Goal: Task Accomplishment & Management: Complete application form

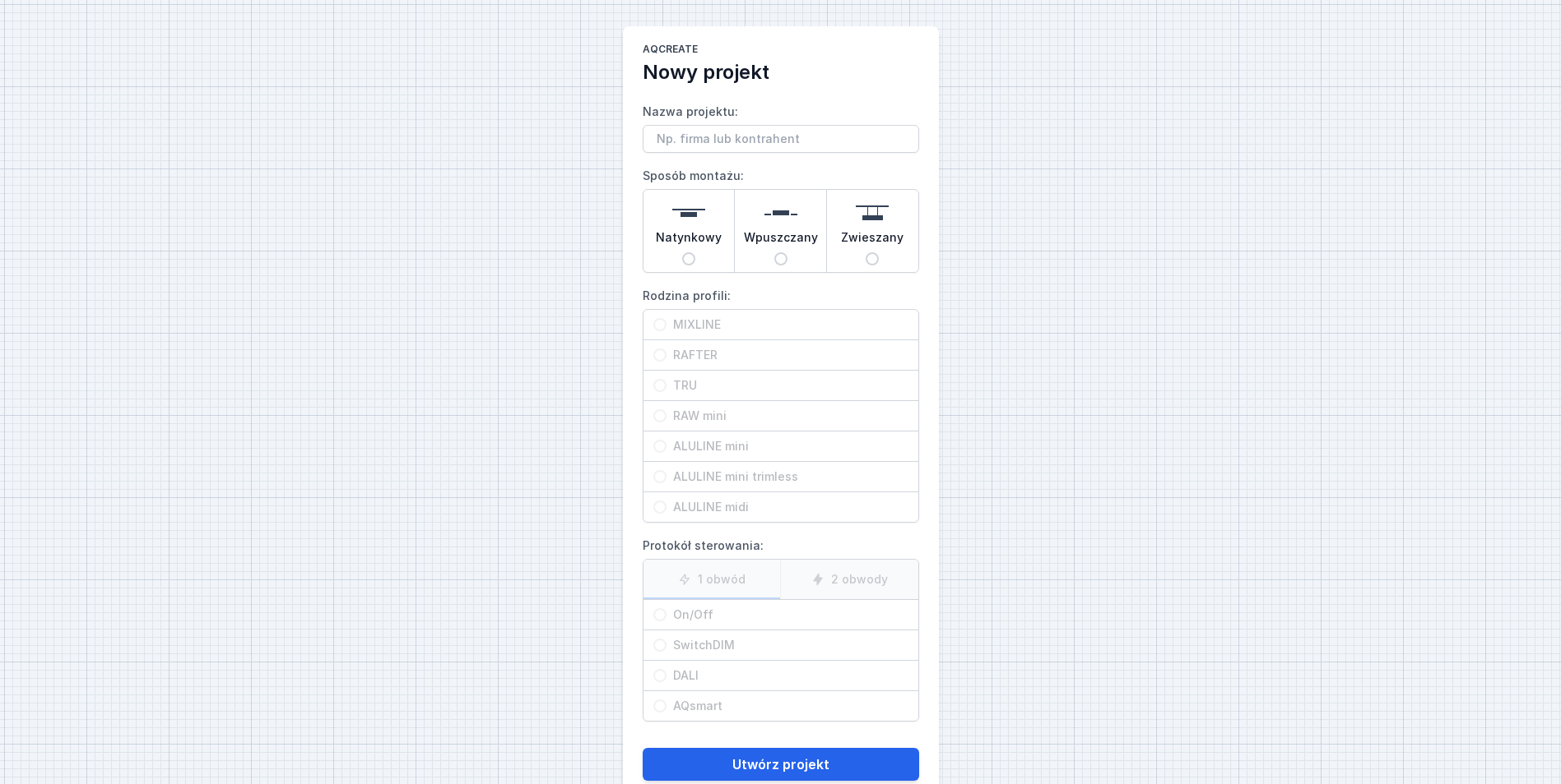
click at [862, 133] on input "Nazwa projektu:" at bounding box center [780, 139] width 277 height 28
type input "testing123"
click at [701, 242] on span "Natynkowy" at bounding box center [689, 240] width 66 height 23
click at [696, 253] on input "Natynkowy" at bounding box center [688, 259] width 13 height 13
radio input "true"
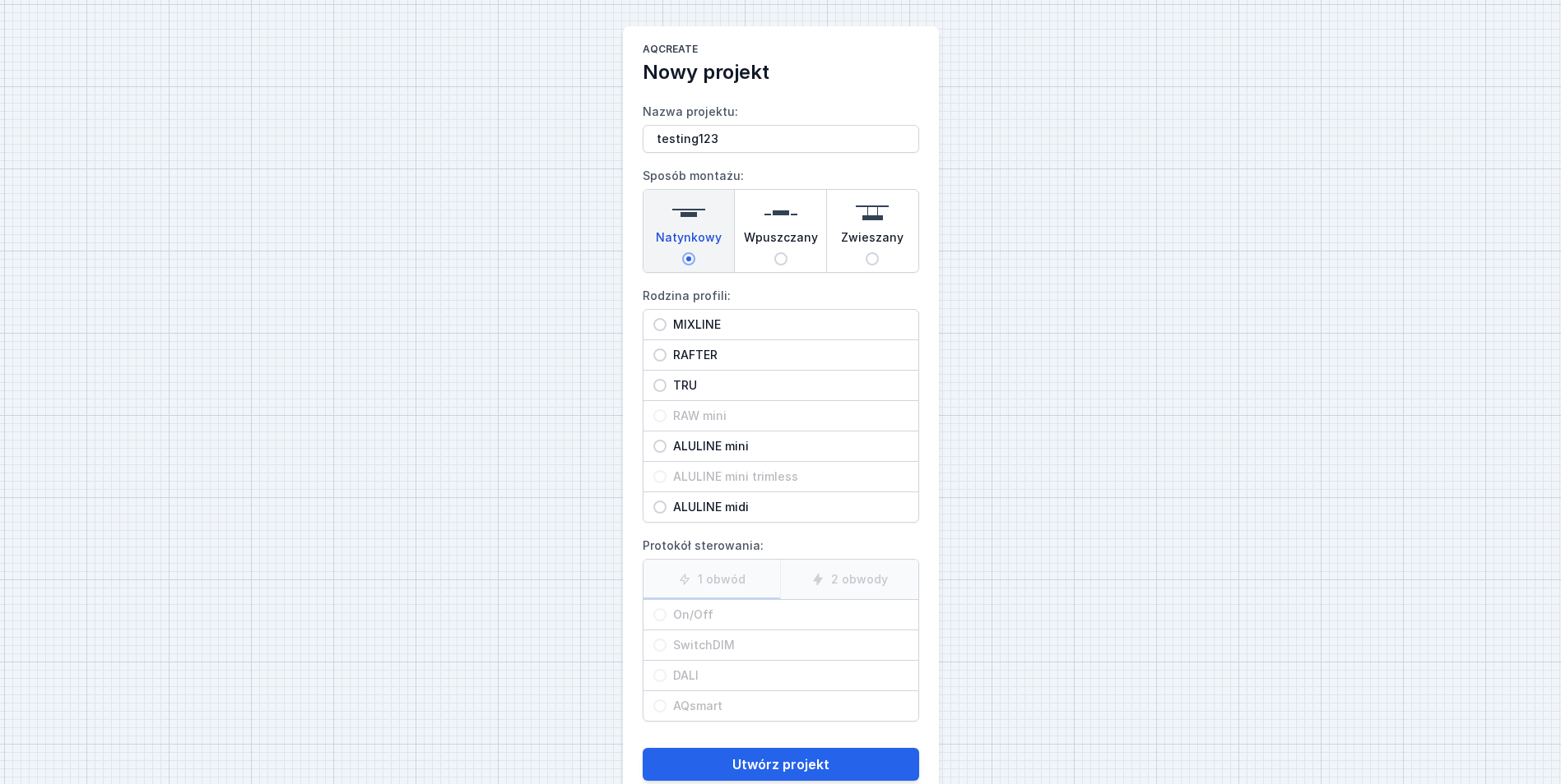
click at [687, 329] on span "MIXLINE" at bounding box center [787, 325] width 242 height 17
click at [667, 329] on input "MIXLINE" at bounding box center [659, 324] width 13 height 13
radio input "true"
click at [812, 584] on icon at bounding box center [817, 579] width 13 height 13
click at [0, 0] on input "2 obwody" at bounding box center [0, 0] width 0 height 0
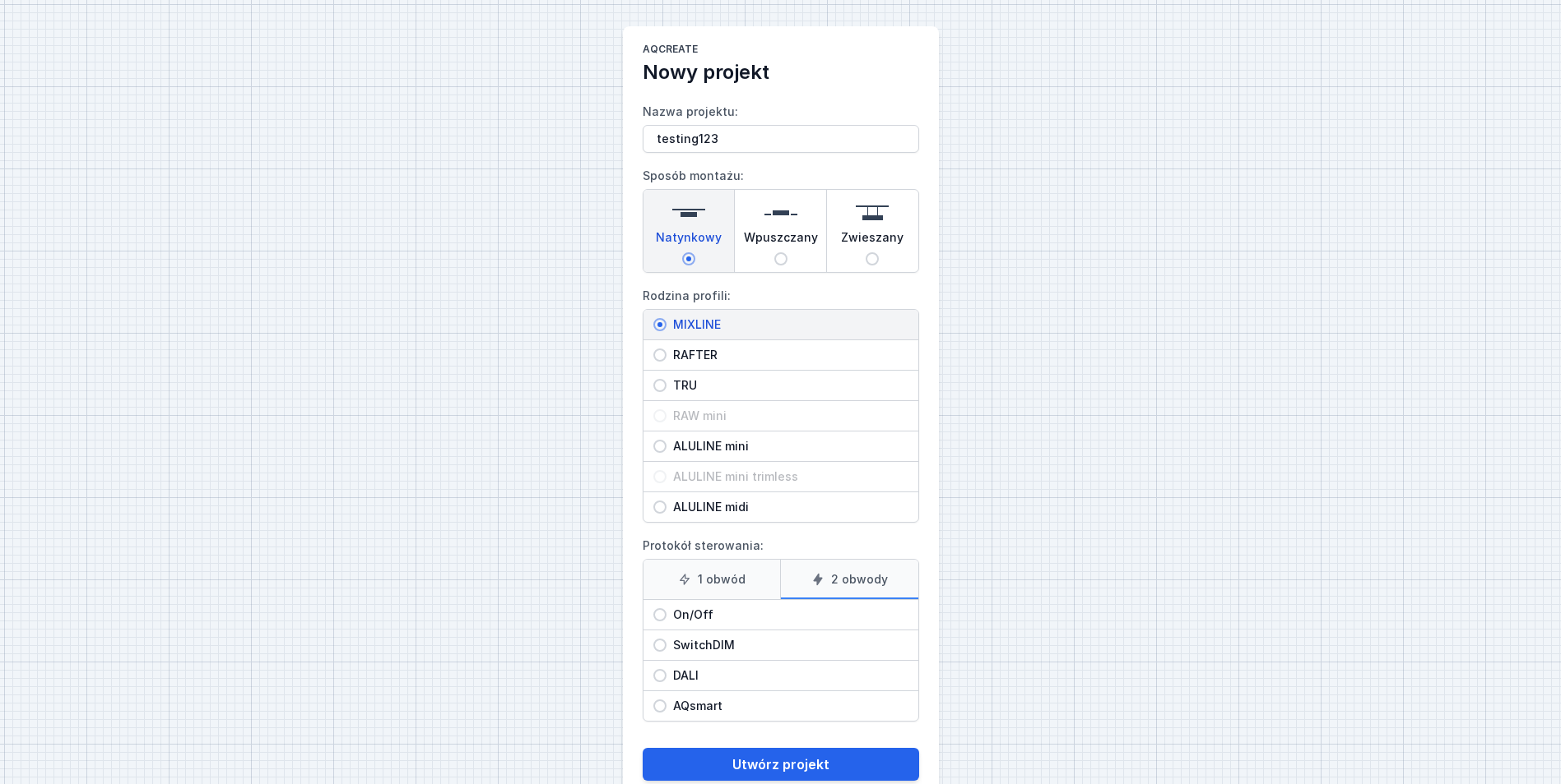
click at [730, 617] on span "On/Off" at bounding box center [787, 615] width 242 height 17
click at [667, 617] on input "On/Off" at bounding box center [659, 614] width 13 height 13
radio input "true"
click at [816, 770] on button "Utwórz projekt" at bounding box center [780, 764] width 277 height 33
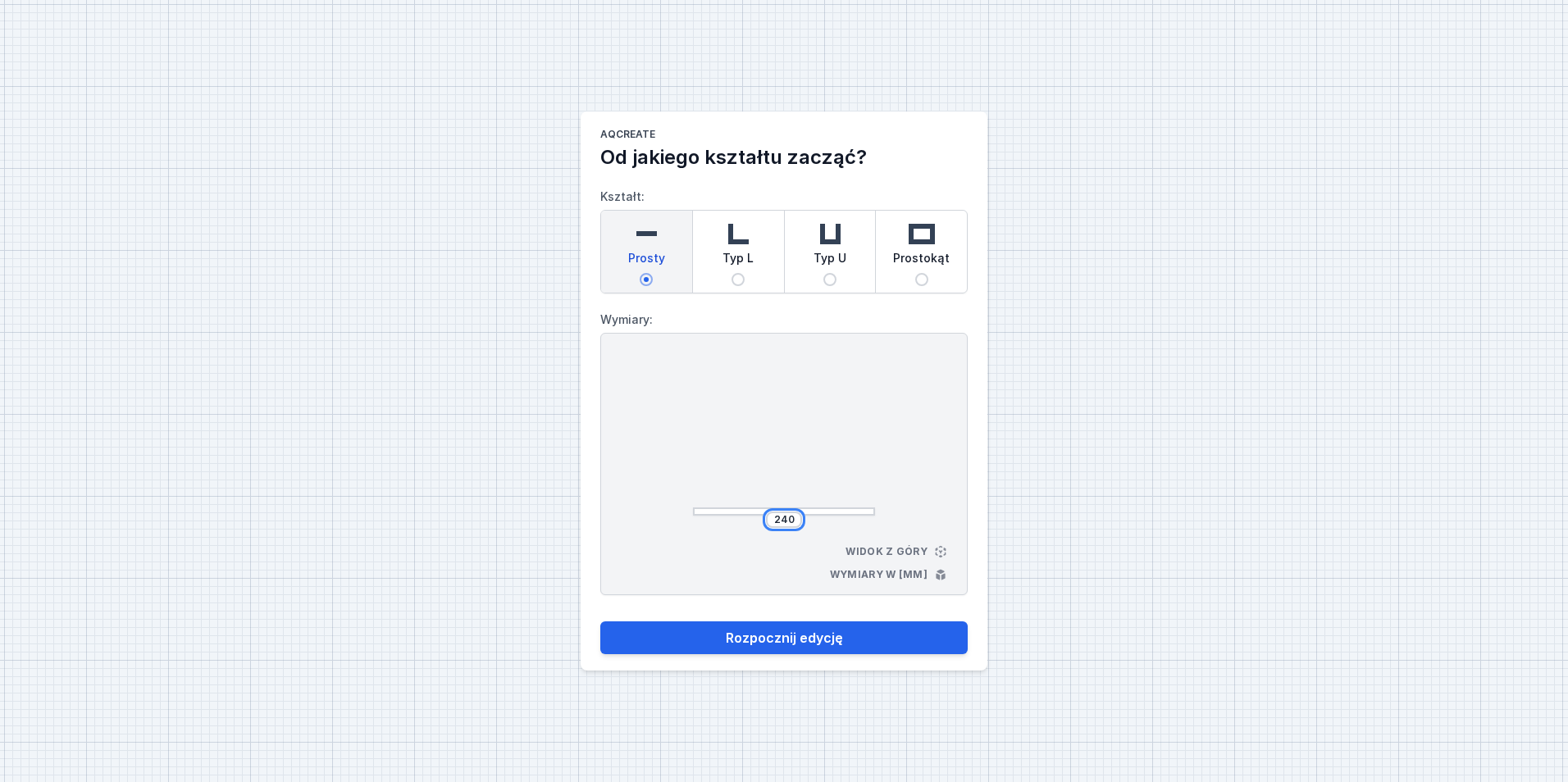
click at [790, 517] on input "240" at bounding box center [784, 519] width 27 height 13
type input "2500"
click at [854, 489] on div at bounding box center [784, 438] width 182 height 156
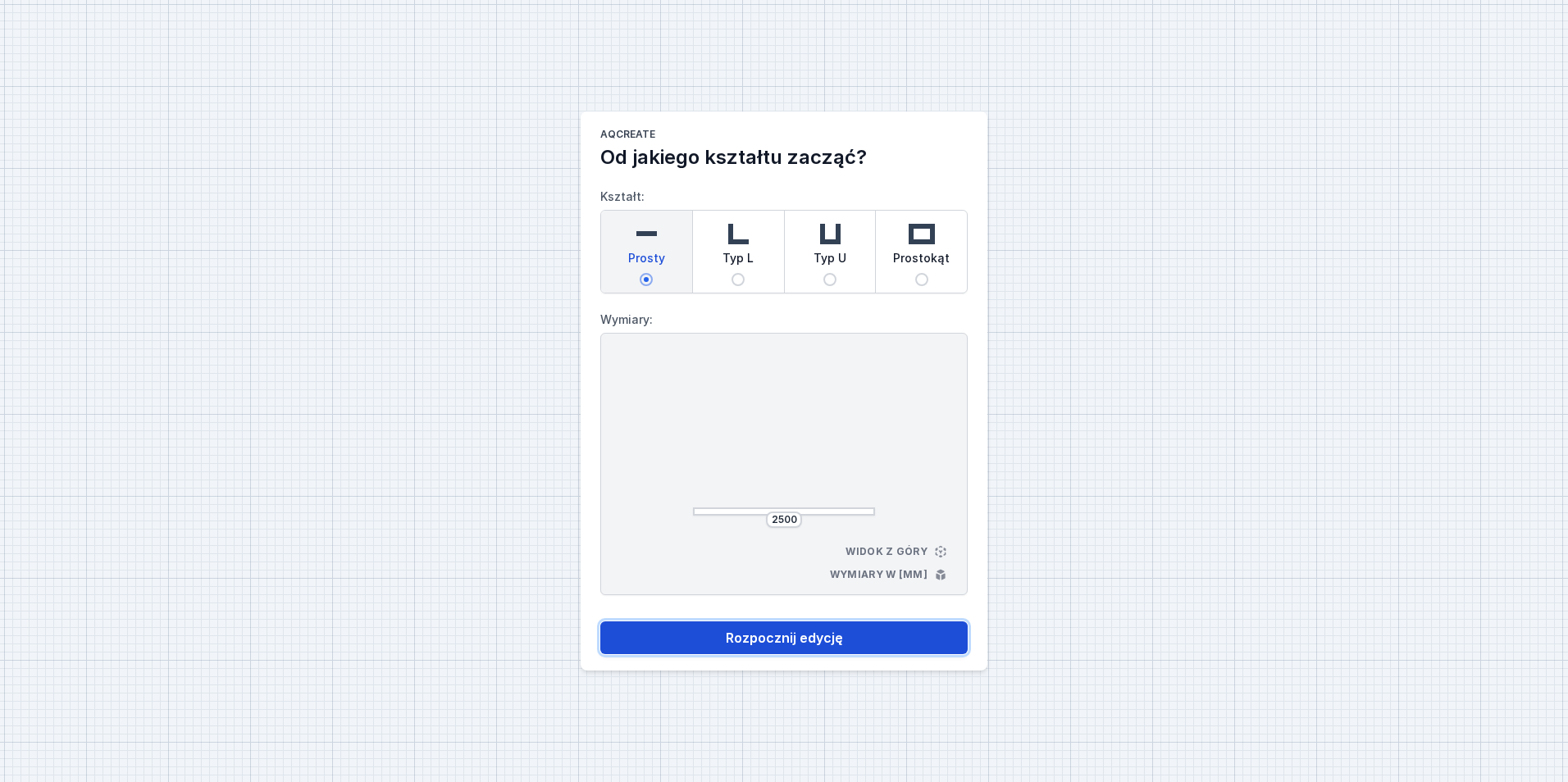
click at [856, 635] on button "Rozpocznij edycję" at bounding box center [784, 637] width 367 height 33
select select "true"
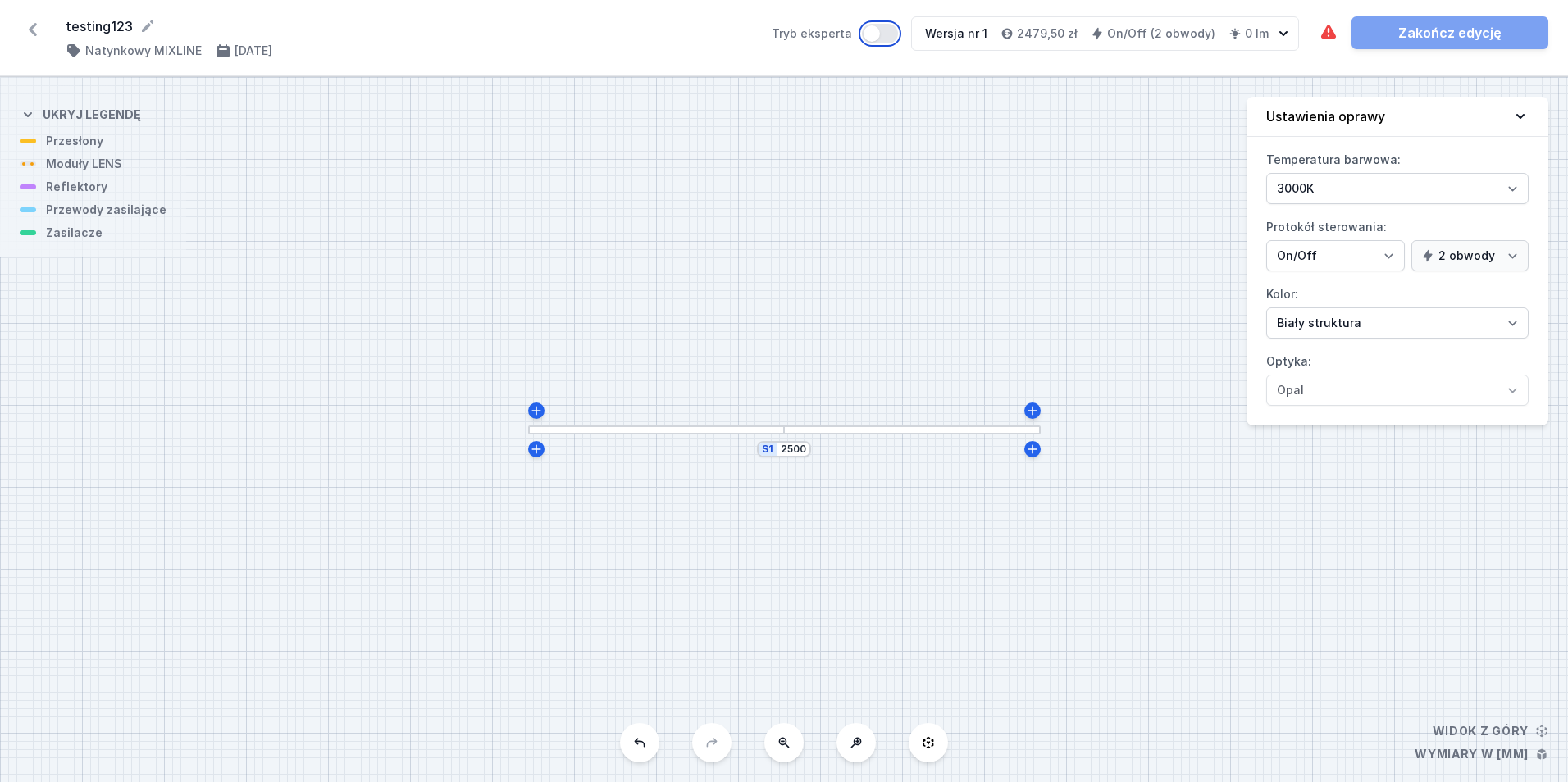
click at [885, 27] on button "Tryb eksperta" at bounding box center [880, 33] width 36 height 20
click at [788, 434] on div at bounding box center [784, 429] width 25 height 9
drag, startPoint x: 788, startPoint y: 434, endPoint x: 775, endPoint y: 433, distance: 13.0
click at [775, 433] on div at bounding box center [784, 429] width 25 height 9
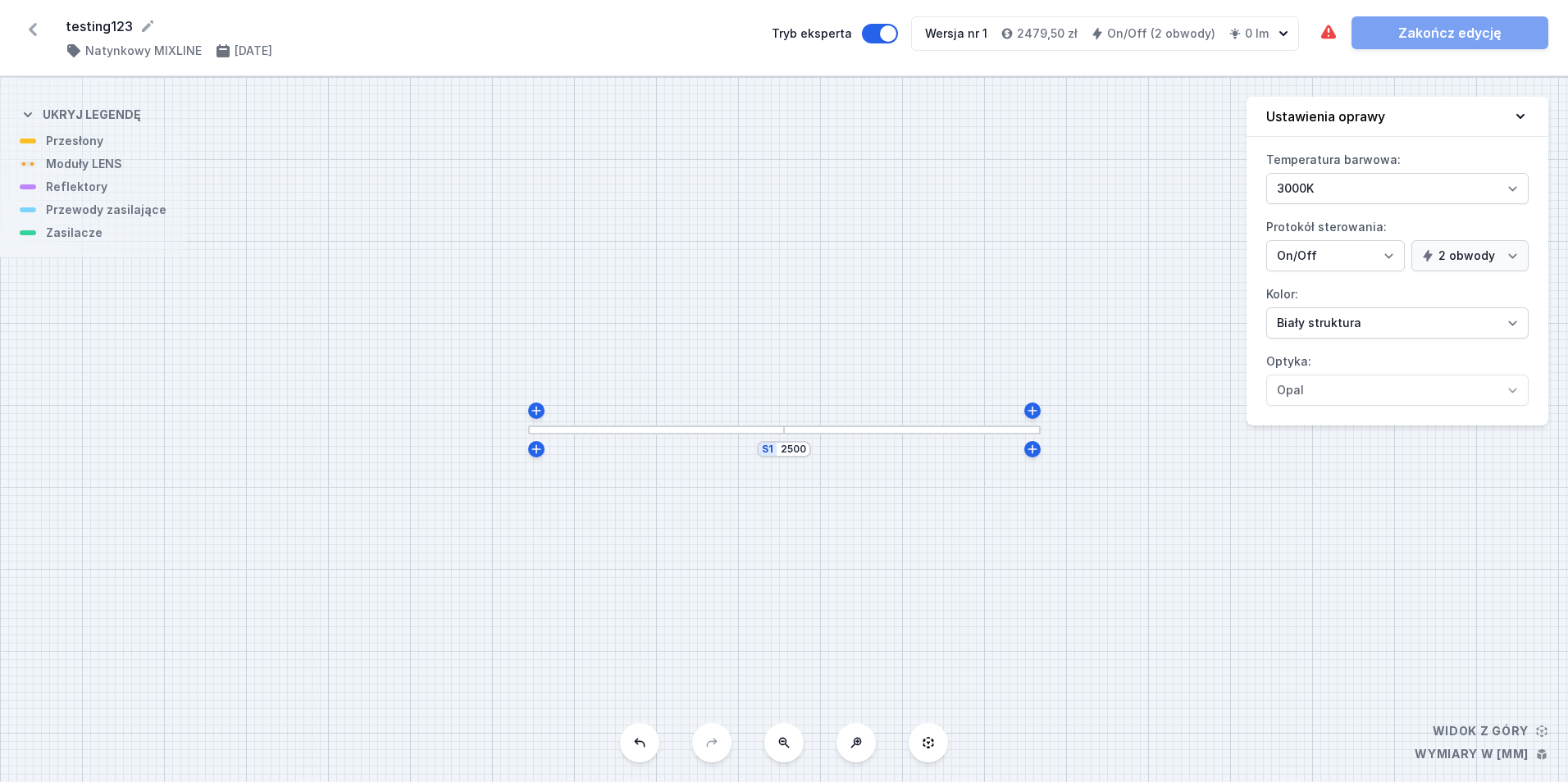
click at [621, 438] on div "S1 2500" at bounding box center [784, 429] width 1568 height 705
click at [617, 433] on div at bounding box center [656, 429] width 257 height 9
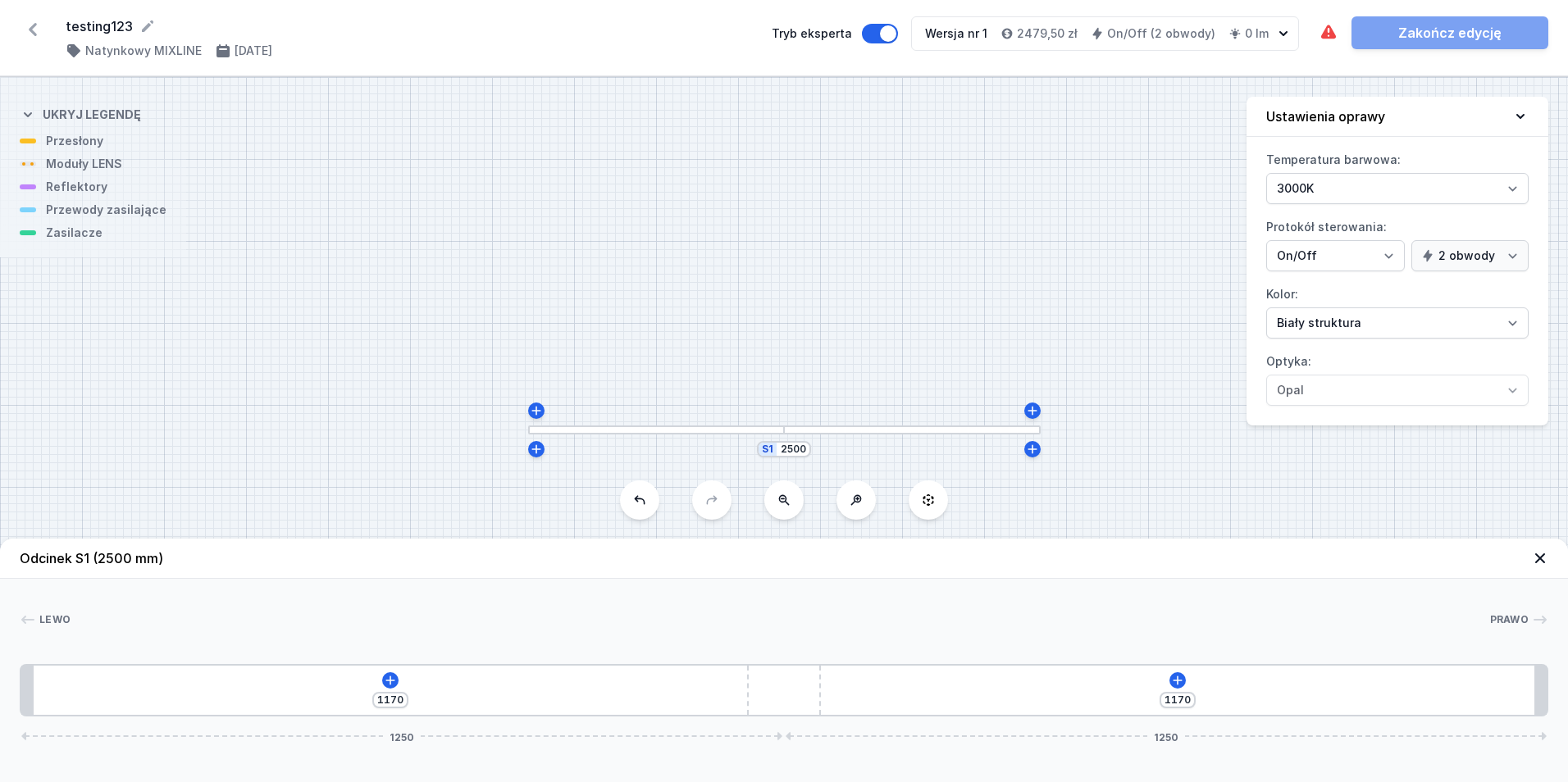
click at [616, 429] on div at bounding box center [656, 429] width 257 height 9
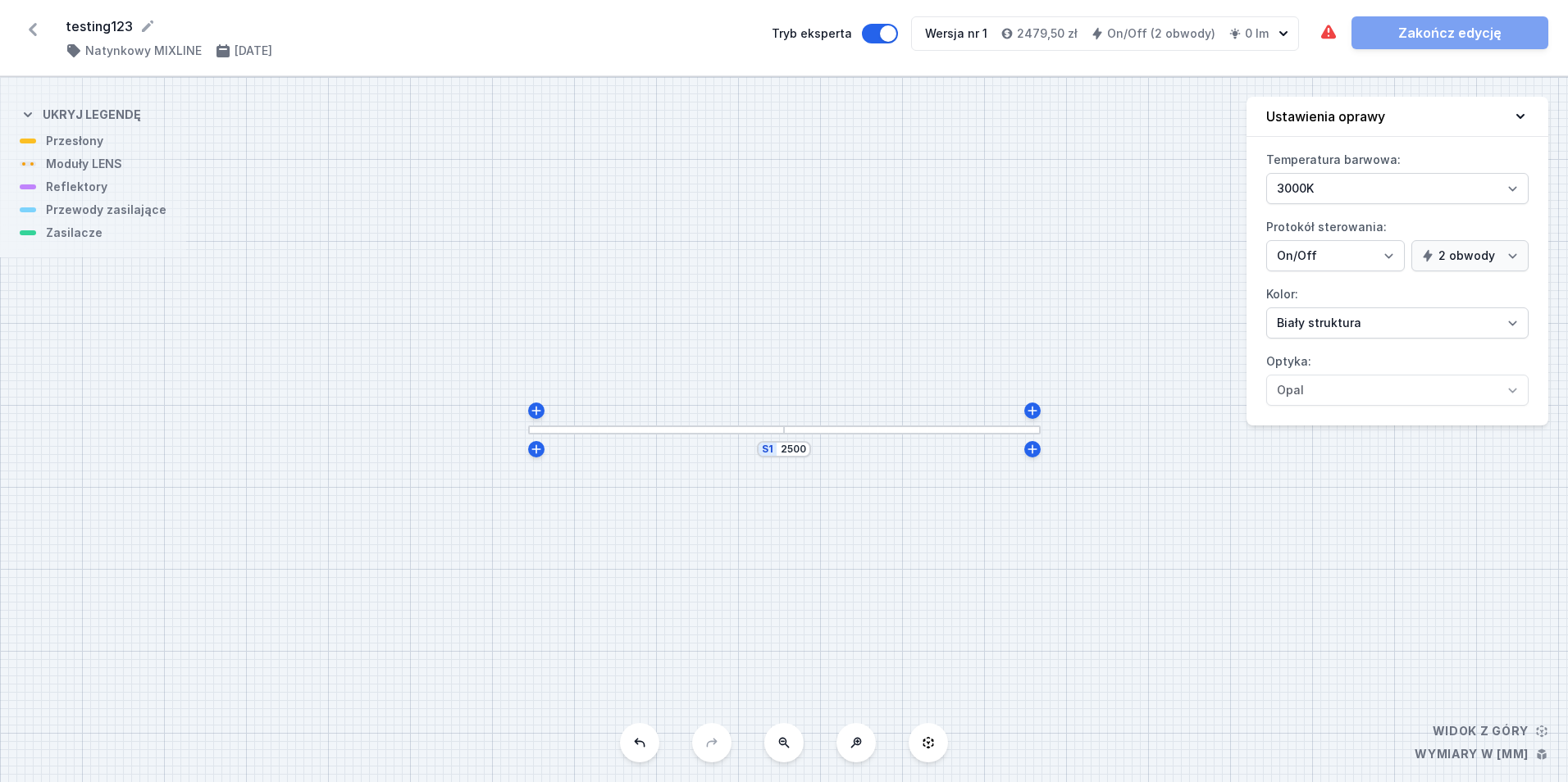
click at [618, 434] on div "S1 2500" at bounding box center [784, 429] width 1568 height 705
click at [618, 430] on div at bounding box center [657, 429] width 257 height 9
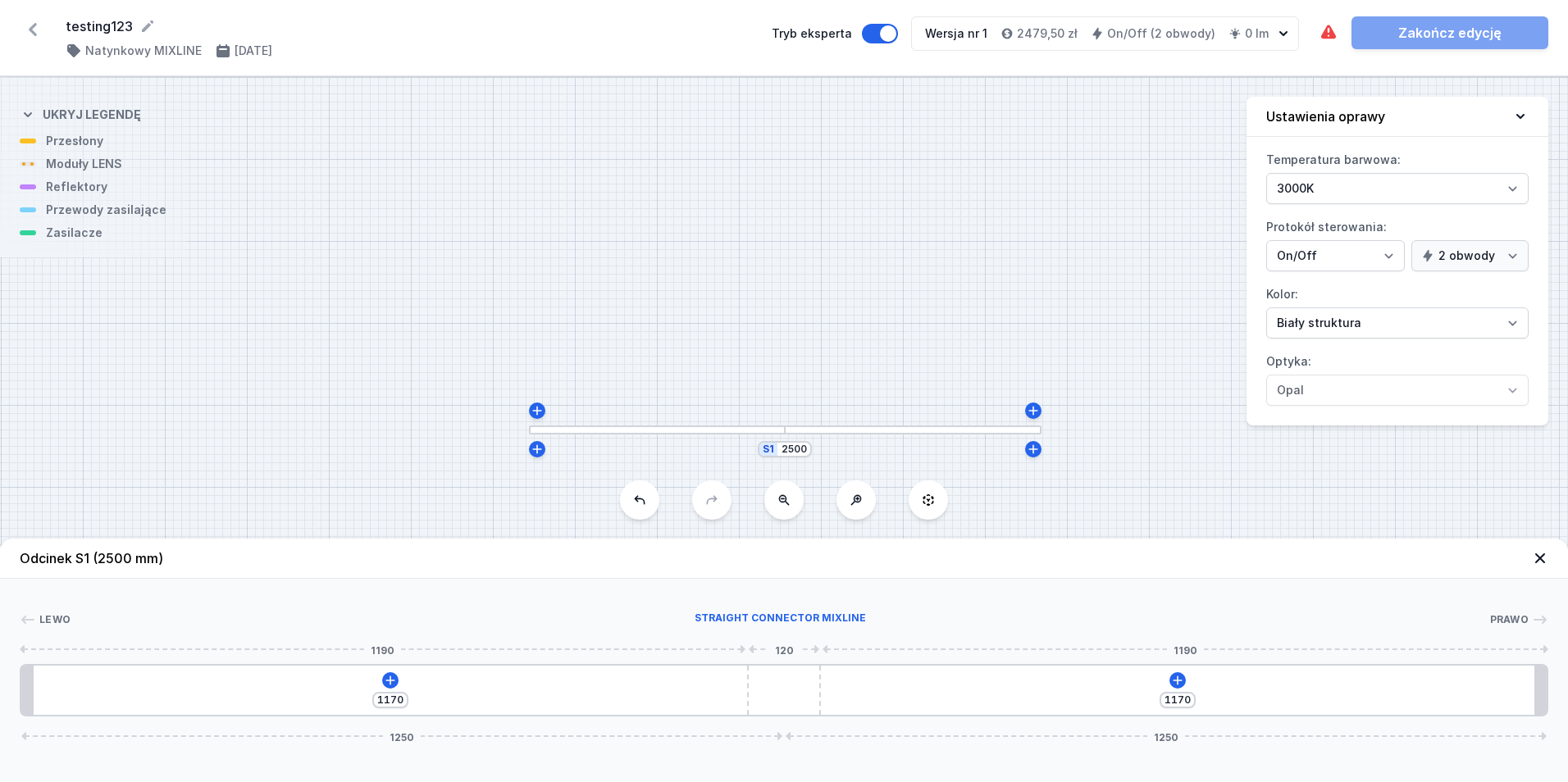
type input "1090"
type input "650"
type input "1091"
type input "649"
type input "1092"
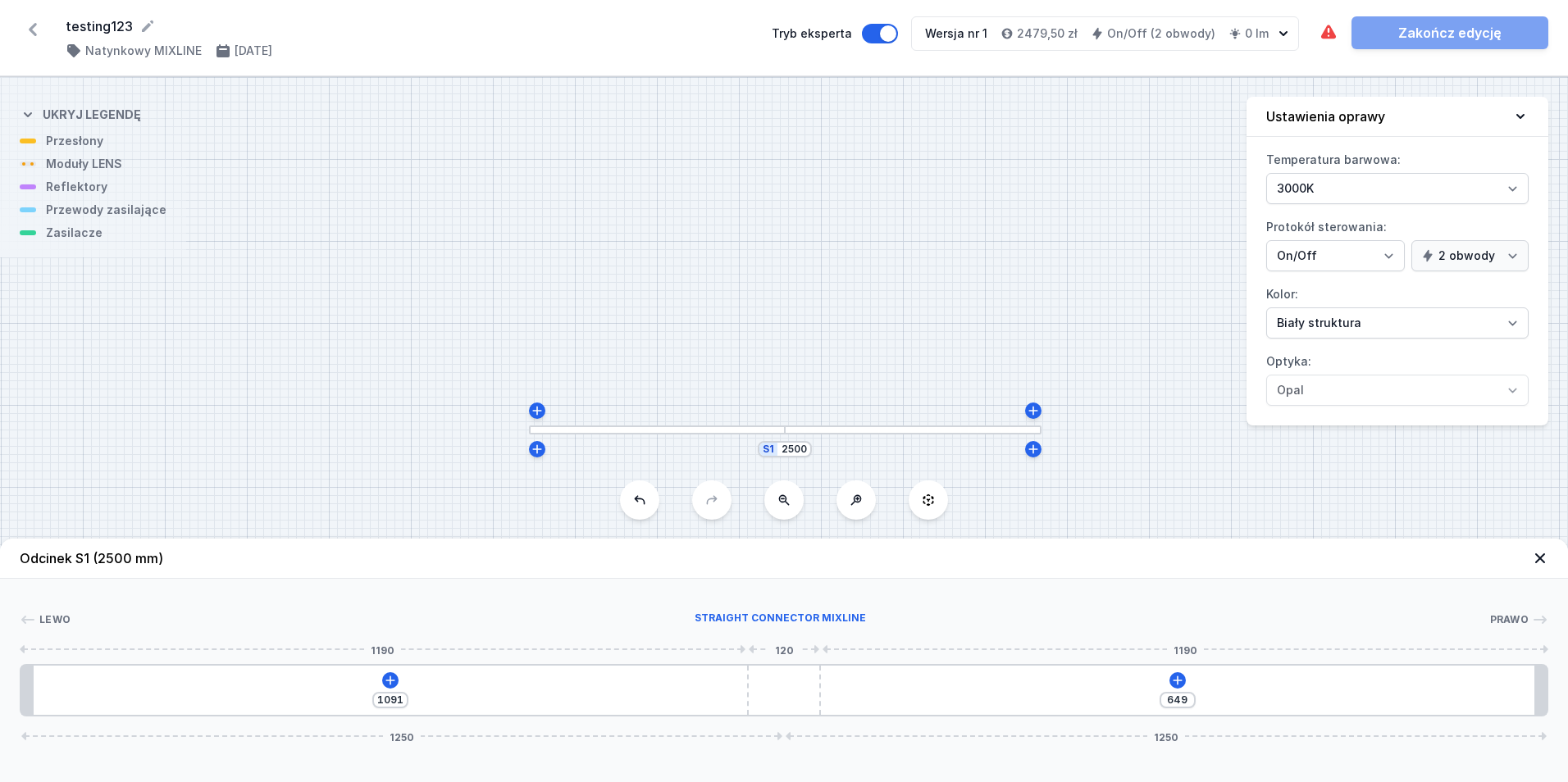
type input "648"
type input "1098"
type input "642"
type input "1103"
type input "637"
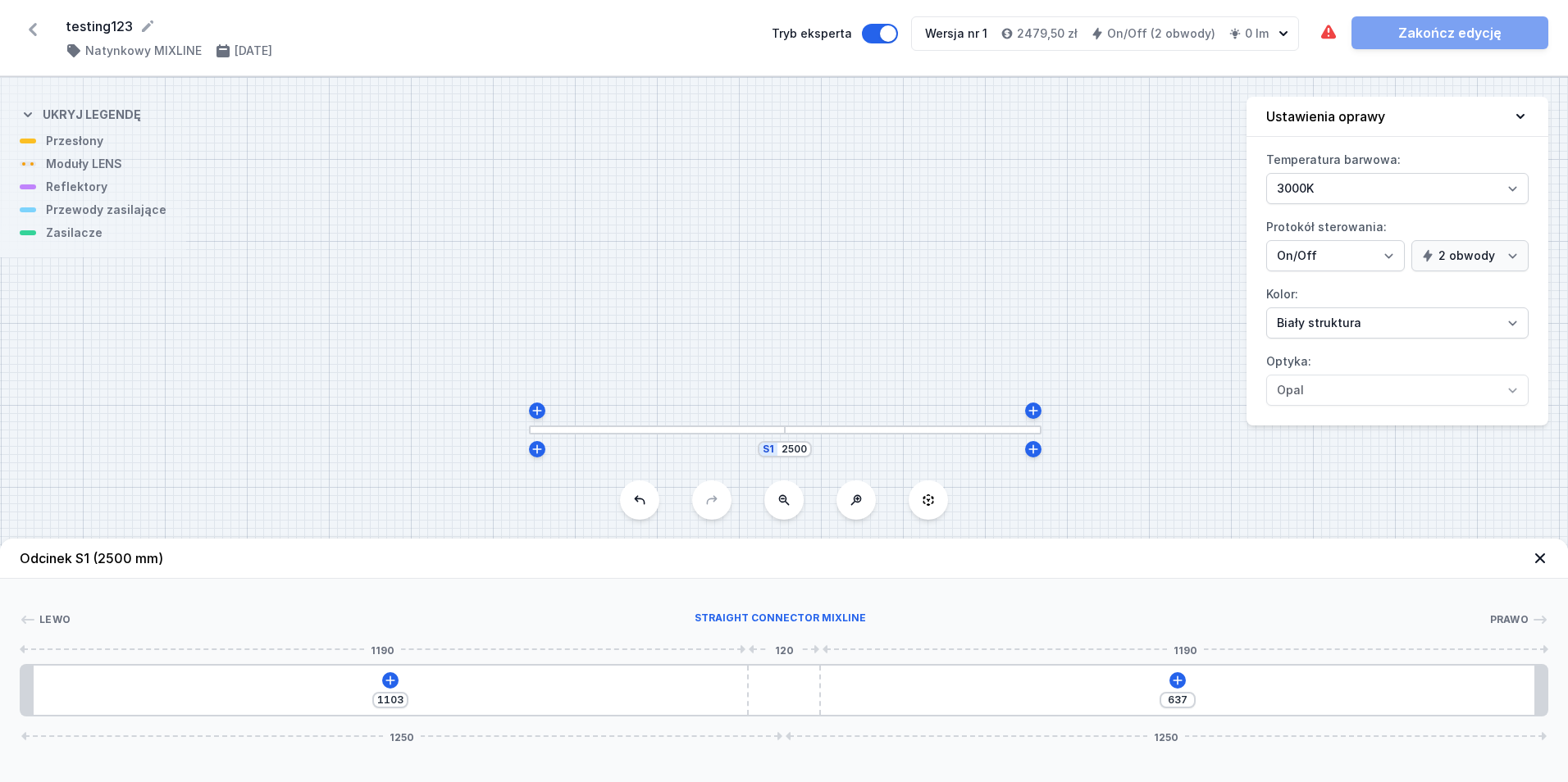
type input "1108"
type input "632"
type input "1114"
type input "626"
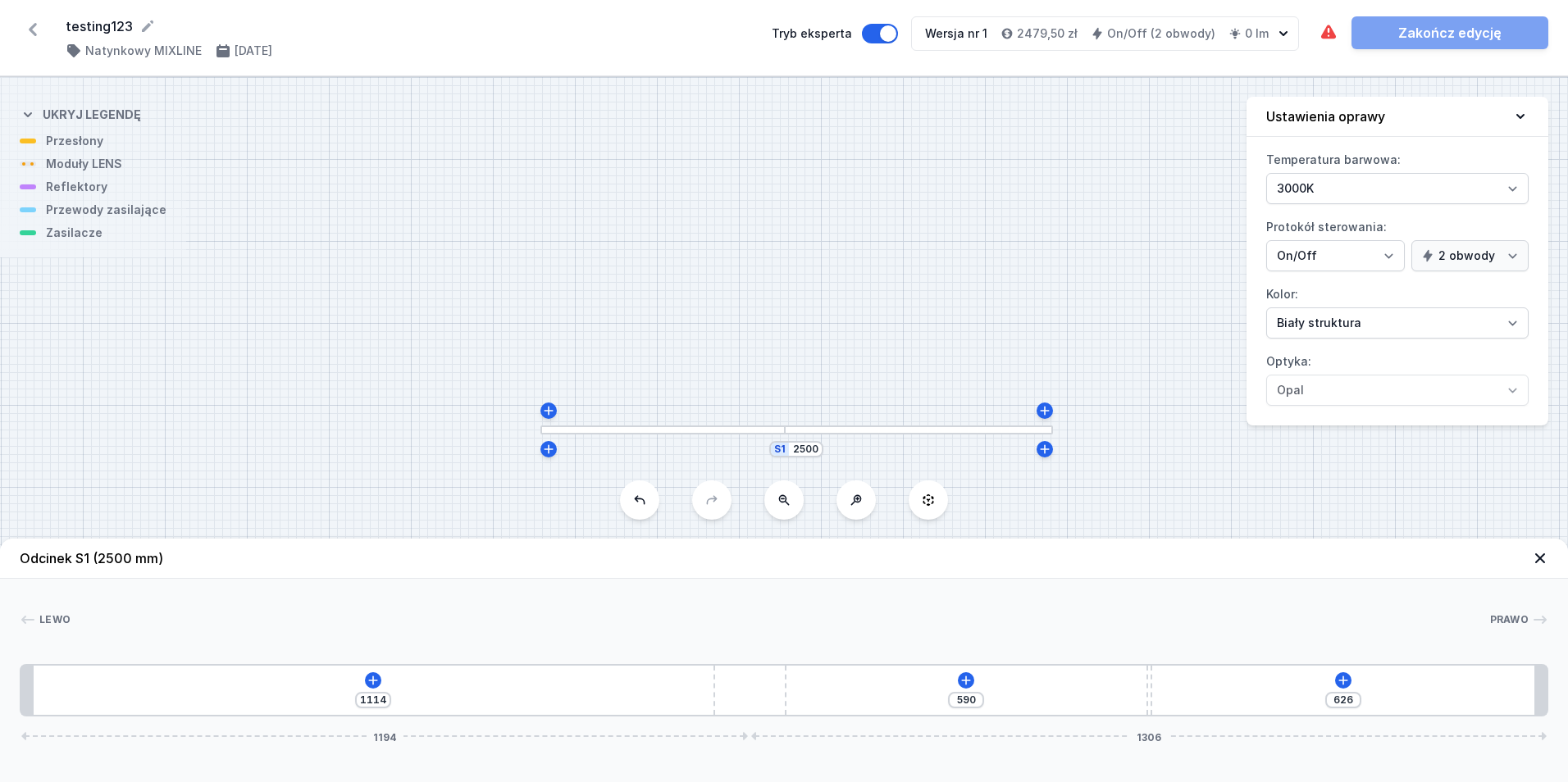
type input "1116"
type input "624"
type input "1119"
type input "621"
type input "1123"
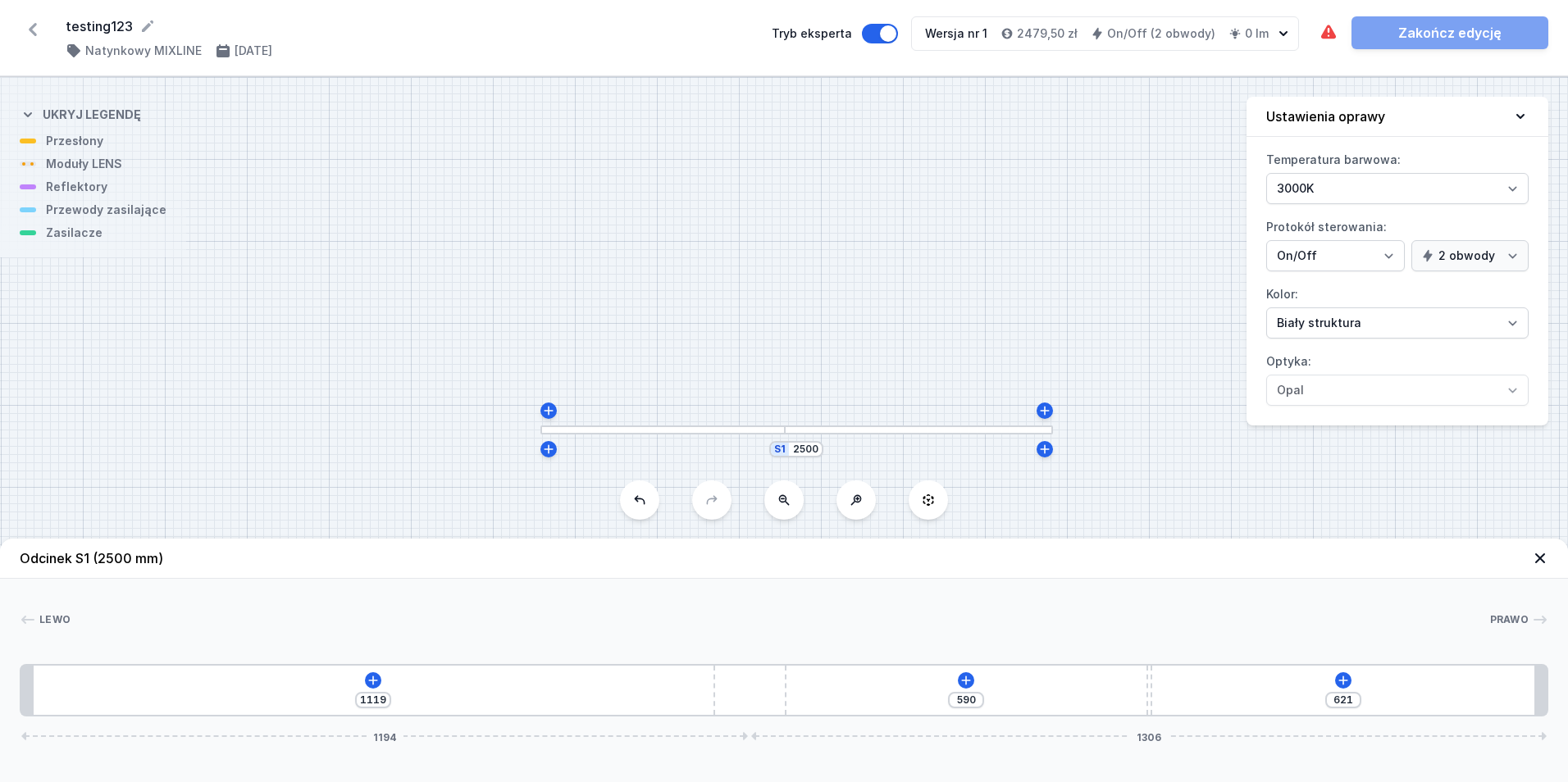
type input "1217"
type input "1127"
type input "1213"
type input "1128"
type input "1212"
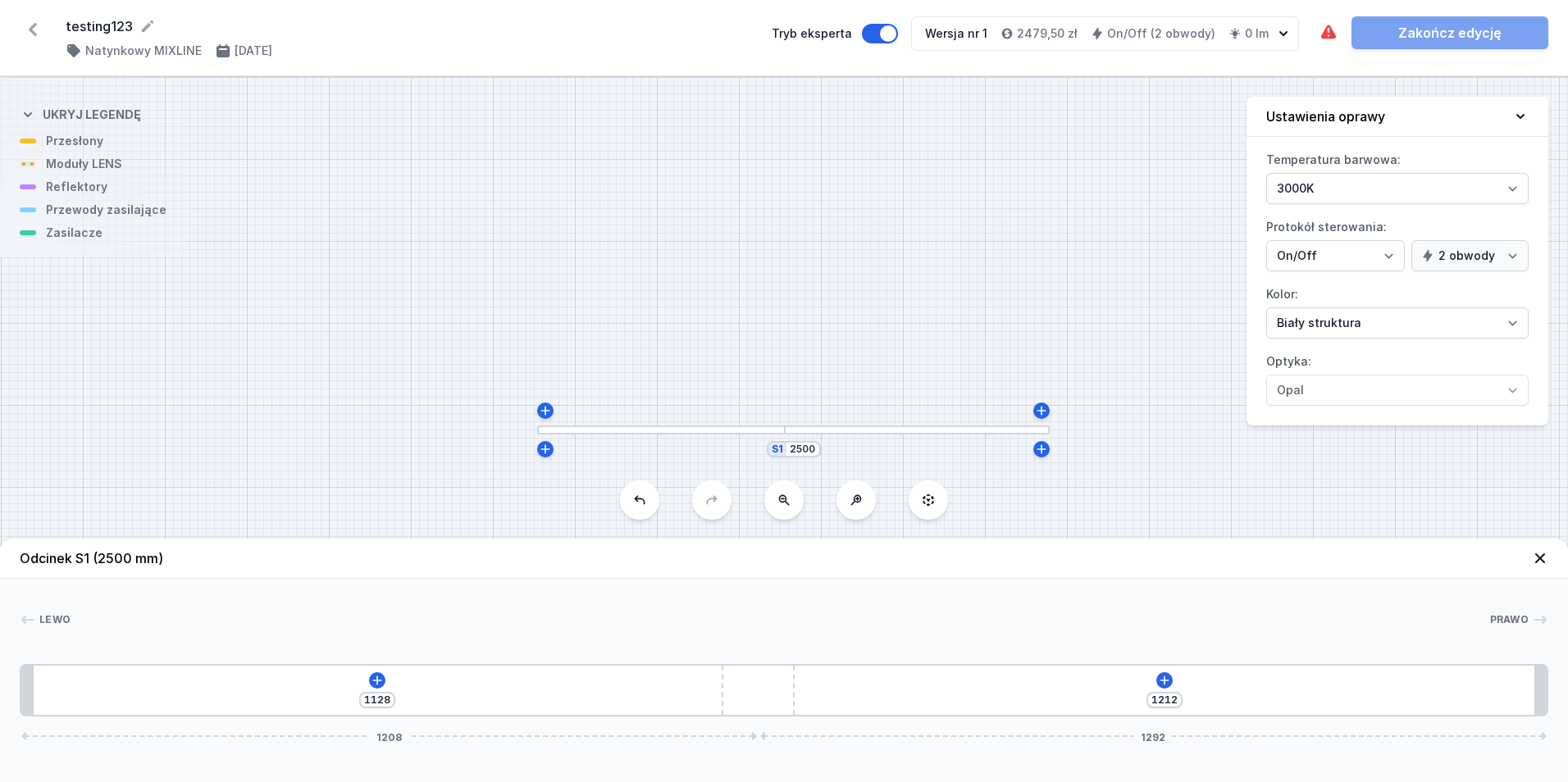
type input "1127"
type input "1213"
type input "1119"
type input "635"
type input "1112"
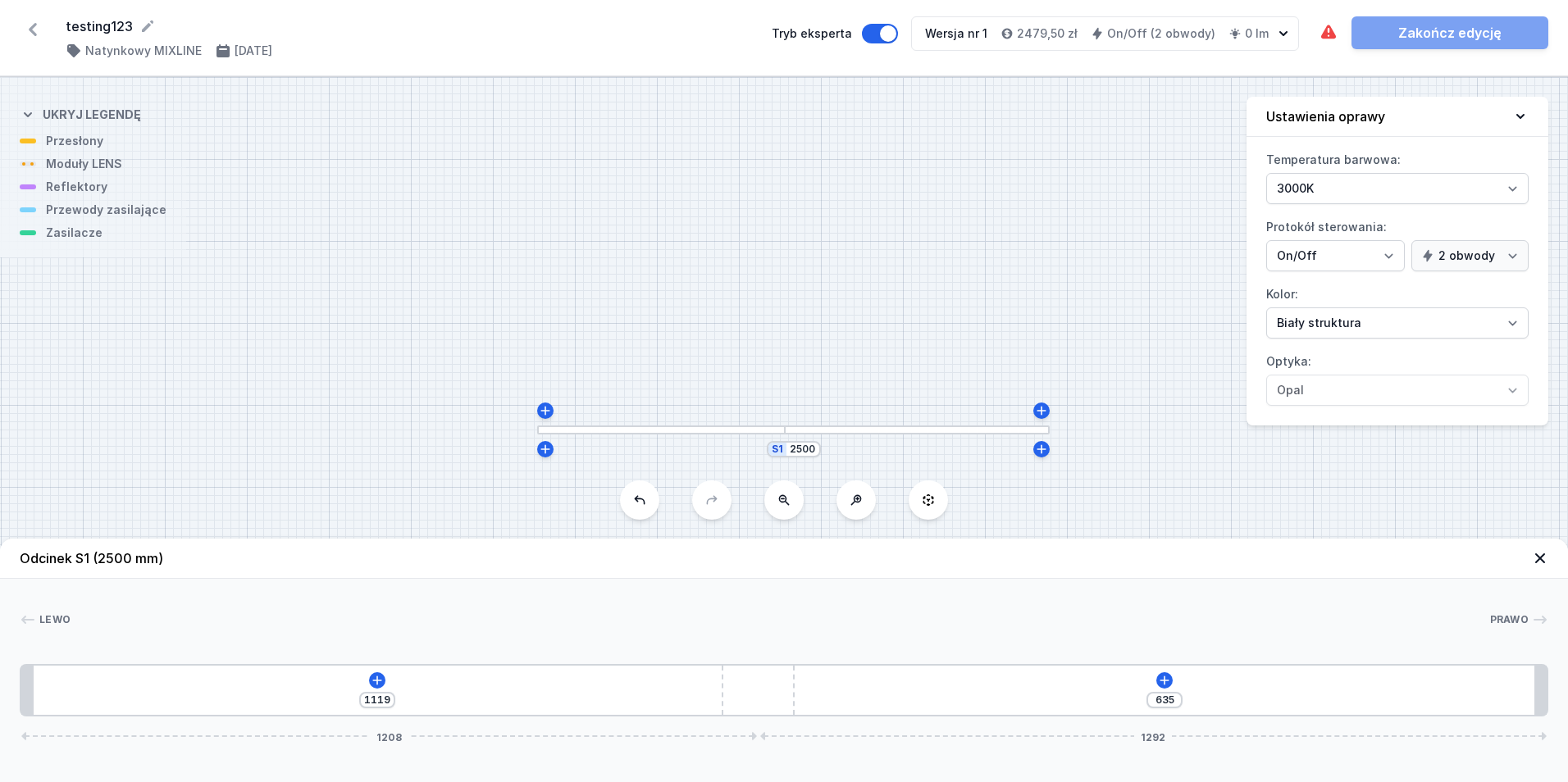
type input "642"
type input "1104"
type input "650"
type input "1096"
type input "658"
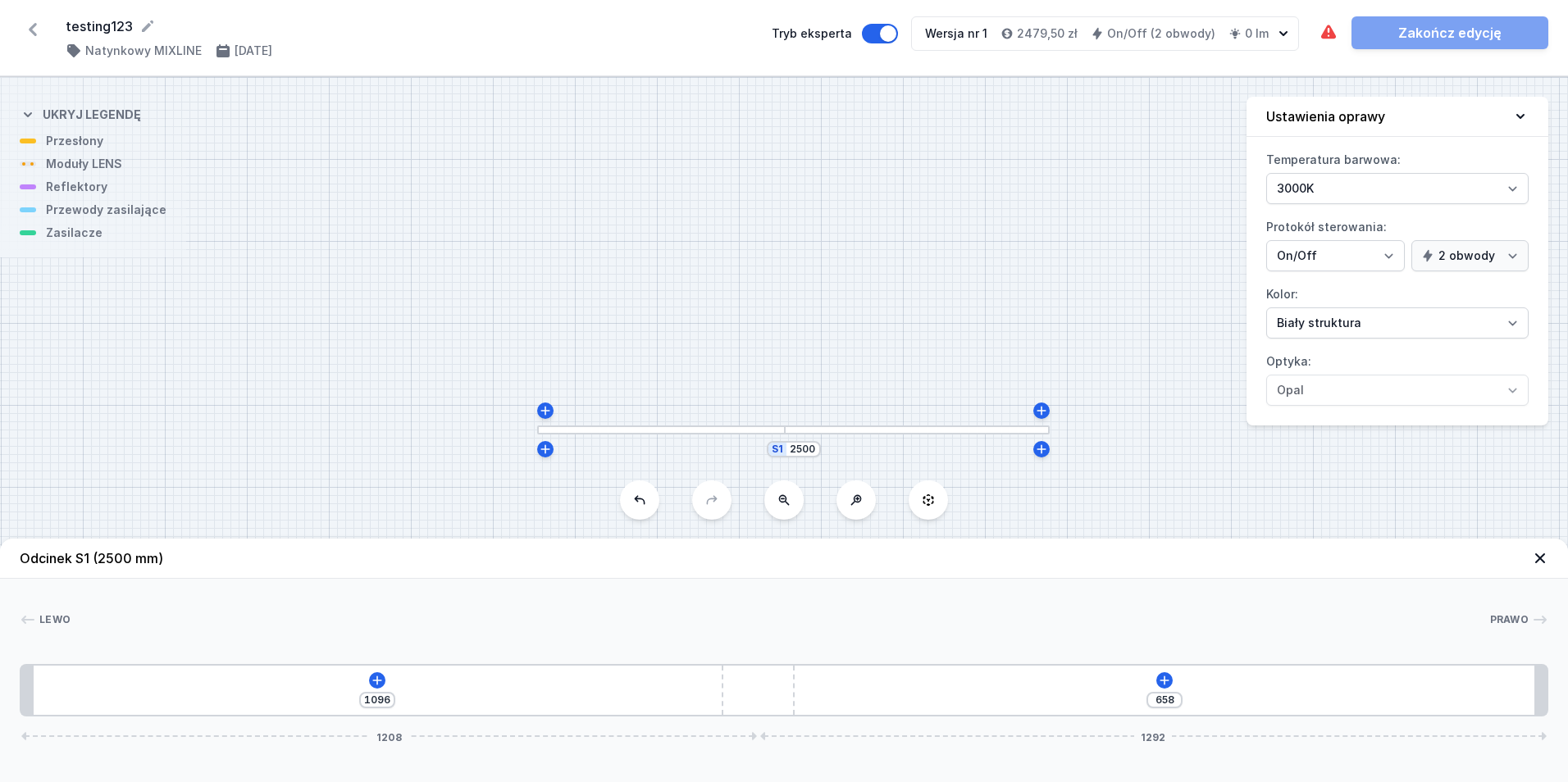
type input "1091"
type input "663"
type input "1087"
type input "667"
type input "1084"
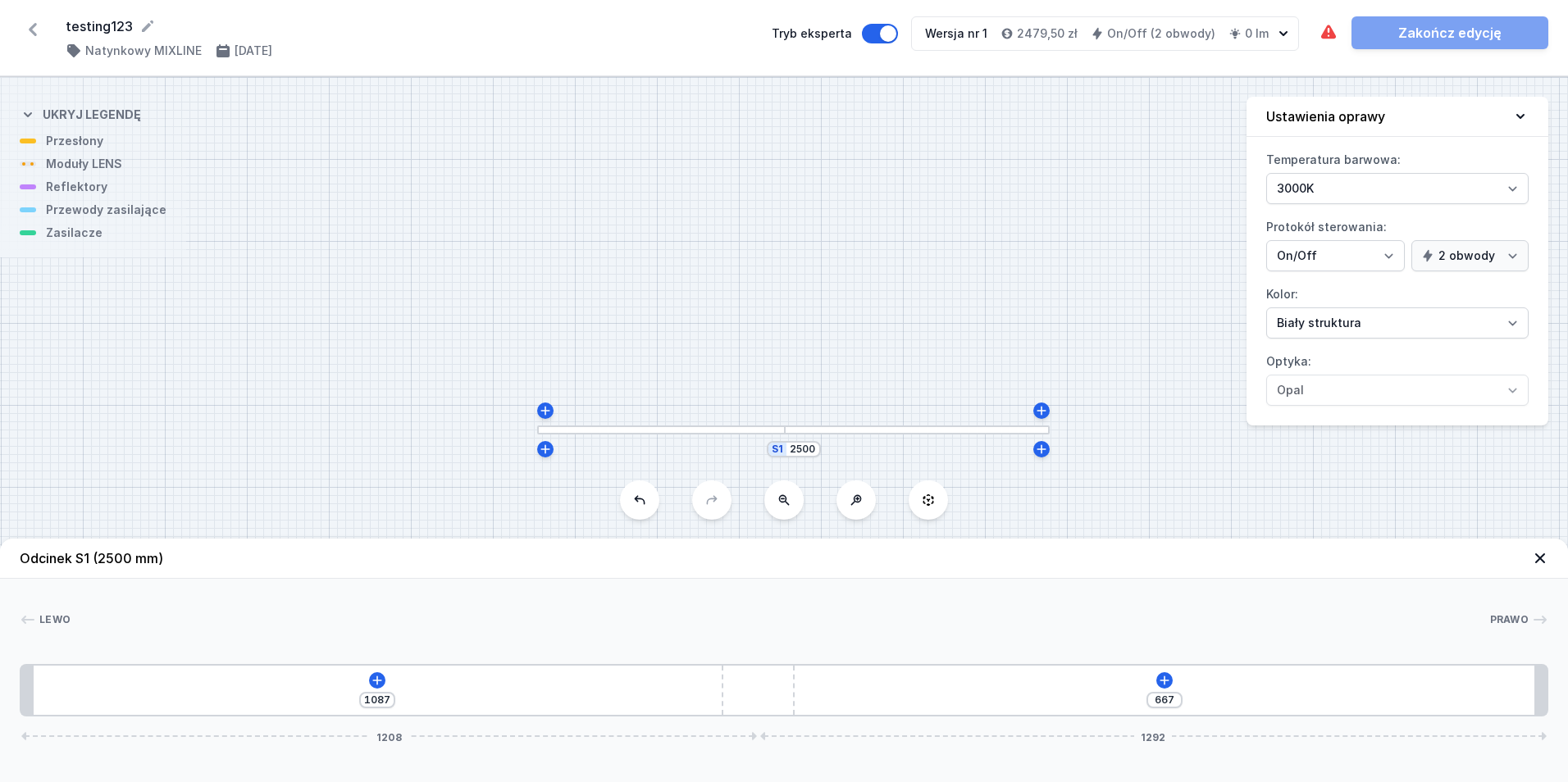
type input "670"
type input "1086"
type input "668"
type input "1087"
type input "667"
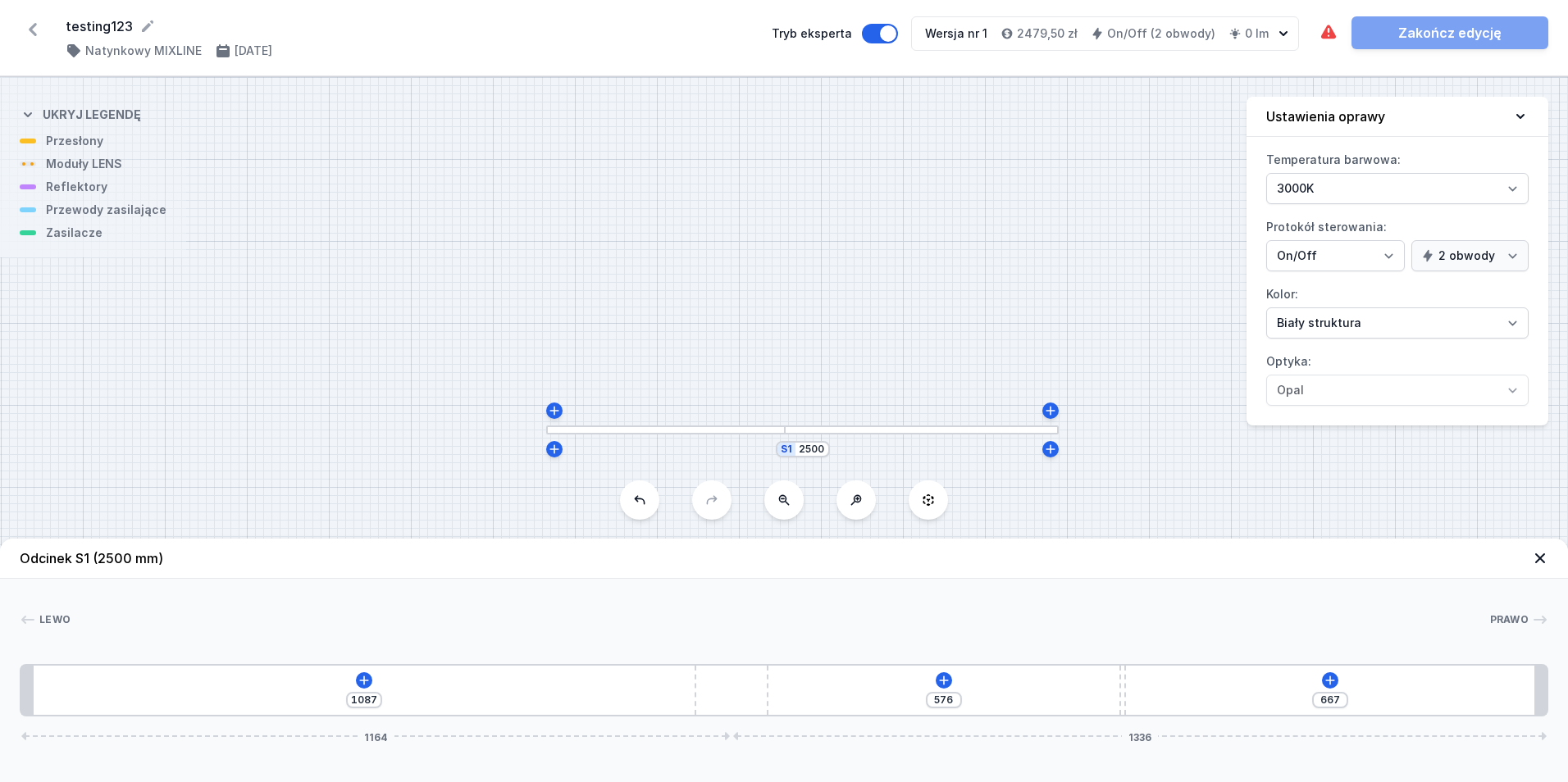
type input "1092"
type input "662"
type input "1099"
type input "655"
type input "1107"
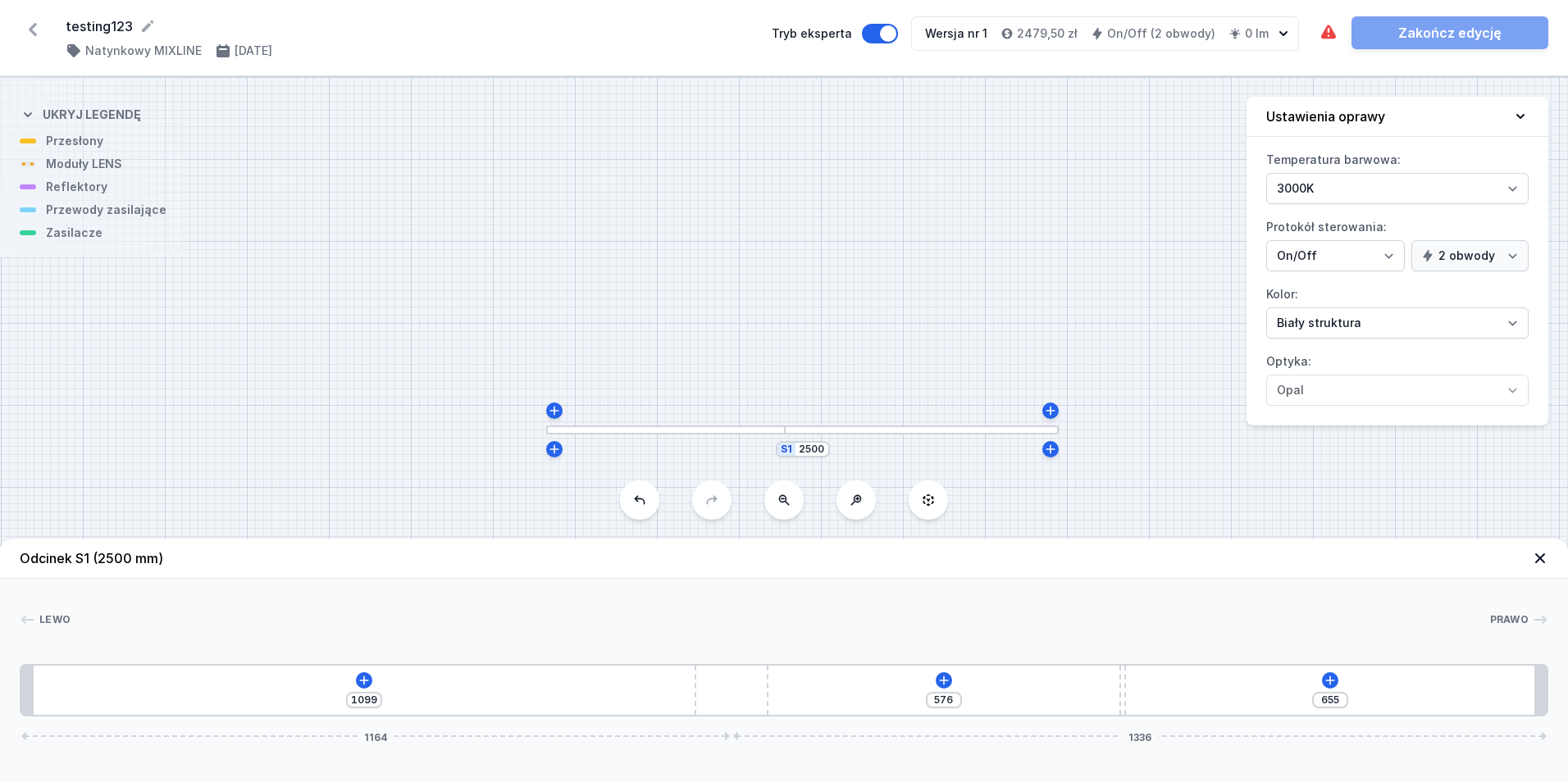
type input "647"
type input "1112"
type input "642"
type input "1116"
type input "638"
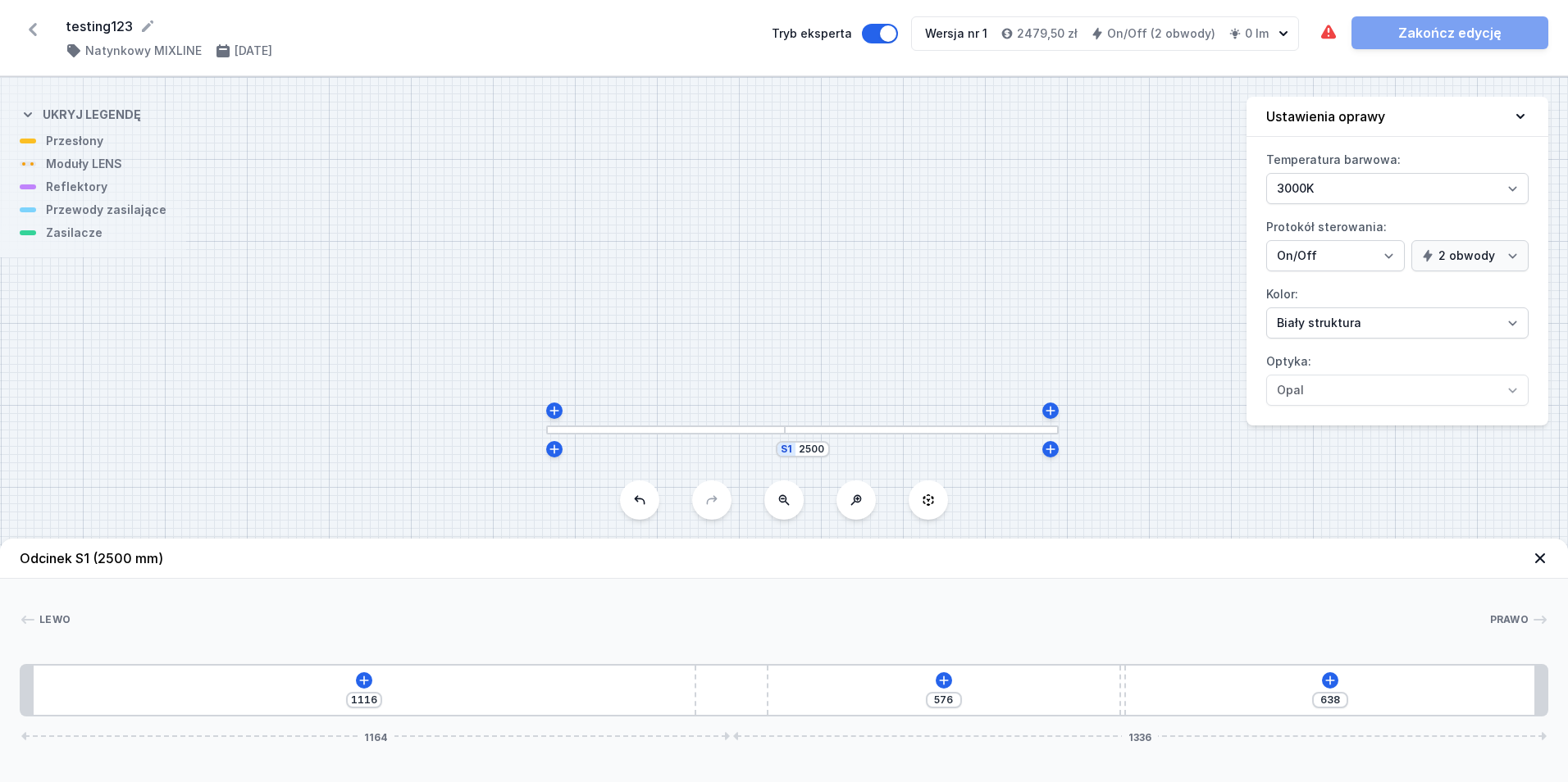
type input "1119"
type input "635"
type input "1120"
type input "1220"
type input "1123"
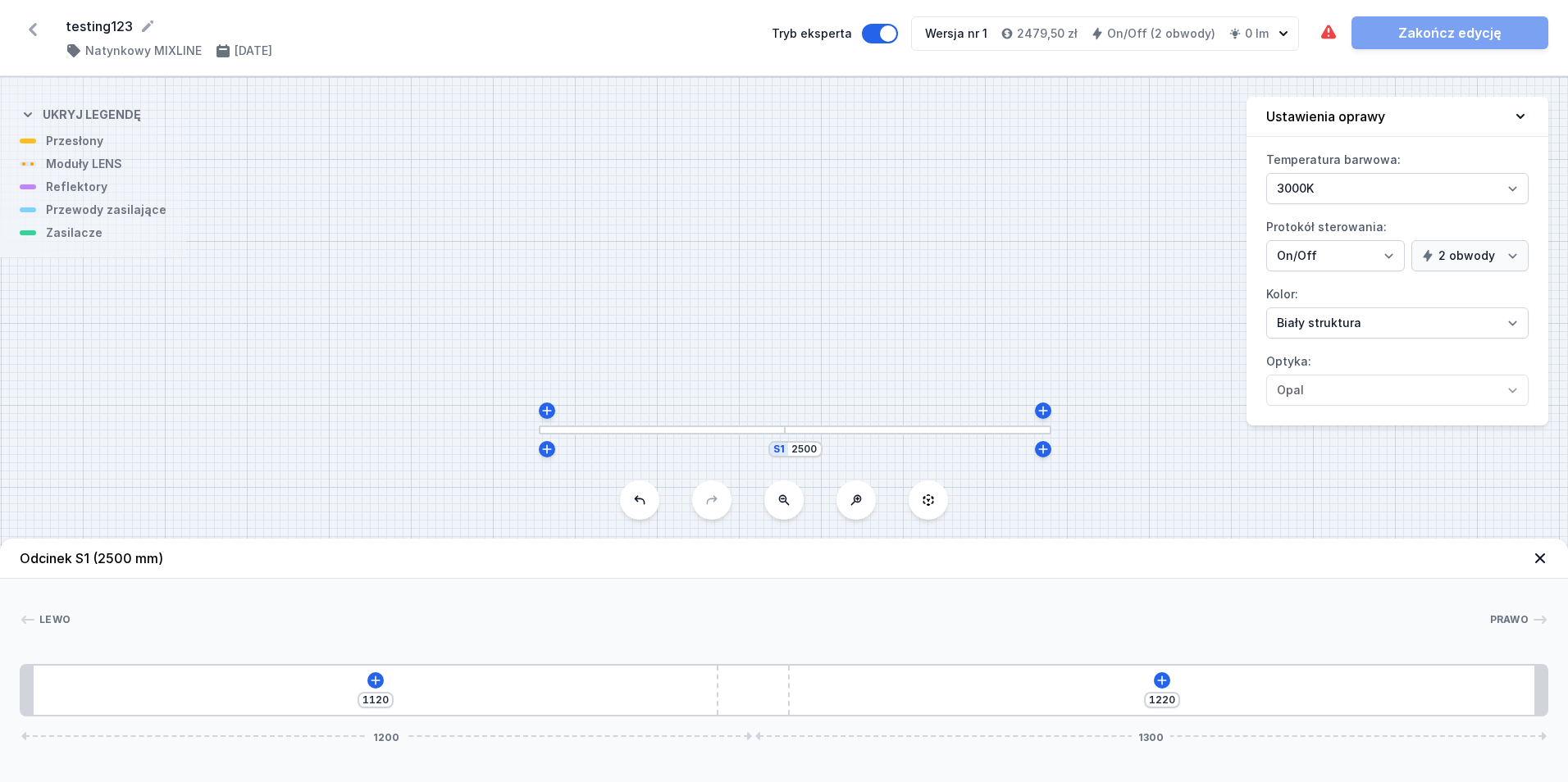
type input "1217"
type input "1128"
type input "1212"
type input "1136"
type input "1204"
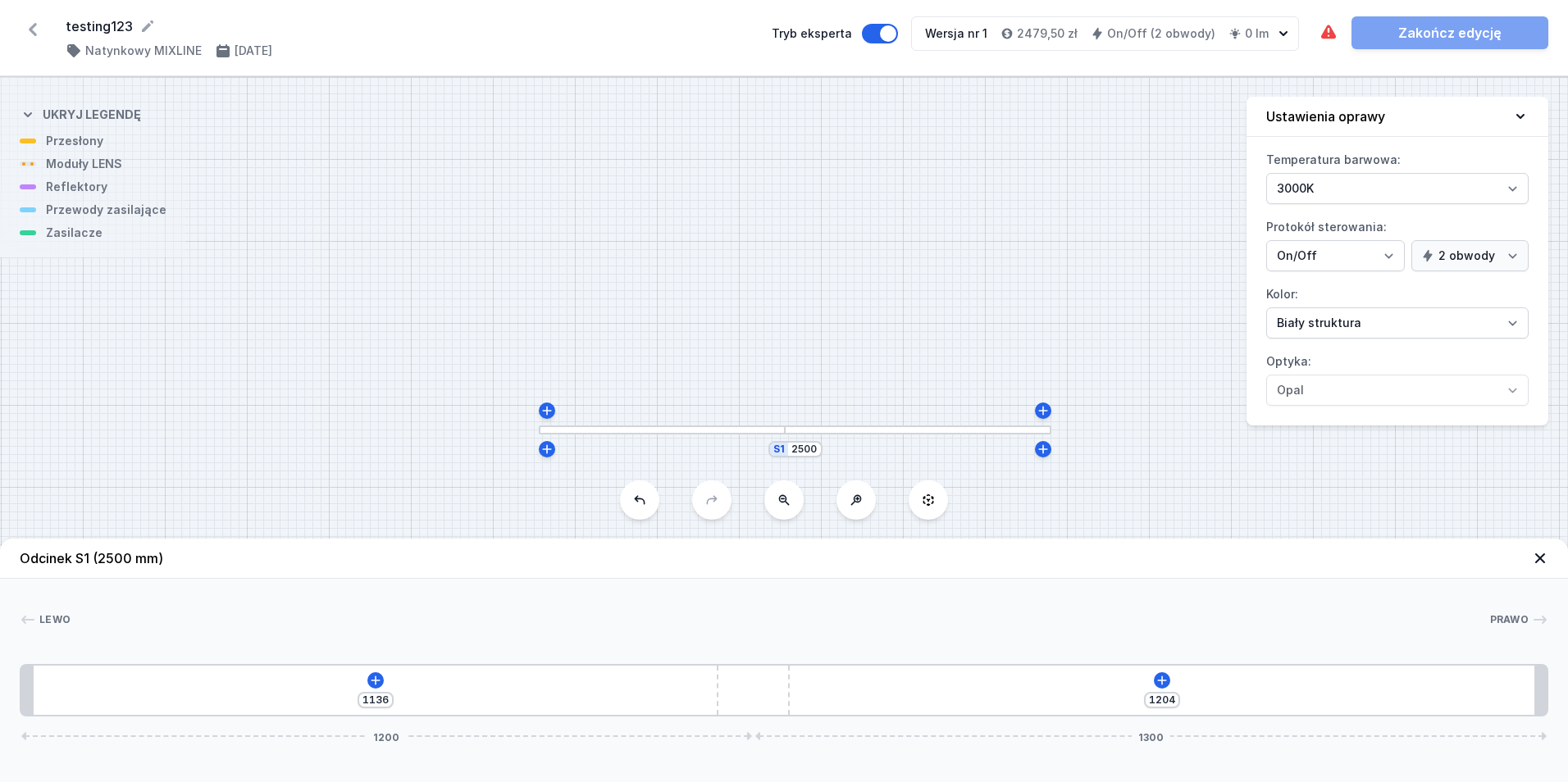
type input "1144"
type input "1196"
type input "1154"
type input "1186"
type input "1158"
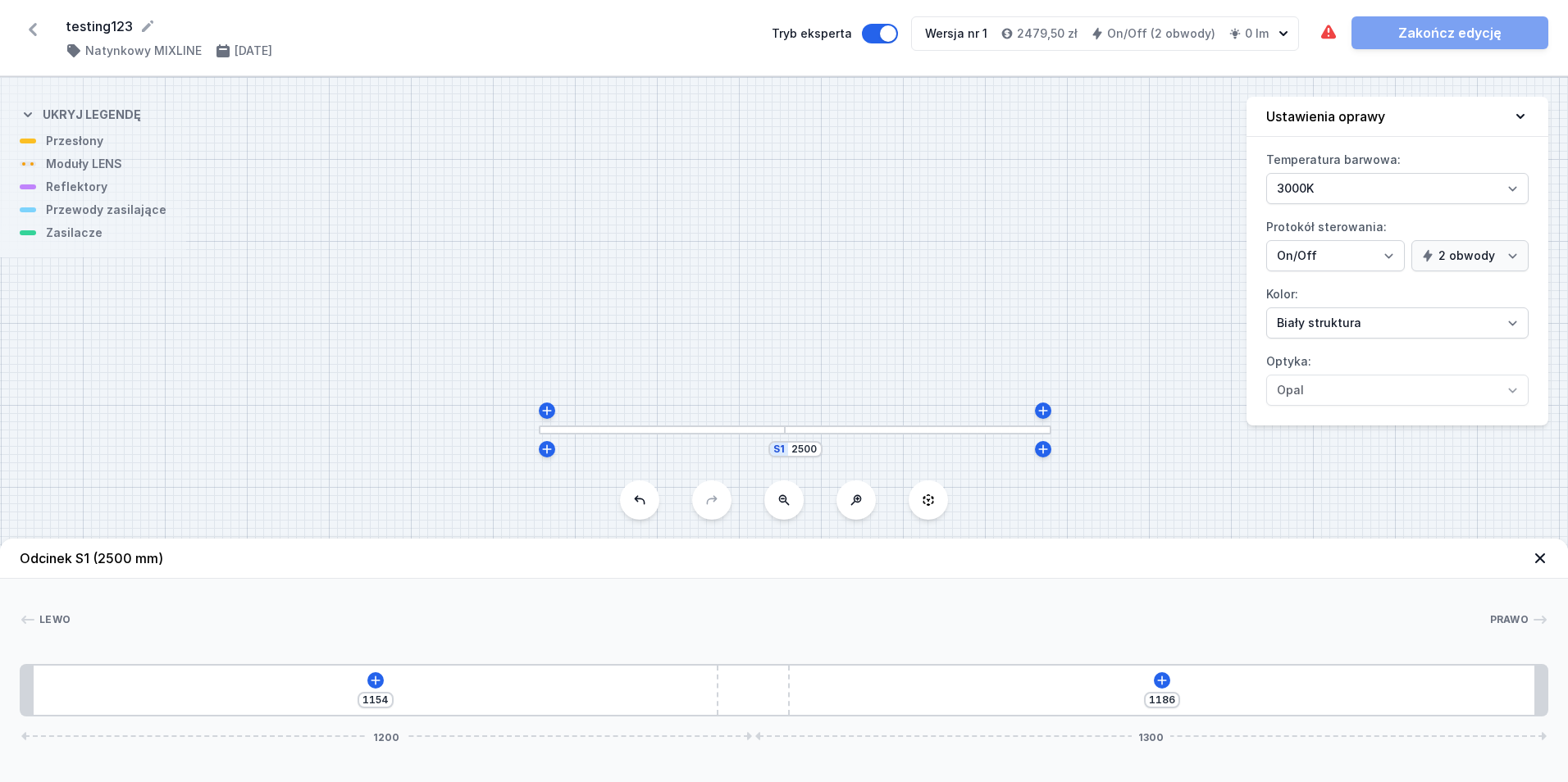
type input "1182"
type input "1160"
type input "1180"
type input "1161"
type input "1179"
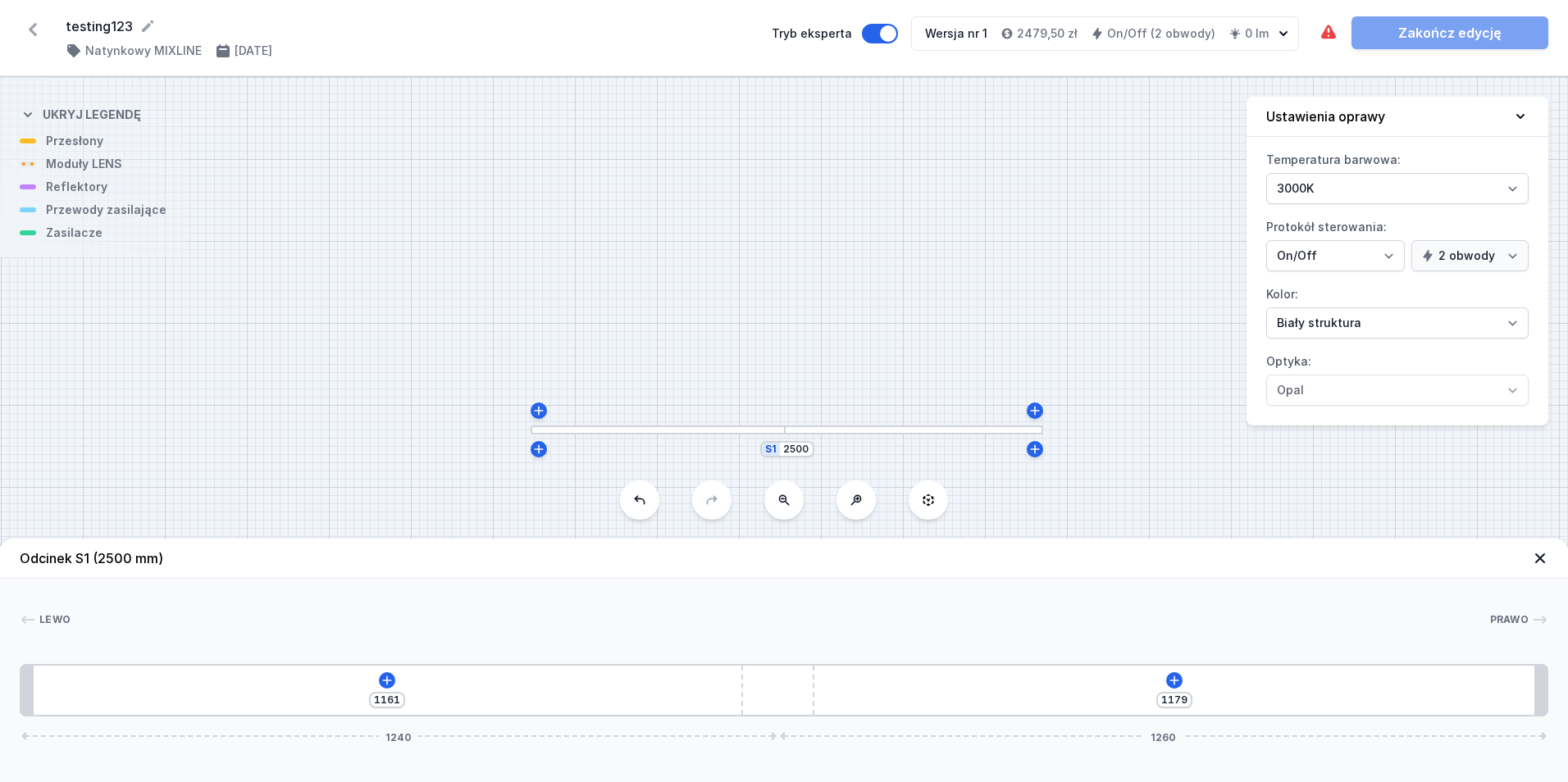
type input "1164"
type input "1176"
type input "1165"
type input "1175"
type input "1170"
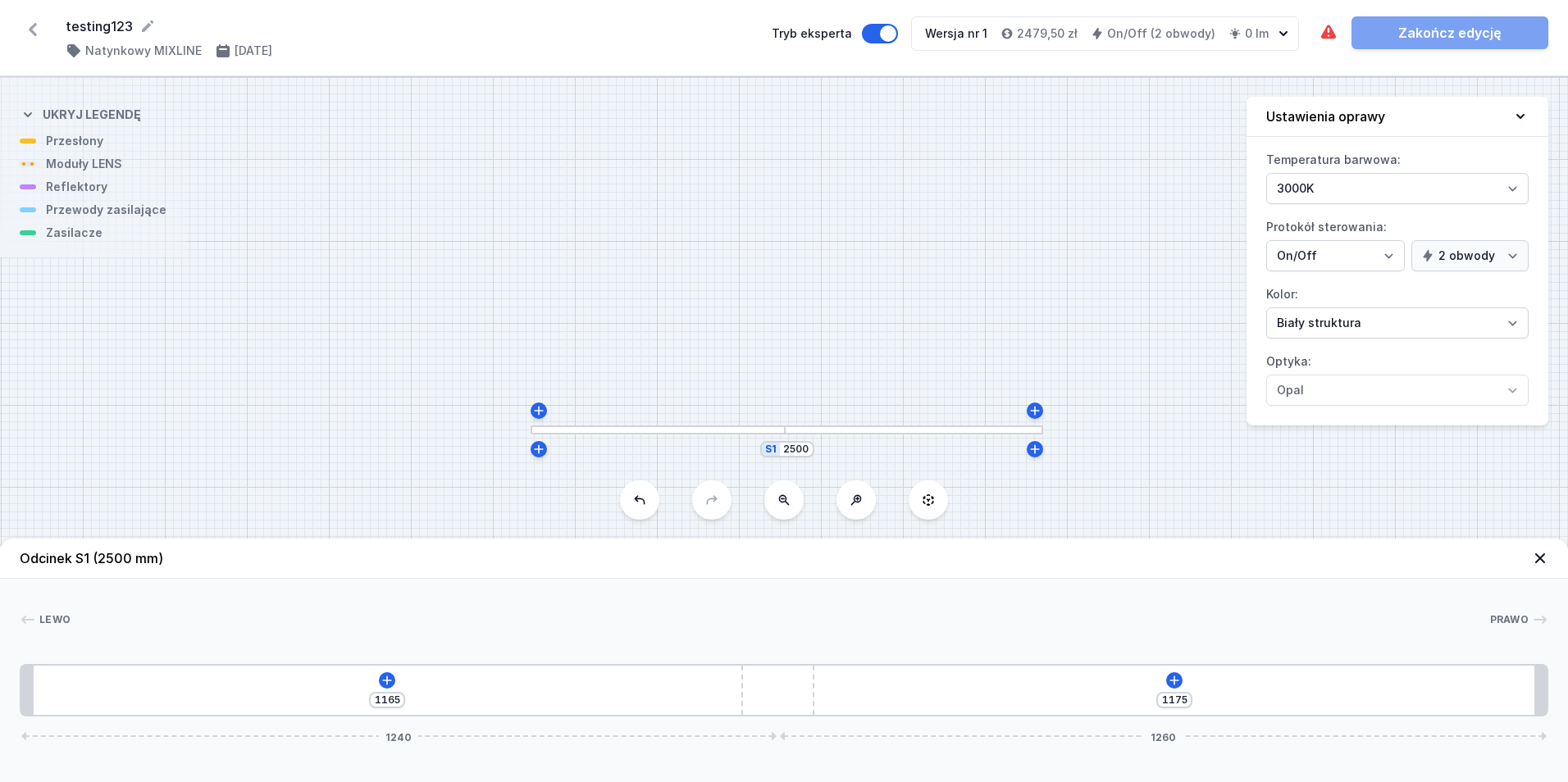
type input "1170"
type input "1162"
type input "1178"
type input "1156"
type input "1184"
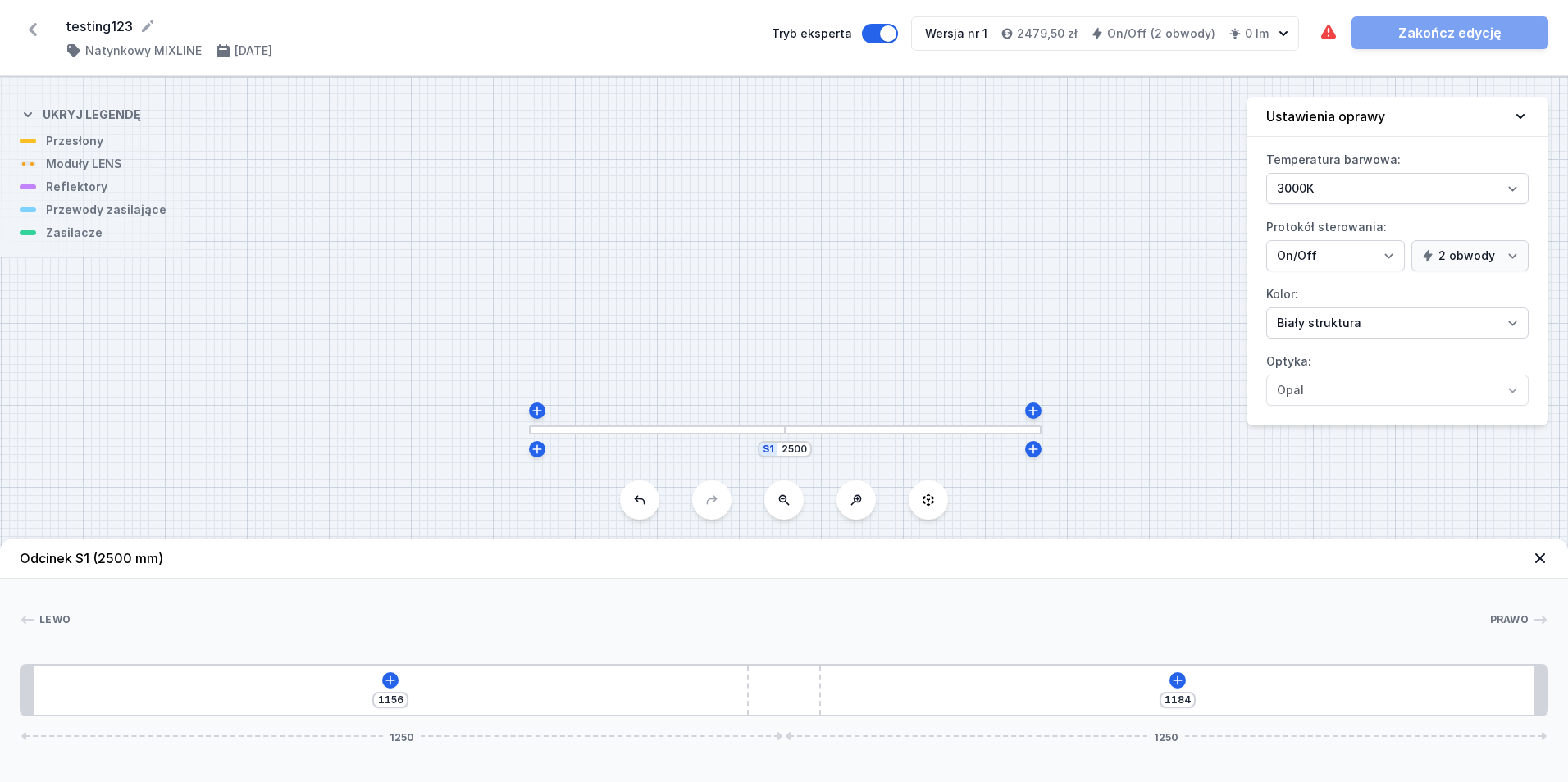
type input "1149"
type input "1191"
type input "1144"
type input "1196"
type input "1136"
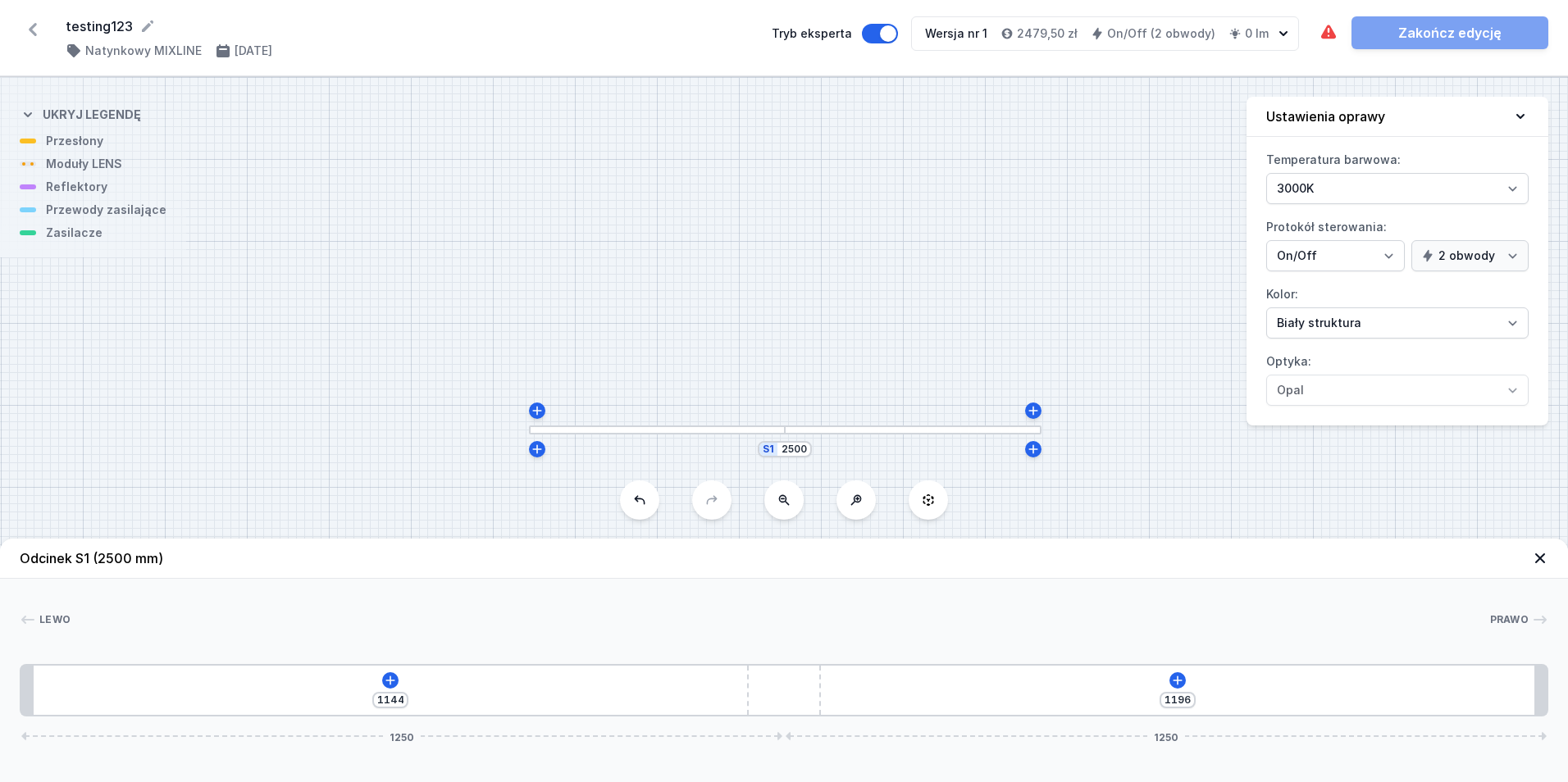
type input "1204"
type input "1131"
type input "1209"
type input "1127"
type input "1213"
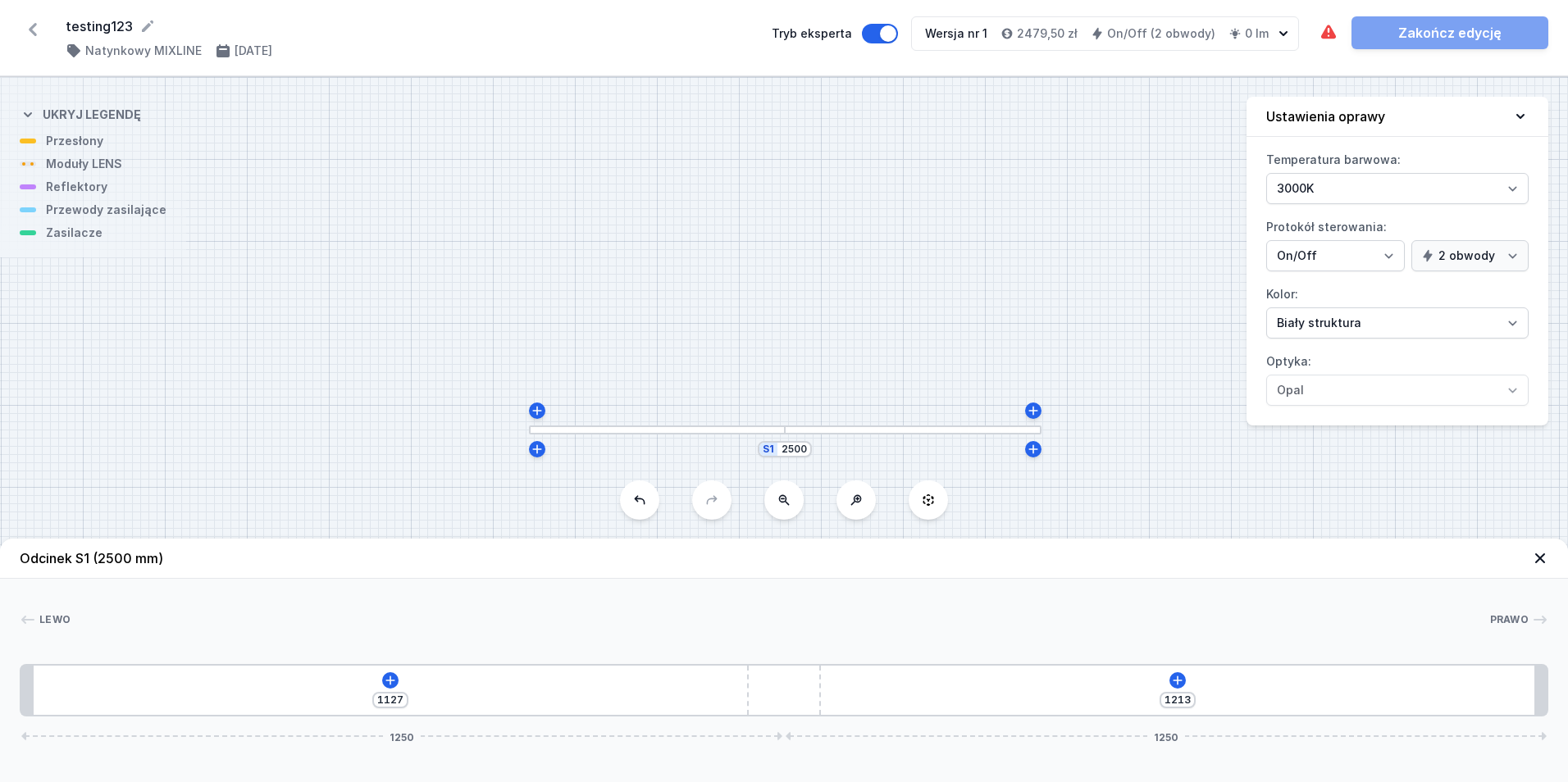
type input "1121"
type input "1219"
type input "1116"
type input "637"
type input "1114"
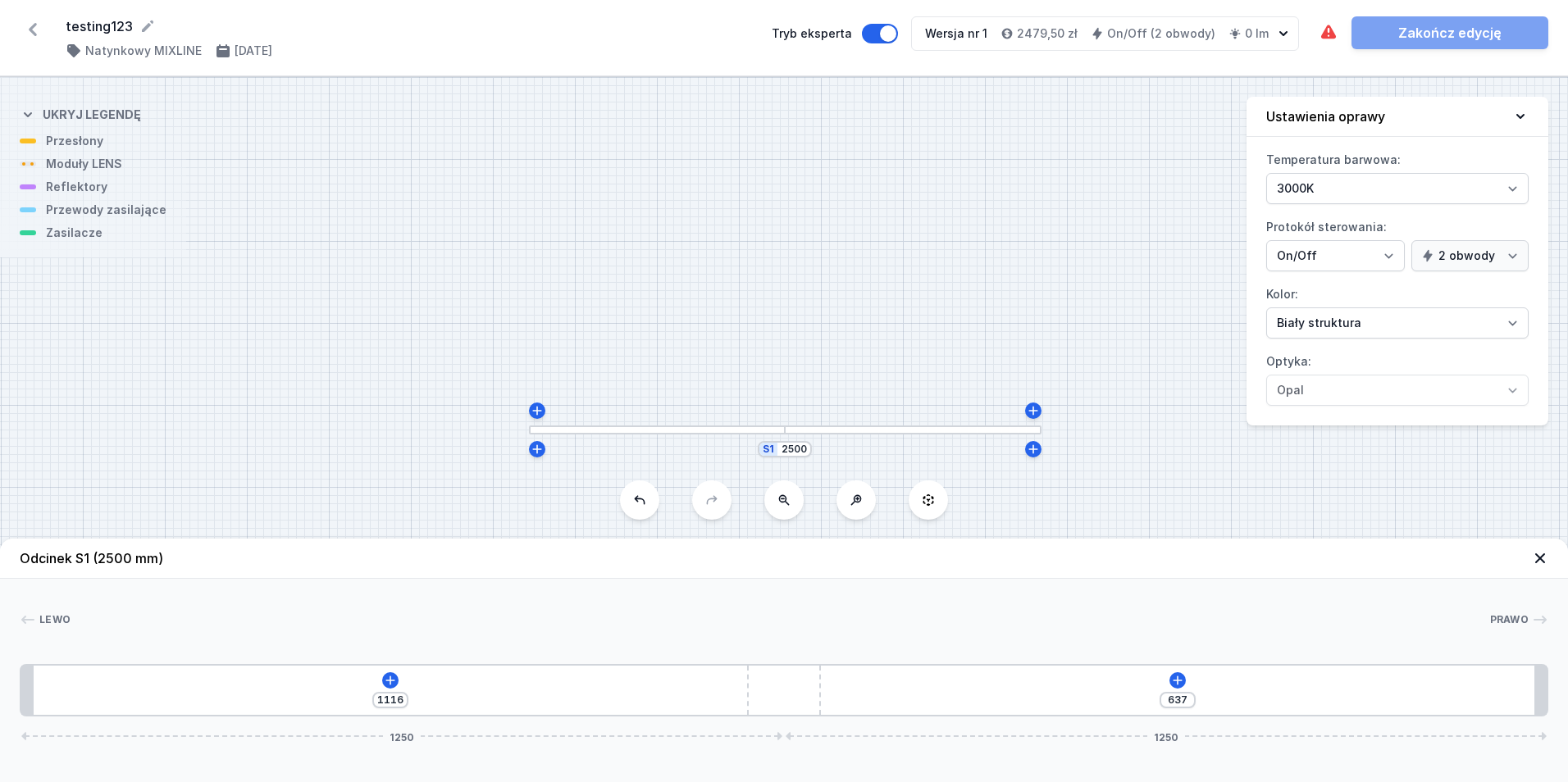
type input "639"
type input "1111"
type input "642"
type input "1108"
type input "645"
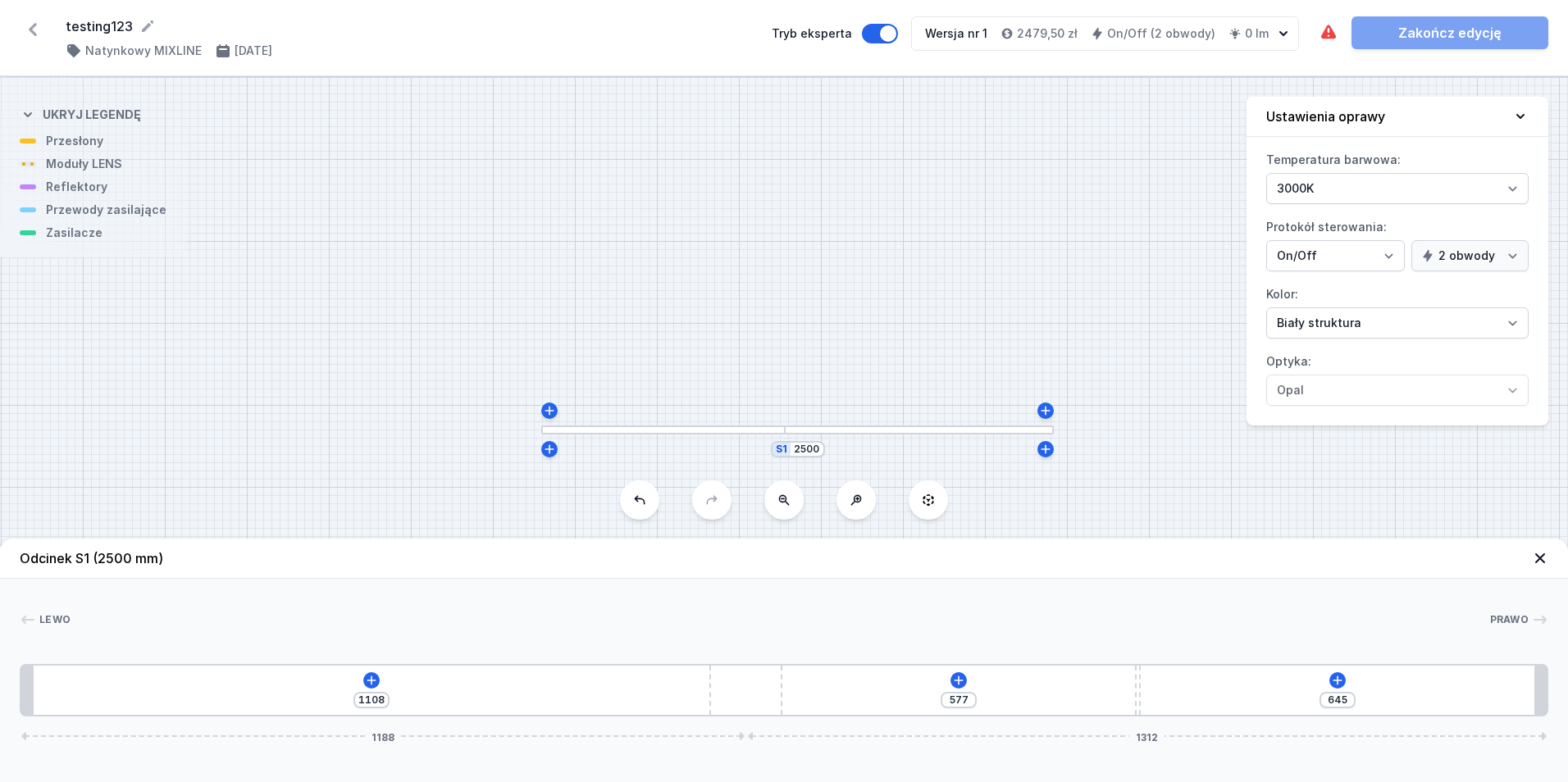
type input "1107"
type input "646"
type input "1104"
type input "649"
type input "1103"
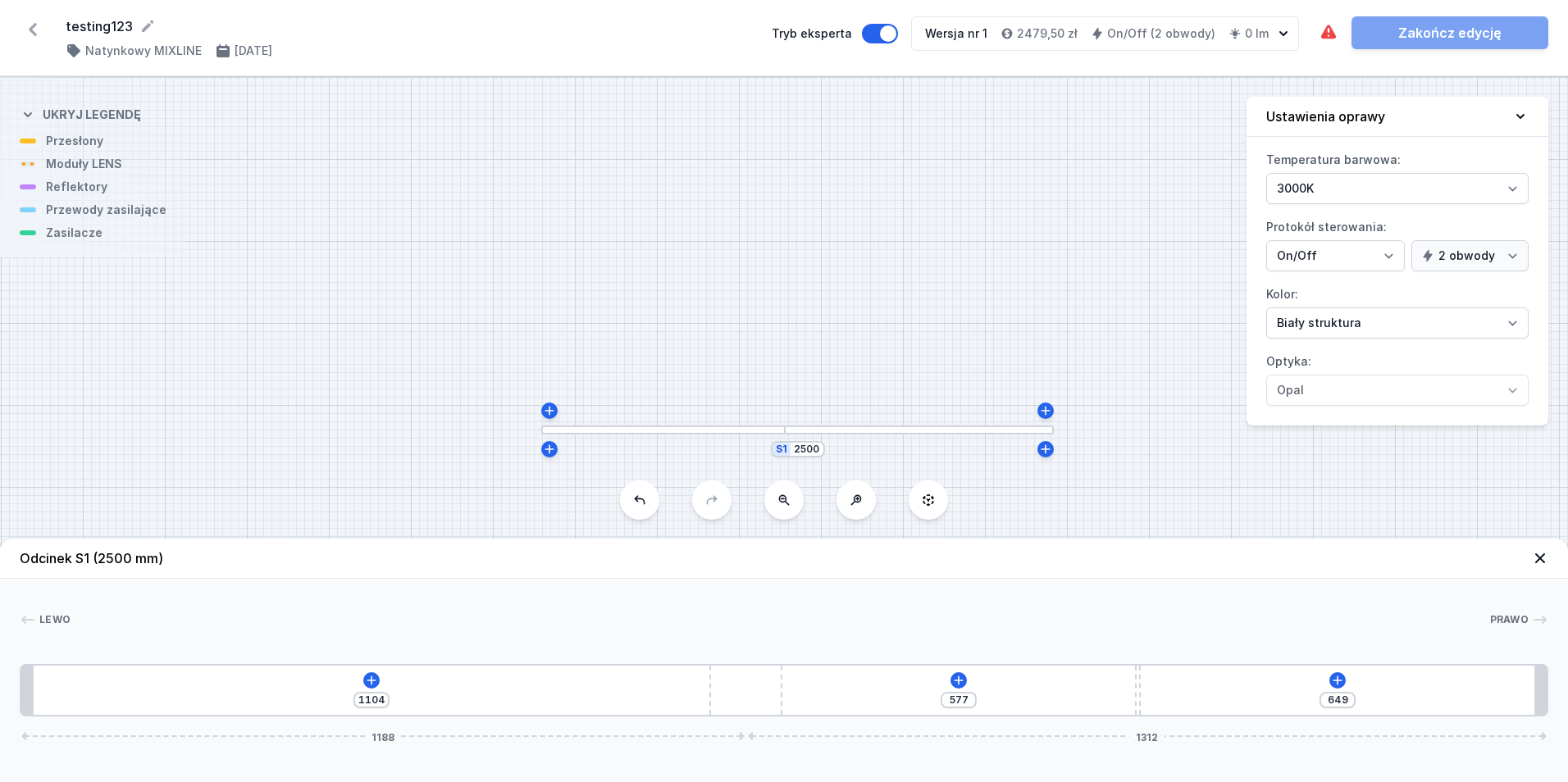
type input "650"
type input "1102"
type input "651"
type input "1103"
type input "650"
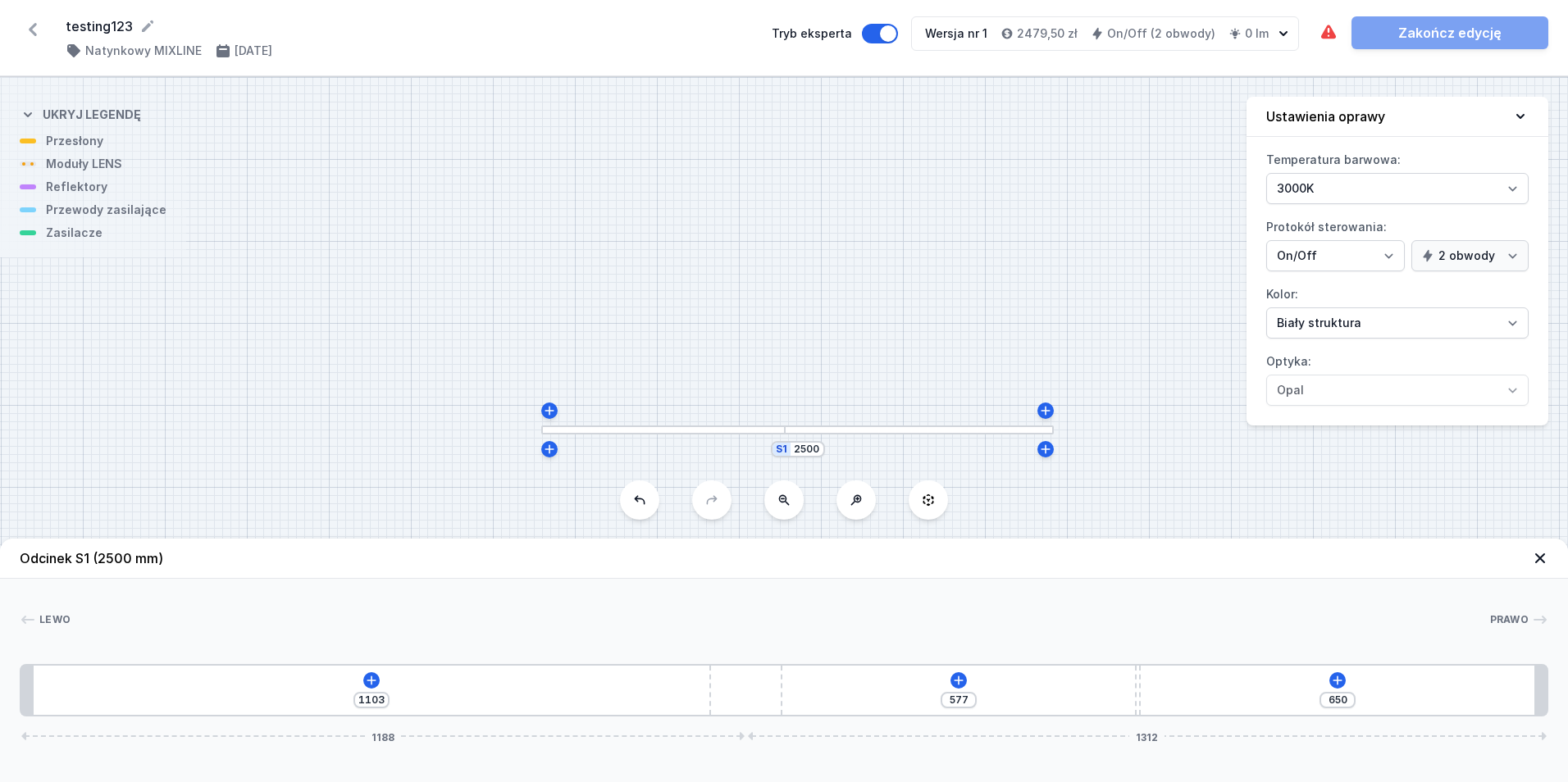
type input "1104"
type input "649"
type input "1108"
type input "645"
type input "1119"
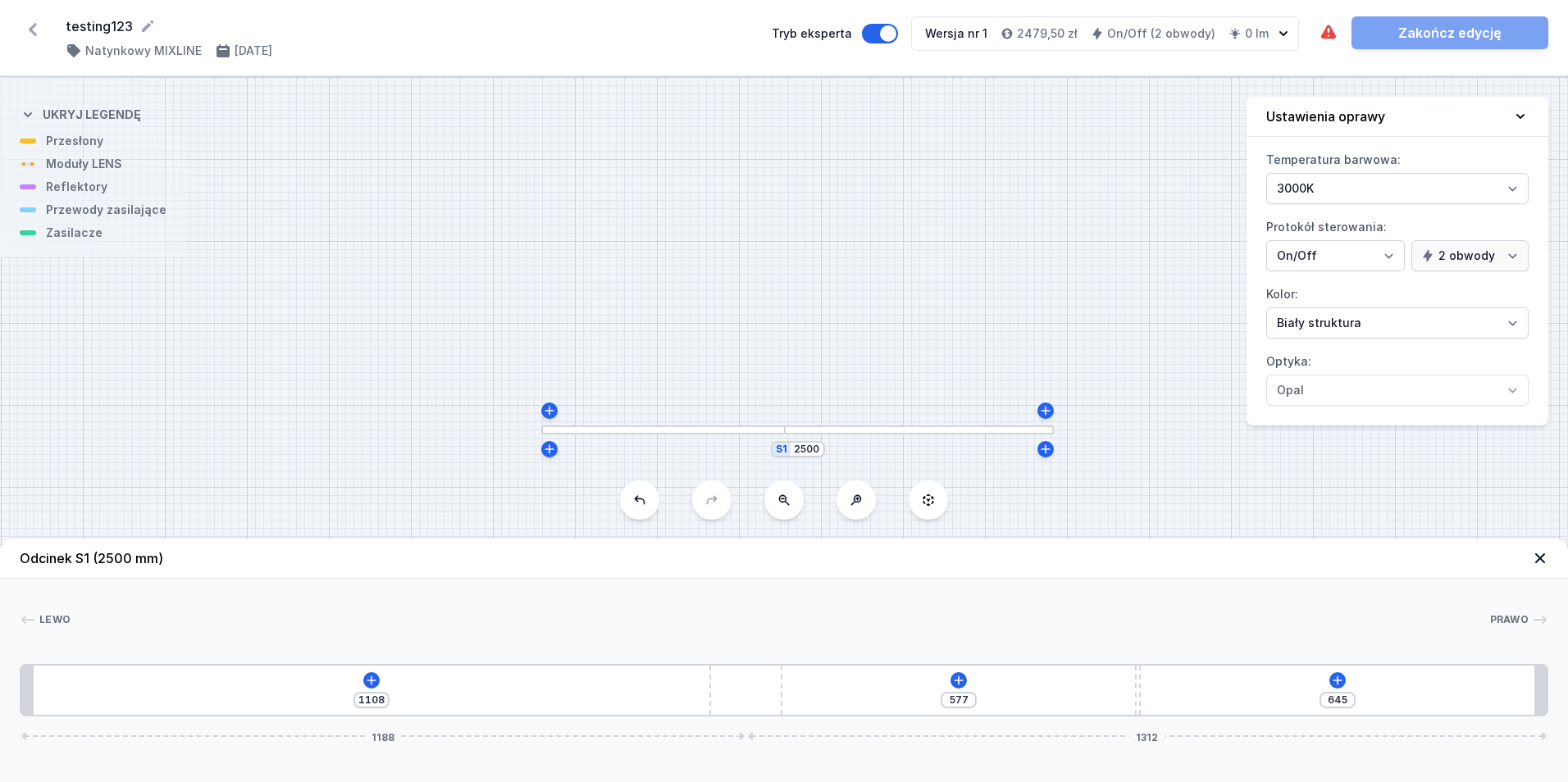
type input "634"
type input "1127"
type input "1213"
type input "1136"
type input "1204"
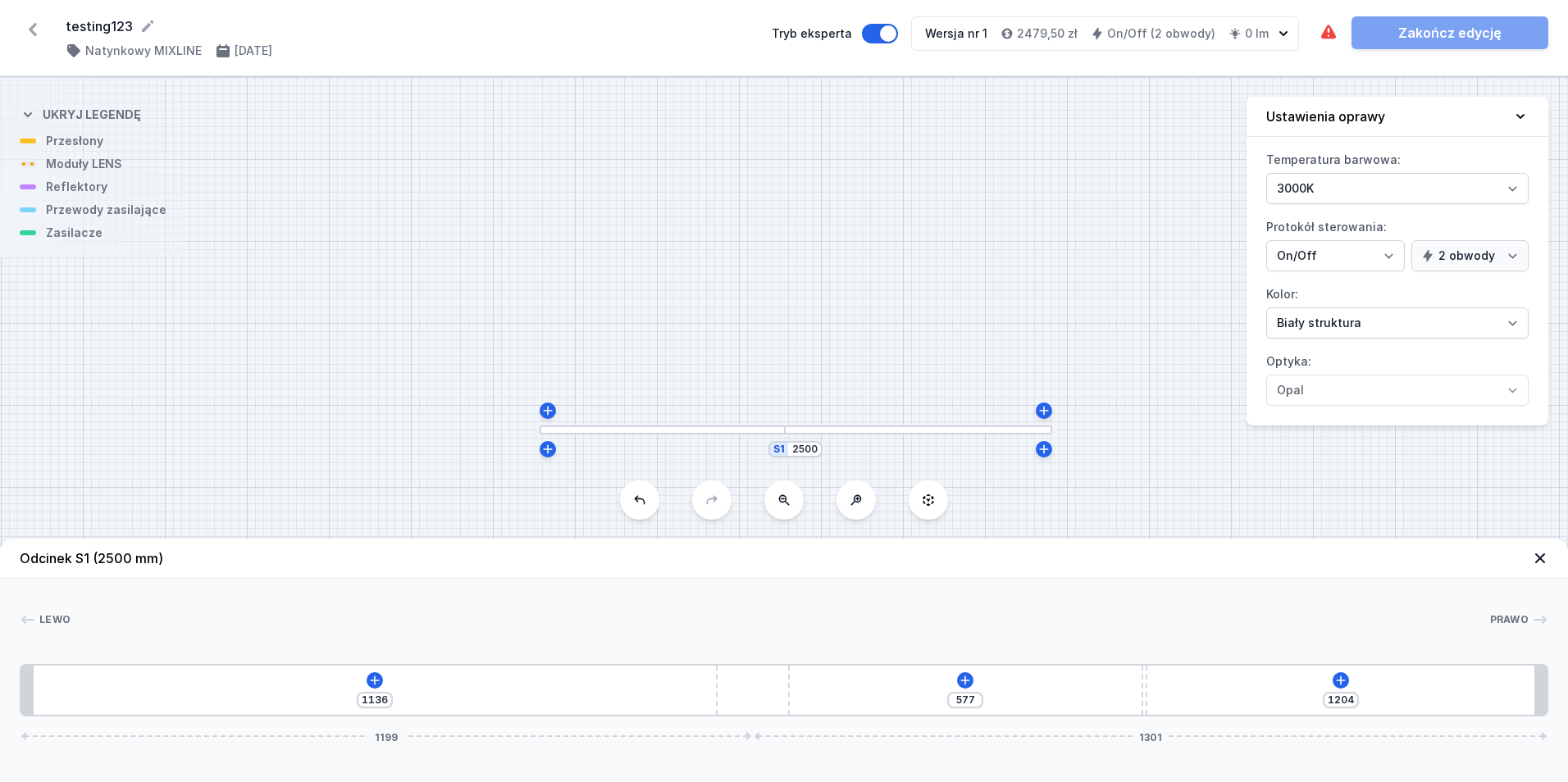
type input "1145"
type input "1195"
type input "1152"
type input "1188"
type input "1160"
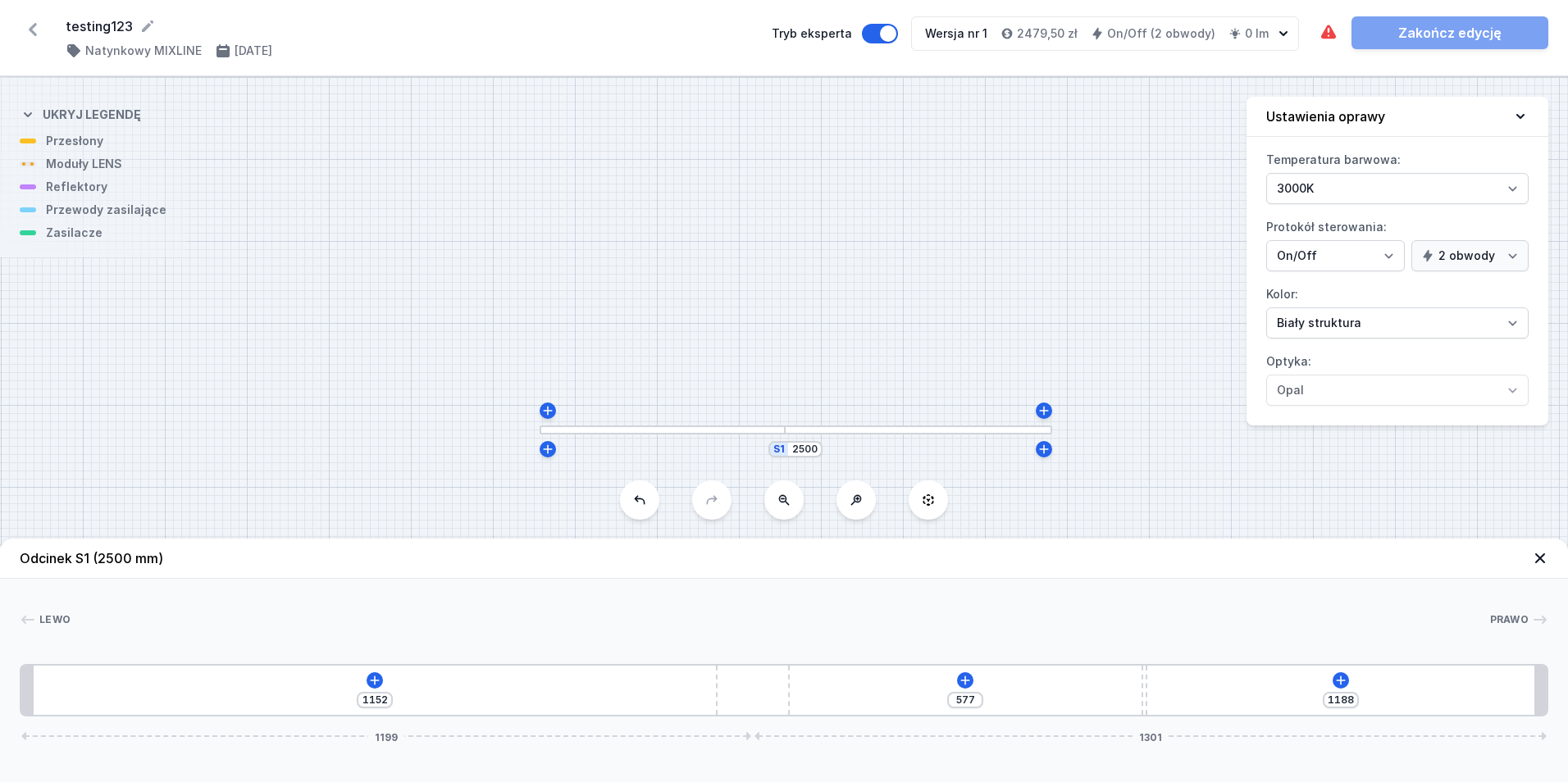
type input "1180"
type input "1165"
type input "1175"
type input "1170"
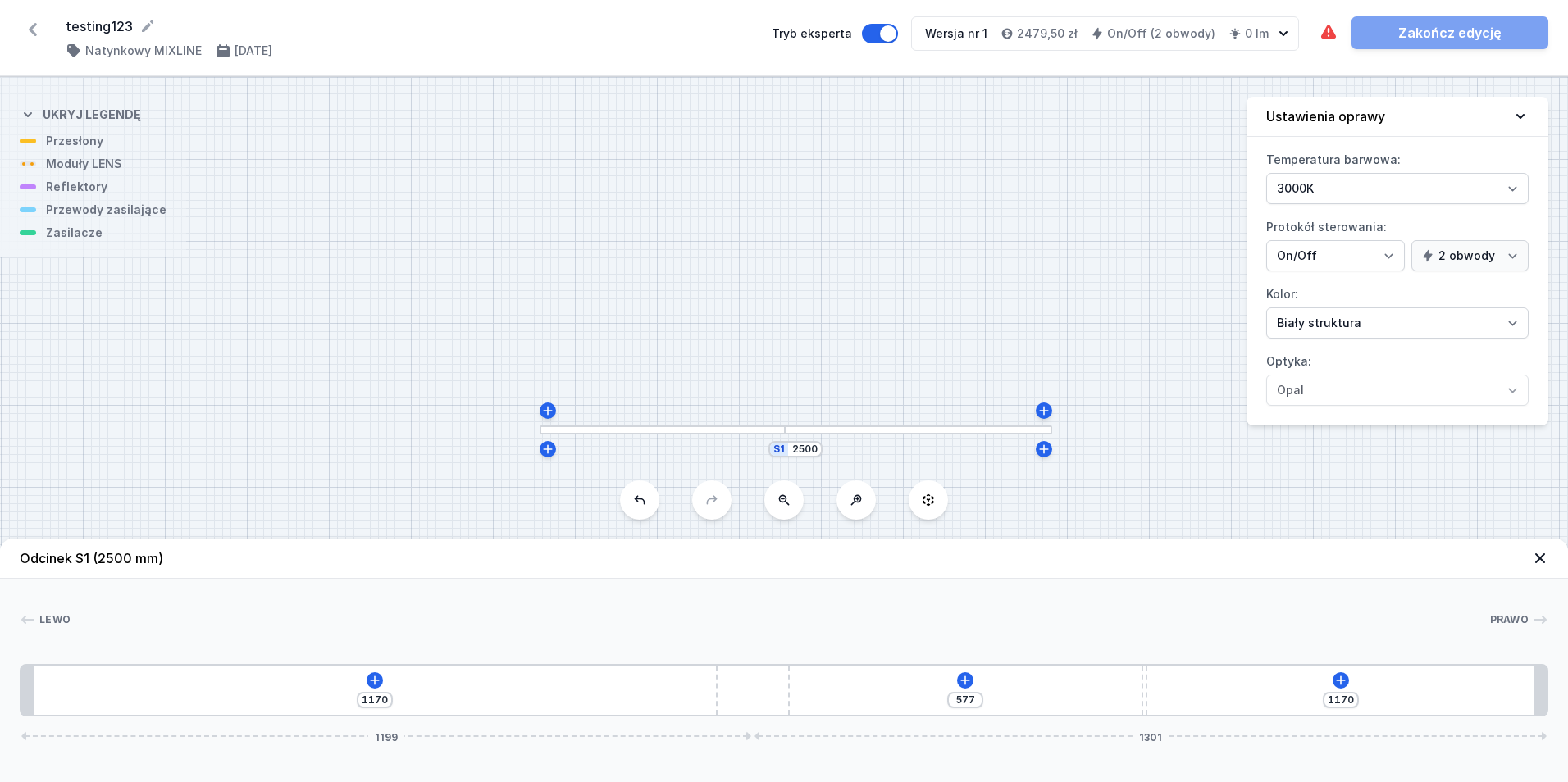
type input "1176"
type input "1164"
type input "1180"
type input "1160"
type input "1182"
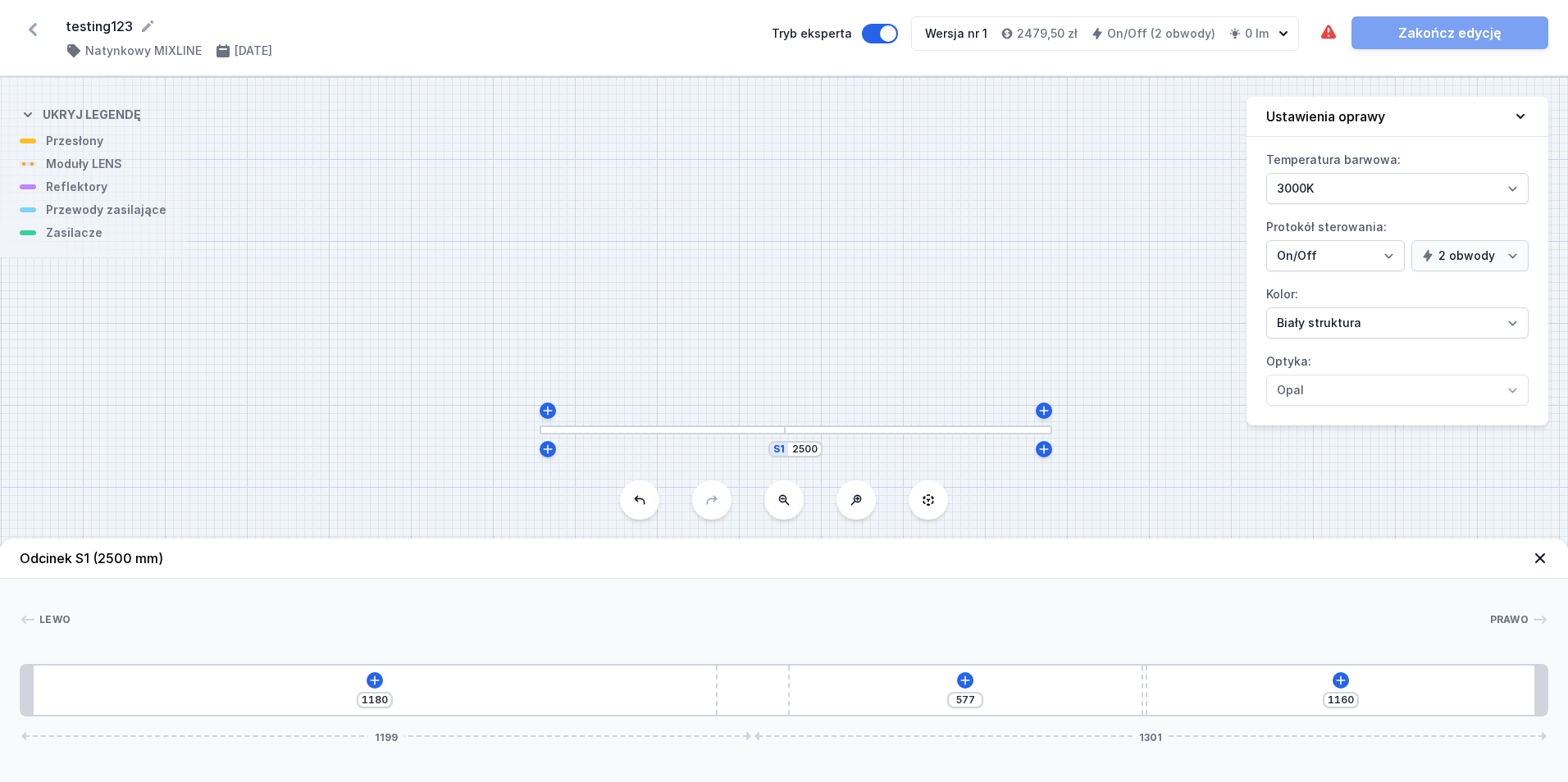
type input "1158"
type input "1186"
type input "1154"
type input "1189"
type input "1151"
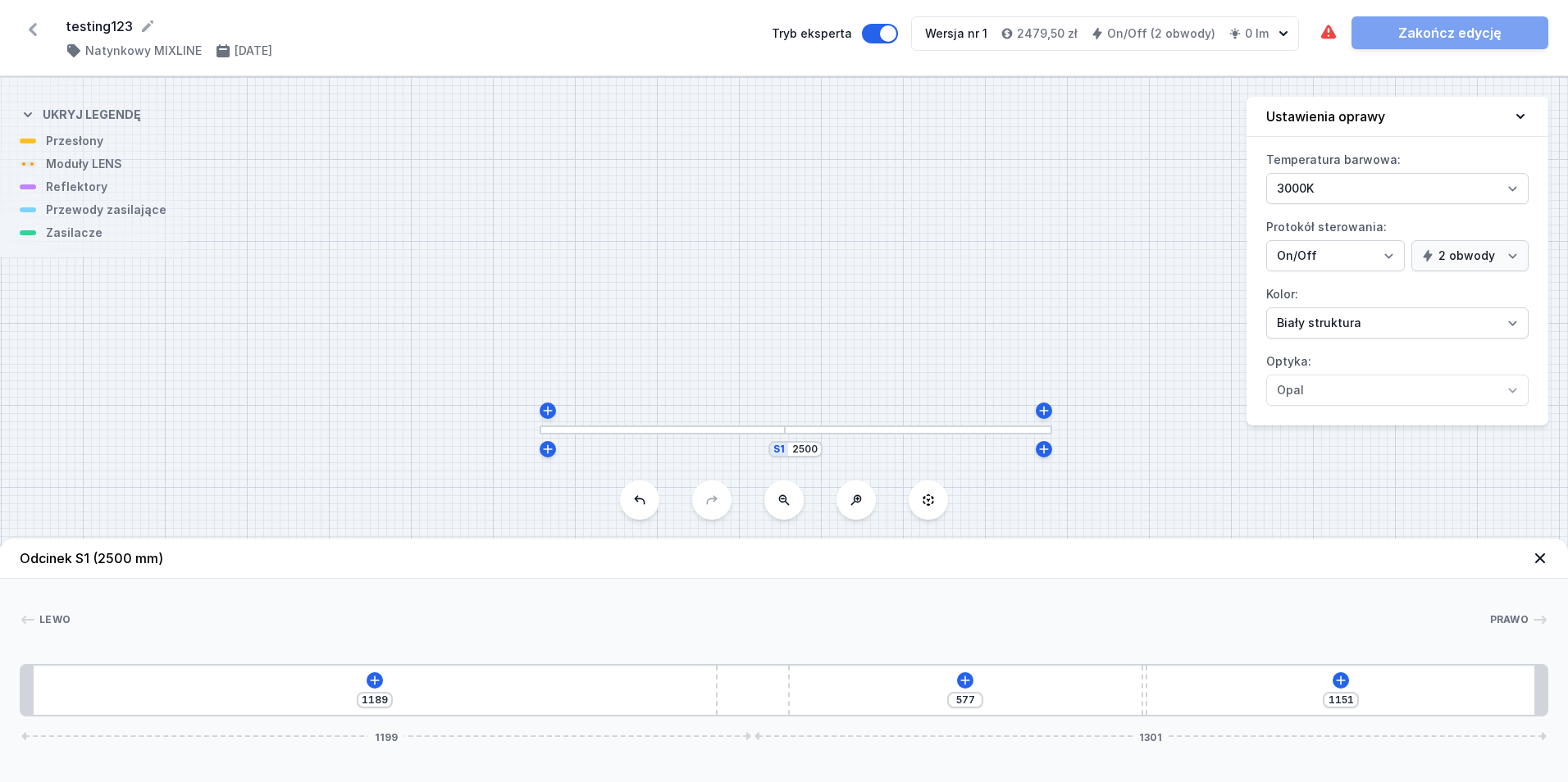
type input "1190"
type input "1150"
type input "1191"
type input "1149"
type input "1193"
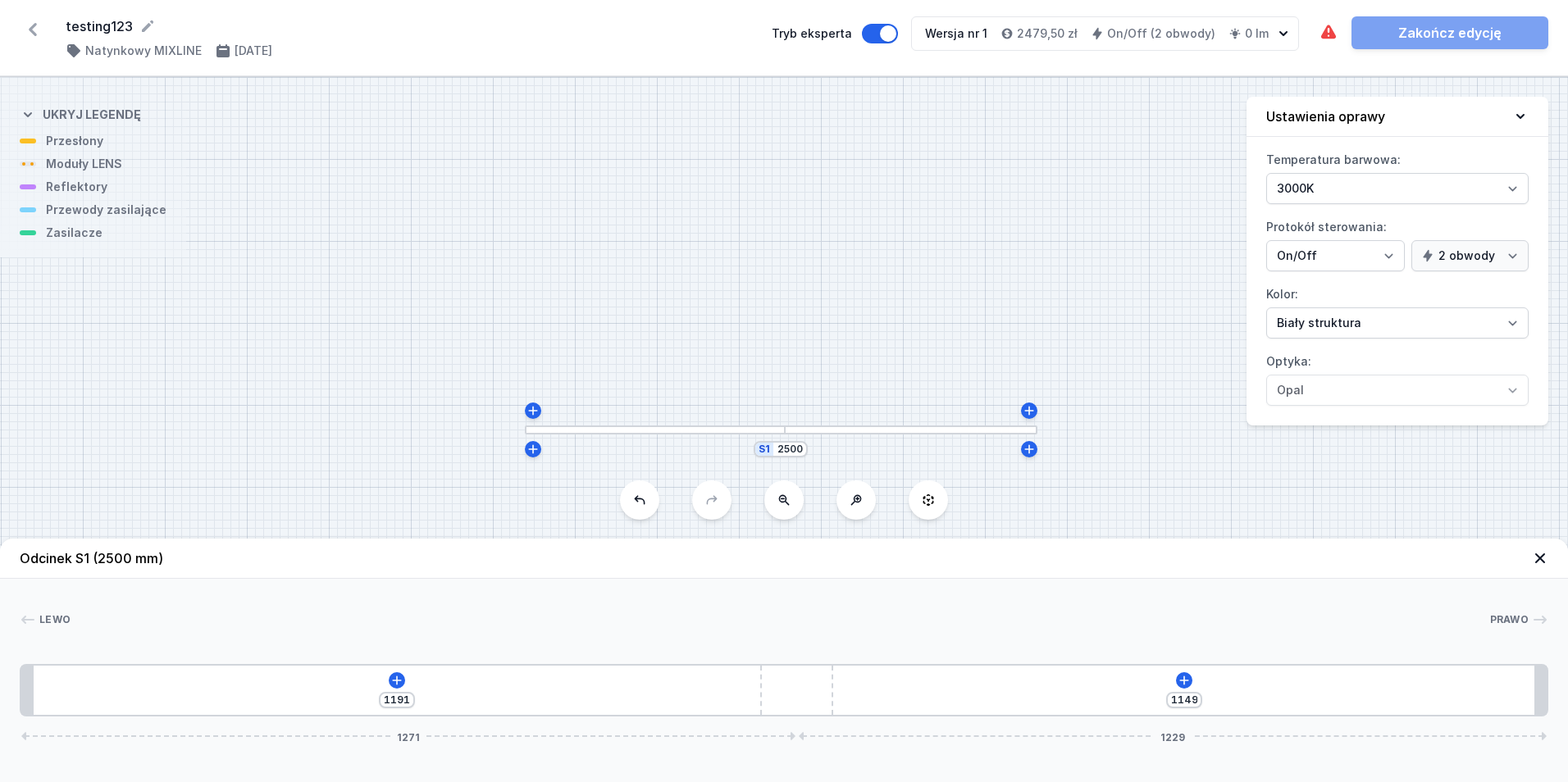
type input "1147"
type input "1195"
type input "1145"
type input "1198"
type input "1142"
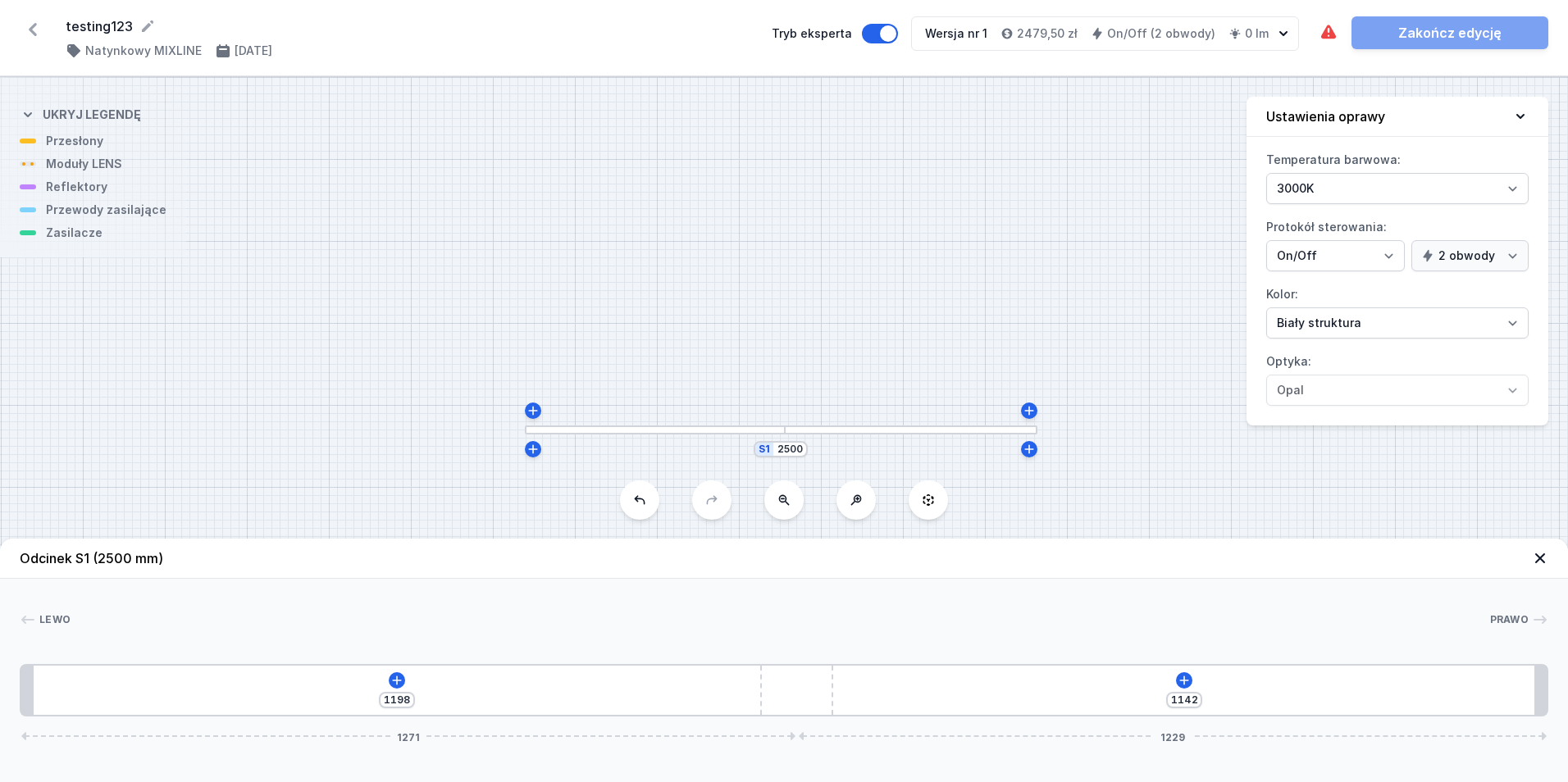
type input "1201"
type input "1139"
type input "1203"
type input "1137"
type input "1207"
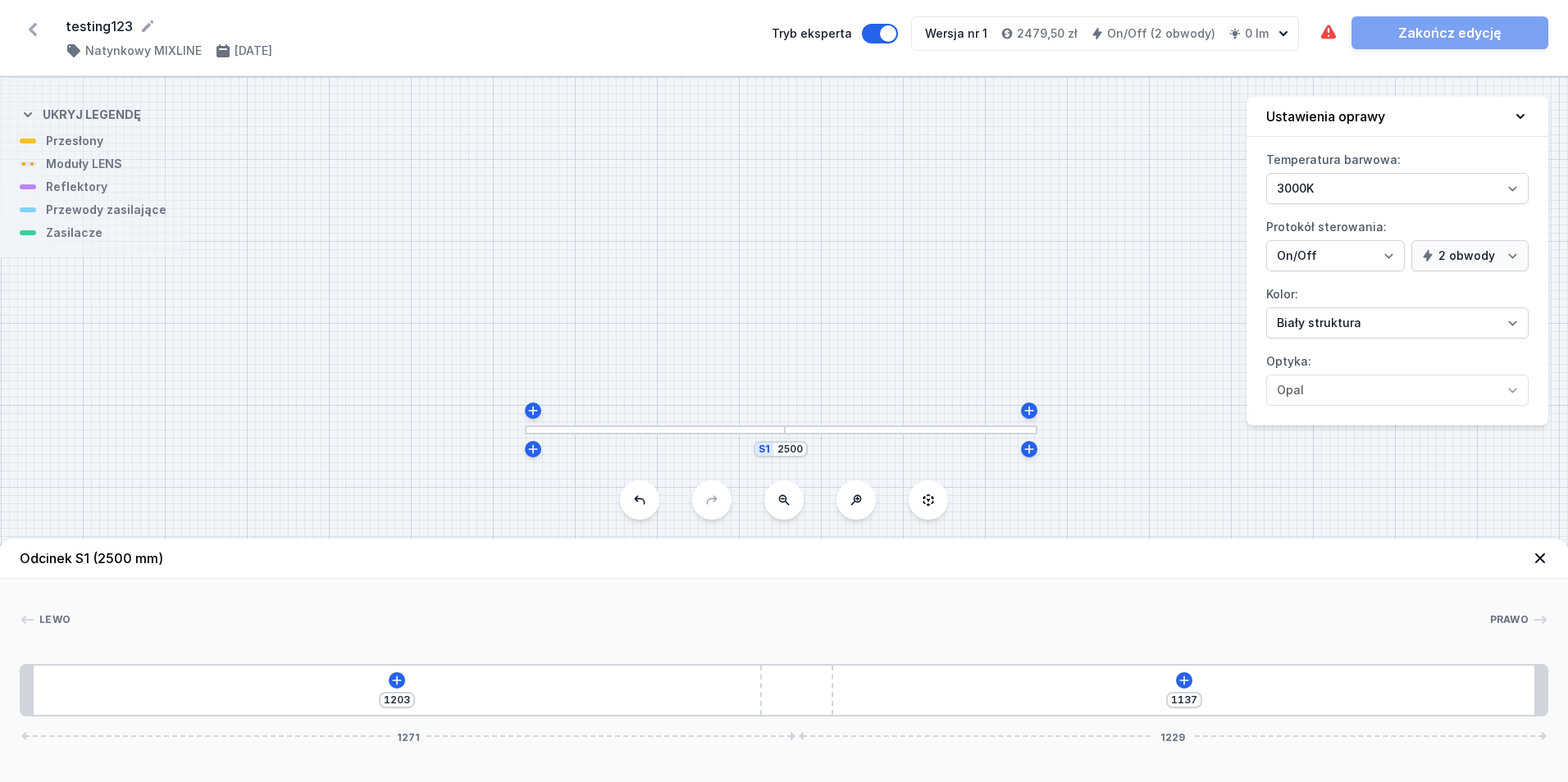
type input "1133"
type input "1213"
type input "1127"
type input "1216"
type input "1124"
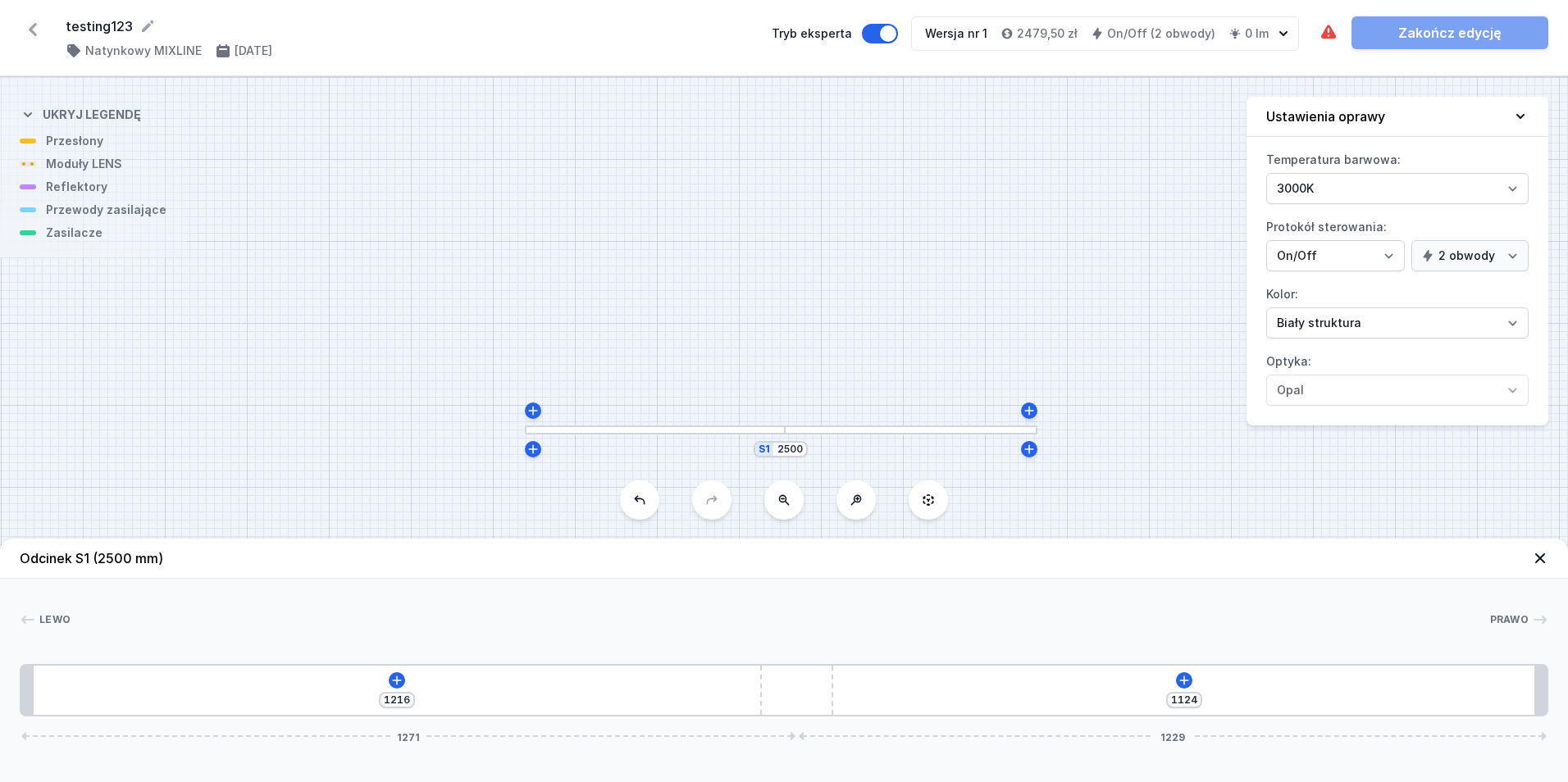
type input "1220"
type input "1120"
type input "576"
type input "1118"
type input "577"
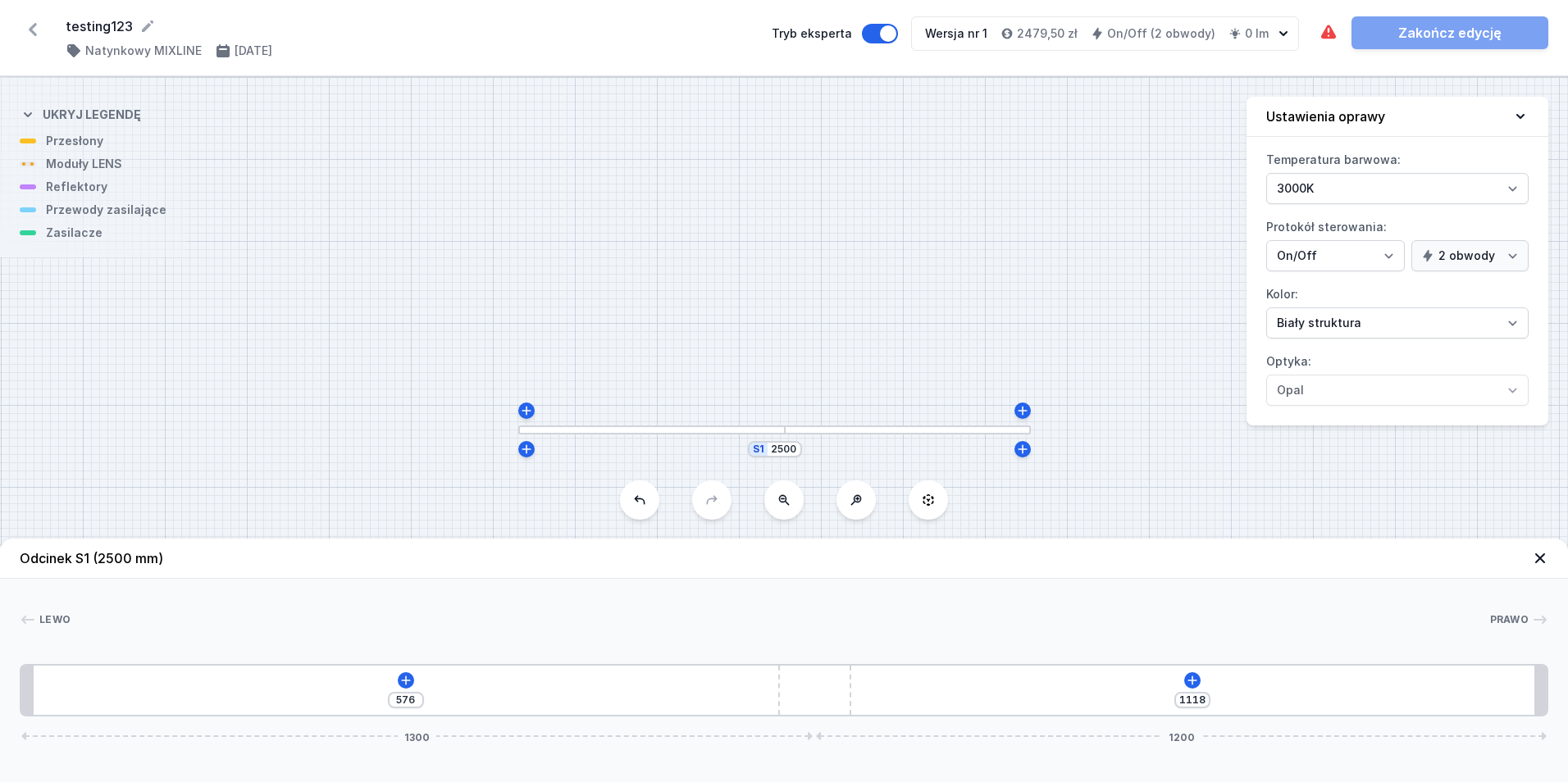
type input "1117"
type input "580"
type input "1114"
type input "581"
type input "1113"
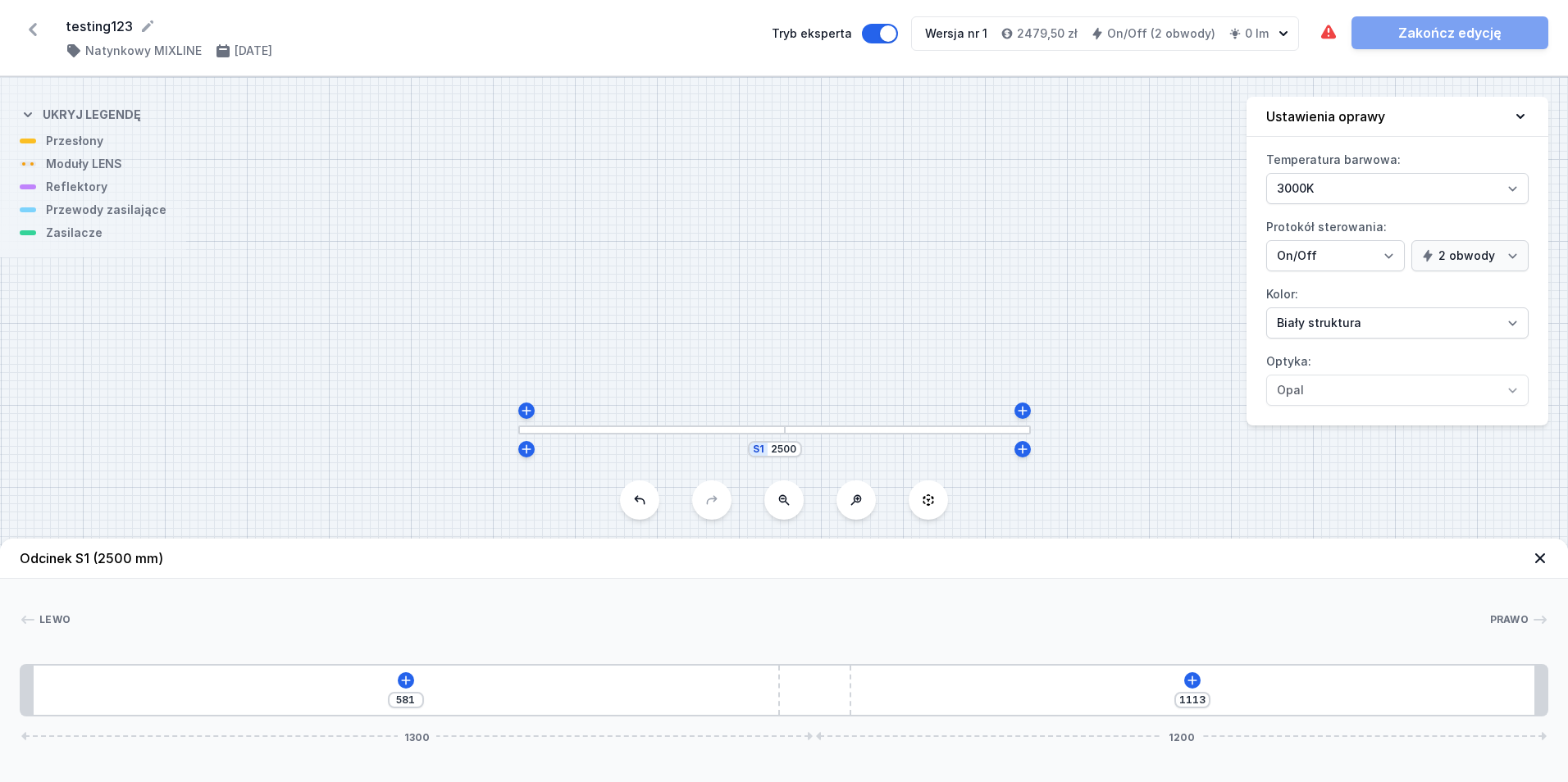
type input "584"
type input "1110"
type input "585"
type input "1109"
type input "586"
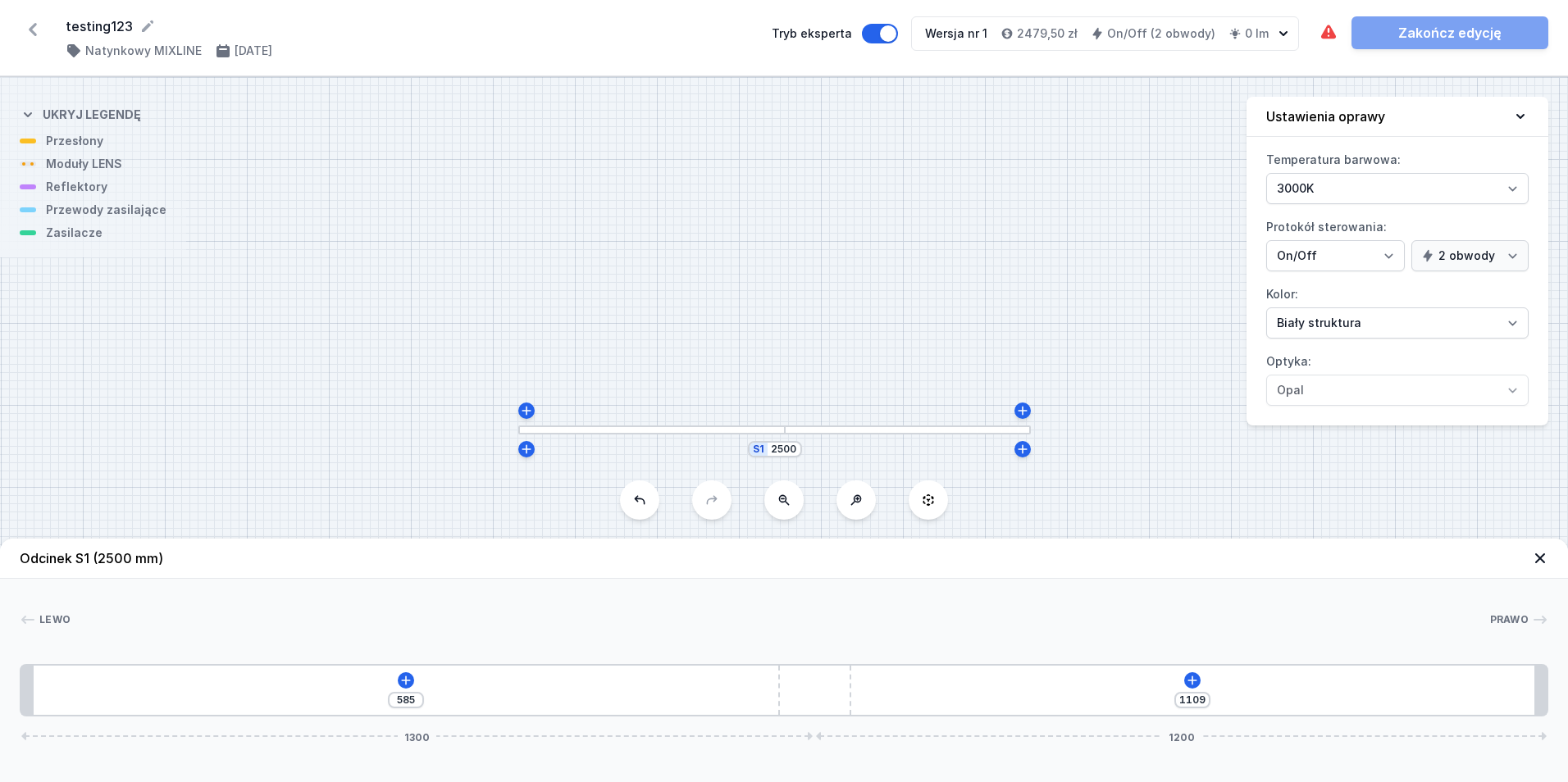
type input "1108"
type input "585"
type input "1109"
type input "584"
type input "1110"
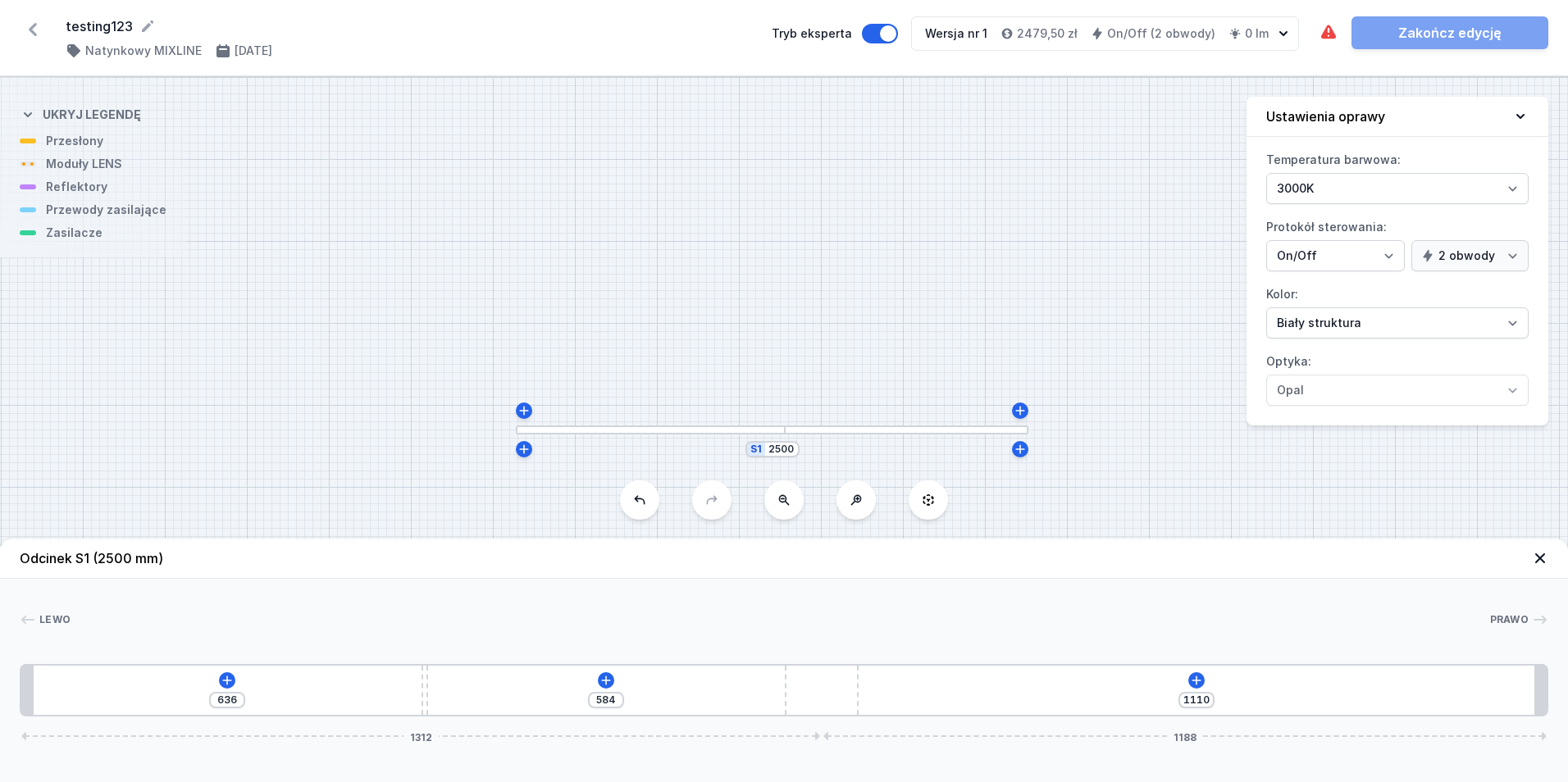
type input "582"
type input "1112"
type input "581"
type input "1113"
type input "578"
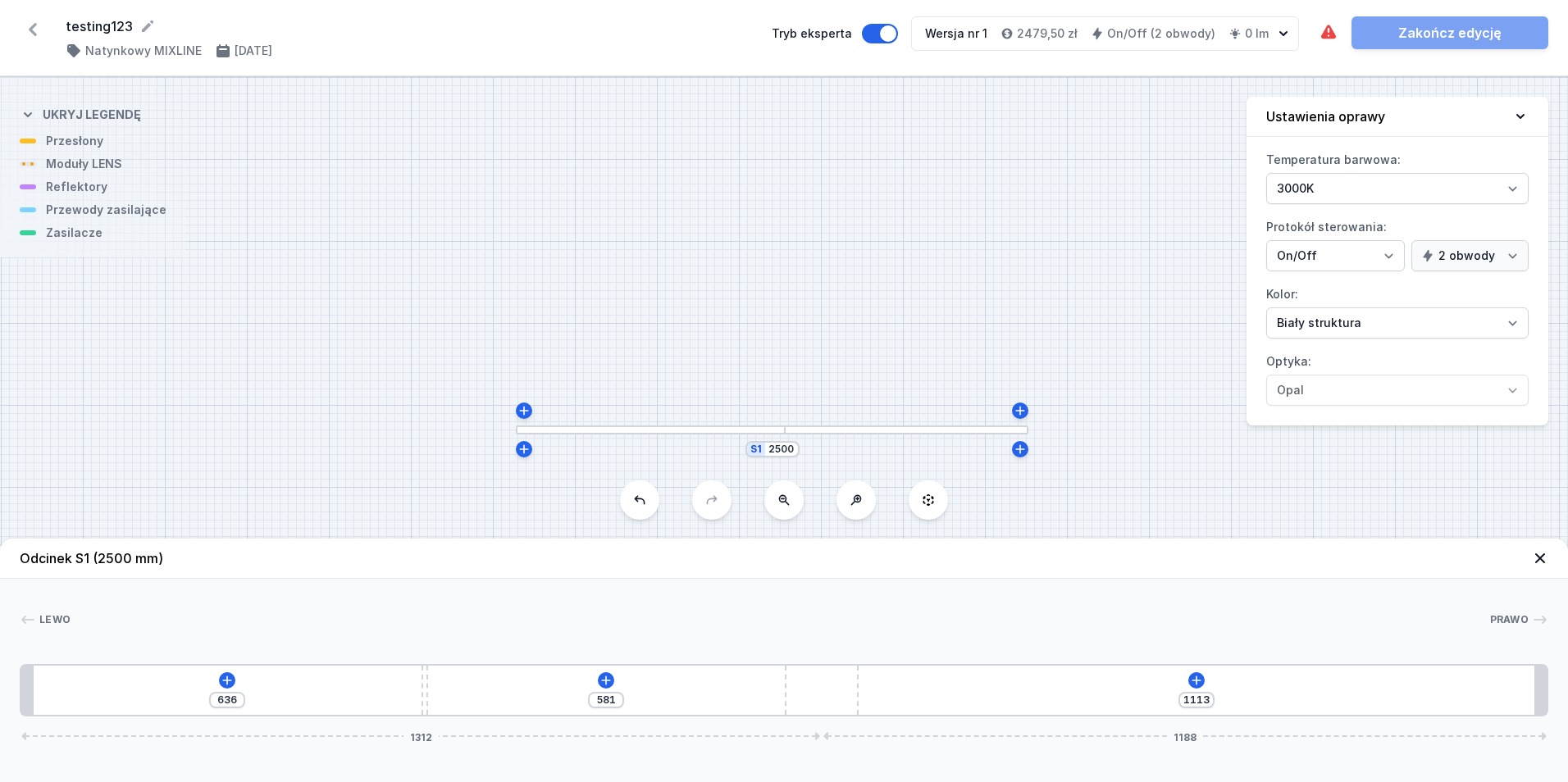
type input "1116"
type input "577"
type input "1117"
type input "1218"
type input "1122"
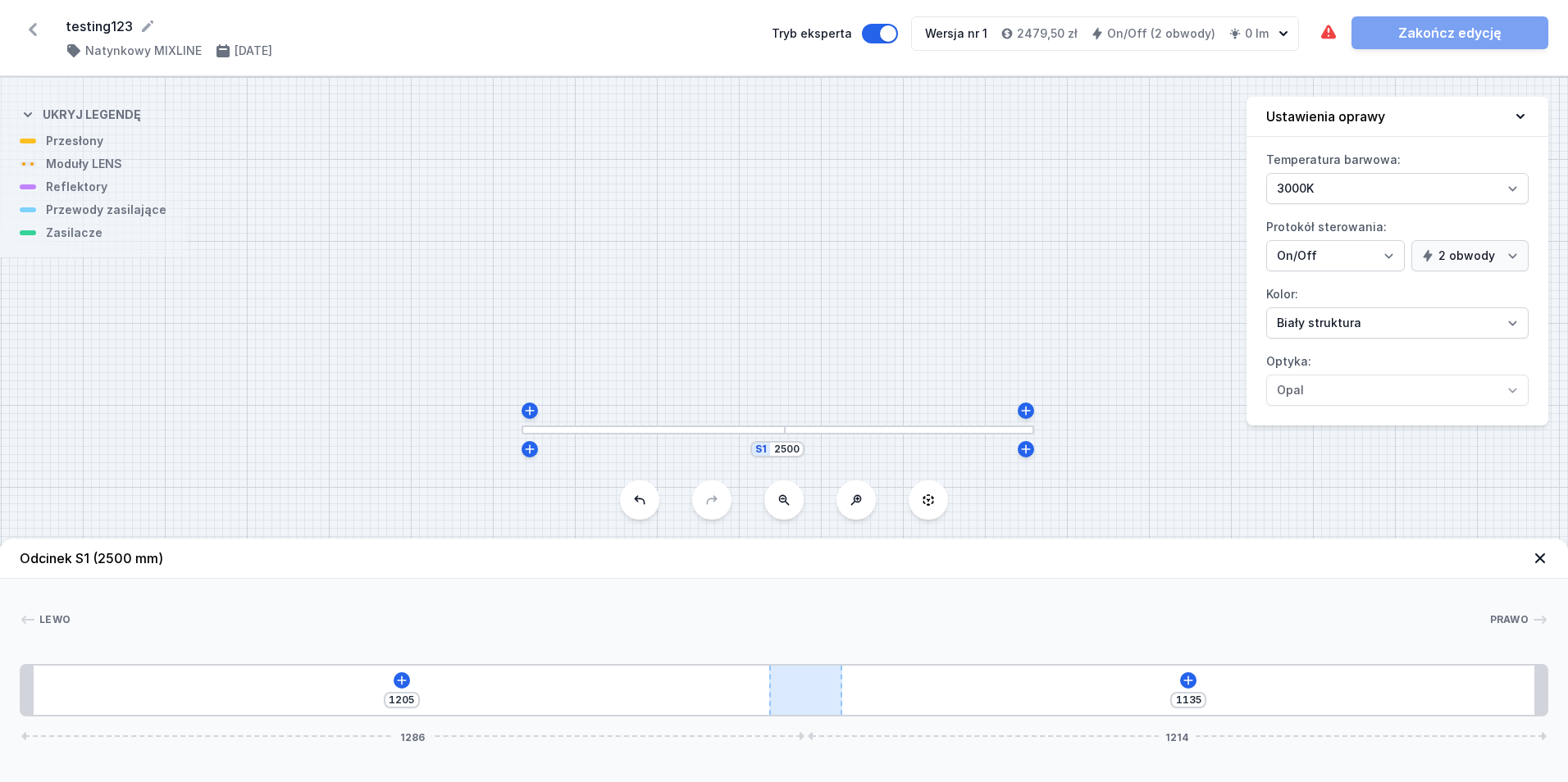
drag, startPoint x: 777, startPoint y: 690, endPoint x: 802, endPoint y: 688, distance: 25.1
click at [847, 684] on div "1205 1135 1286 1214" at bounding box center [784, 690] width 1529 height 52
drag, startPoint x: 770, startPoint y: 702, endPoint x: 818, endPoint y: 695, distance: 48.5
click at [818, 695] on div at bounding box center [802, 690] width 73 height 49
click at [404, 681] on icon at bounding box center [399, 681] width 13 height 13
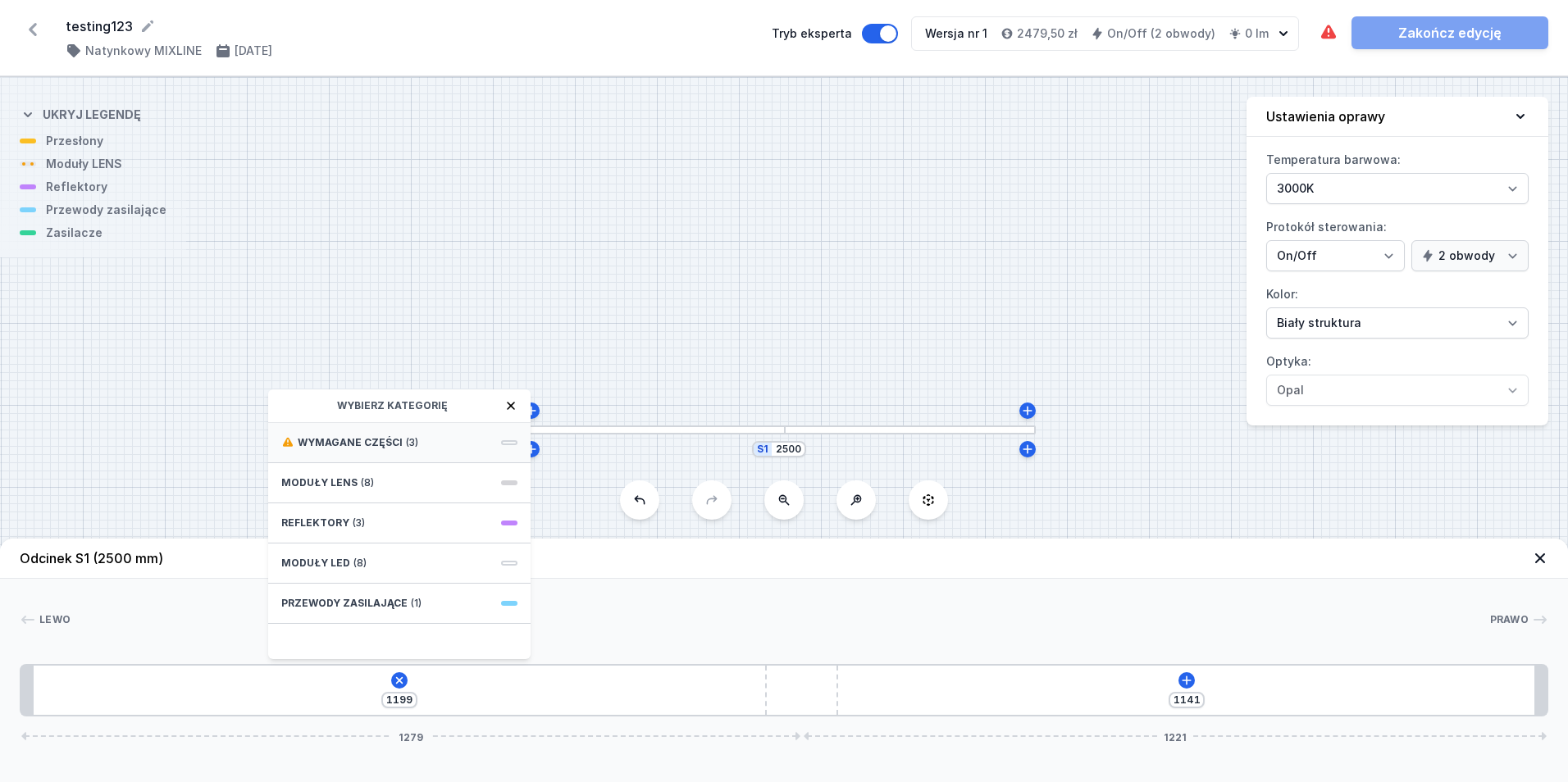
click at [423, 458] on div "Wymagane części (3)" at bounding box center [399, 443] width 262 height 40
click at [385, 444] on span "Hole for power supply cable" at bounding box center [400, 441] width 236 height 17
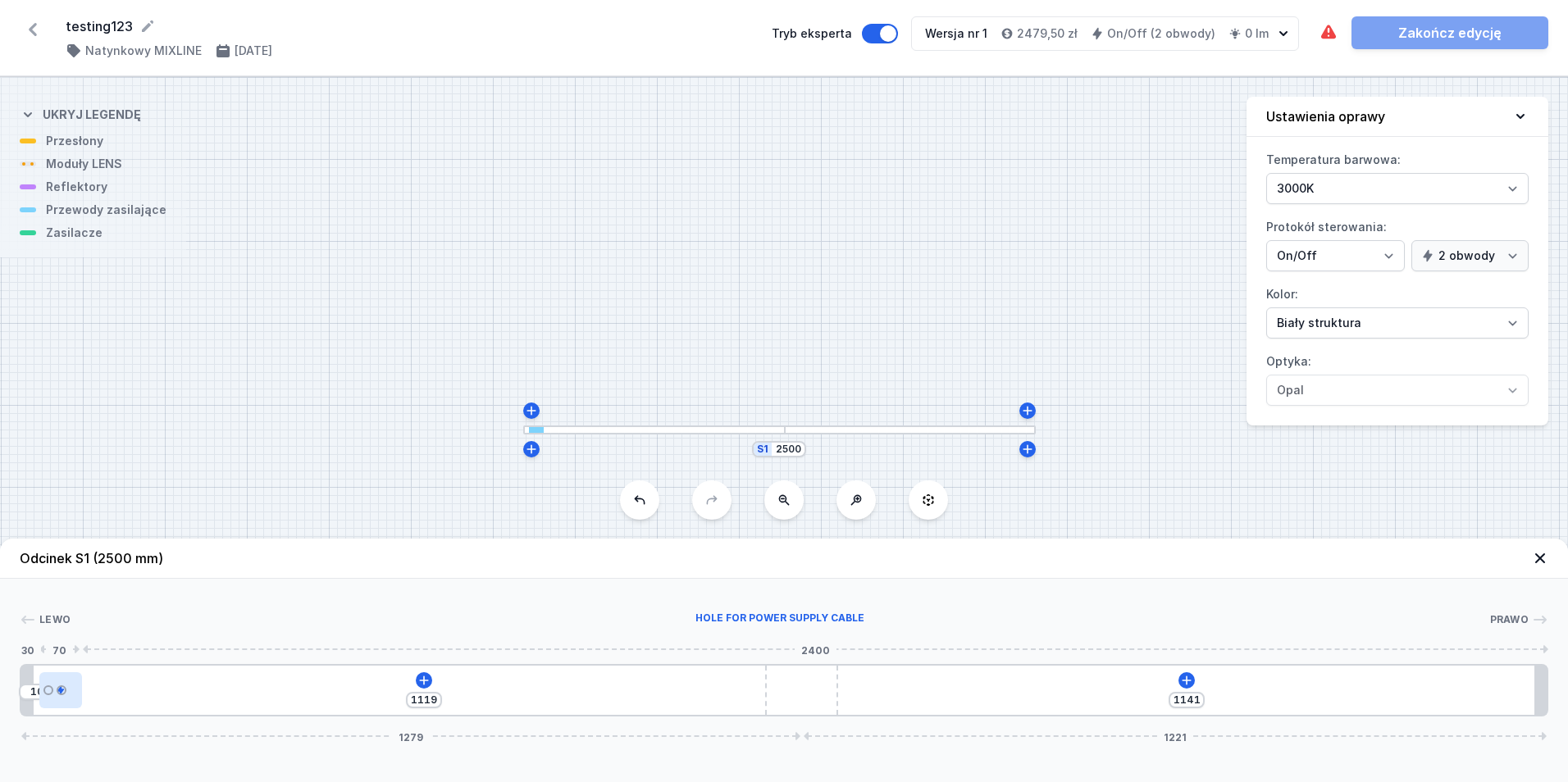
drag, startPoint x: 57, startPoint y: 689, endPoint x: 41, endPoint y: 692, distance: 16.3
click at [41, 692] on div at bounding box center [60, 690] width 42 height 36
click at [421, 689] on div "10 1119 1141 1279 1221" at bounding box center [784, 690] width 1529 height 52
click at [425, 683] on icon at bounding box center [424, 680] width 9 height 9
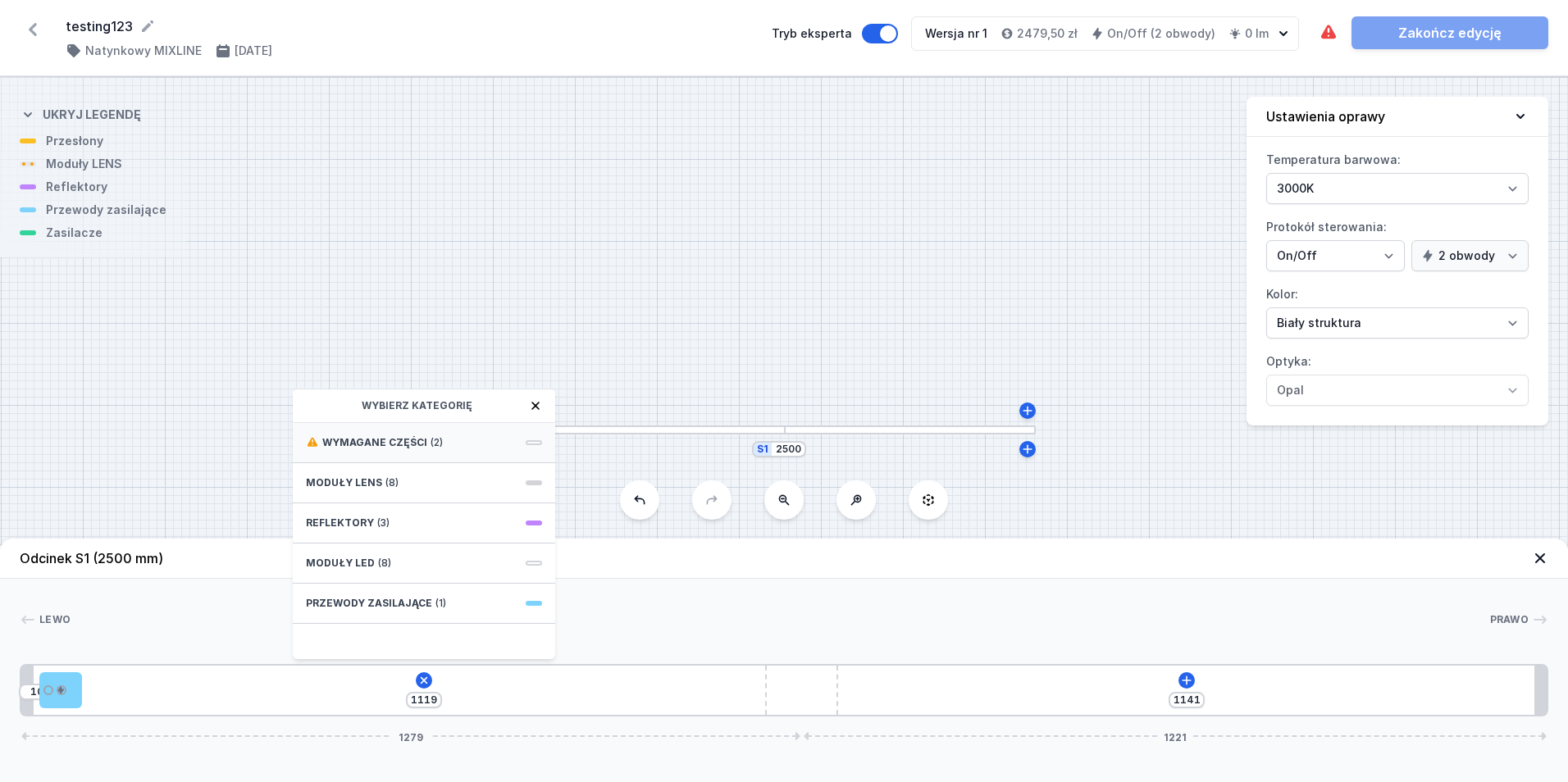
click at [394, 447] on span "Wymagane części" at bounding box center [374, 442] width 105 height 13
click at [403, 458] on div "Obwód 1" at bounding box center [425, 459] width 236 height 13
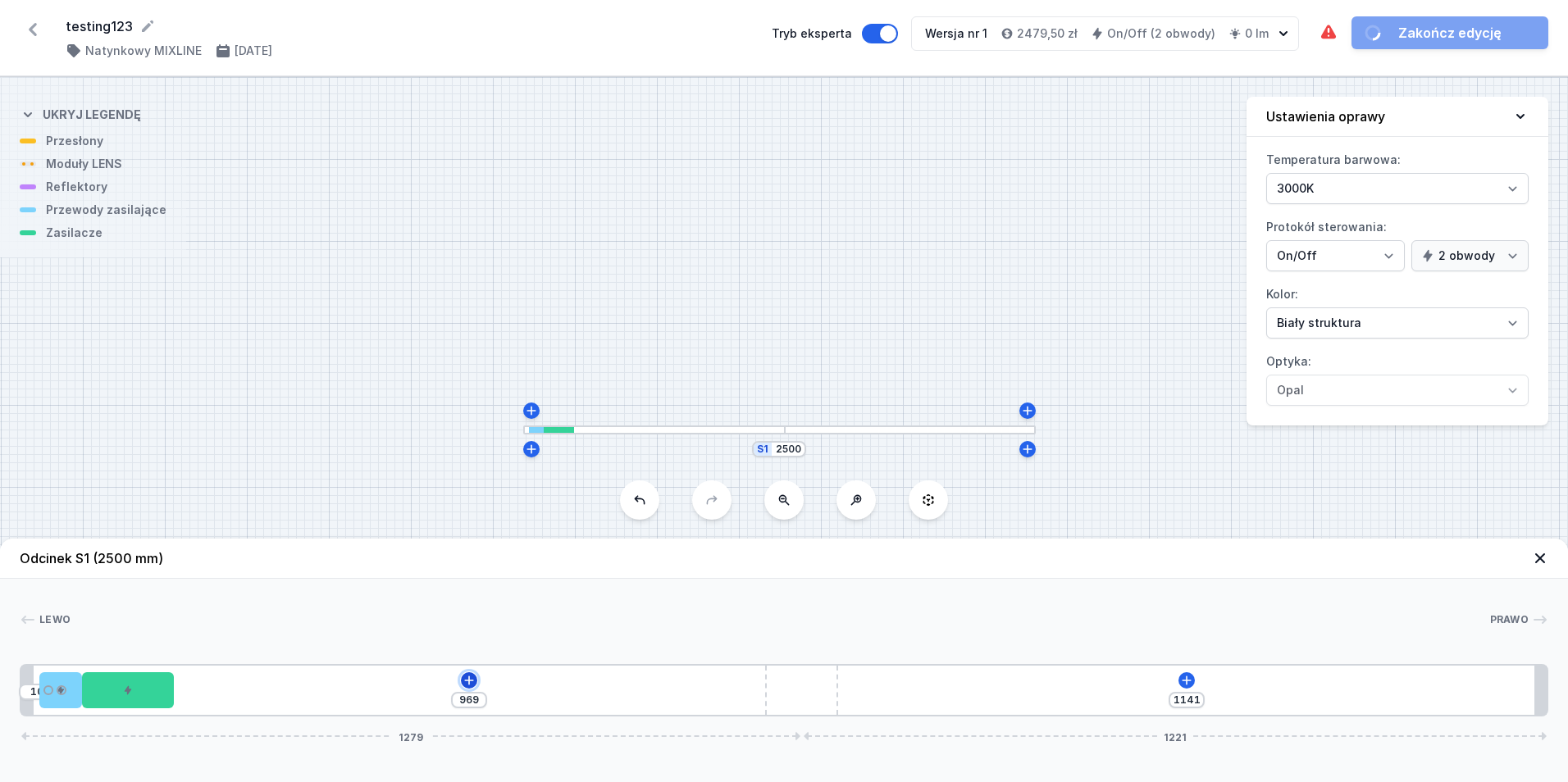
click at [470, 688] on button at bounding box center [469, 681] width 17 height 17
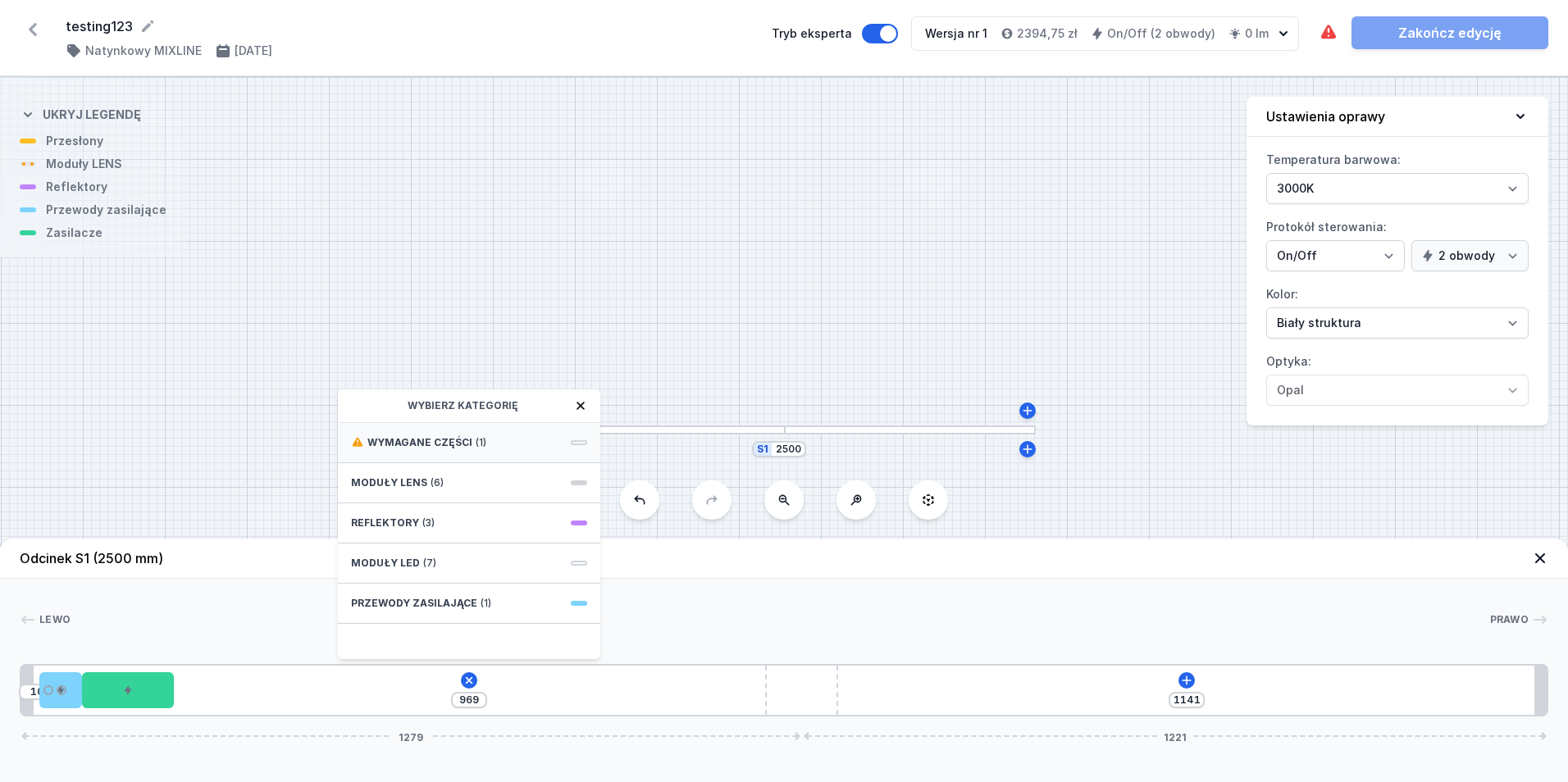
click at [415, 452] on div "Wymagane części (1)" at bounding box center [469, 443] width 262 height 40
click at [468, 434] on span "ON/OFF Driver - up to 3,5W" at bounding box center [469, 441] width 236 height 17
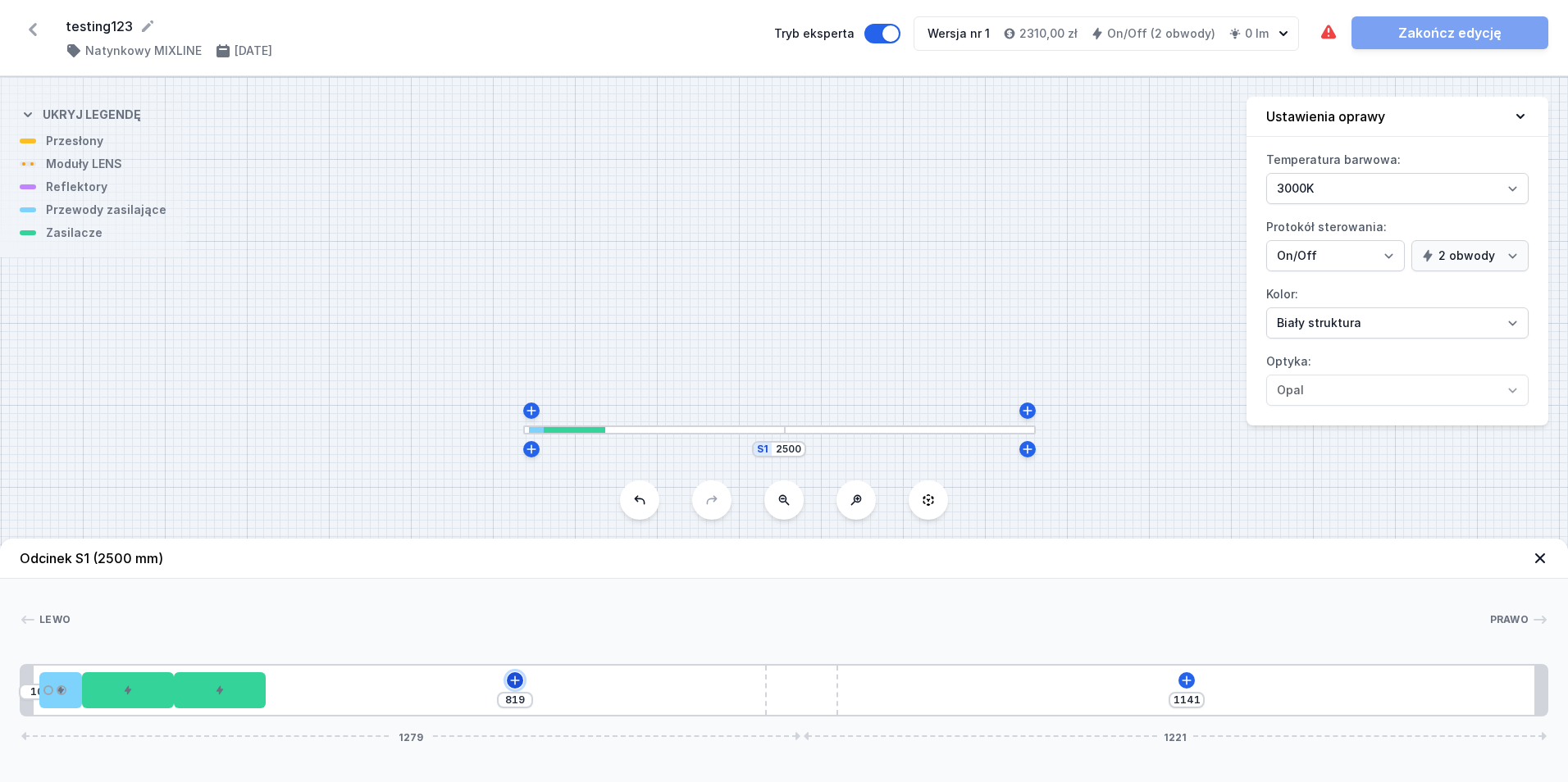
click at [522, 684] on button at bounding box center [515, 681] width 17 height 17
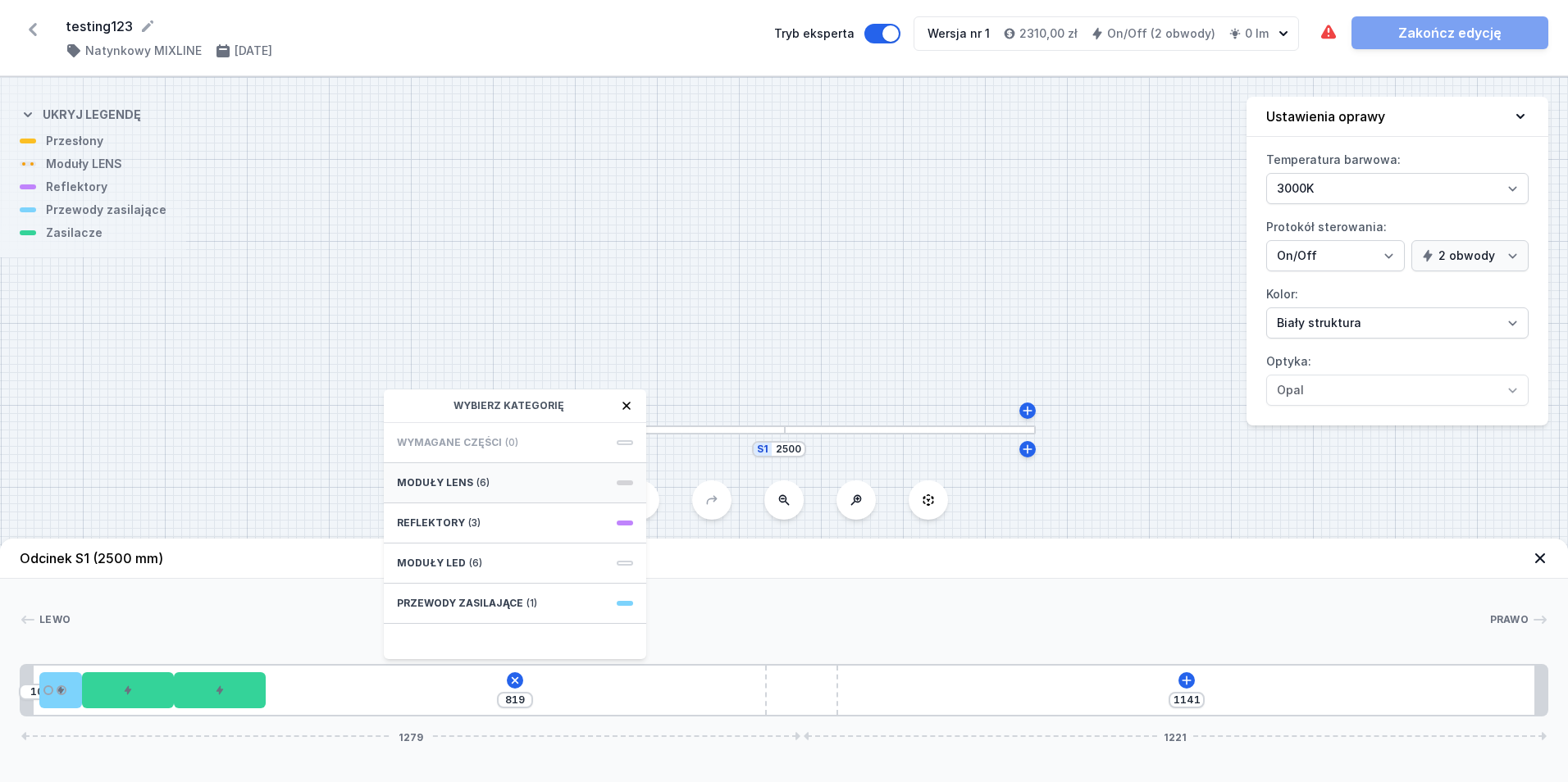
click at [521, 494] on div "Moduły LENS (6)" at bounding box center [515, 484] width 262 height 40
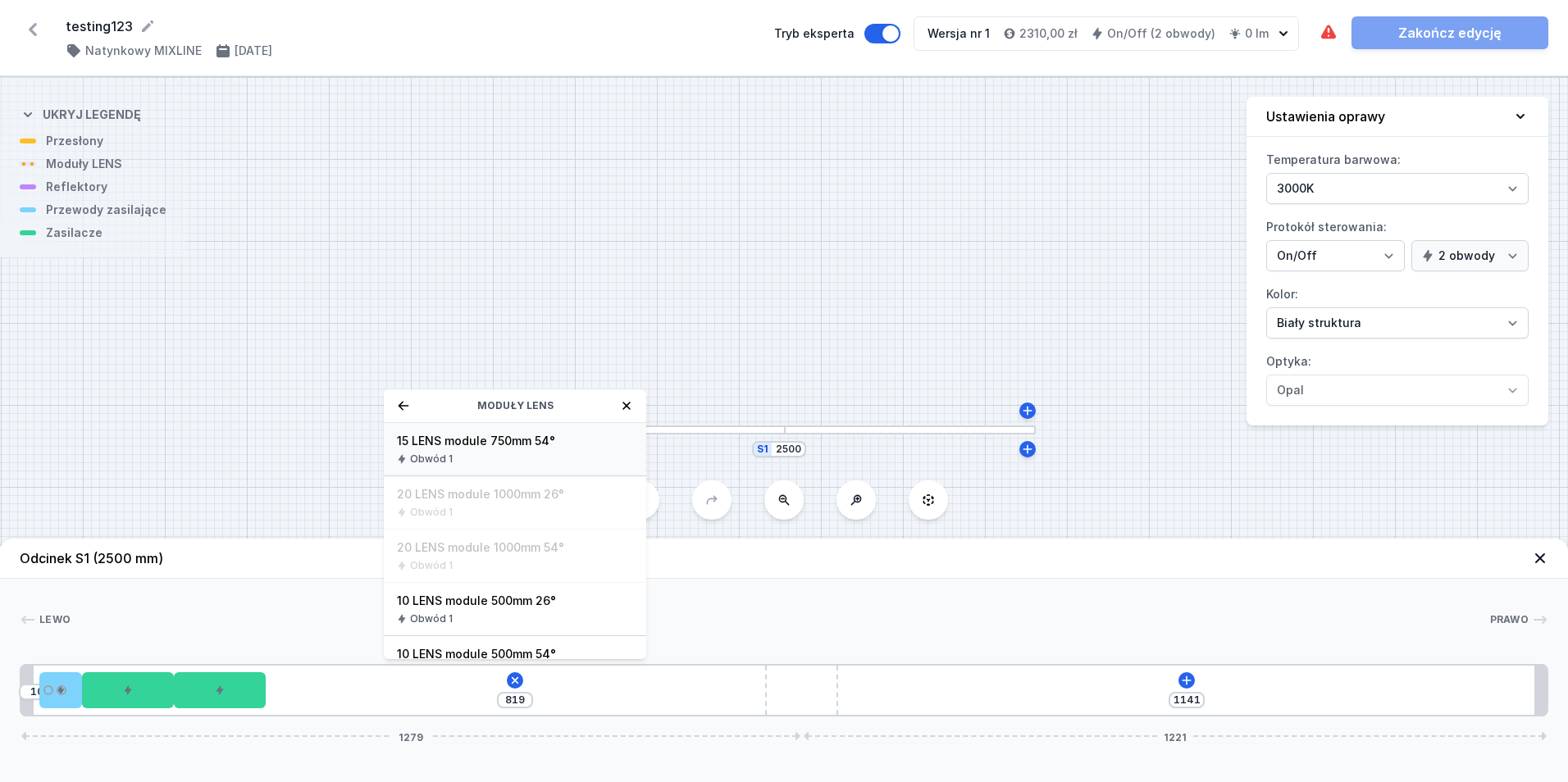
click at [472, 457] on div "Obwód 1" at bounding box center [515, 459] width 236 height 13
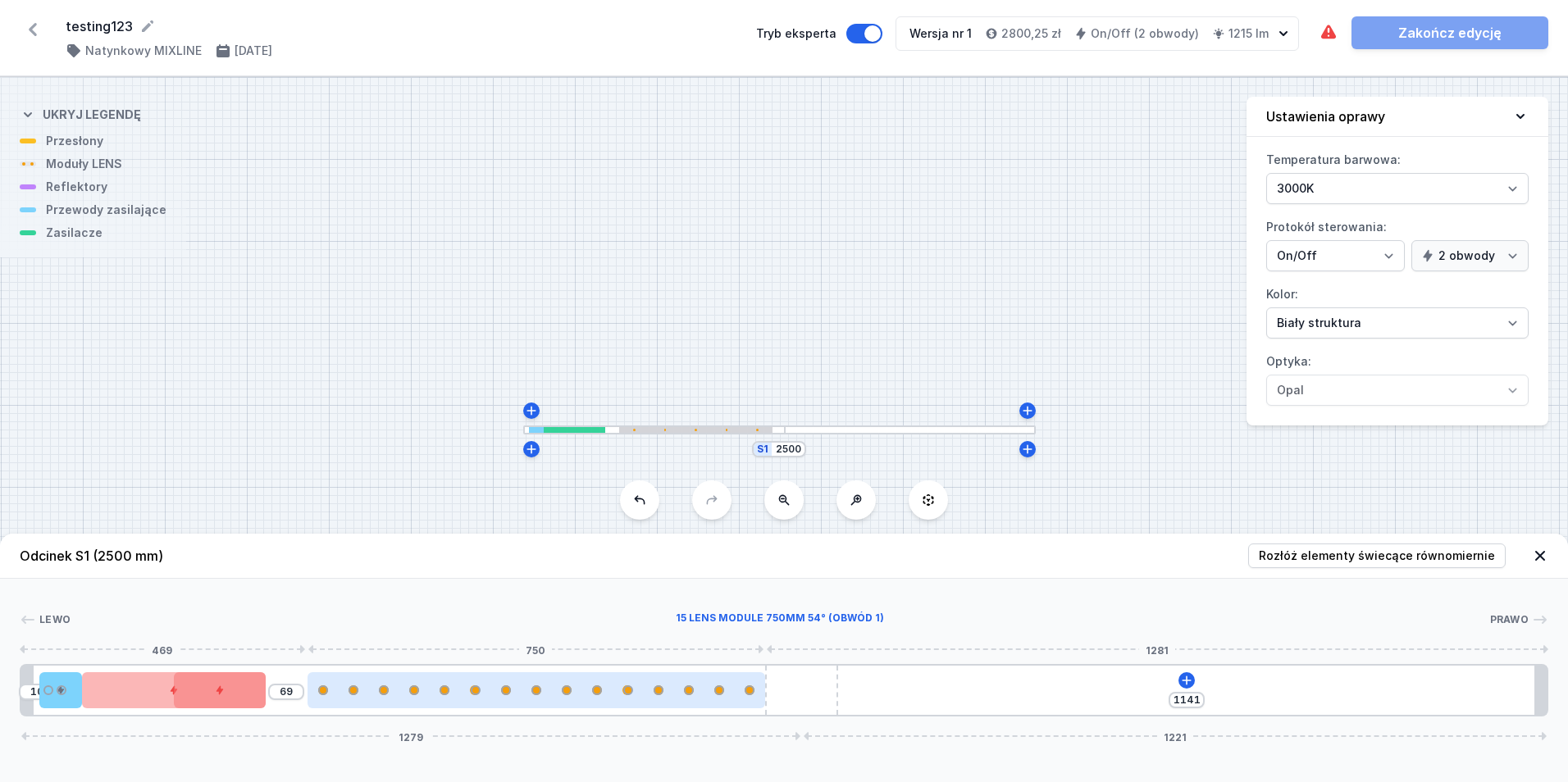
drag, startPoint x: 341, startPoint y: 696, endPoint x: 435, endPoint y: 693, distance: 94.0
click at [434, 693] on div at bounding box center [536, 690] width 458 height 36
click at [478, 699] on div at bounding box center [536, 690] width 458 height 36
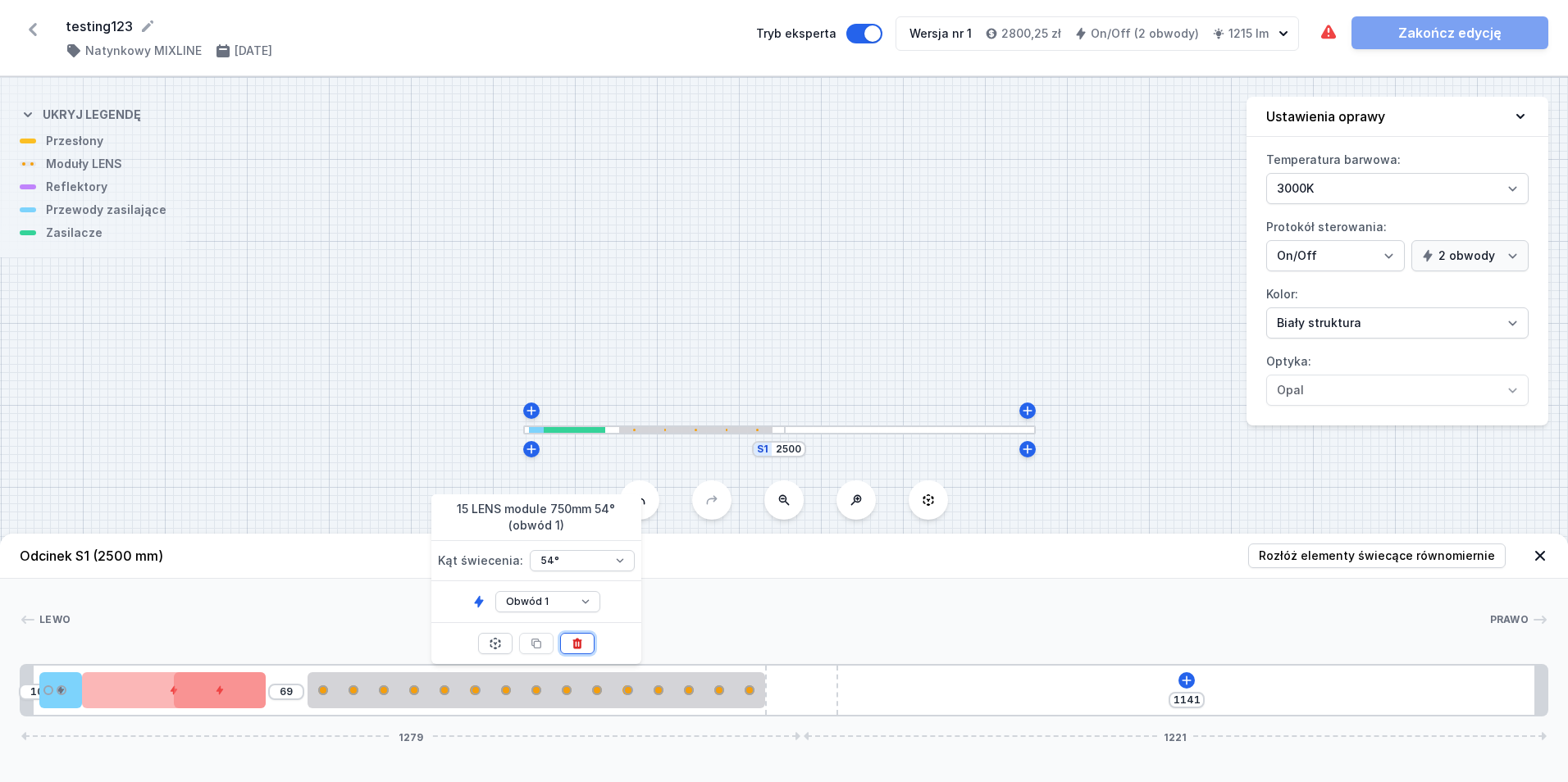
click at [581, 646] on icon at bounding box center [576, 644] width 9 height 11
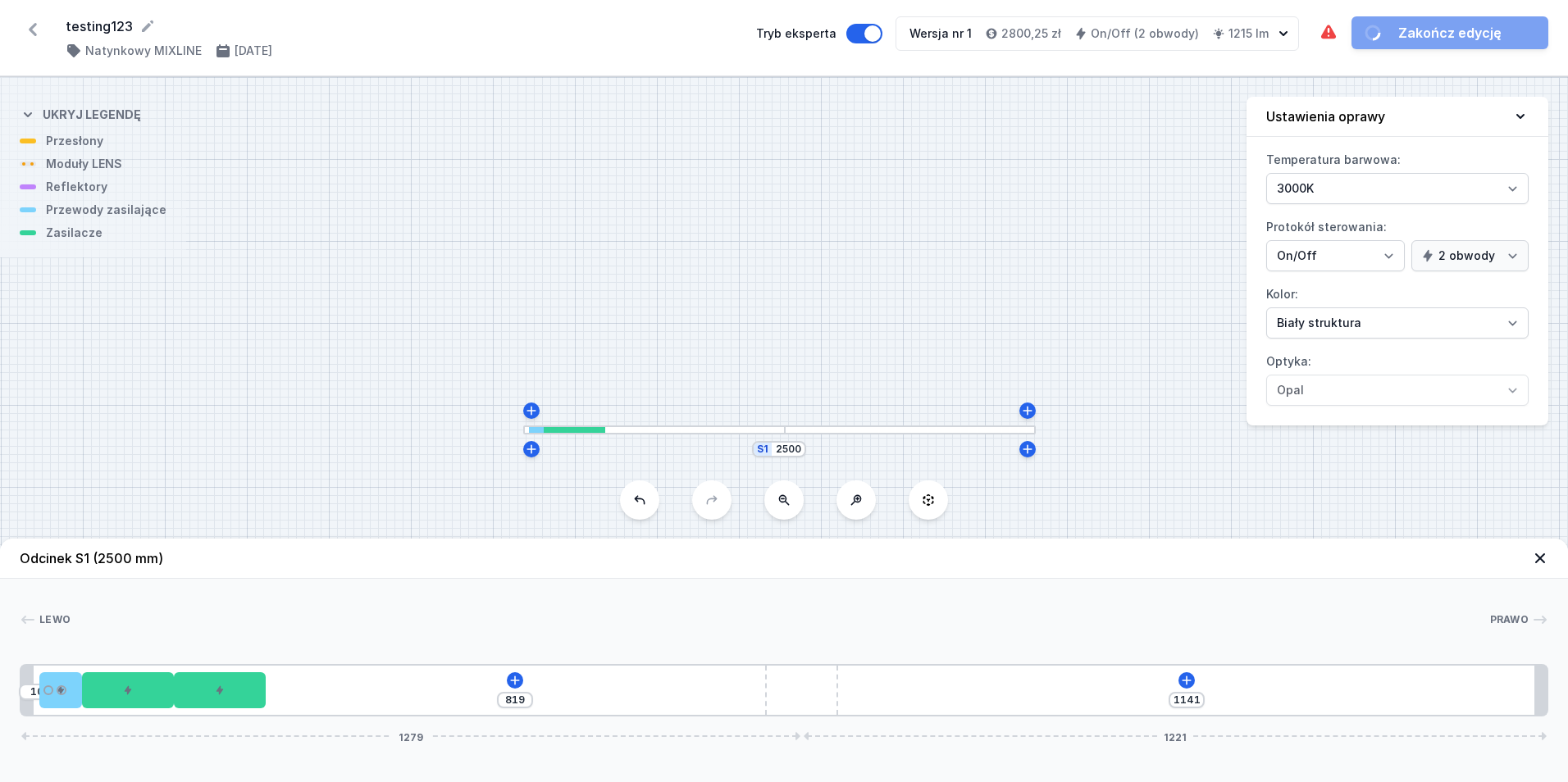
click at [514, 689] on div "10 819 1141 1279 1221" at bounding box center [784, 690] width 1529 height 52
click at [514, 680] on icon at bounding box center [514, 681] width 13 height 13
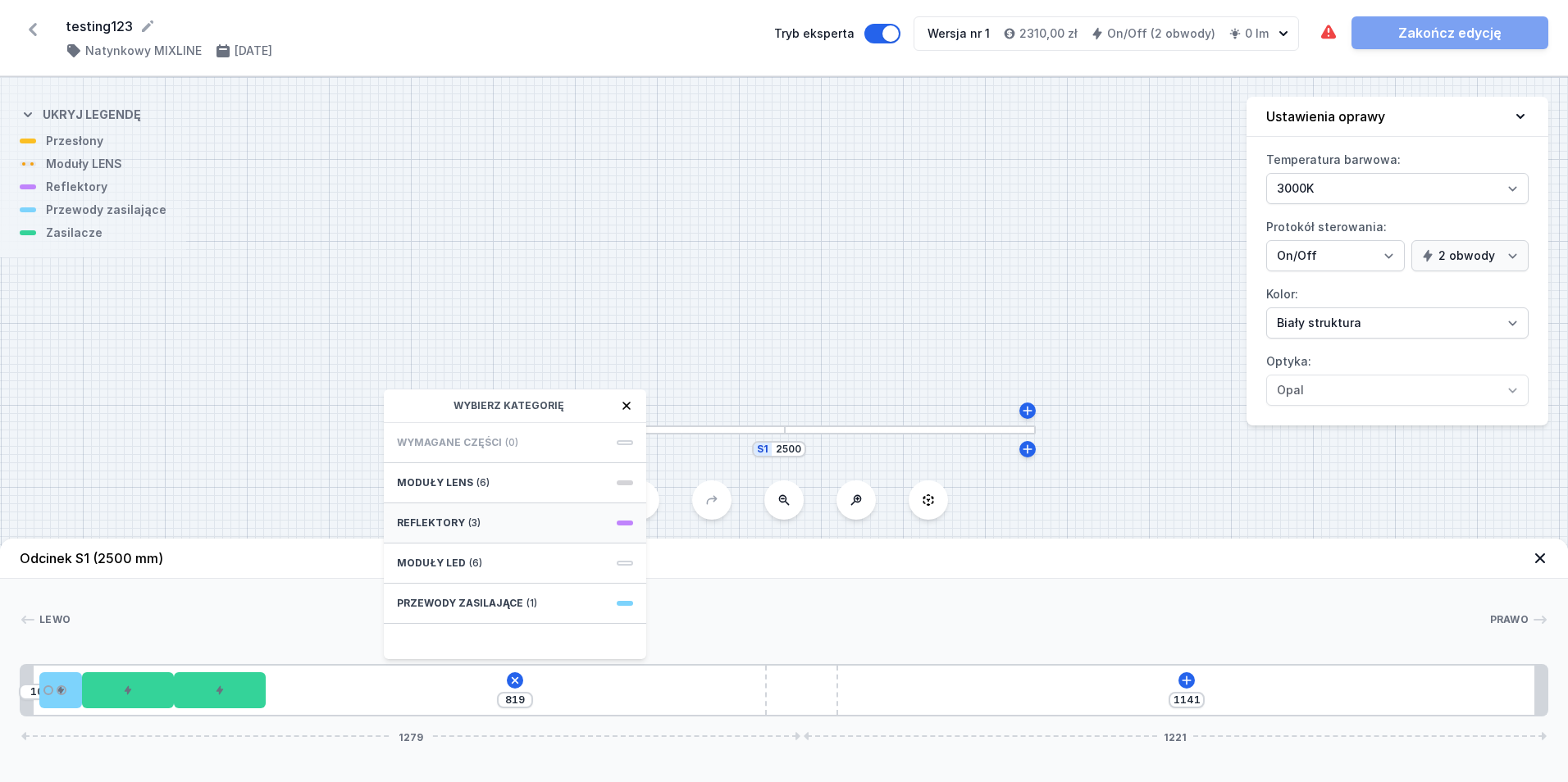
click at [487, 530] on div "Reflektory (3)" at bounding box center [515, 523] width 262 height 40
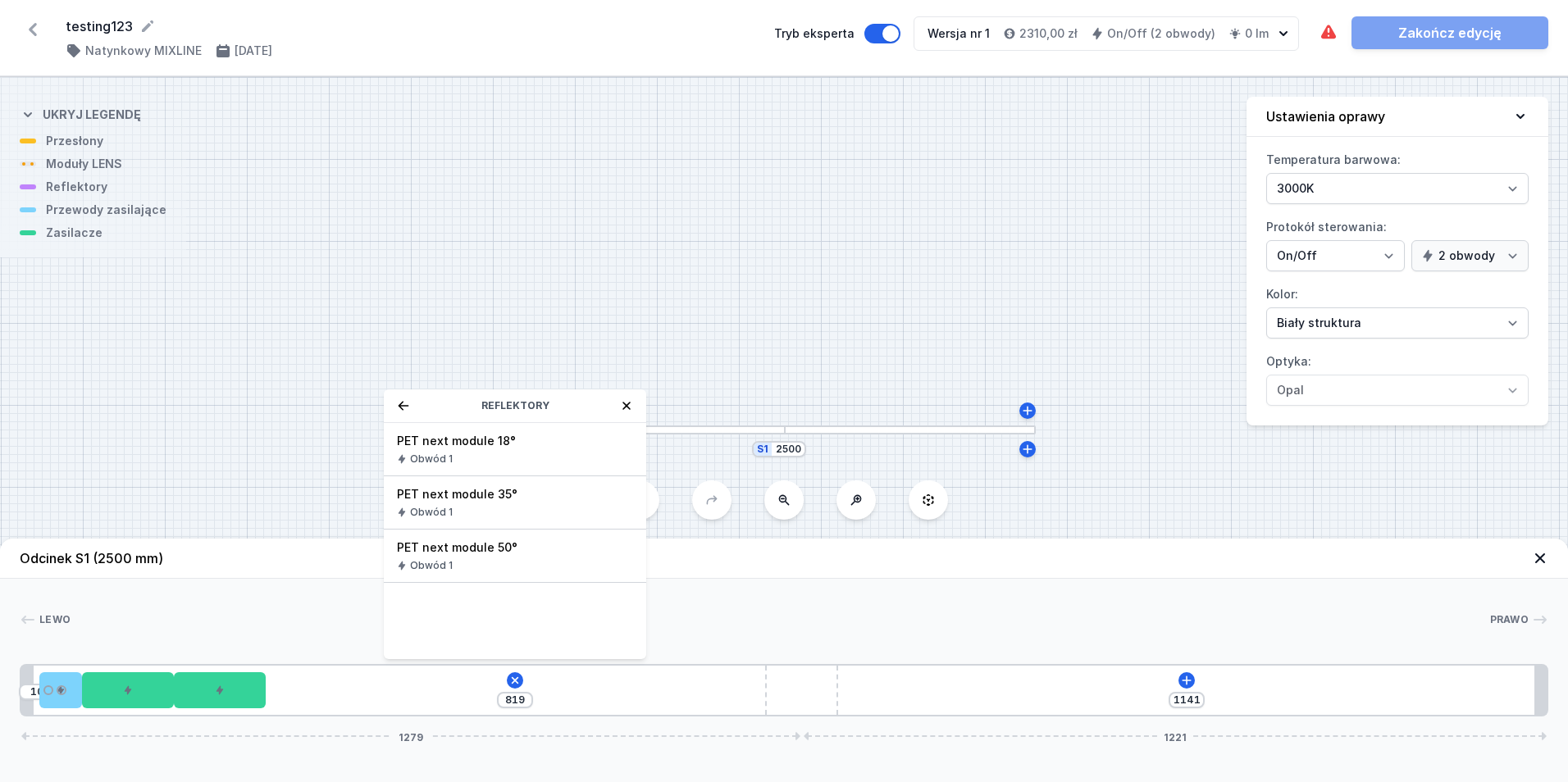
click at [478, 461] on div "Obwód 1" at bounding box center [515, 459] width 236 height 13
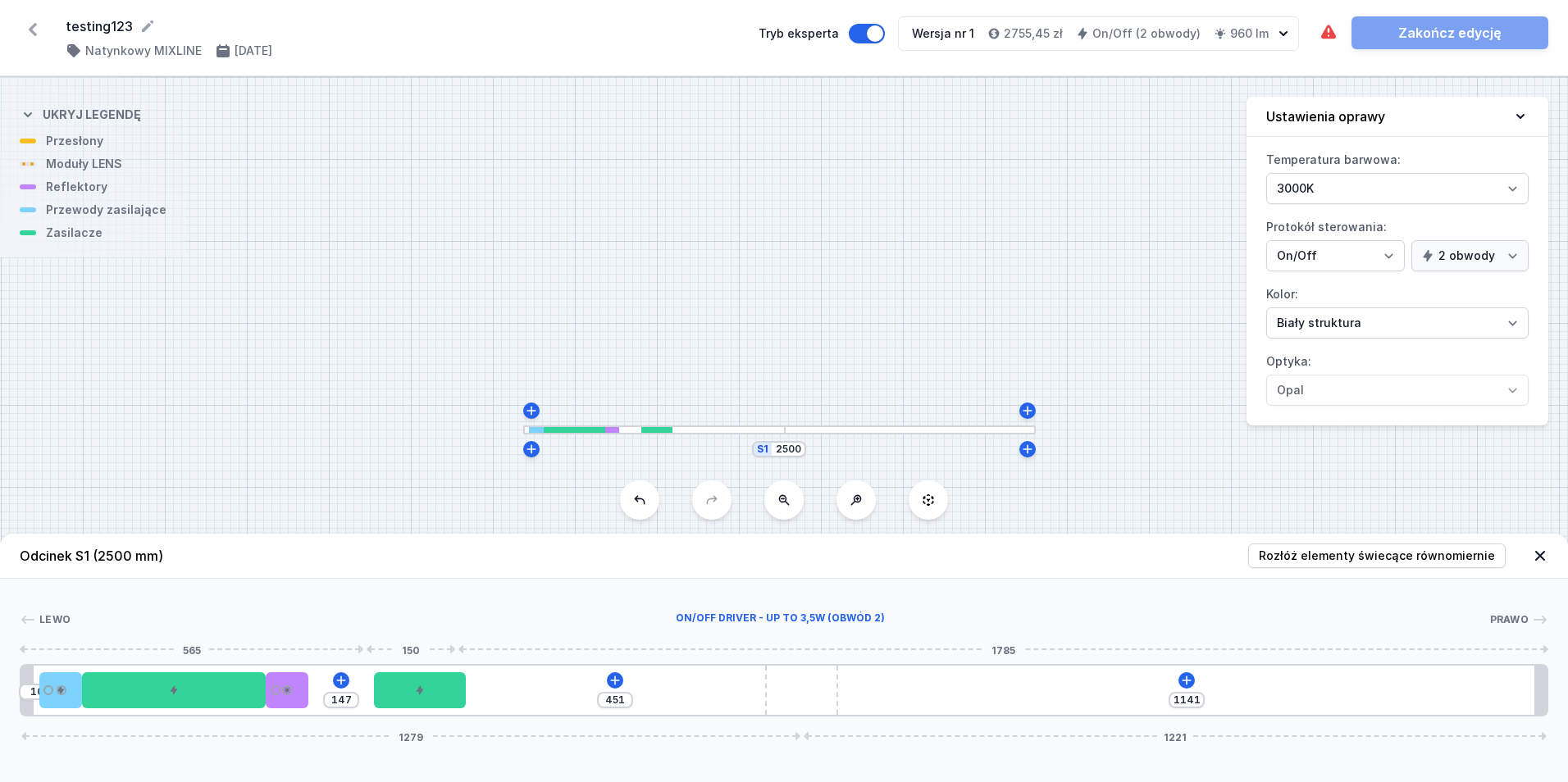
drag, startPoint x: 253, startPoint y: 693, endPoint x: 346, endPoint y: 696, distance: 93.0
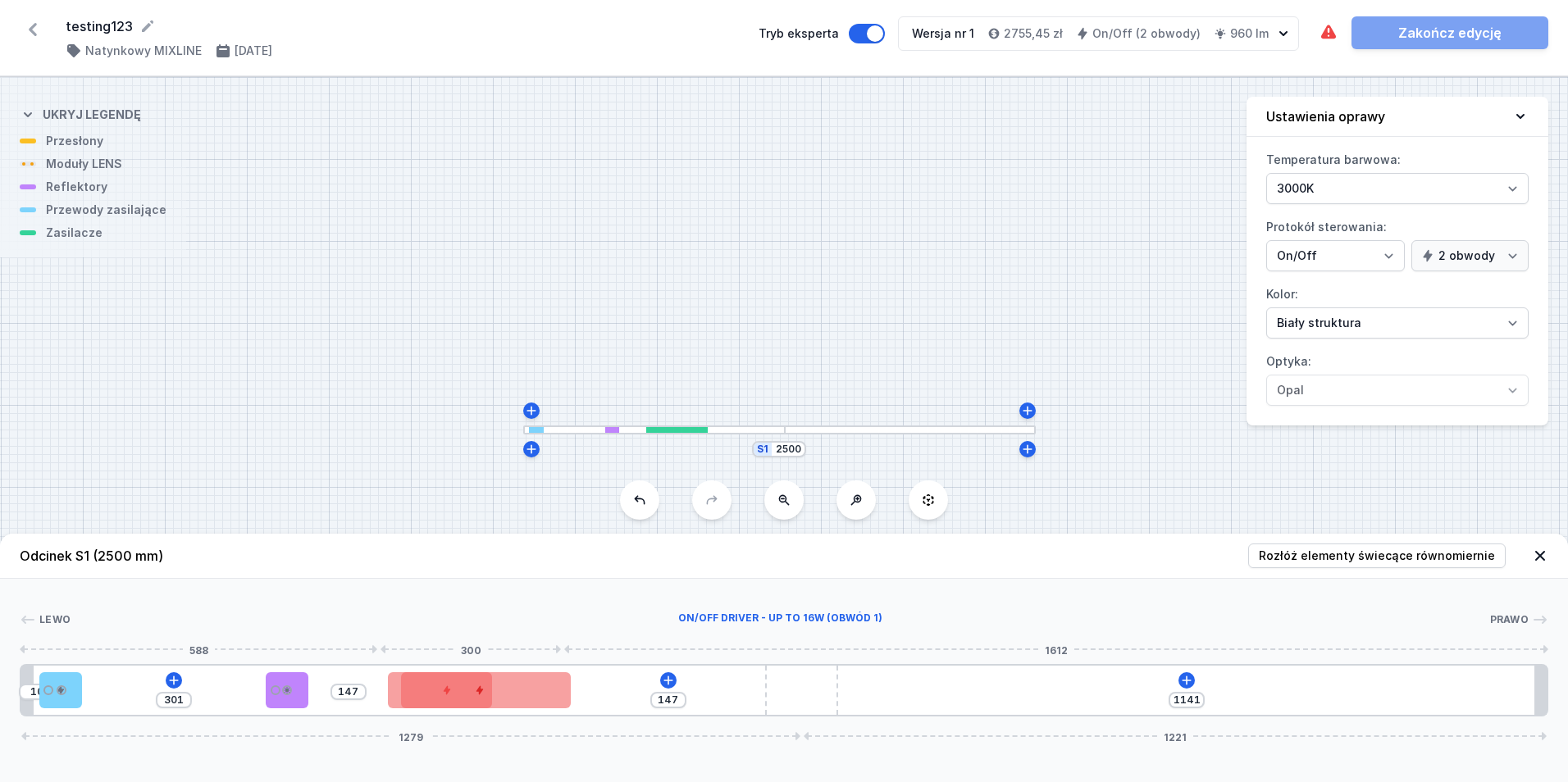
drag, startPoint x: 234, startPoint y: 707, endPoint x: 625, endPoint y: 703, distance: 391.0
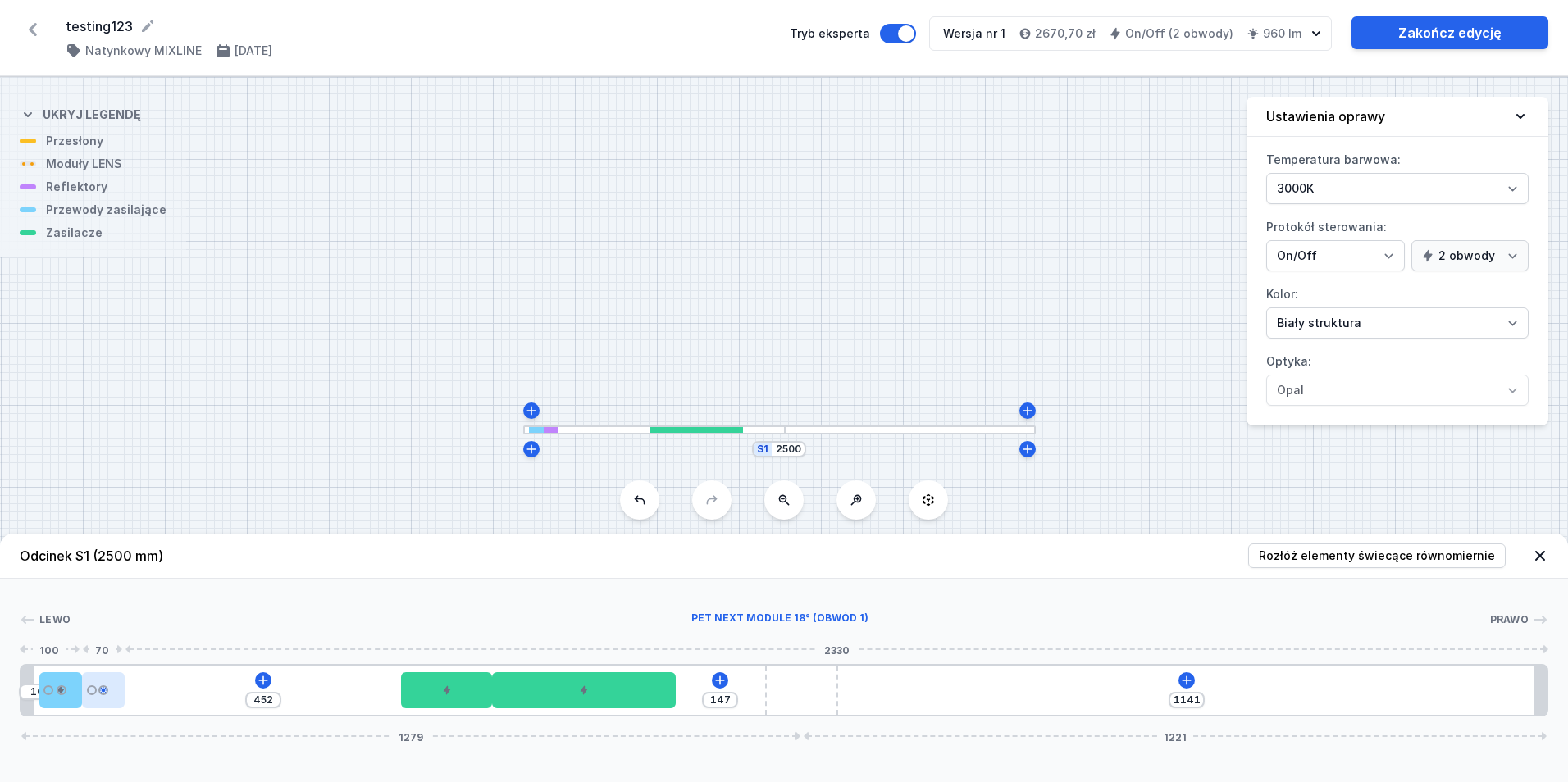
drag, startPoint x: 287, startPoint y: 695, endPoint x: 110, endPoint y: 690, distance: 177.1
click at [110, 690] on div at bounding box center [102, 690] width 42 height 36
click at [261, 684] on icon at bounding box center [263, 681] width 13 height 13
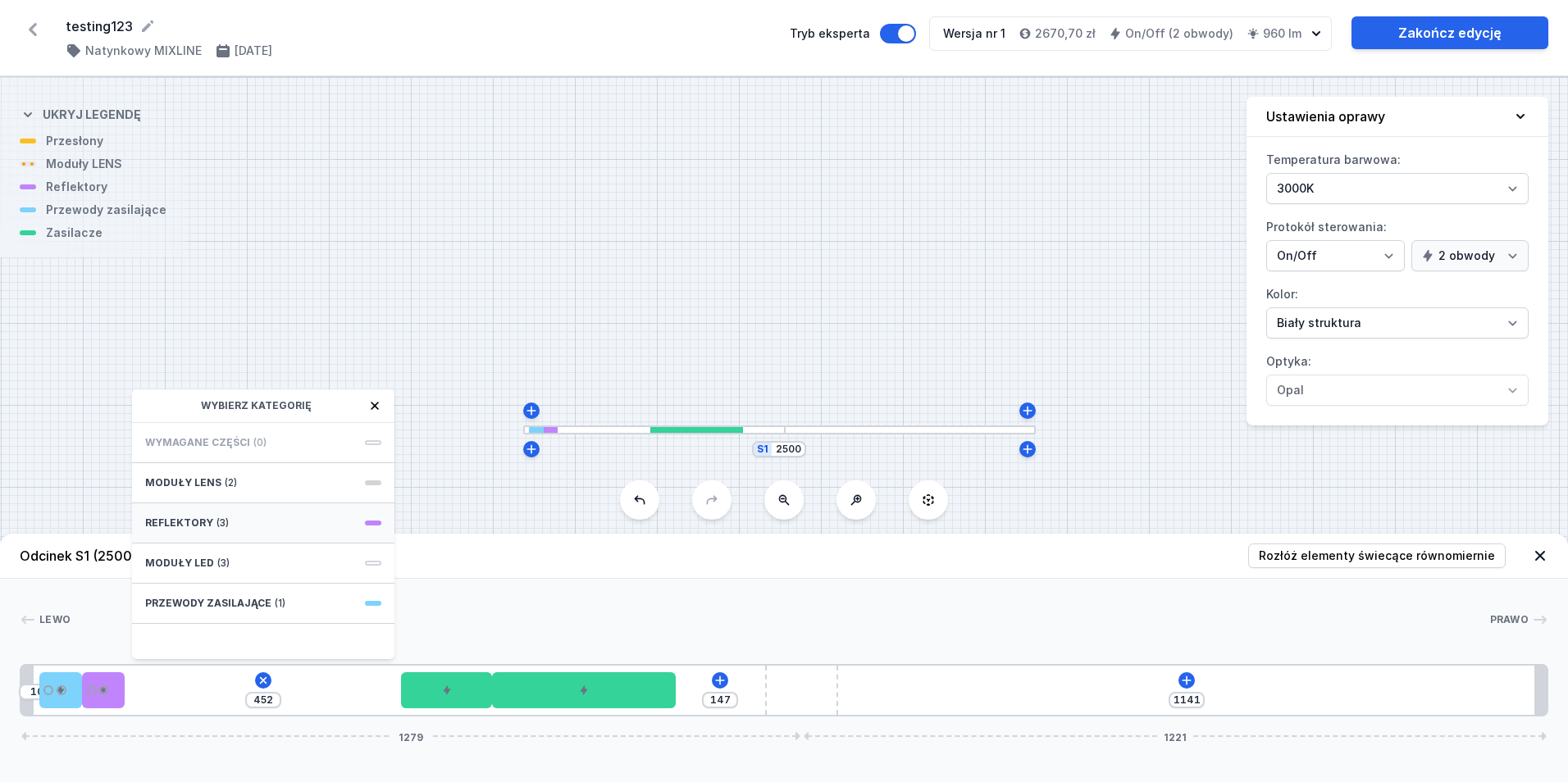
click at [253, 532] on div "Reflektory (3)" at bounding box center [263, 523] width 262 height 40
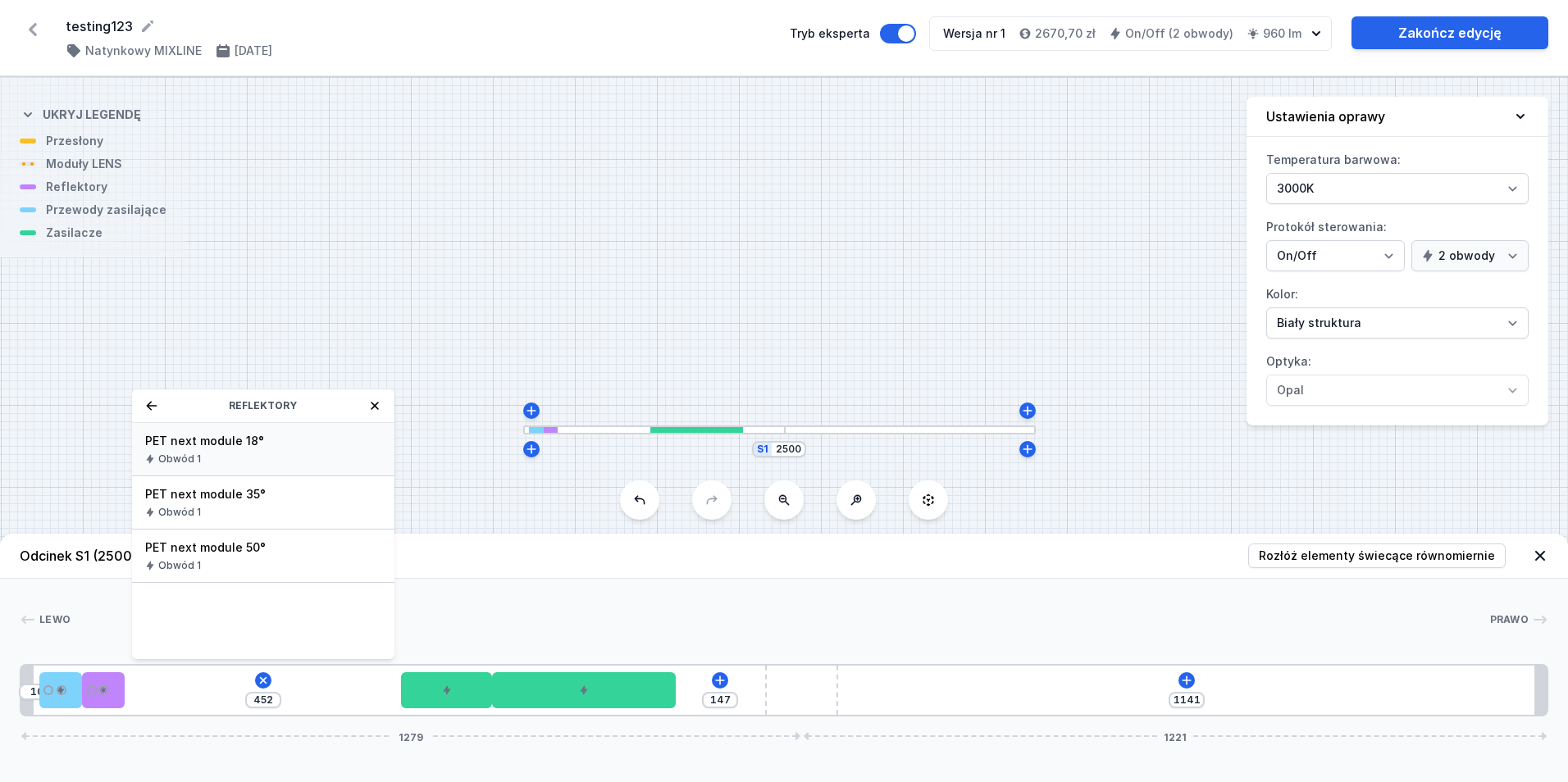
click at [284, 458] on div "Obwód 1" at bounding box center [263, 459] width 236 height 13
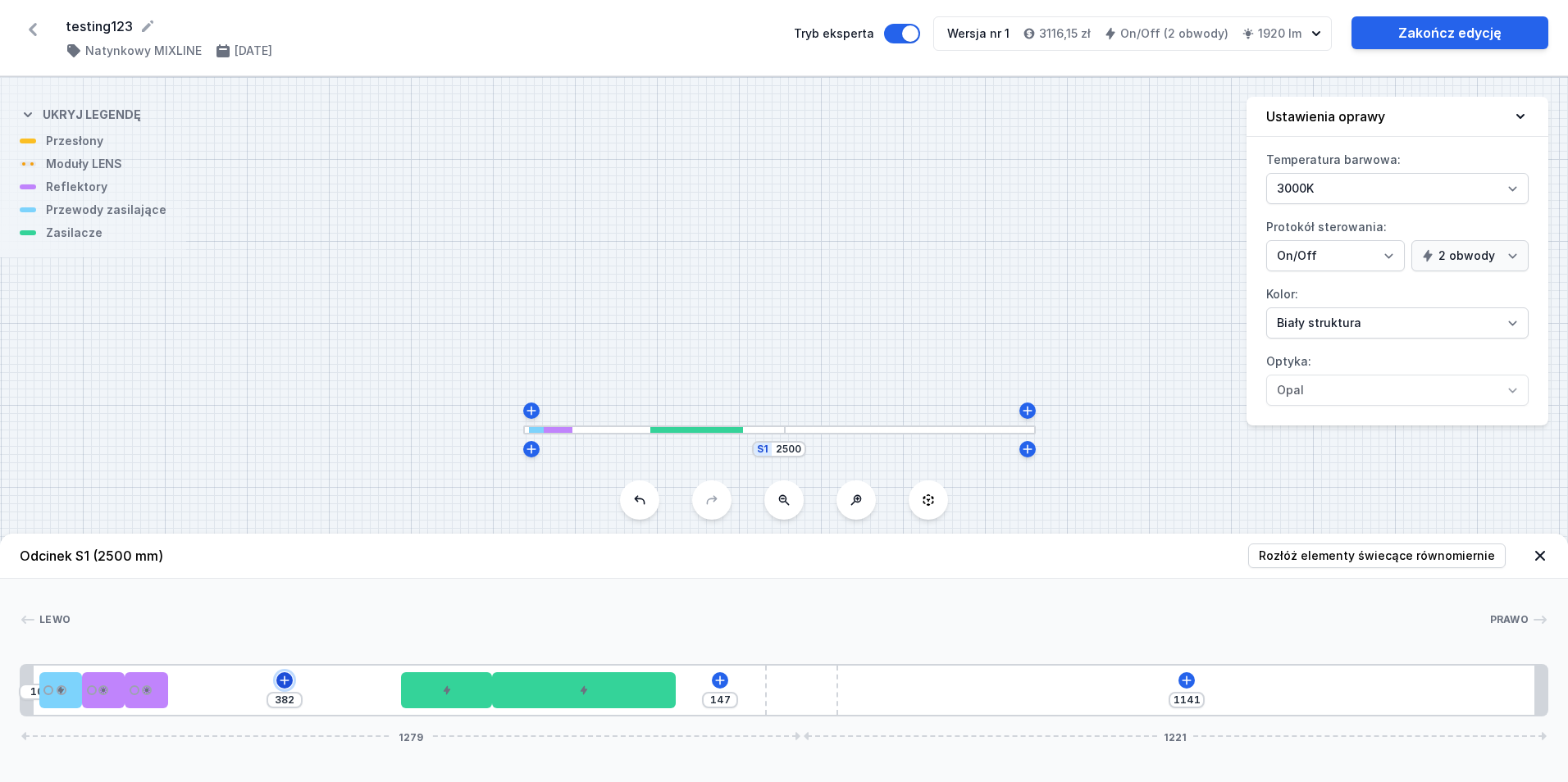
click at [284, 679] on icon at bounding box center [284, 680] width 9 height 9
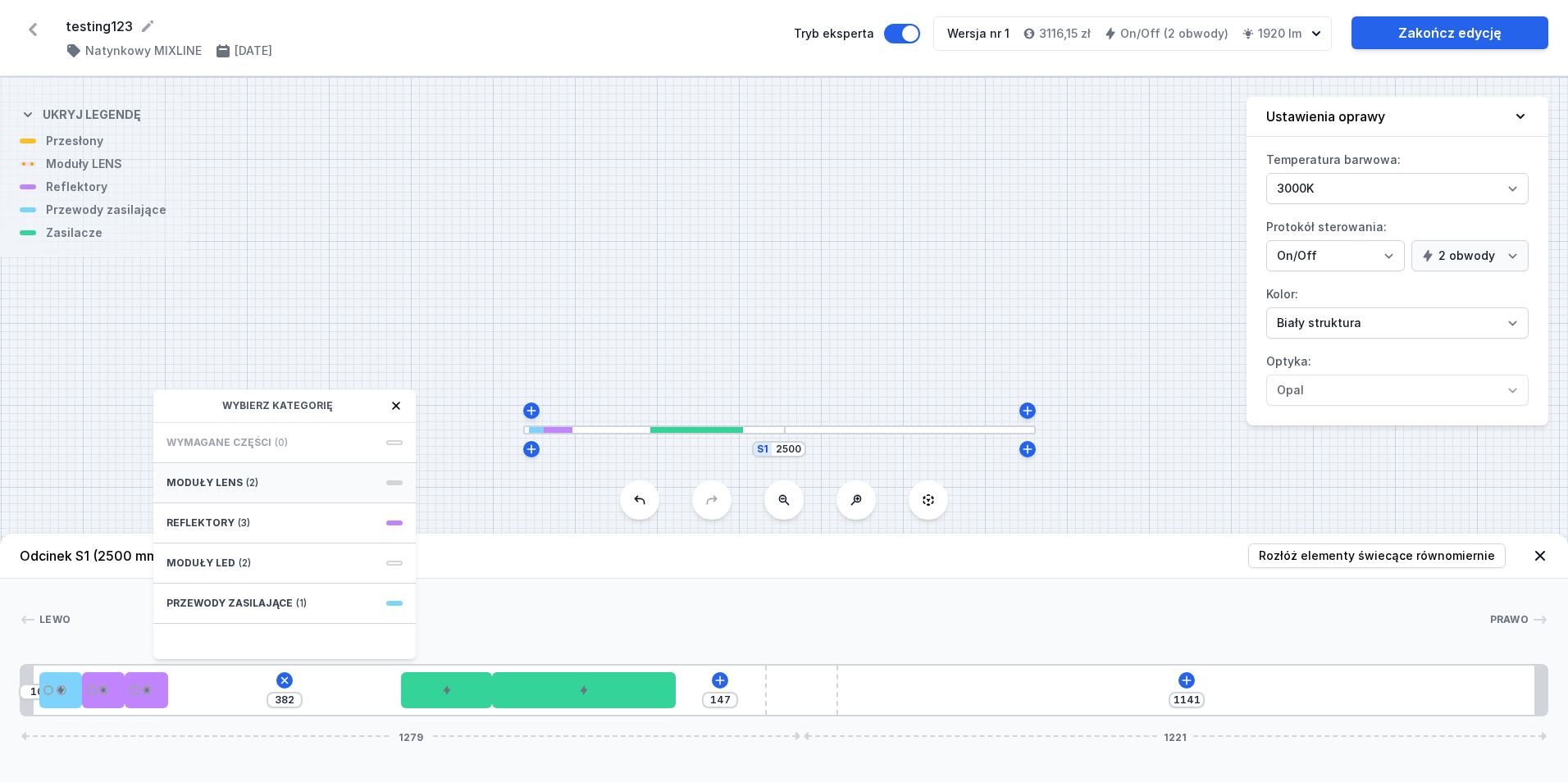
click at [277, 490] on div "Moduły LENS (2)" at bounding box center [285, 484] width 262 height 40
click at [763, 296] on div "S1 2500" at bounding box center [784, 429] width 1568 height 705
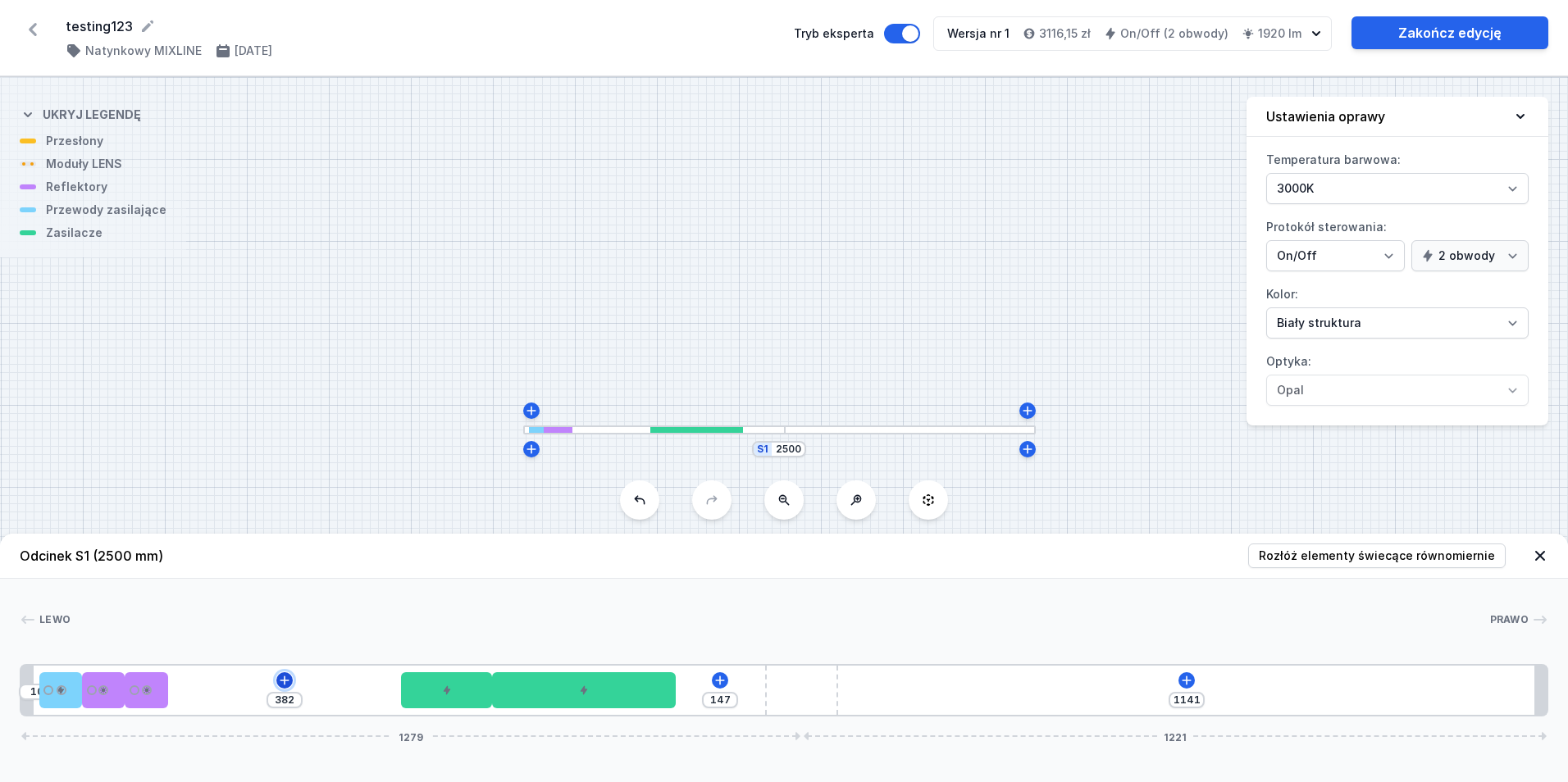
click at [288, 677] on icon at bounding box center [284, 681] width 13 height 13
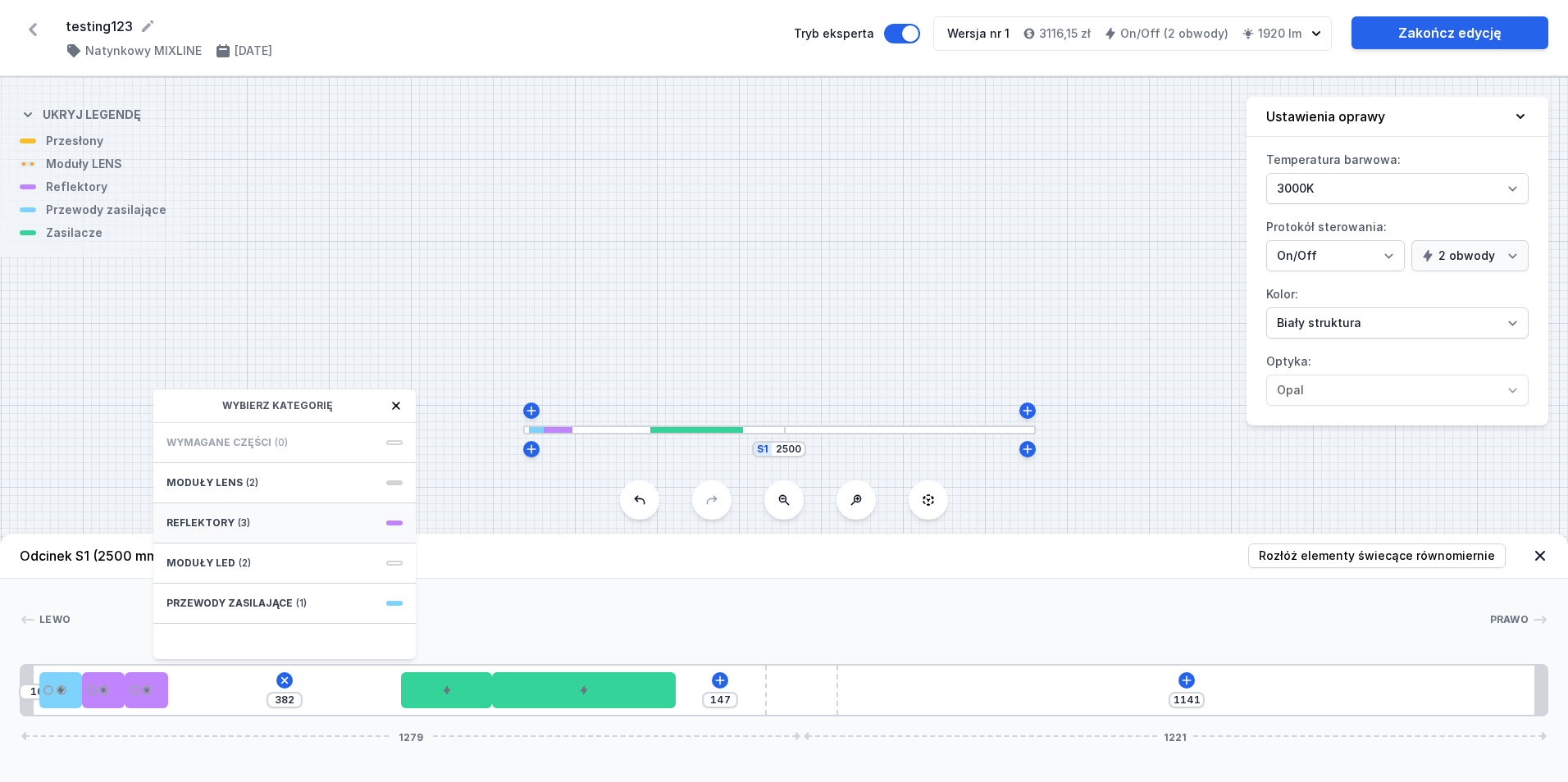
click at [326, 531] on div "Reflektory (3)" at bounding box center [285, 523] width 262 height 40
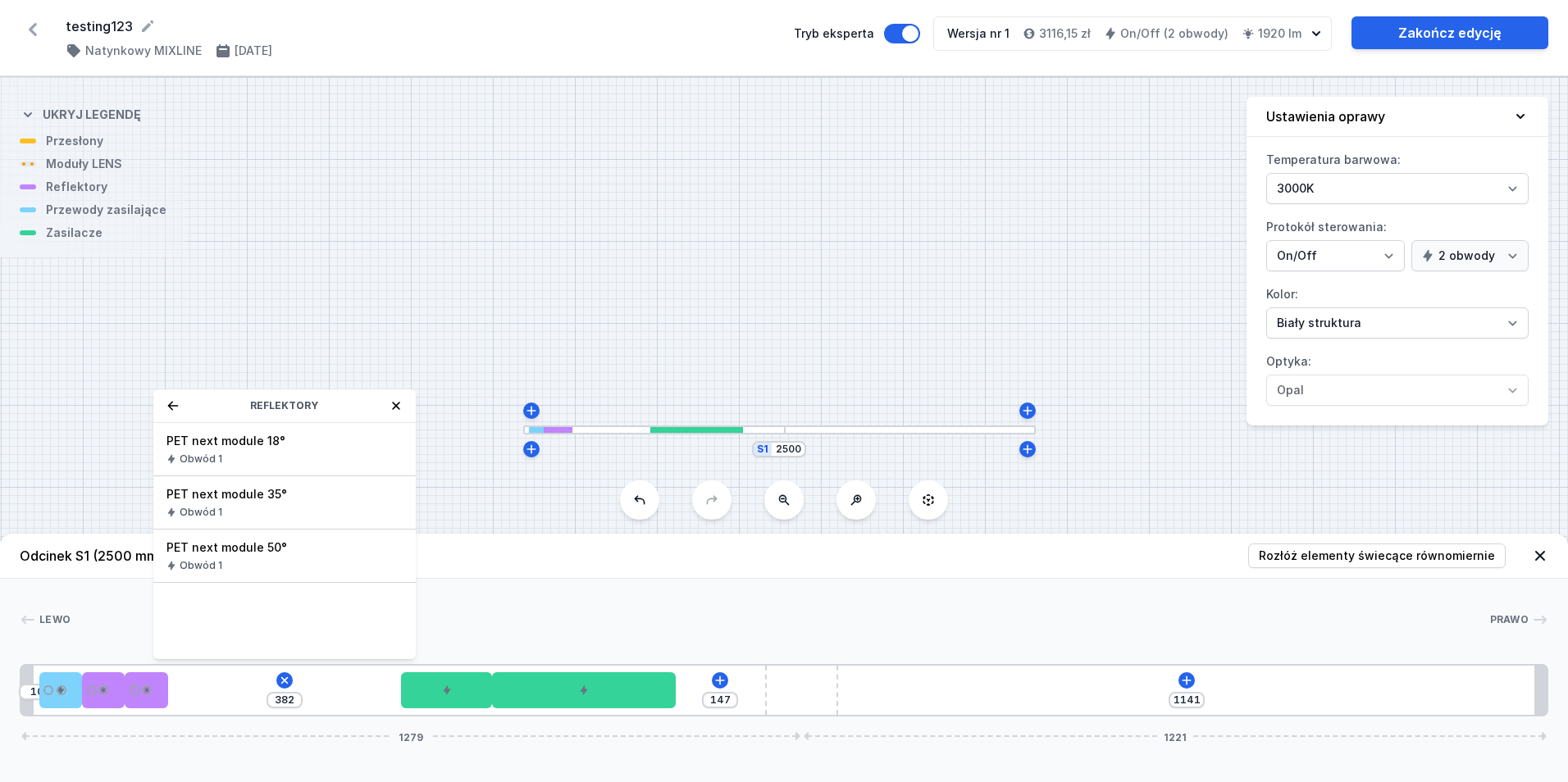
click at [342, 461] on div "Obwód 1" at bounding box center [285, 459] width 236 height 13
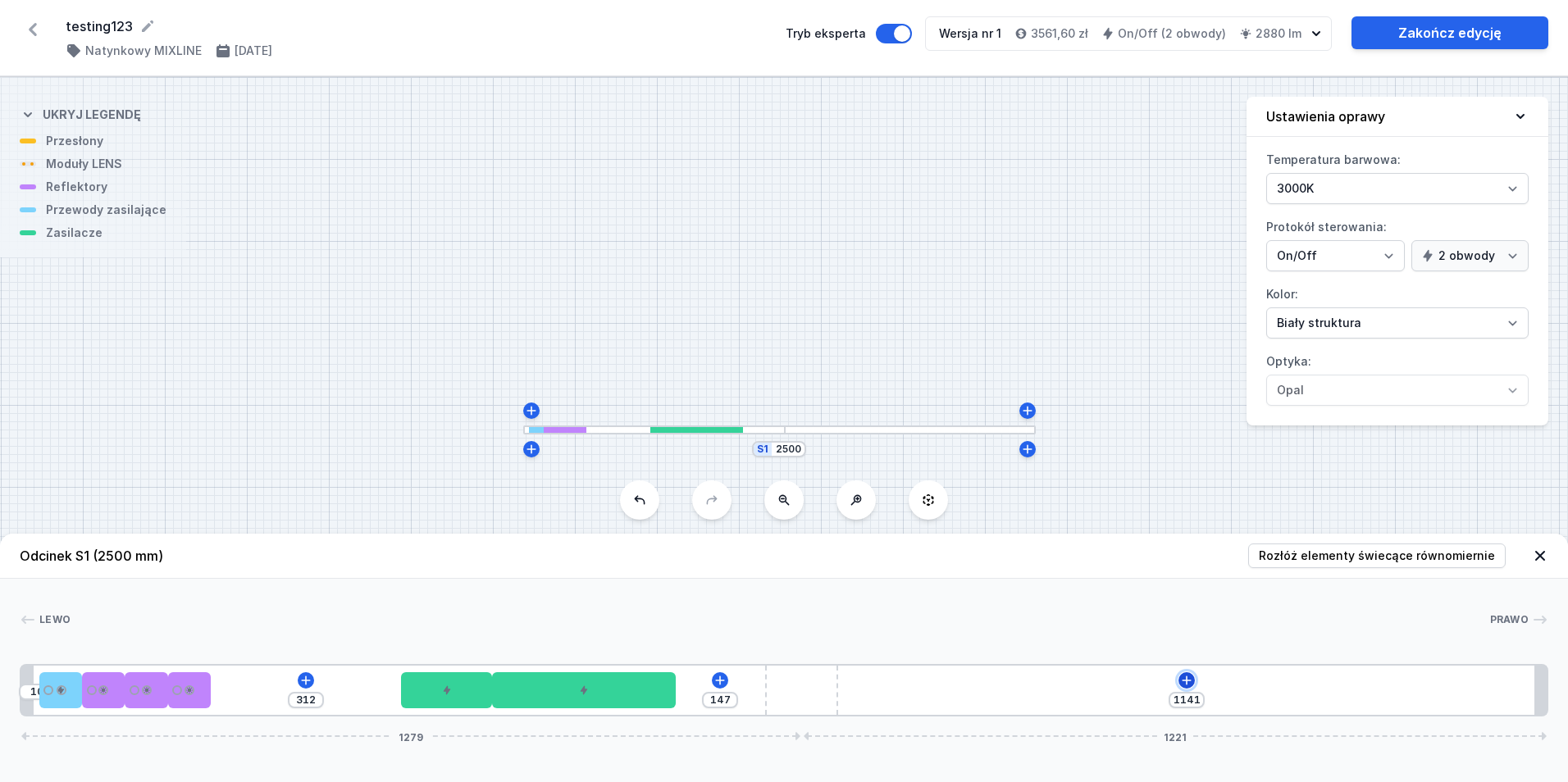
click at [1193, 686] on icon at bounding box center [1186, 681] width 13 height 13
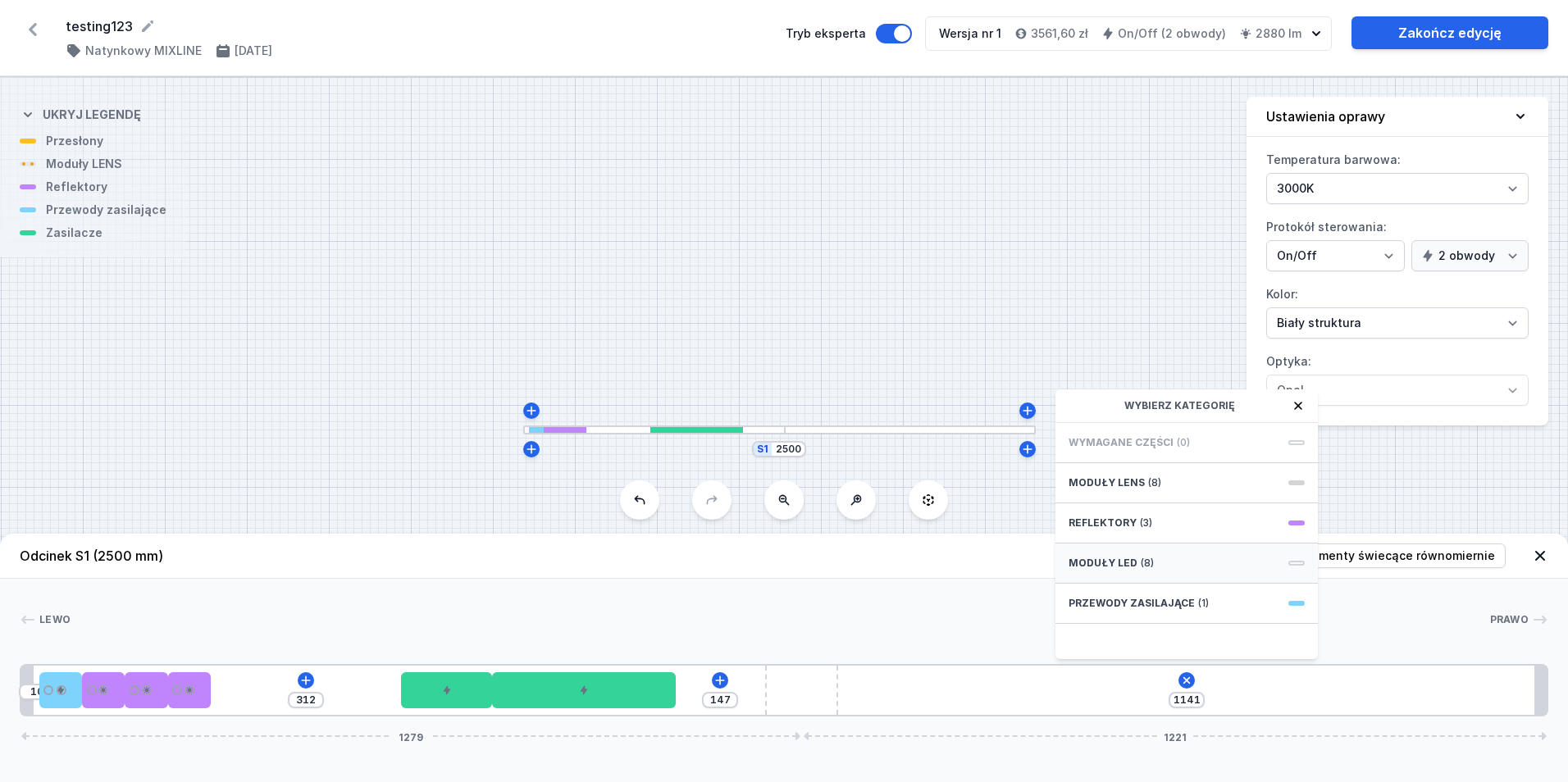
click at [1160, 566] on div "Moduły LED (8)" at bounding box center [1187, 563] width 262 height 40
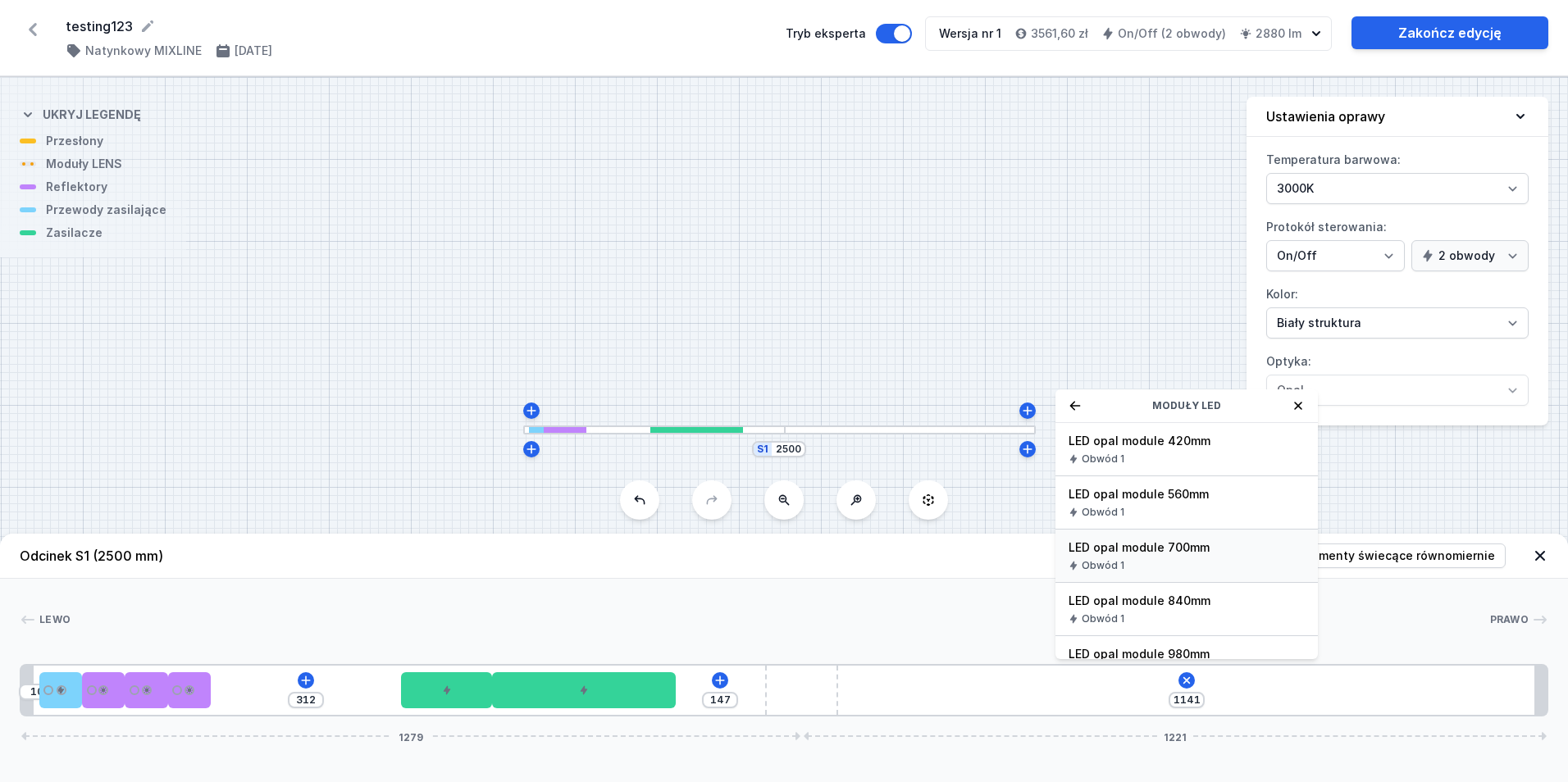
click at [1170, 552] on span "LED opal module 700mm" at bounding box center [1187, 548] width 236 height 17
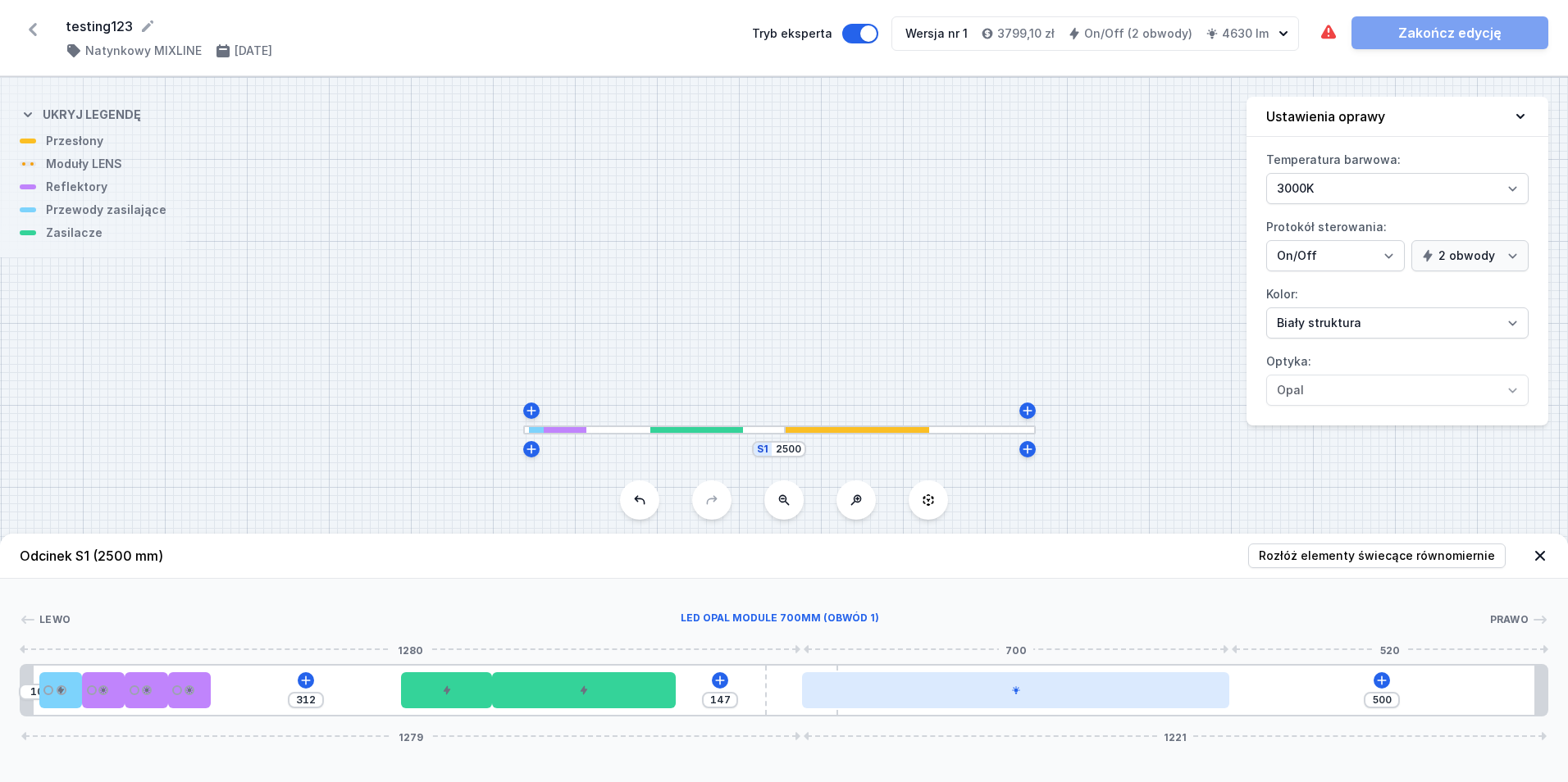
click at [1102, 680] on div at bounding box center [1015, 690] width 427 height 36
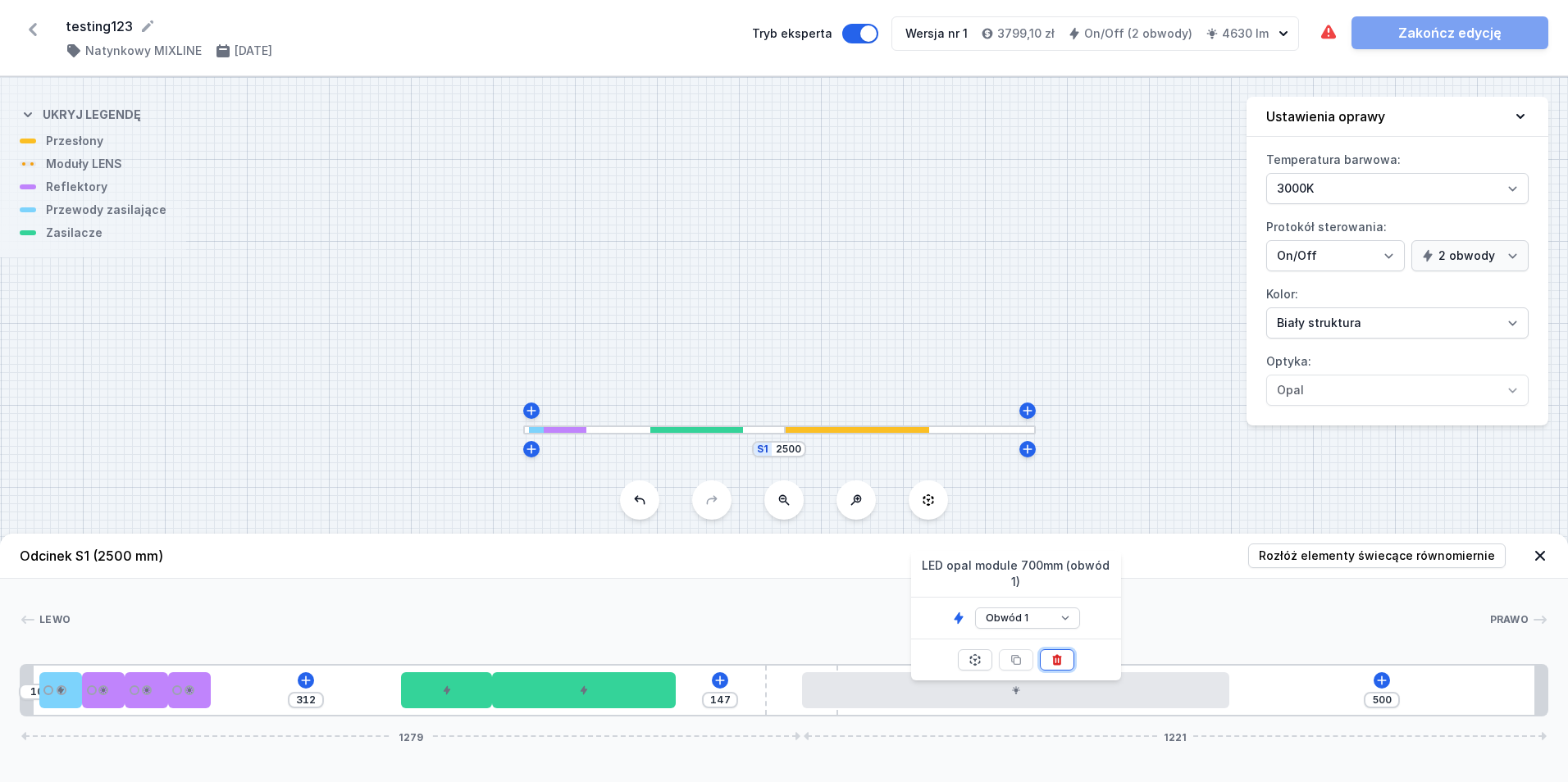
click at [1057, 655] on icon at bounding box center [1056, 660] width 9 height 11
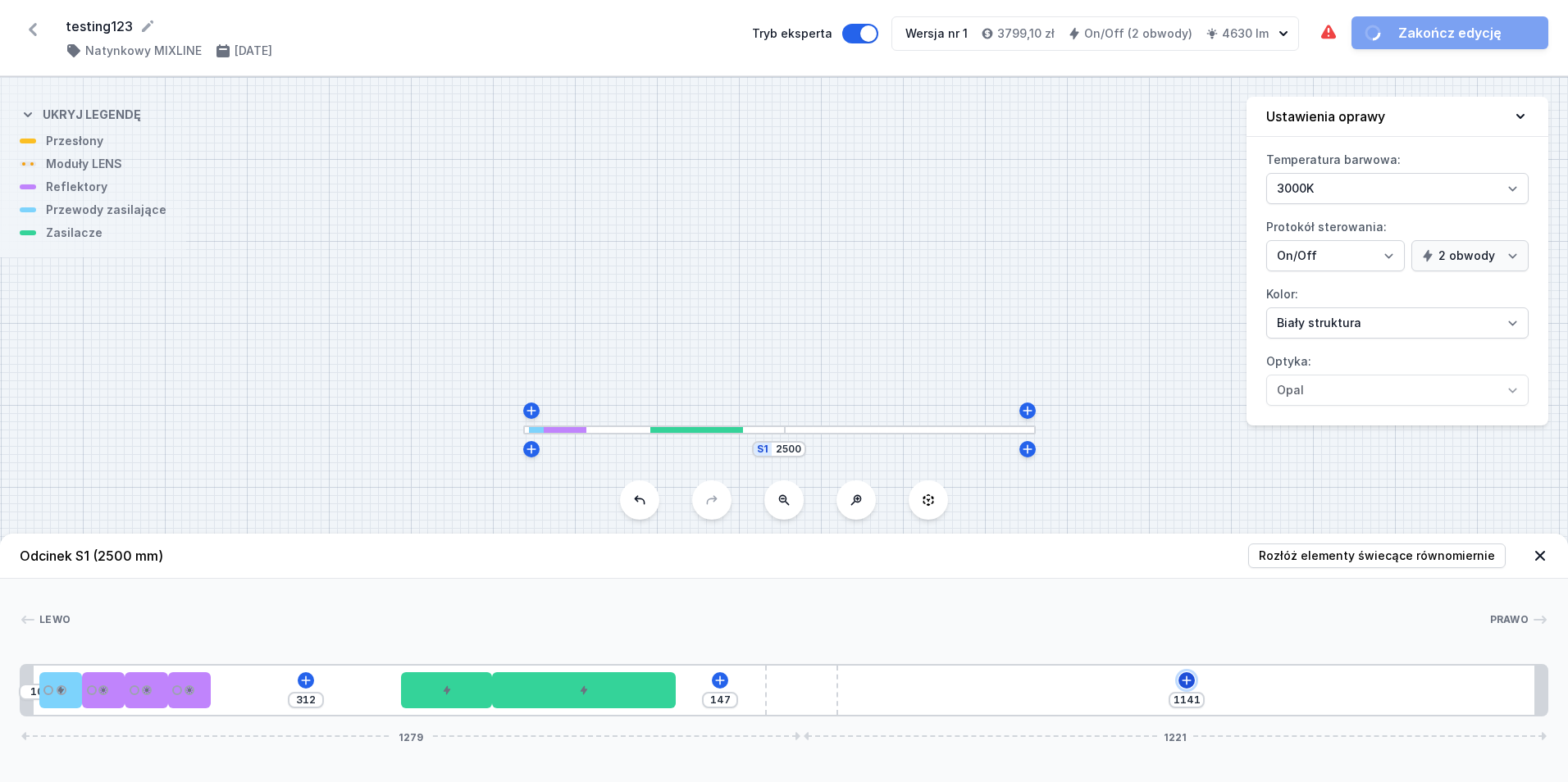
click at [1187, 683] on icon at bounding box center [1186, 680] width 9 height 9
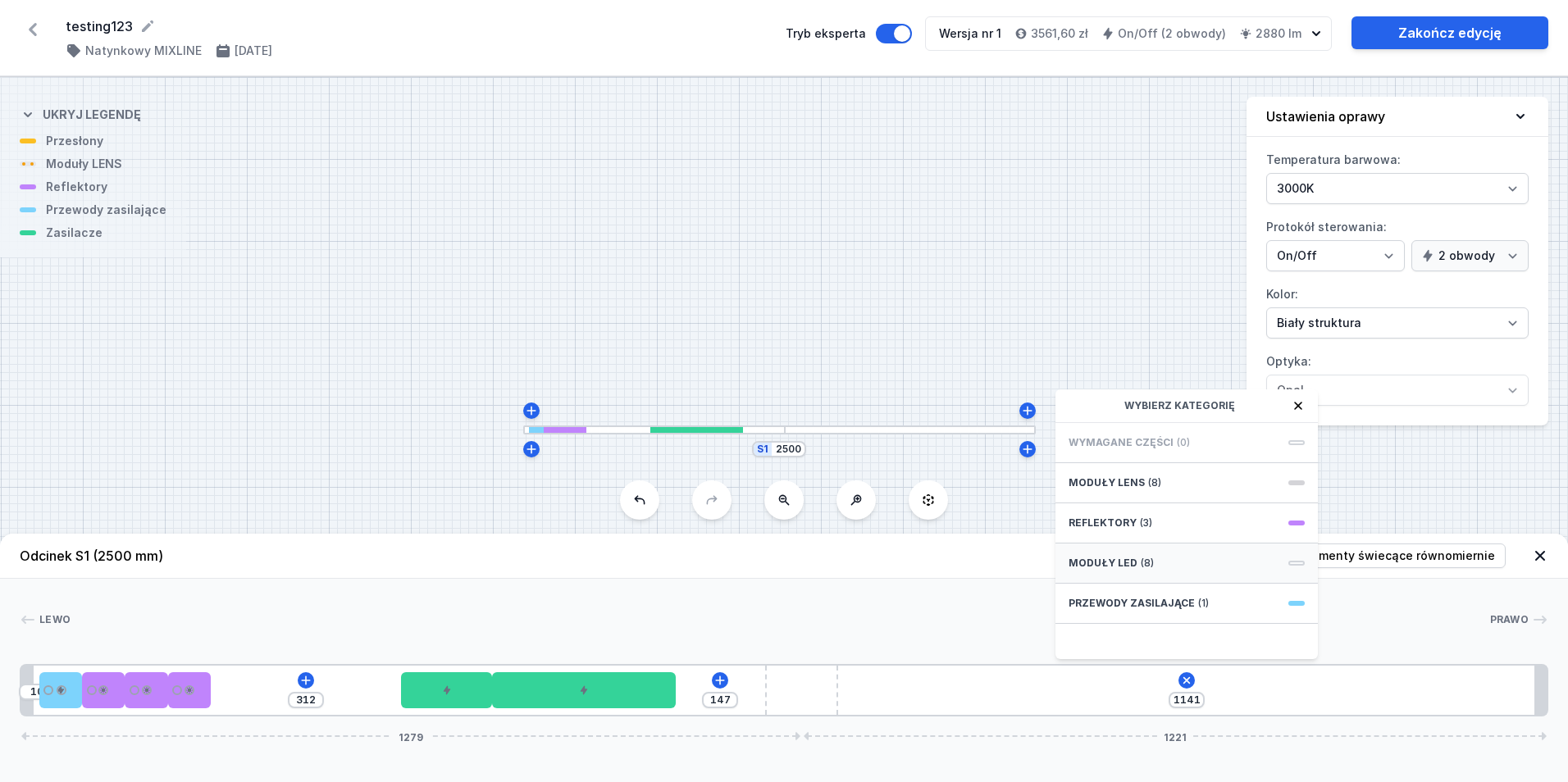
click at [1144, 565] on span "(8)" at bounding box center [1146, 562] width 13 height 13
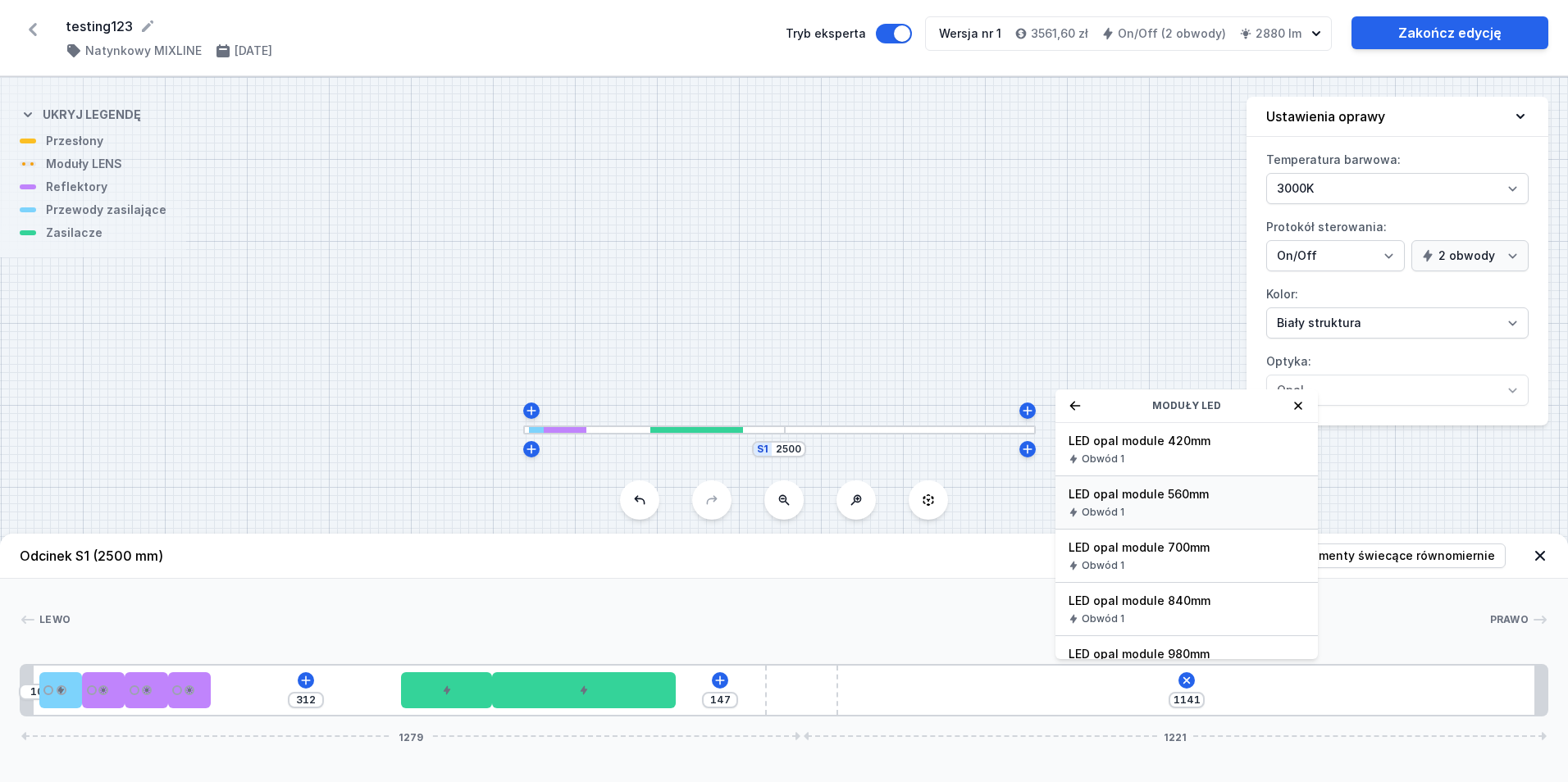
click at [1145, 507] on div "Obwód 1" at bounding box center [1187, 512] width 236 height 13
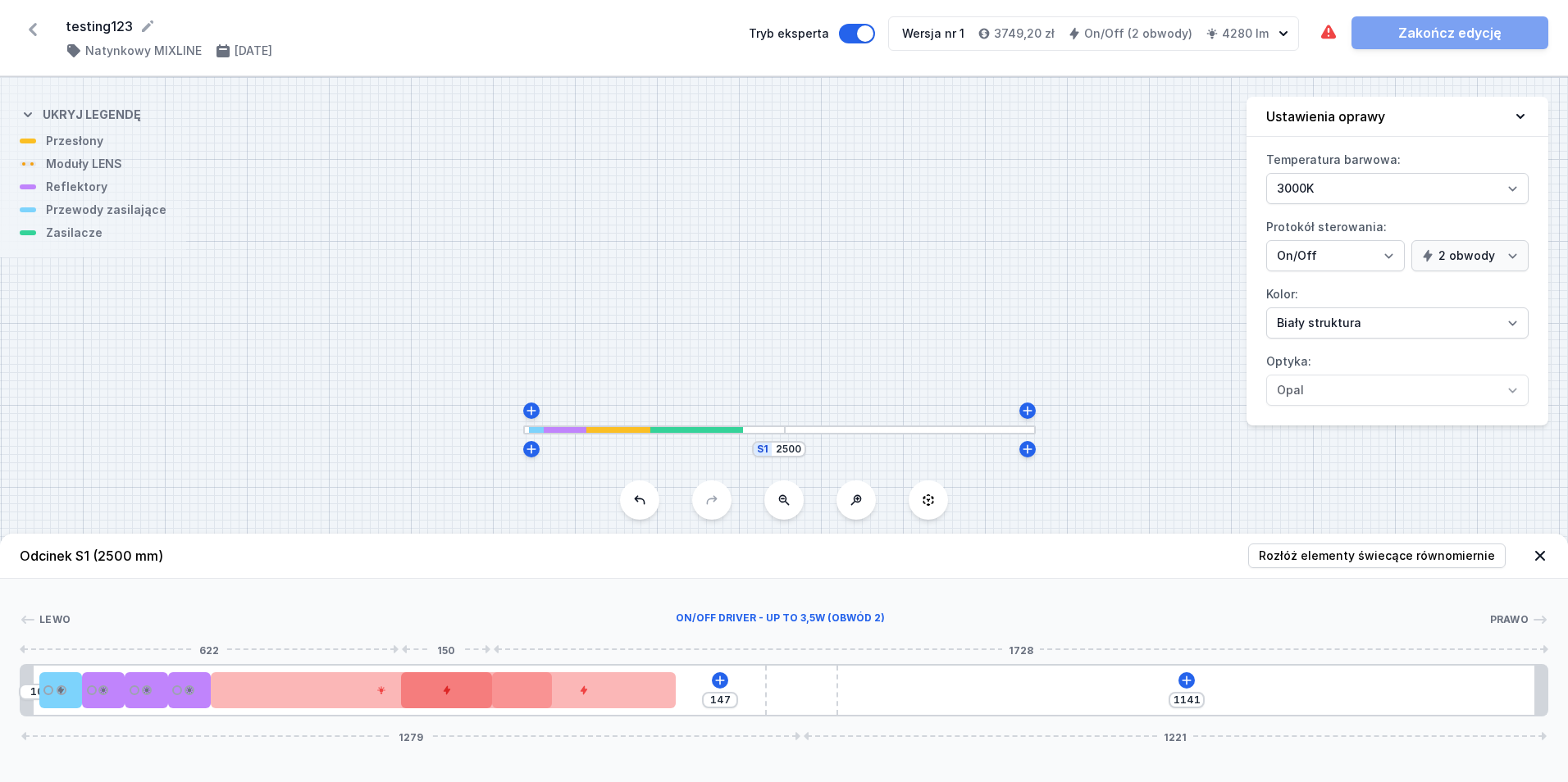
drag, startPoint x: 1003, startPoint y: 688, endPoint x: 420, endPoint y: 705, distance: 583.2
click at [419, 705] on div "10 147 1141 1279 1221" at bounding box center [784, 690] width 1529 height 52
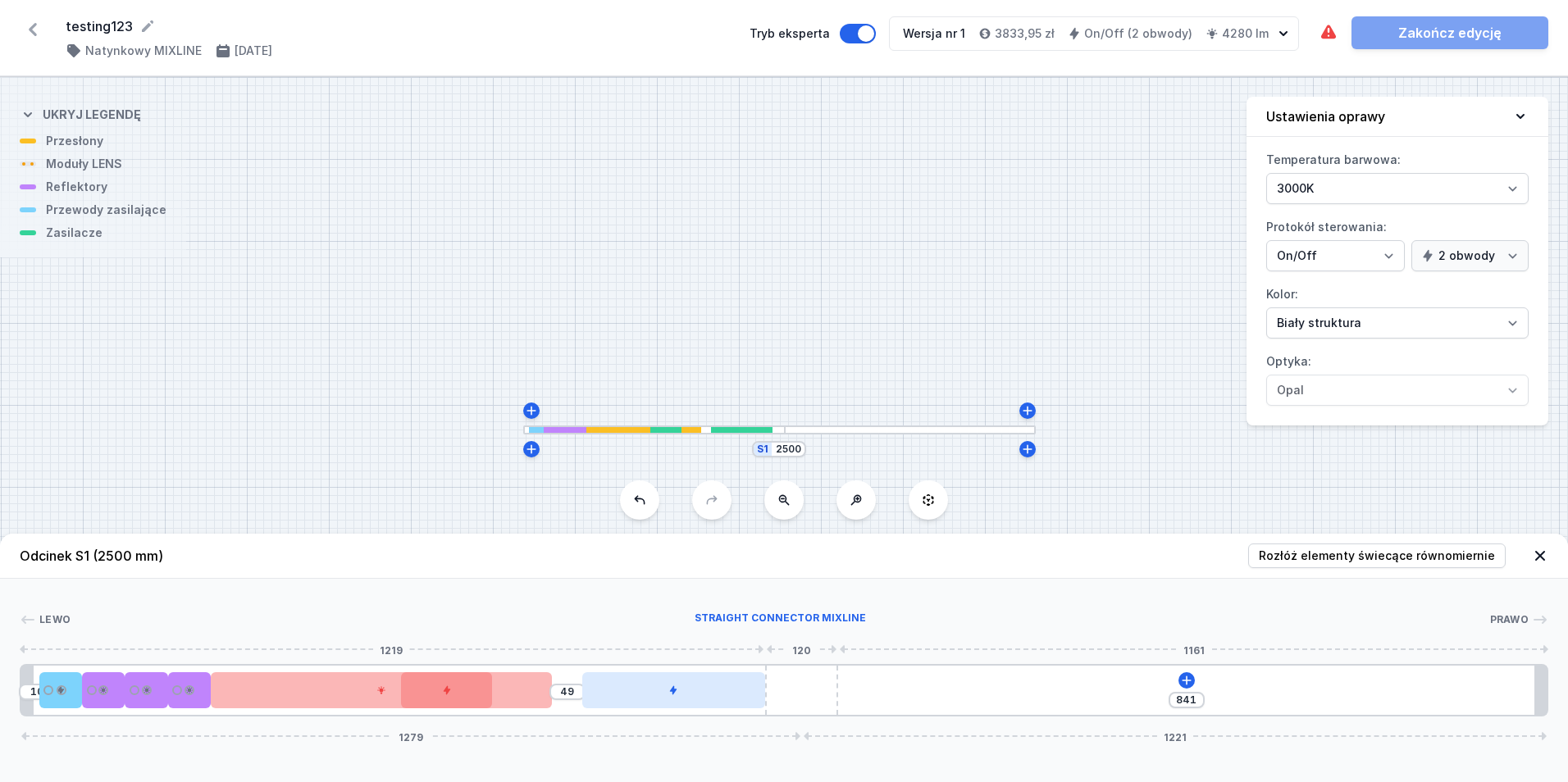
drag, startPoint x: 658, startPoint y: 700, endPoint x: 913, endPoint y: 694, distance: 255.1
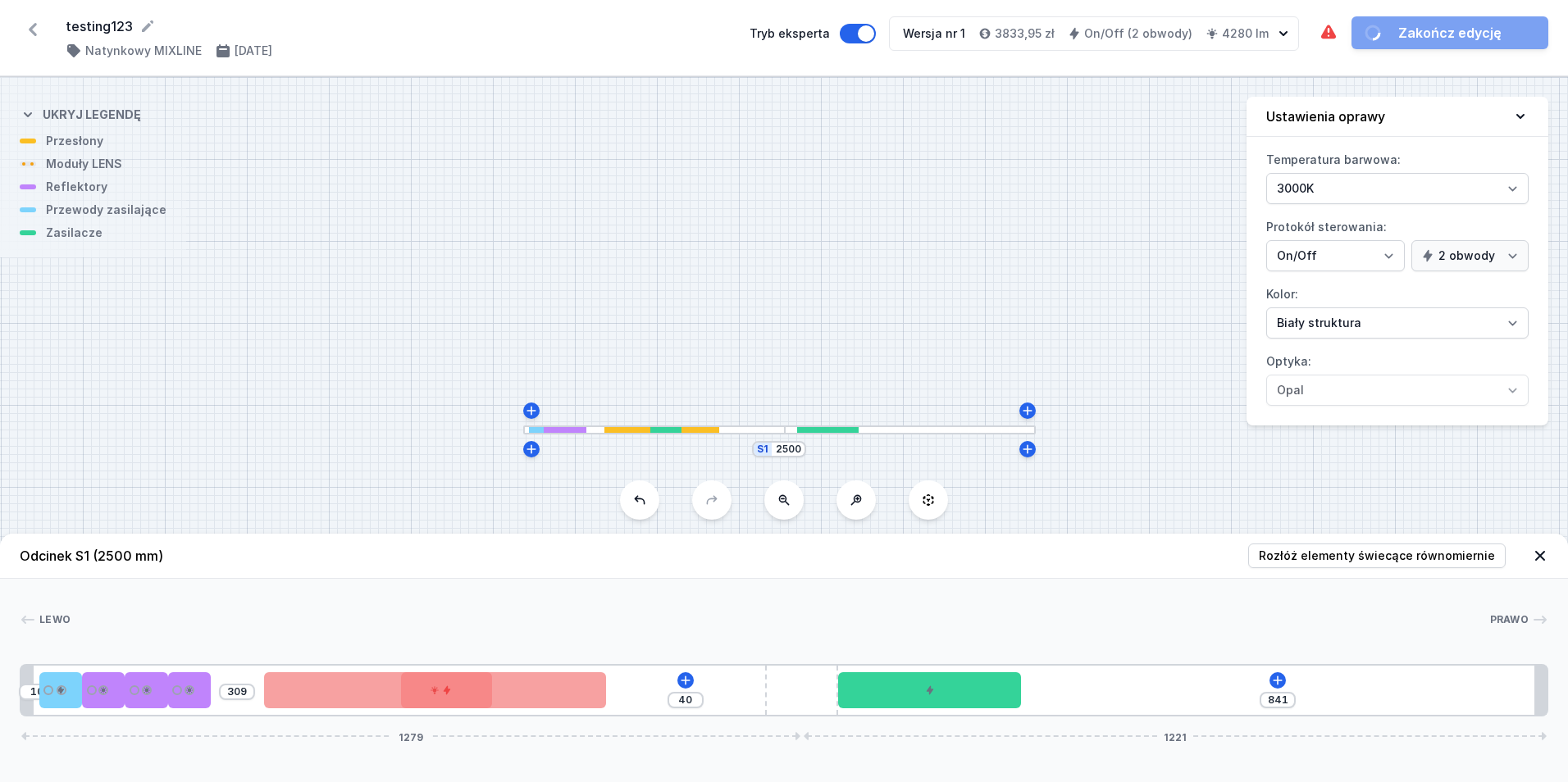
drag, startPoint x: 582, startPoint y: 689, endPoint x: 710, endPoint y: 685, distance: 128.1
click at [606, 684] on div at bounding box center [434, 690] width 342 height 36
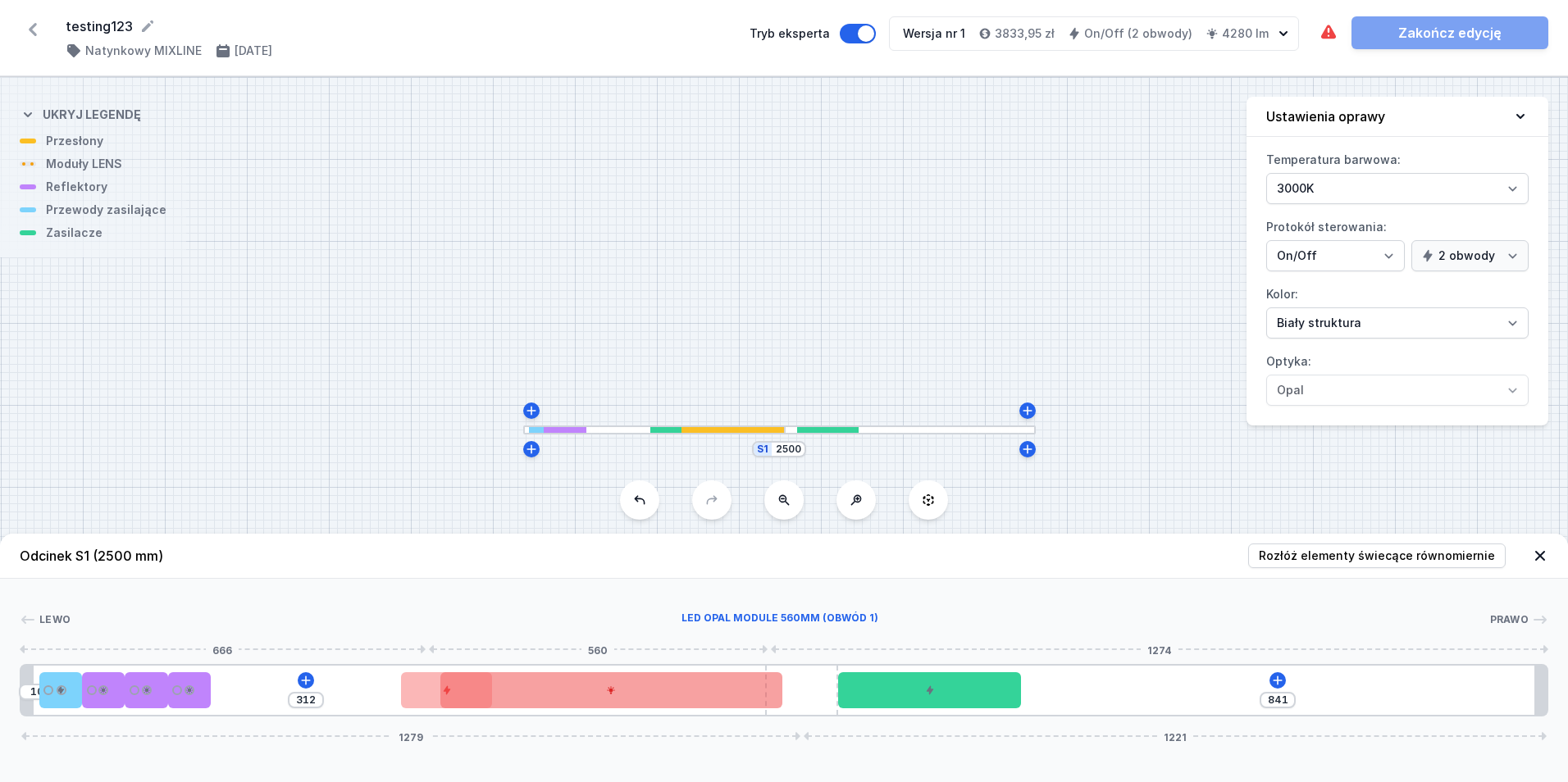
drag, startPoint x: 623, startPoint y: 694, endPoint x: 577, endPoint y: 694, distance: 46.0
click at [754, 684] on div at bounding box center [611, 690] width 342 height 36
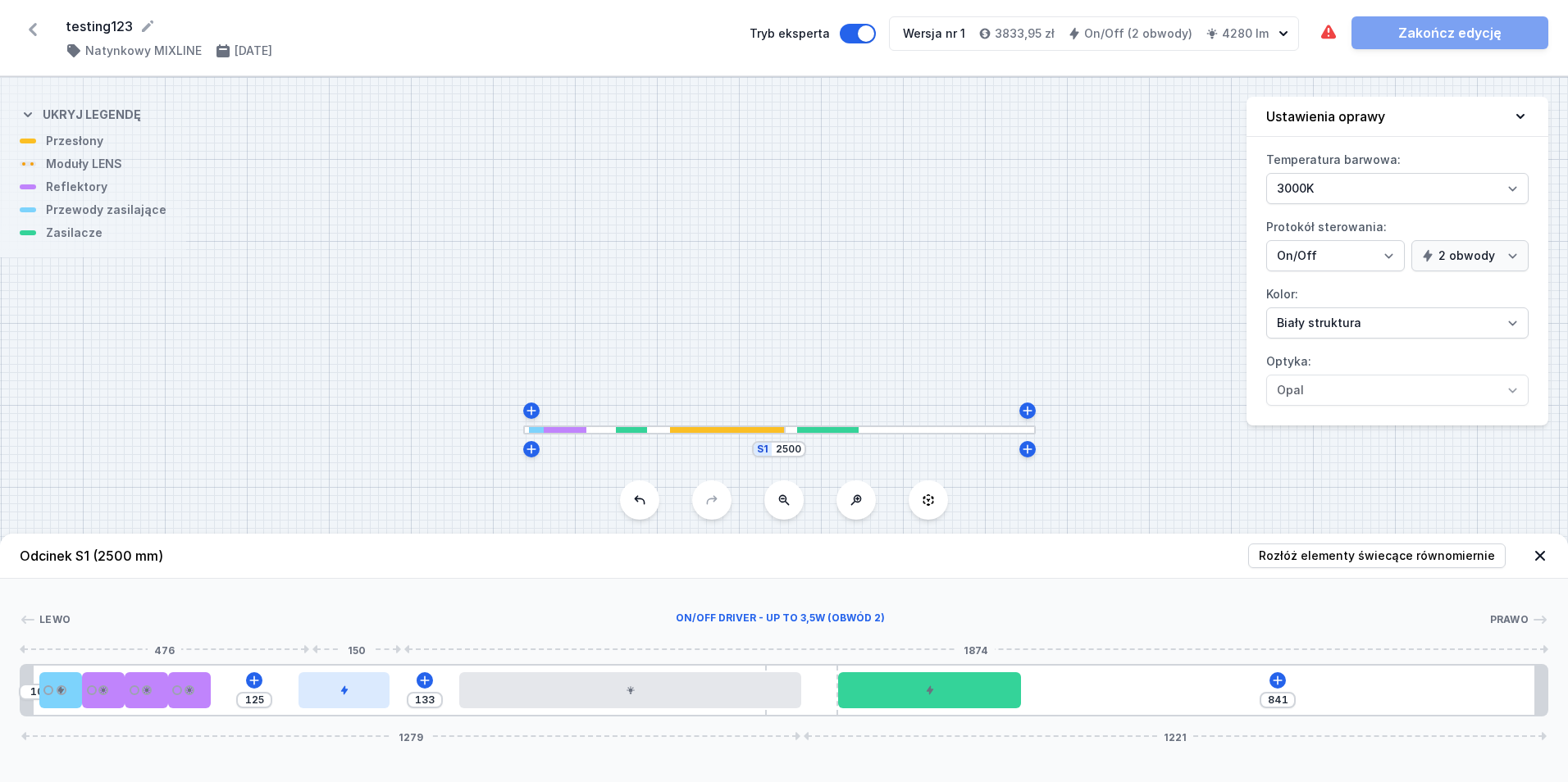
drag, startPoint x: 332, startPoint y: 699, endPoint x: 310, endPoint y: 701, distance: 22.1
click at [306, 701] on div at bounding box center [344, 690] width 92 height 36
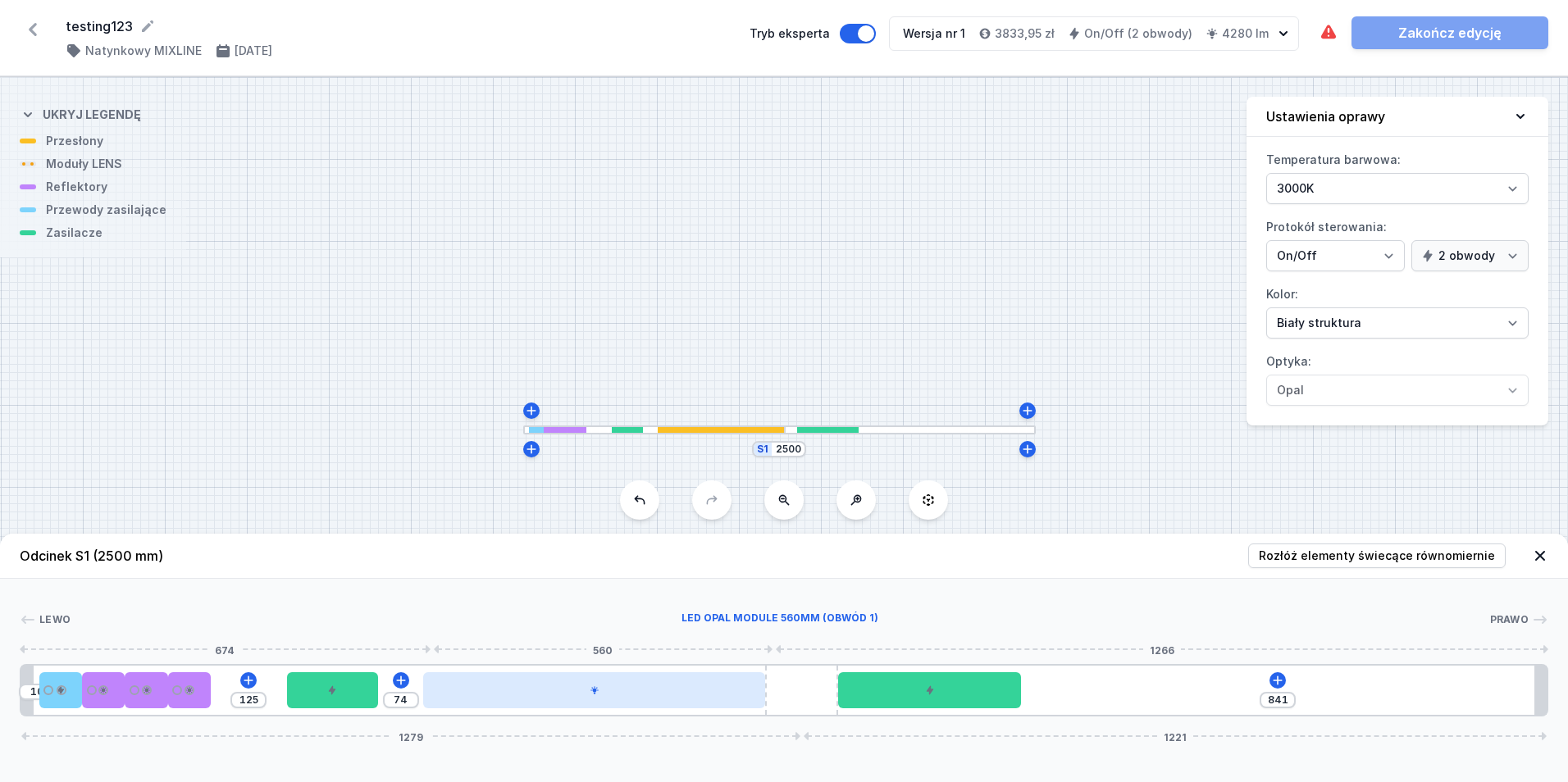
drag, startPoint x: 550, startPoint y: 703, endPoint x: 464, endPoint y: 706, distance: 86.1
click at [465, 706] on div at bounding box center [594, 690] width 342 height 36
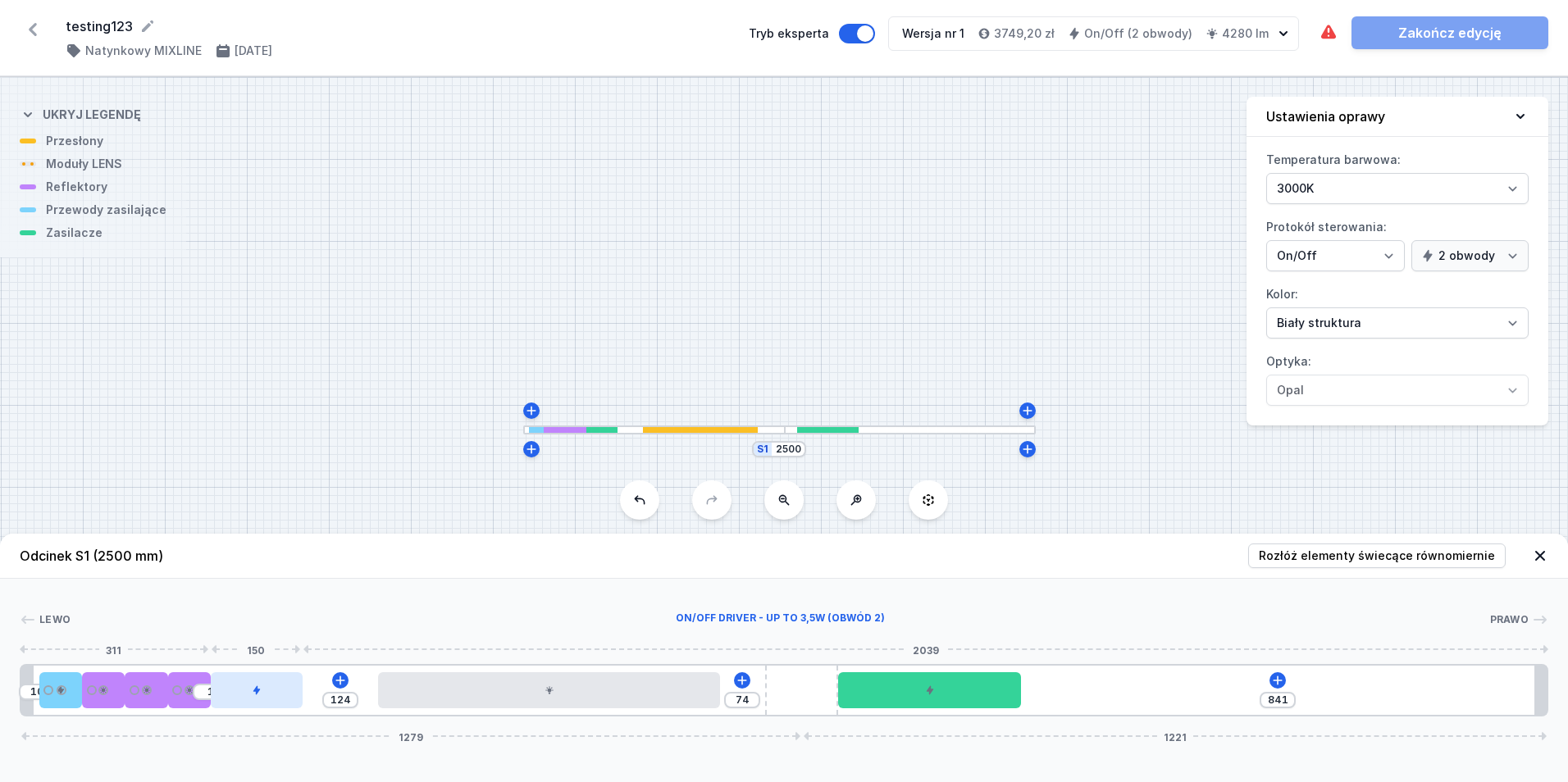
drag, startPoint x: 356, startPoint y: 700, endPoint x: 277, endPoint y: 704, distance: 79.1
click at [272, 704] on div at bounding box center [256, 690] width 92 height 36
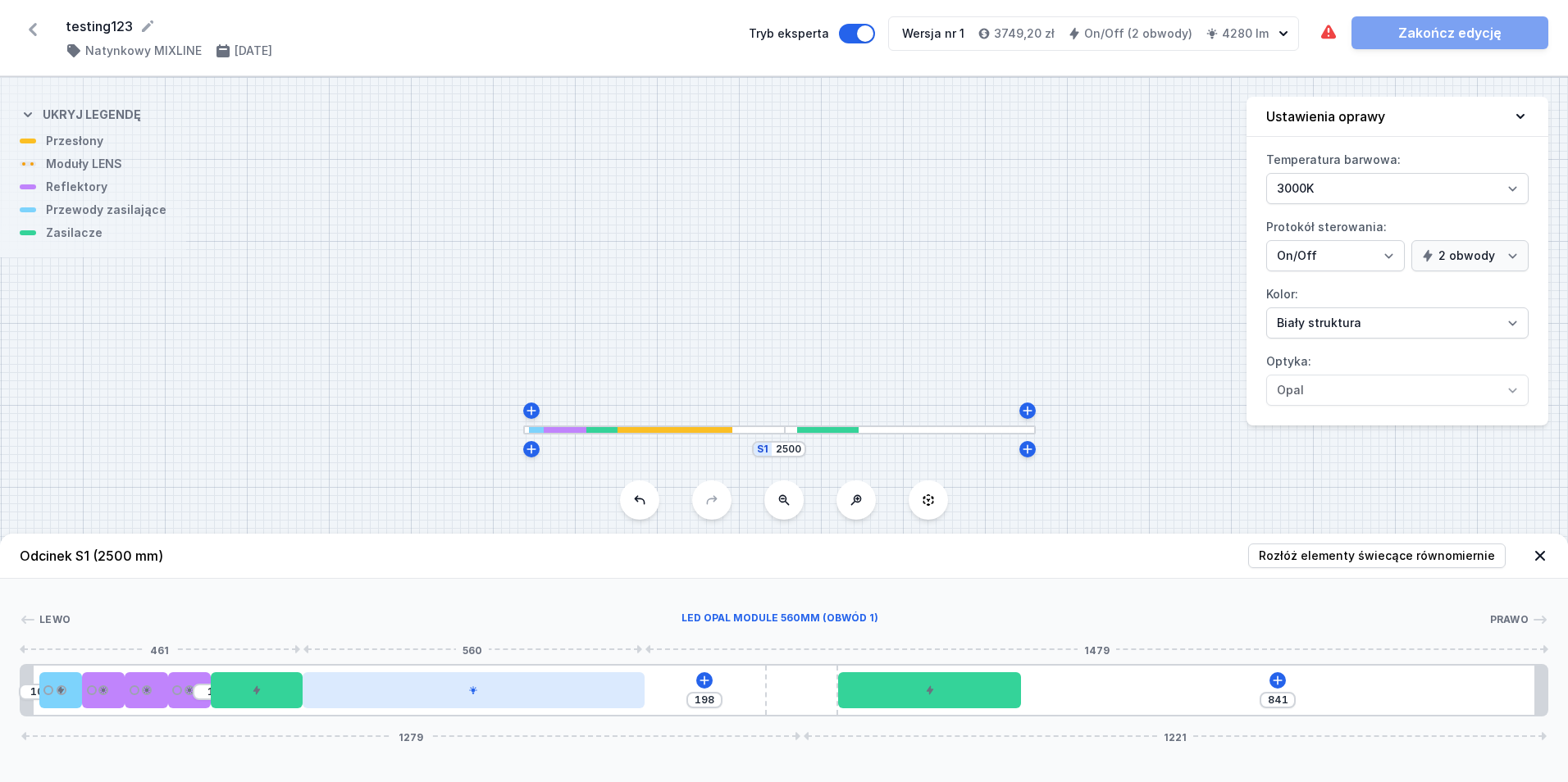
drag, startPoint x: 437, startPoint y: 694, endPoint x: 398, endPoint y: 698, distance: 39.2
click at [398, 698] on div at bounding box center [473, 690] width 342 height 36
click at [607, 695] on div at bounding box center [473, 690] width 342 height 36
click at [611, 701] on div at bounding box center [473, 690] width 342 height 36
click at [523, 692] on div at bounding box center [473, 690] width 342 height 36
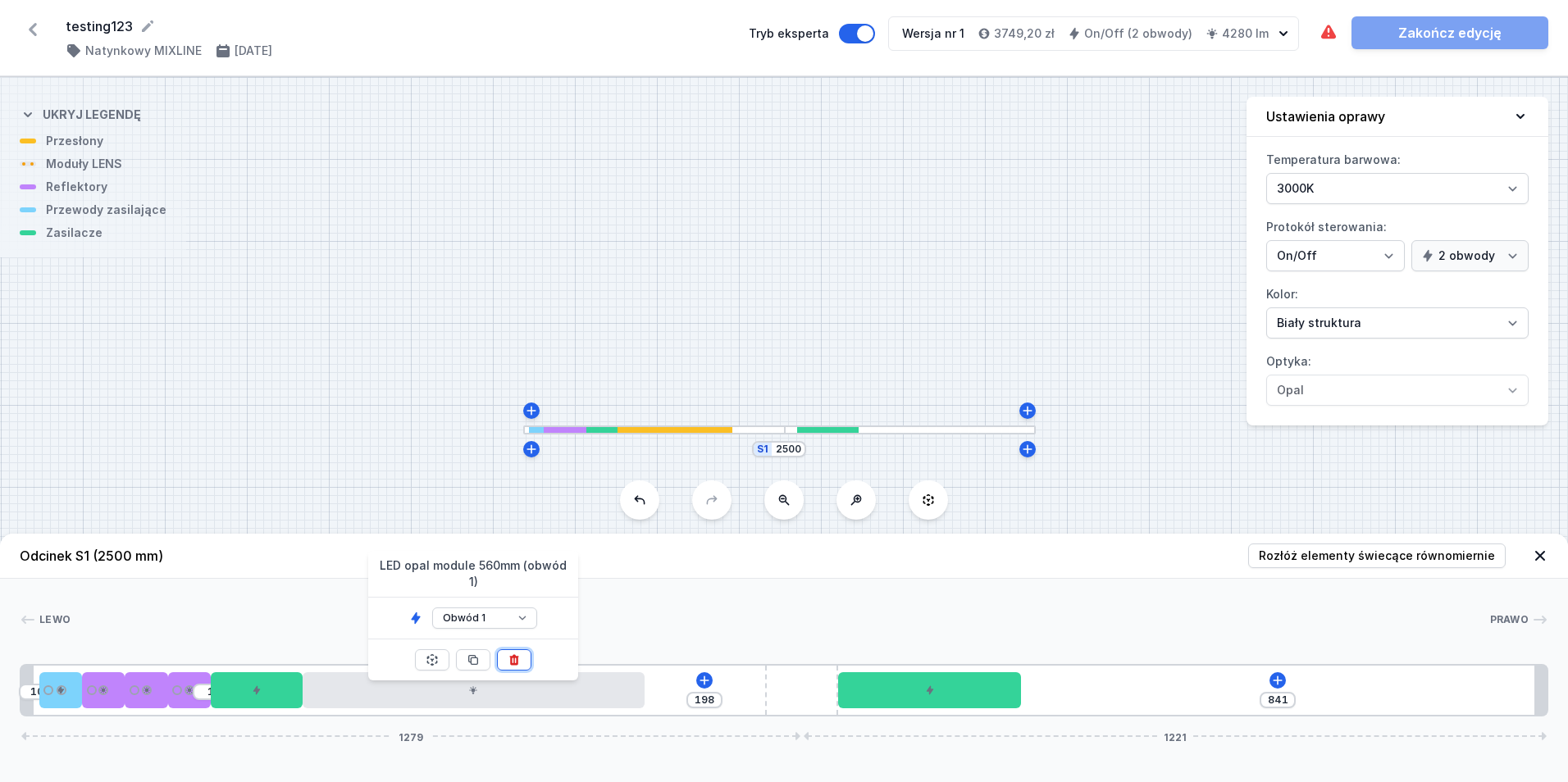
click at [527, 654] on button at bounding box center [514, 661] width 34 height 22
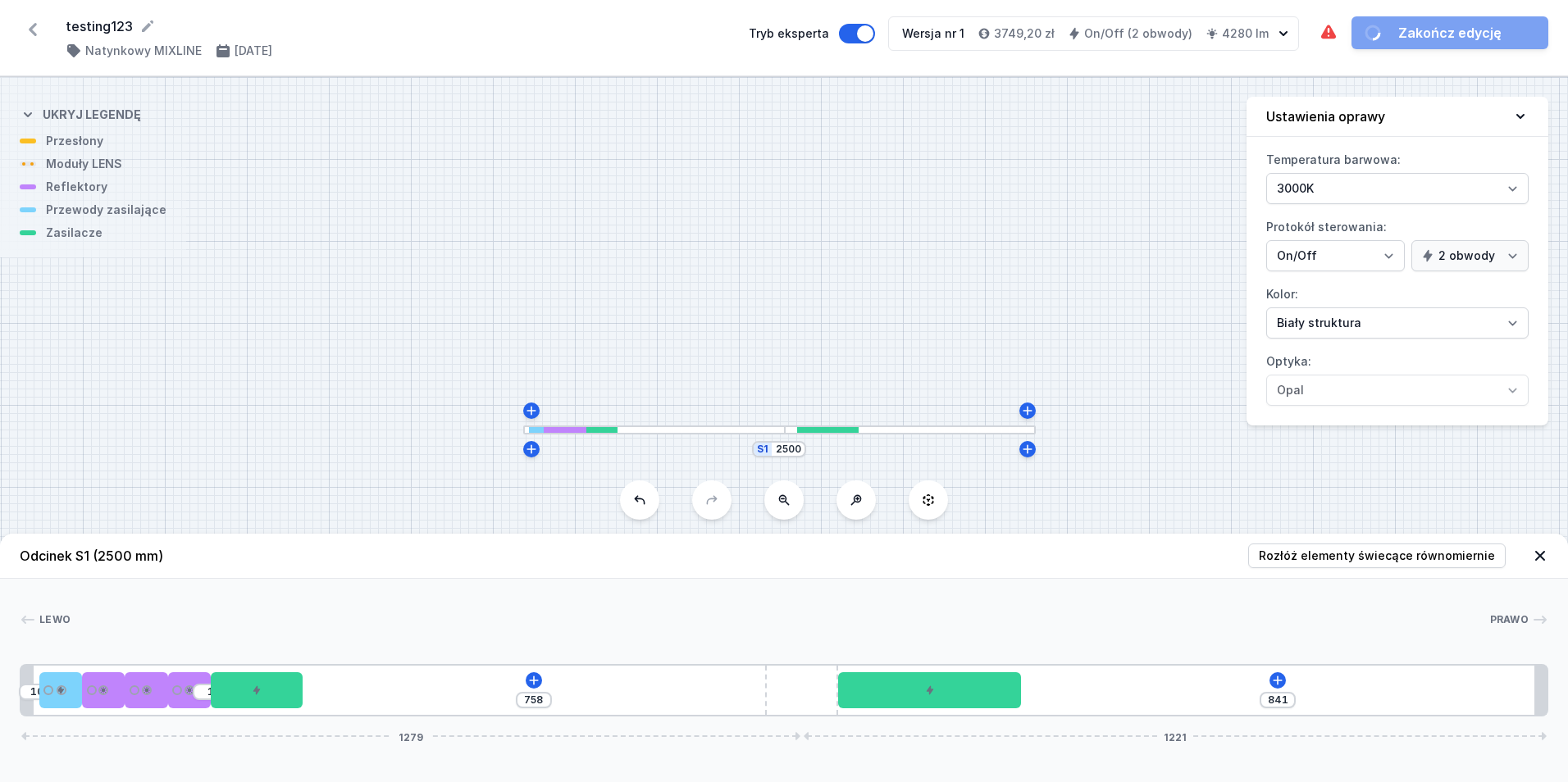
click at [524, 682] on div "10 1 758 841 1279 1221" at bounding box center [784, 690] width 1529 height 52
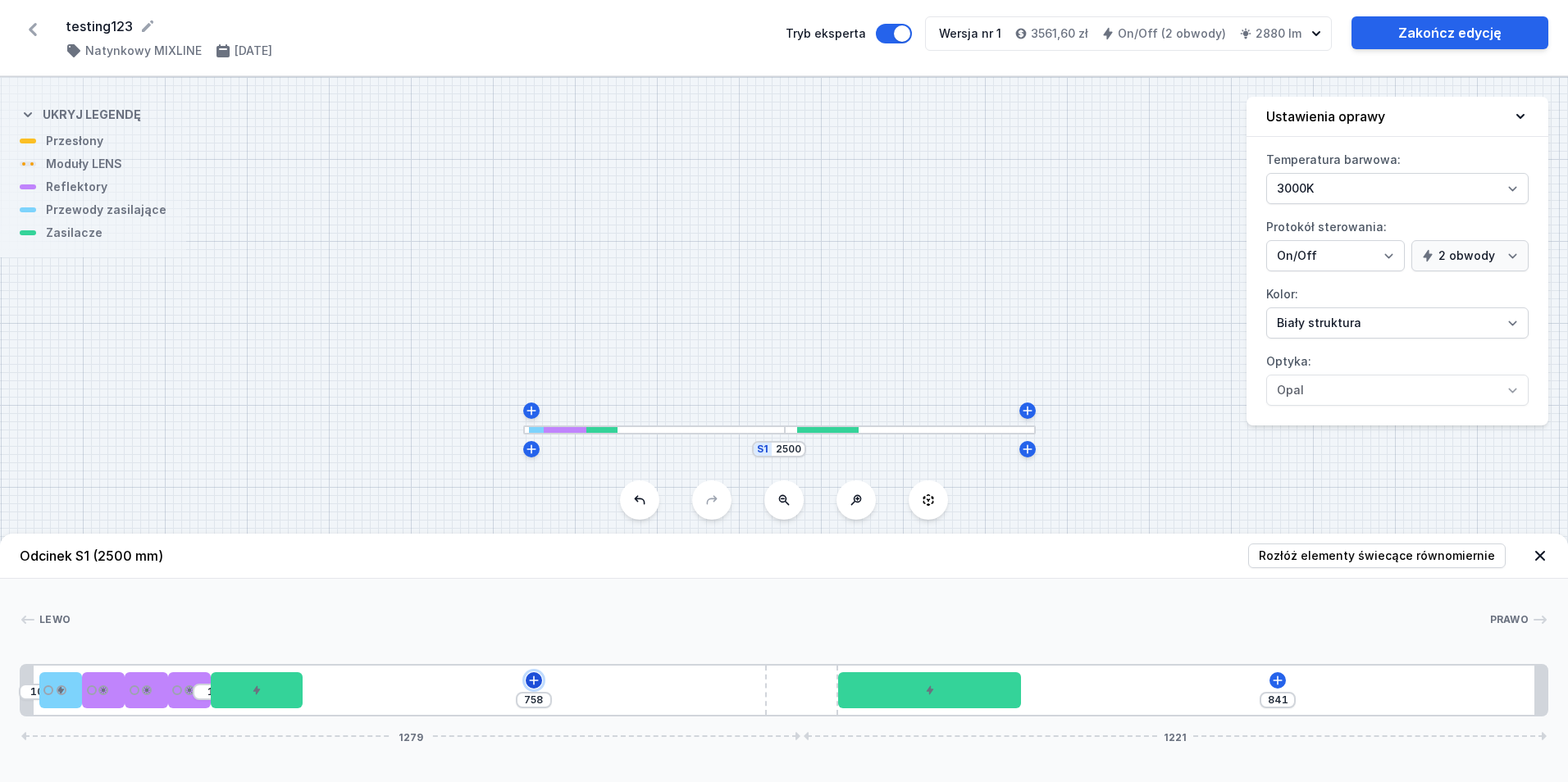
click at [537, 675] on icon at bounding box center [533, 681] width 13 height 13
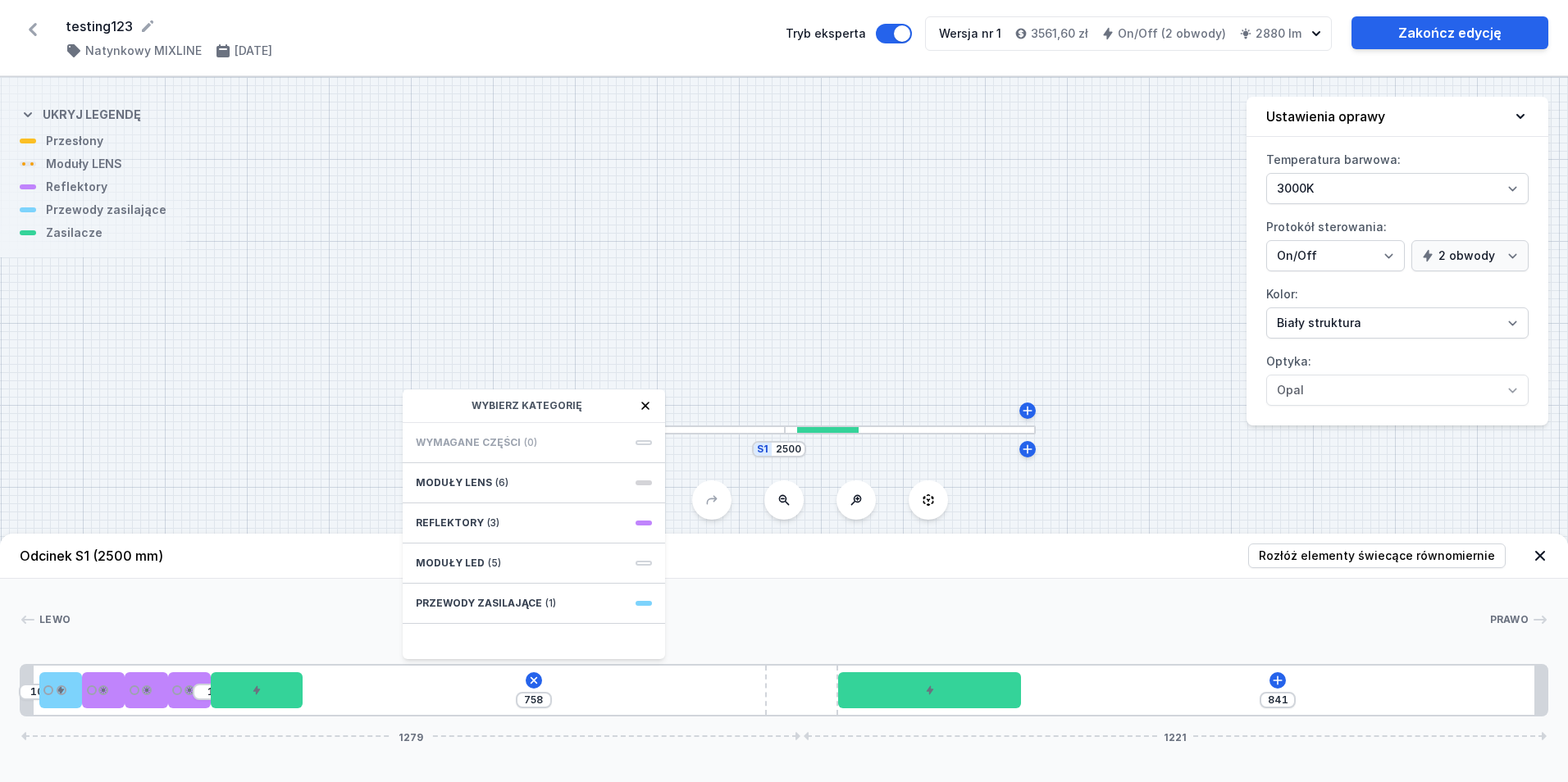
click at [495, 481] on span "(6)" at bounding box center [501, 483] width 13 height 13
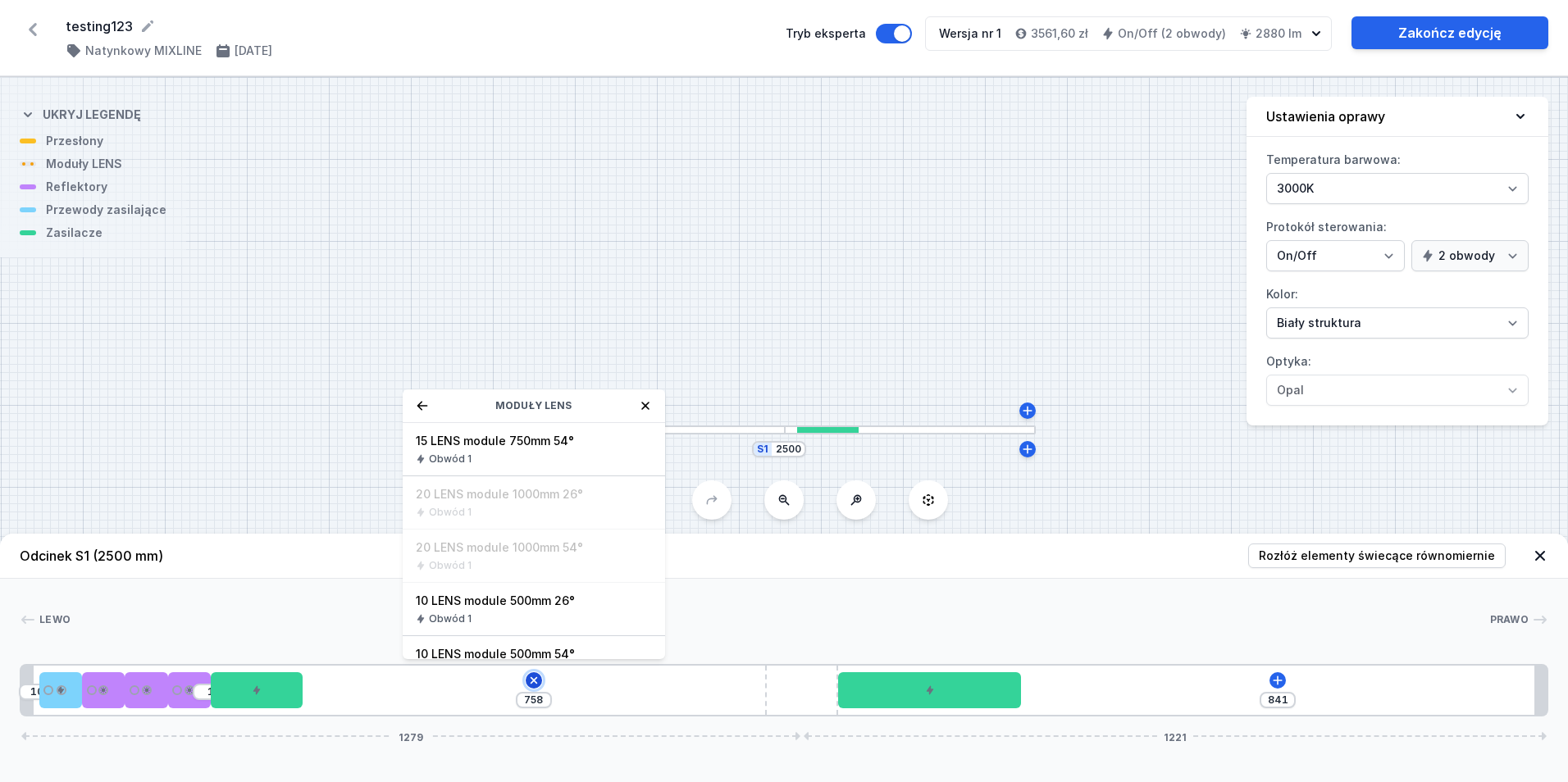
click at [530, 676] on icon at bounding box center [534, 681] width 19 height 19
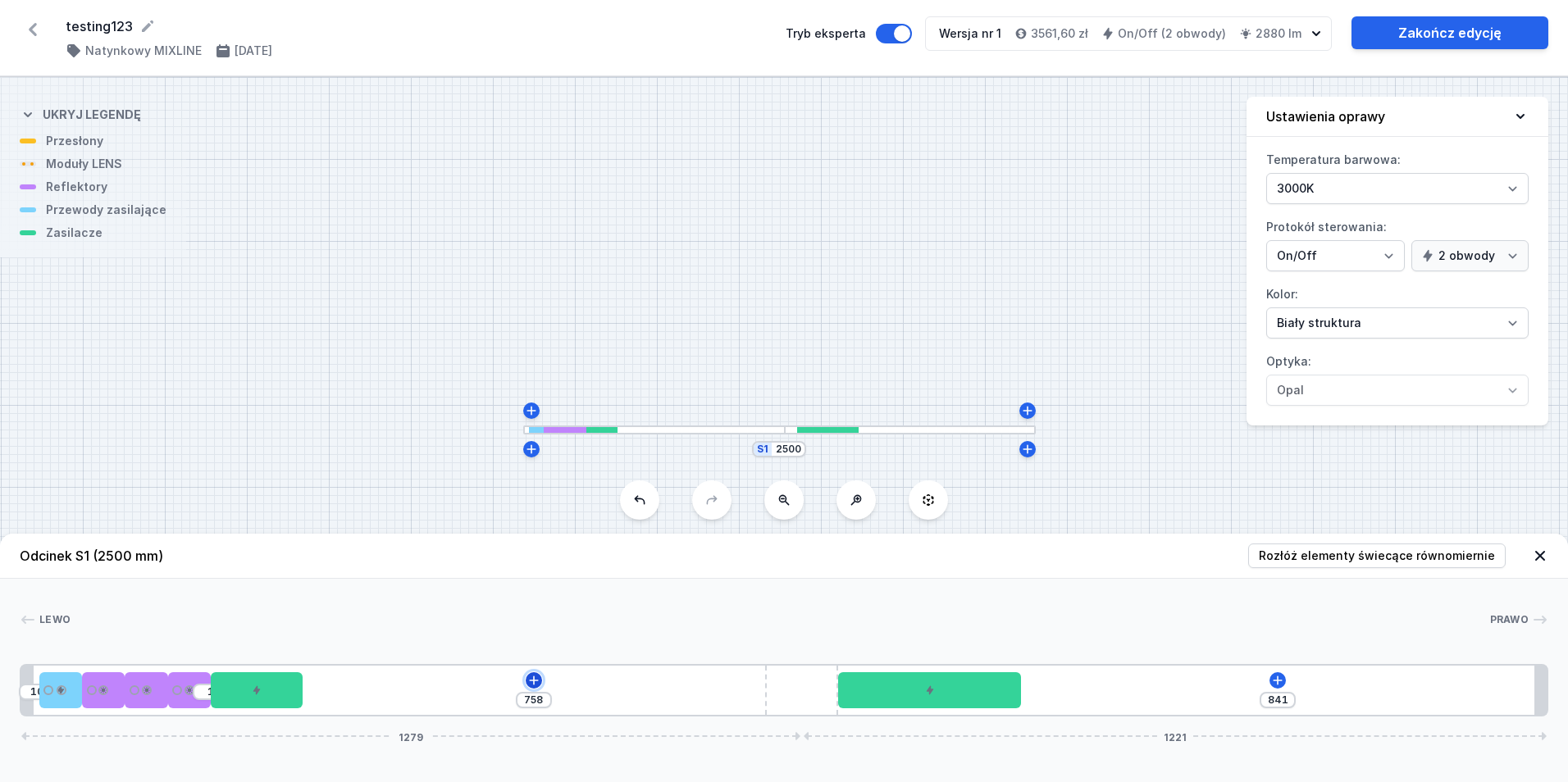
click at [530, 676] on icon at bounding box center [533, 681] width 13 height 13
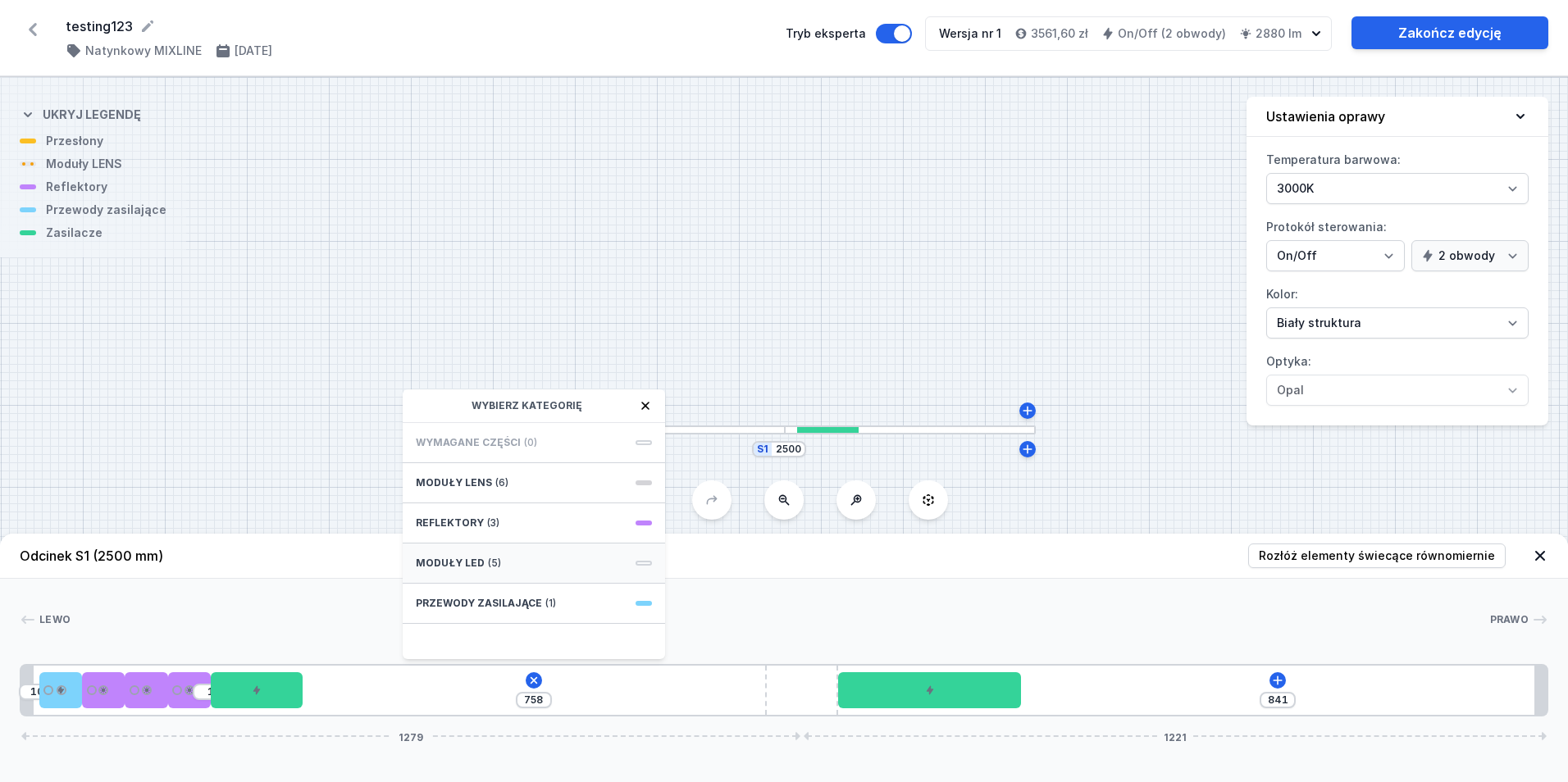
click at [489, 566] on span "(5)" at bounding box center [494, 562] width 13 height 13
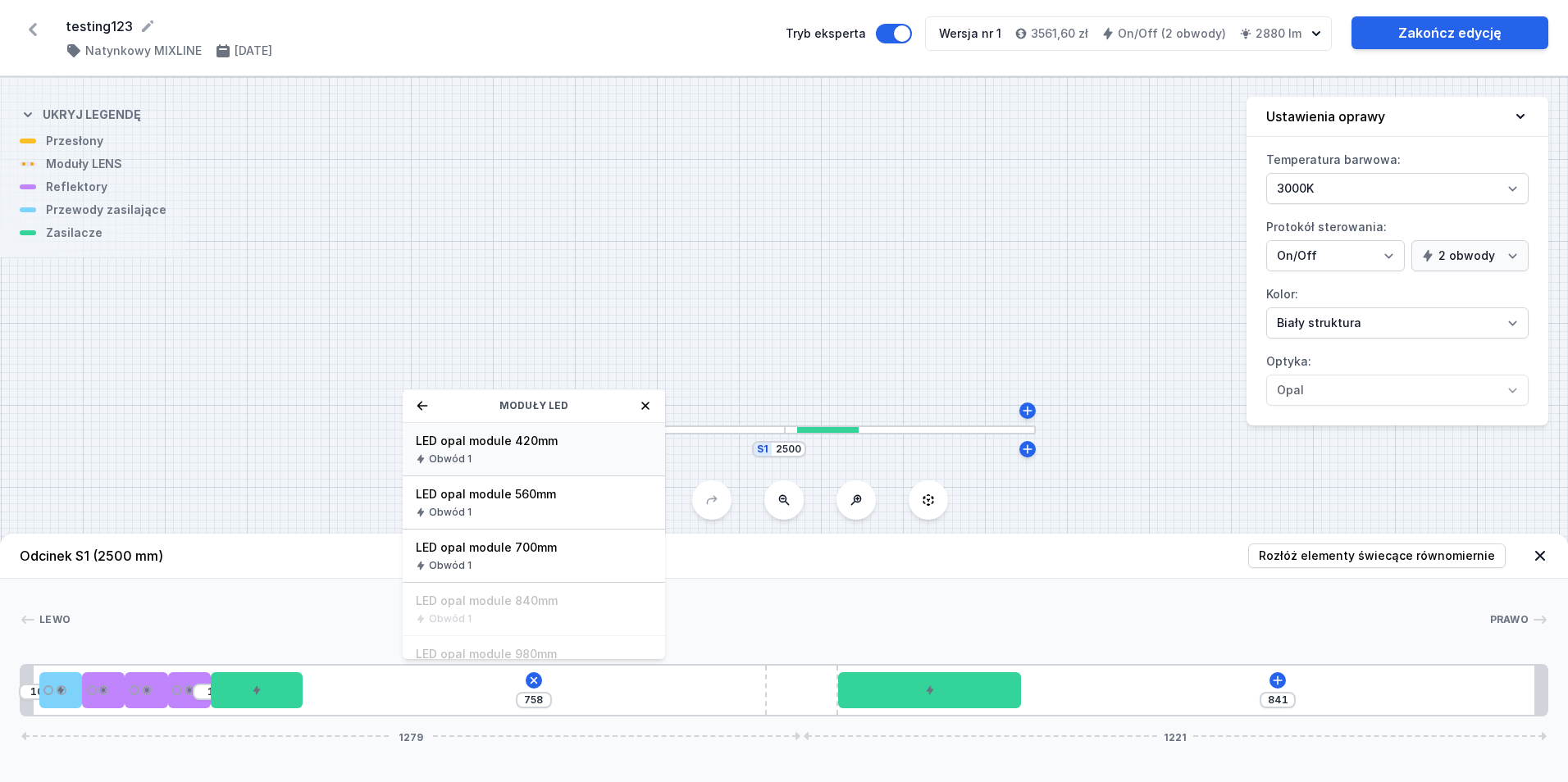
click at [574, 449] on span "LED opal module 420mm" at bounding box center [534, 441] width 236 height 17
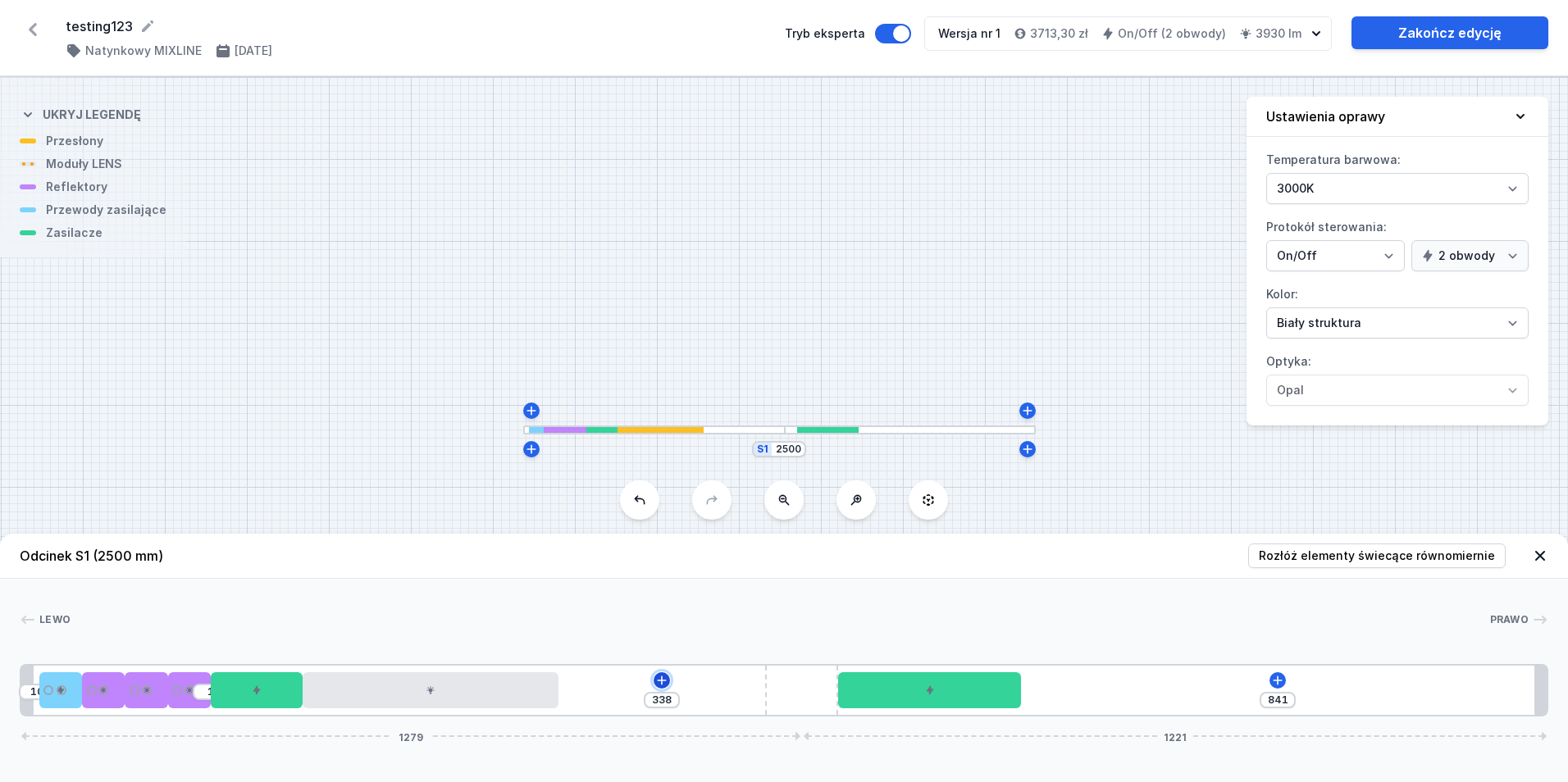
click at [662, 677] on icon at bounding box center [661, 681] width 13 height 13
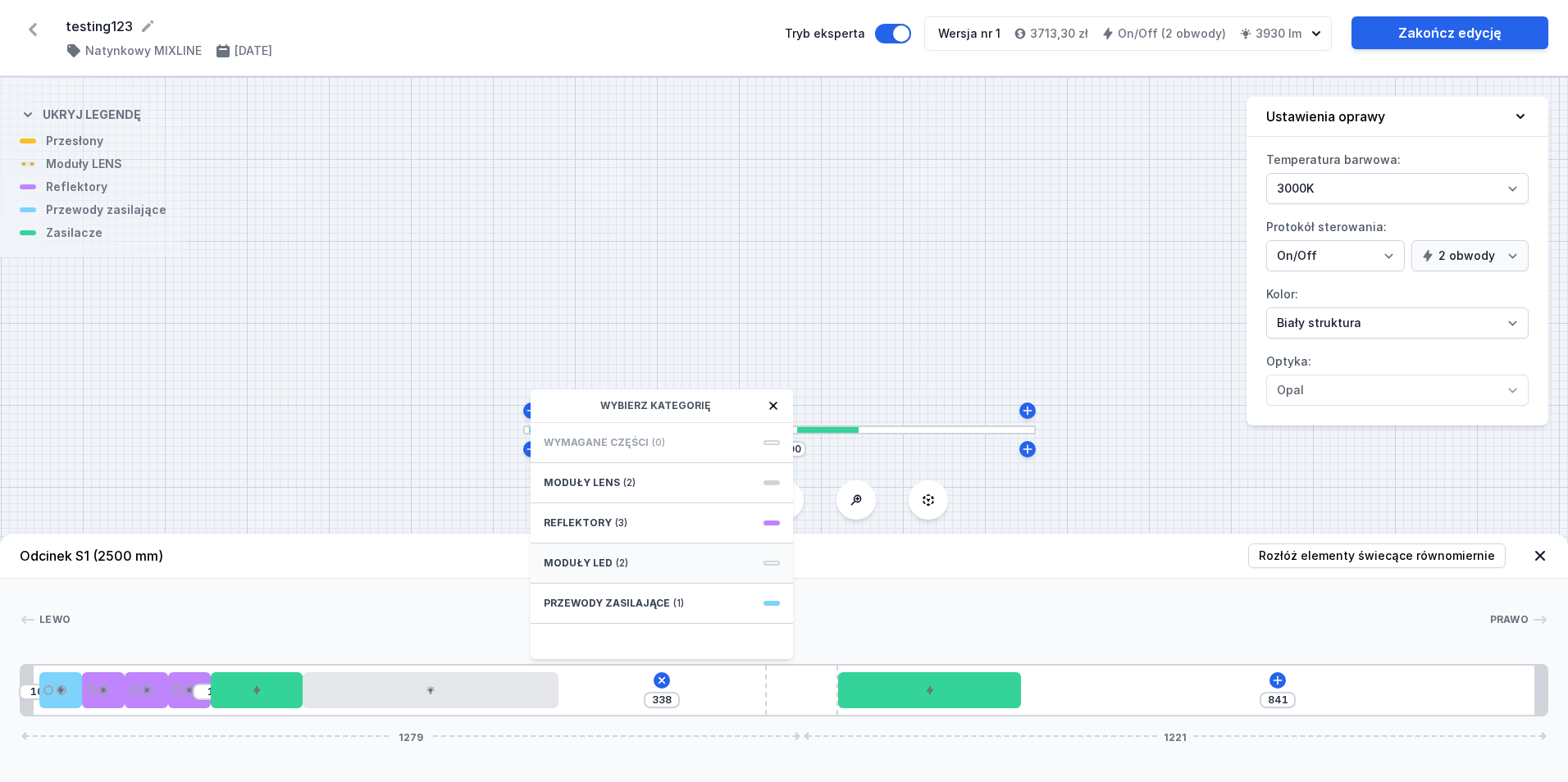
click at [618, 567] on span "(2)" at bounding box center [621, 562] width 12 height 13
click at [696, 688] on div "10 1 338 Moduły LED LED opal module 420mm Obwód 1 LED opal module 560mm Obwód 1…" at bounding box center [784, 690] width 1529 height 52
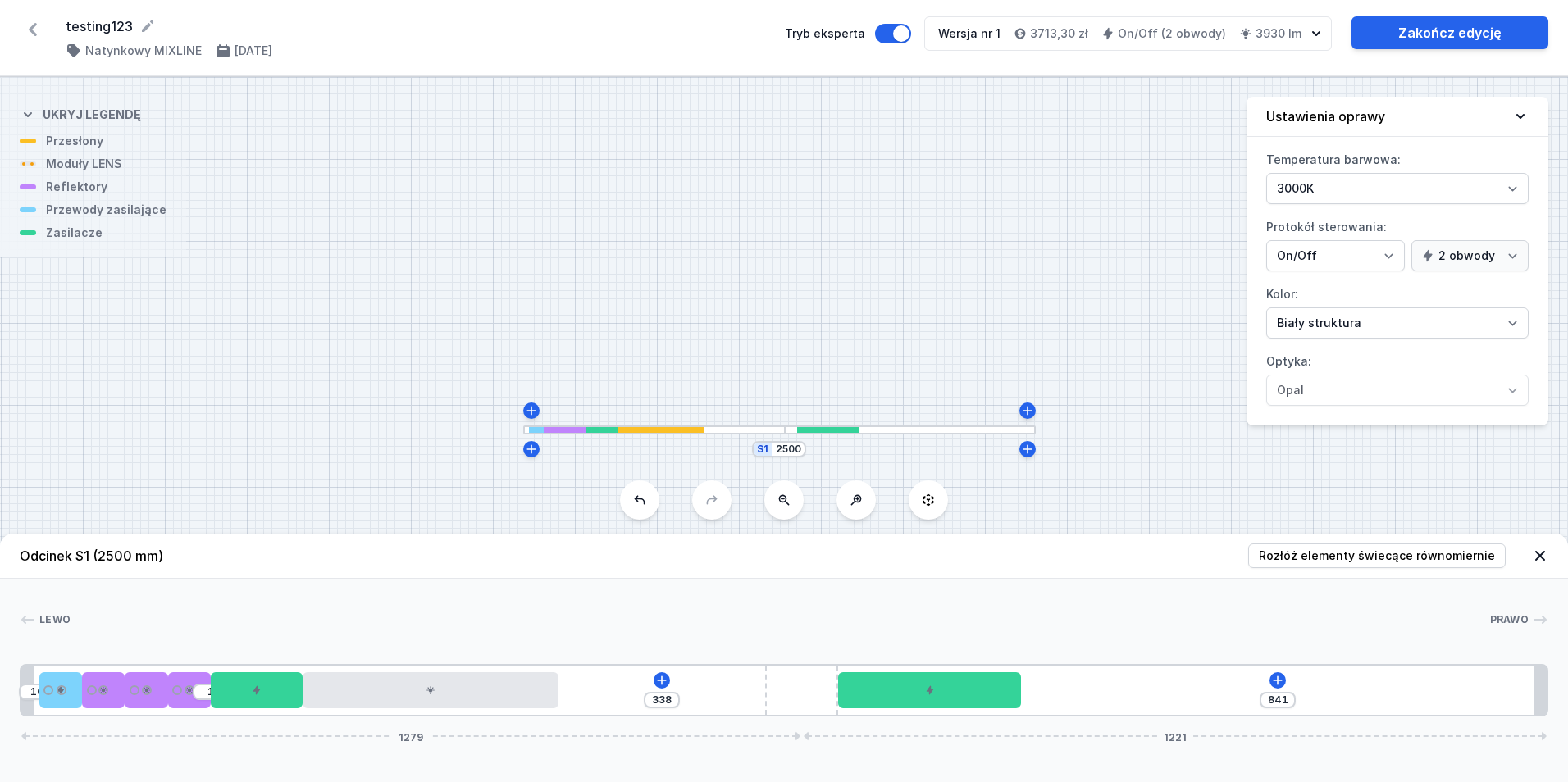
click at [1287, 684] on div "10 1 338 841 1279 1221" at bounding box center [784, 690] width 1529 height 52
click at [1282, 679] on icon at bounding box center [1277, 681] width 13 height 13
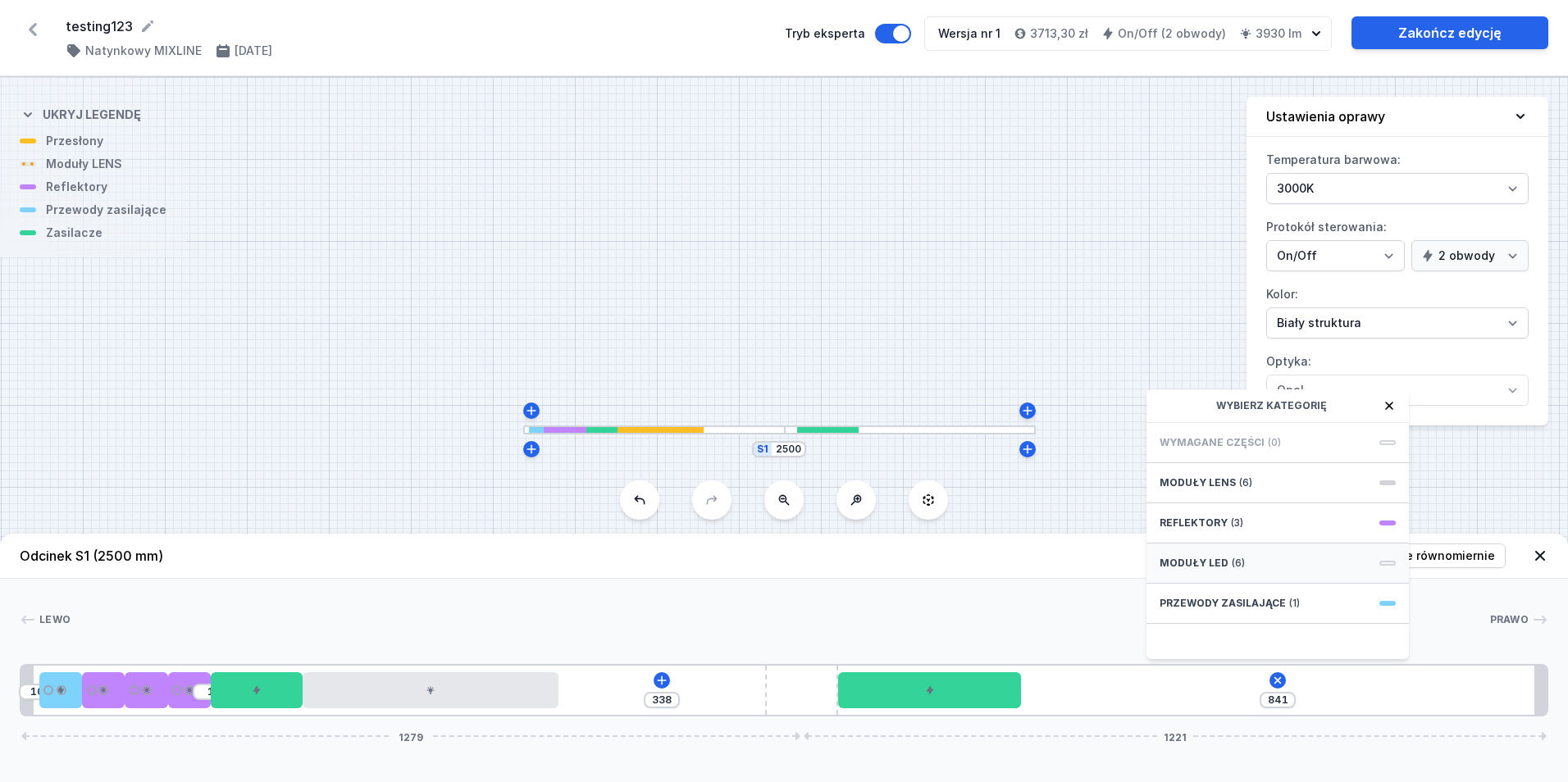
click at [1214, 558] on span "Moduły LED" at bounding box center [1195, 562] width 69 height 13
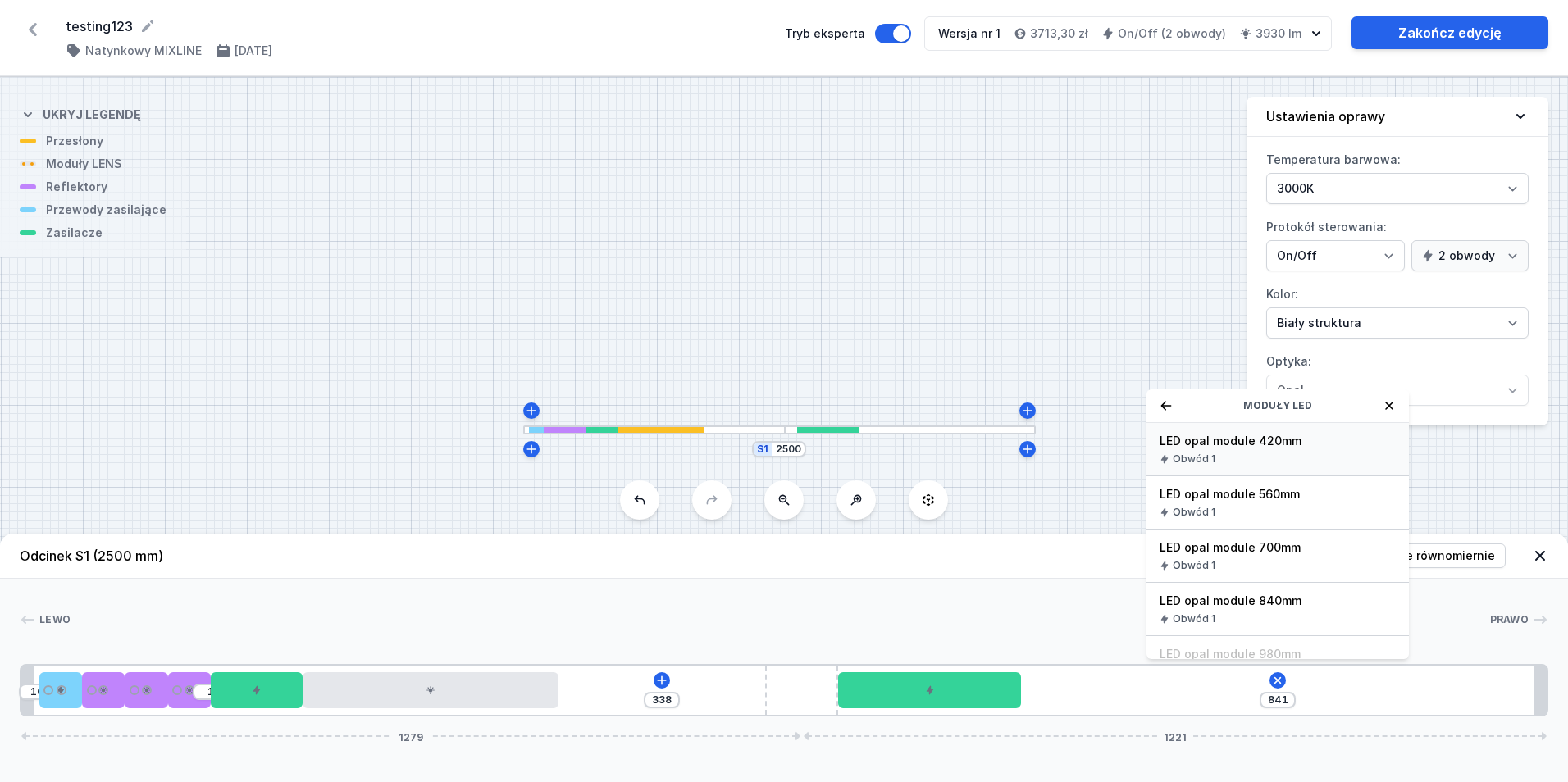
click at [1227, 463] on div "Obwód 1" at bounding box center [1278, 459] width 236 height 13
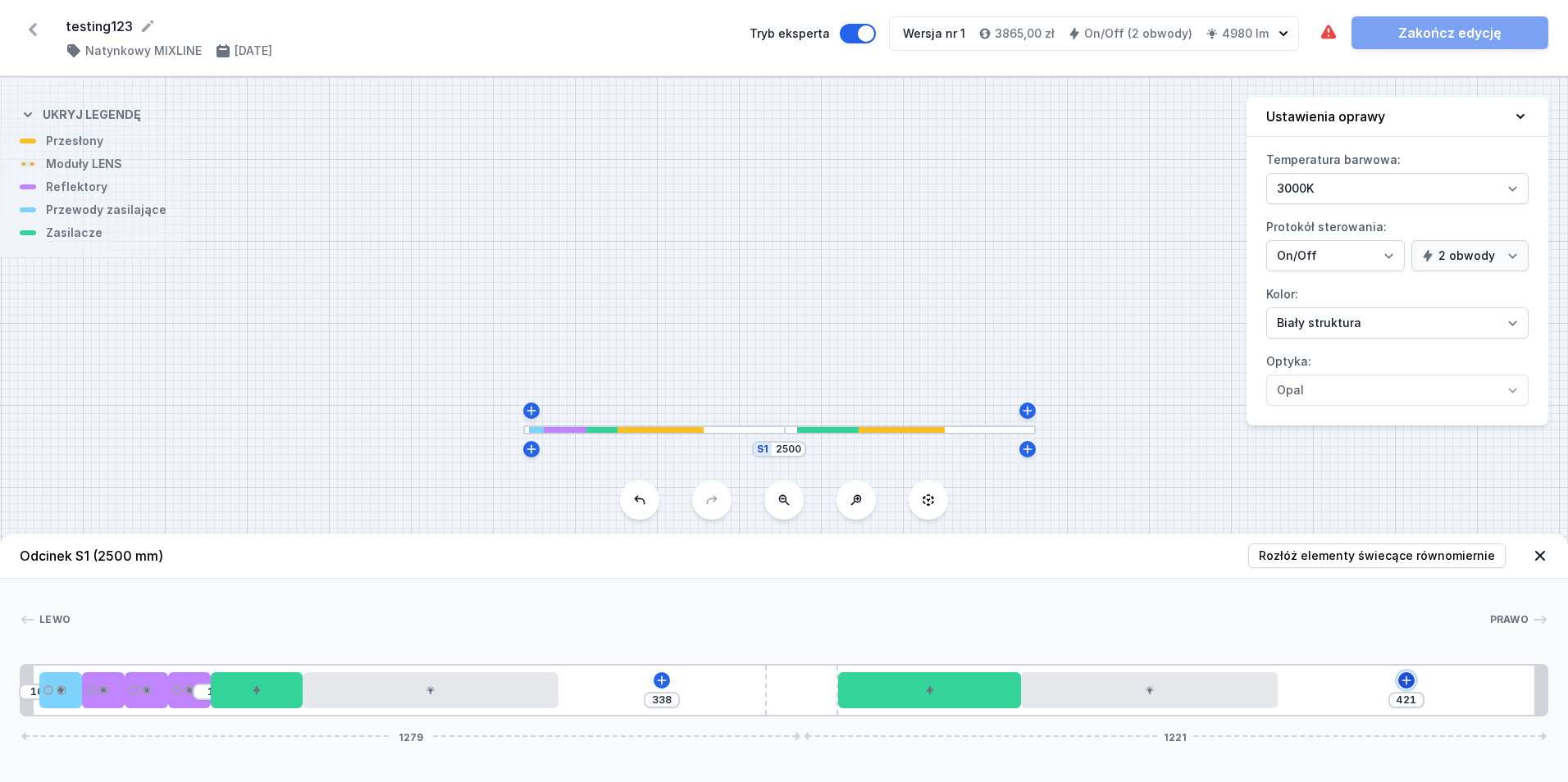
click at [1401, 682] on icon at bounding box center [1406, 681] width 13 height 13
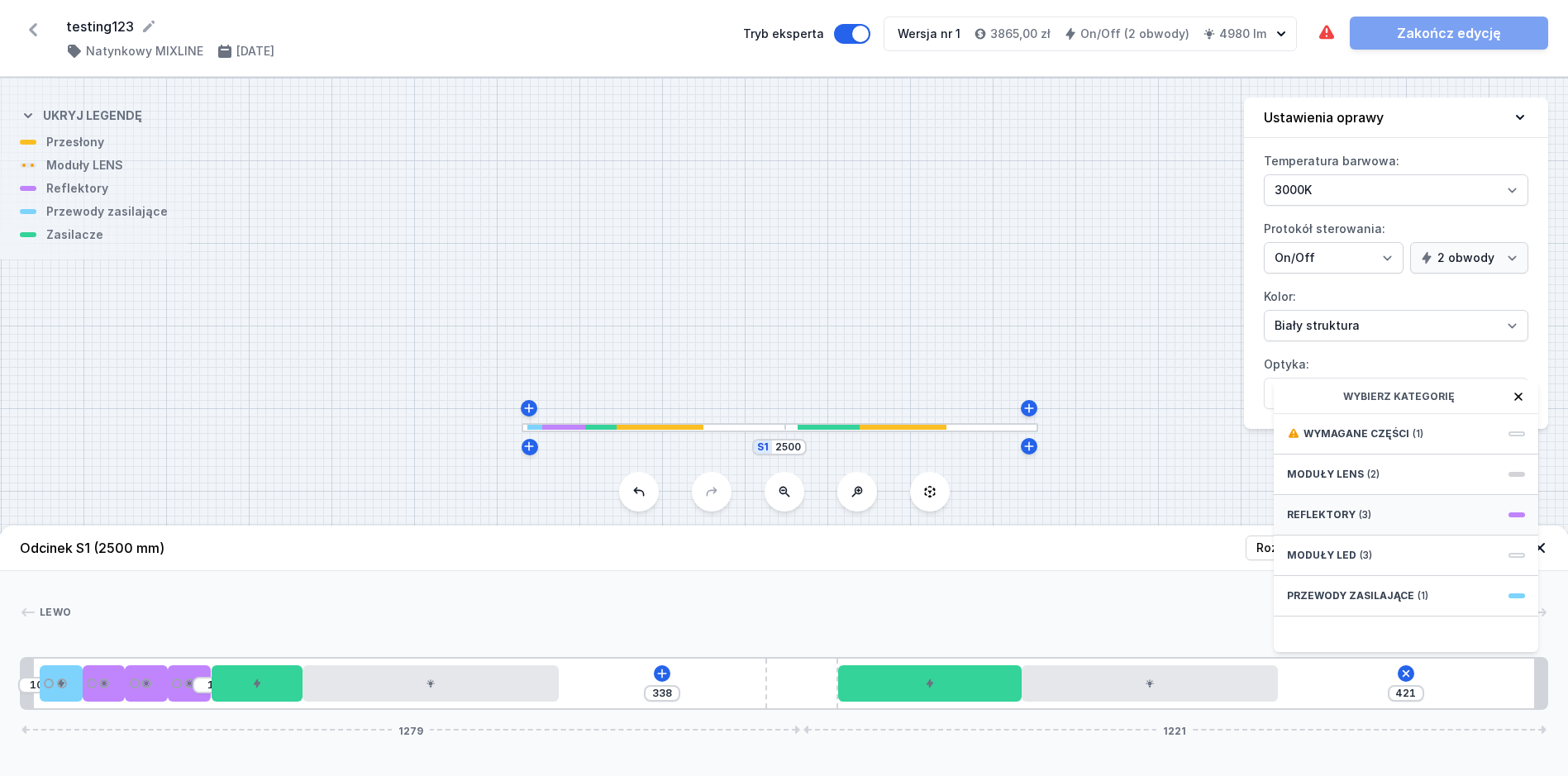
click at [1352, 530] on div "Reflektory (3)" at bounding box center [1405, 515] width 264 height 41
click at [1349, 457] on div "Obwód 1" at bounding box center [1406, 450] width 238 height 13
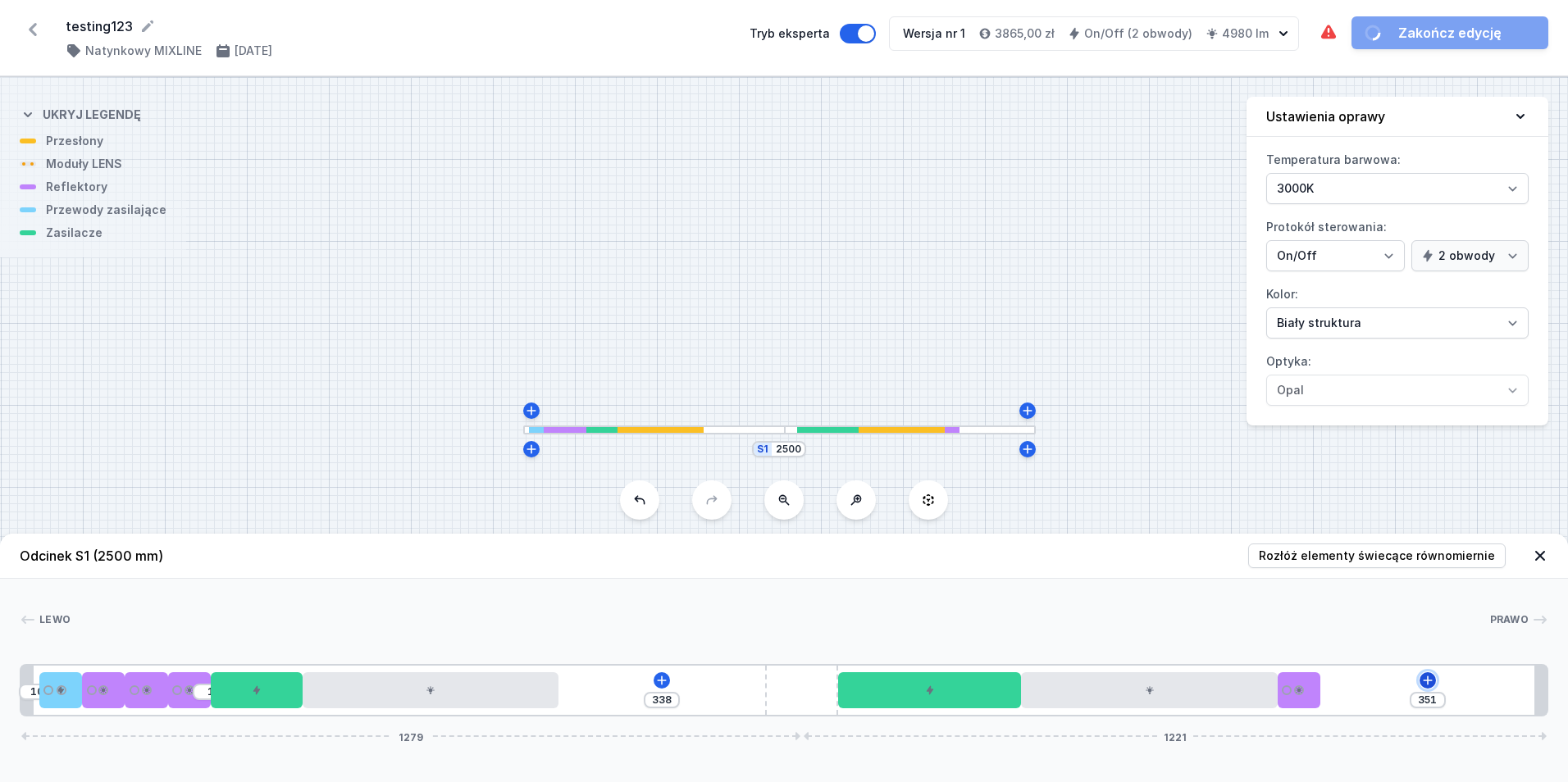
click at [1431, 685] on icon at bounding box center [1427, 681] width 13 height 13
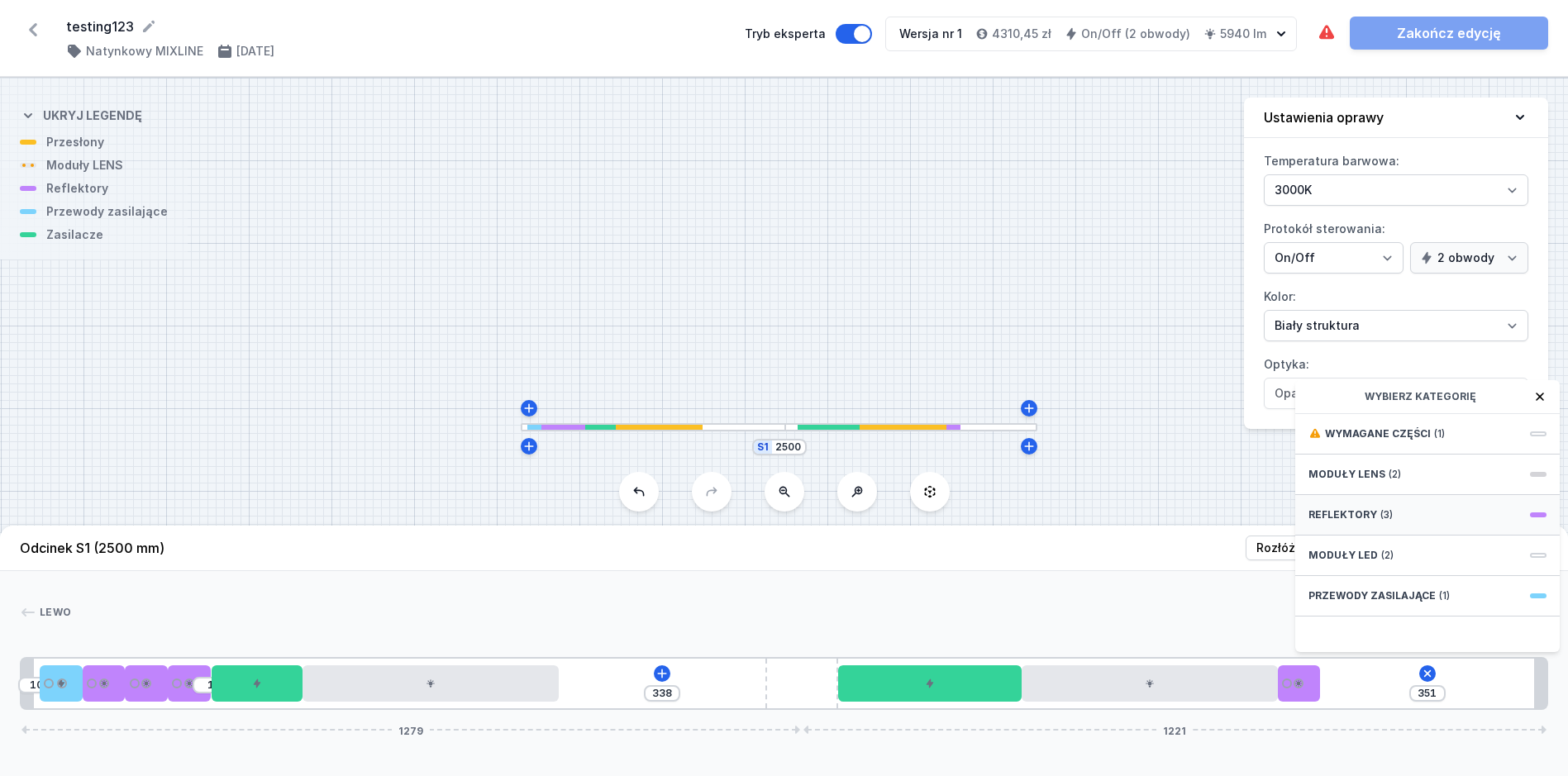
click at [1396, 529] on div "Reflektory (3)" at bounding box center [1427, 515] width 264 height 41
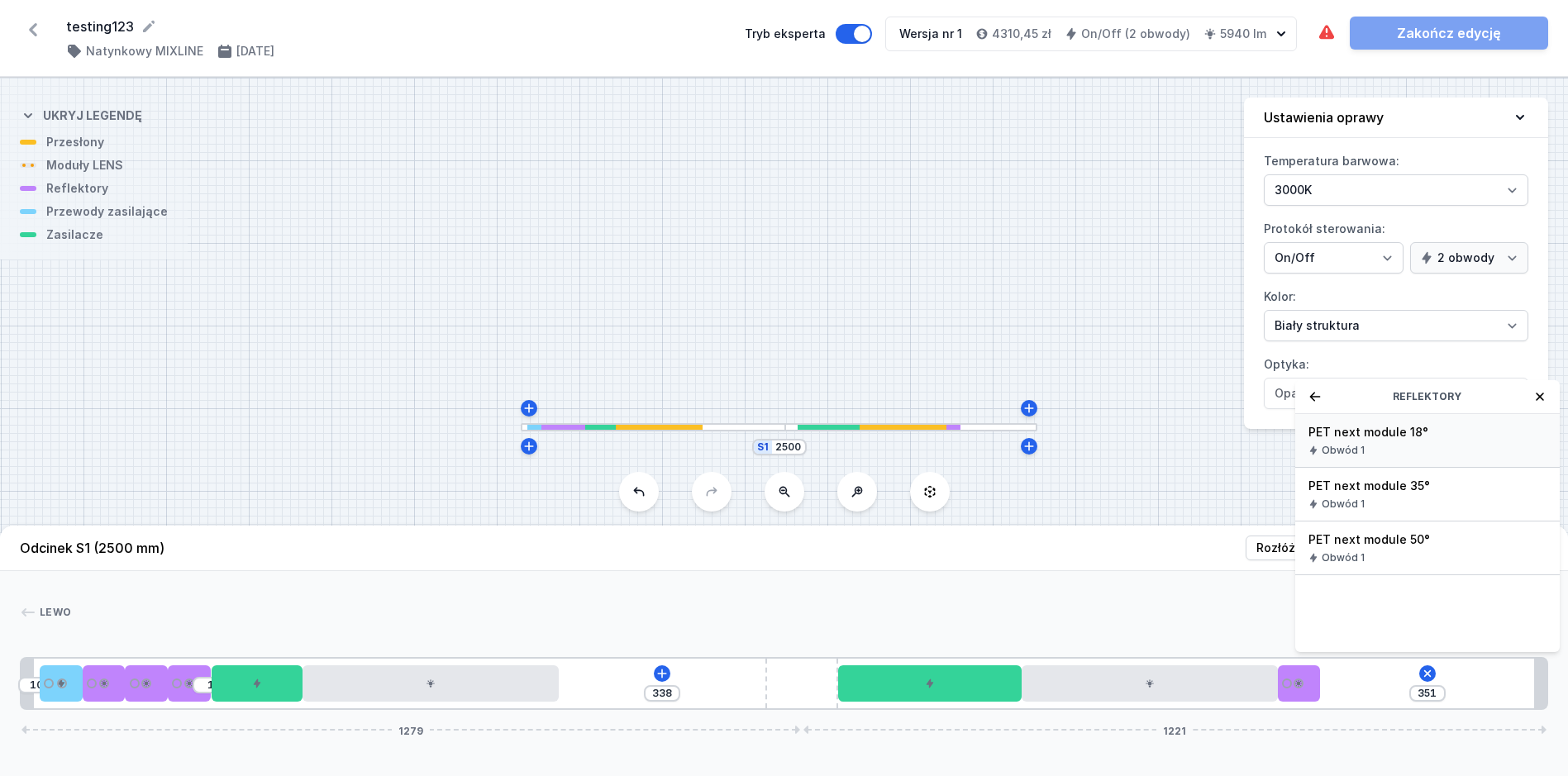
click at [1402, 441] on span "PET next module 18°" at bounding box center [1427, 432] width 238 height 17
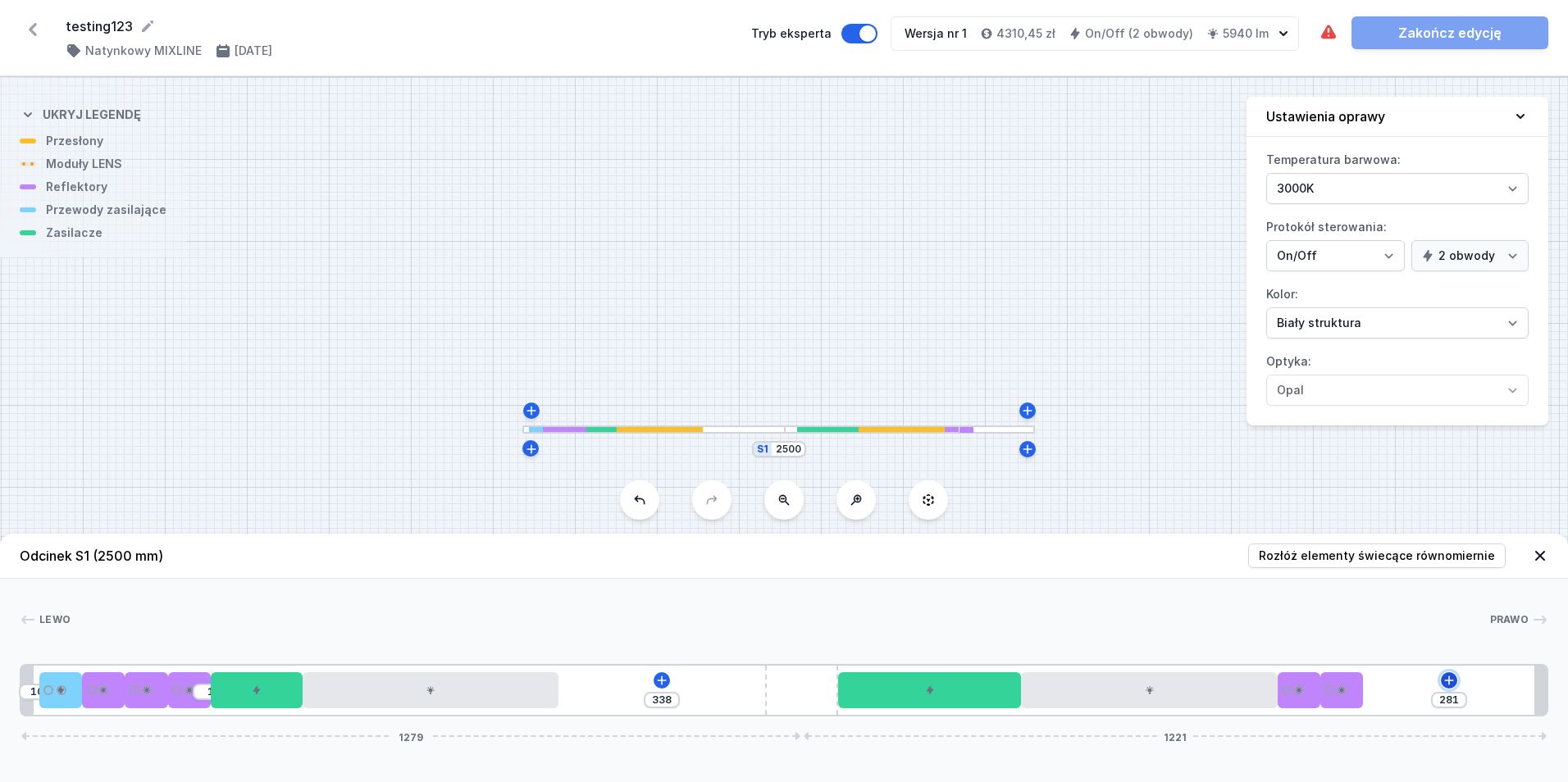
click at [1445, 680] on icon at bounding box center [1449, 681] width 13 height 13
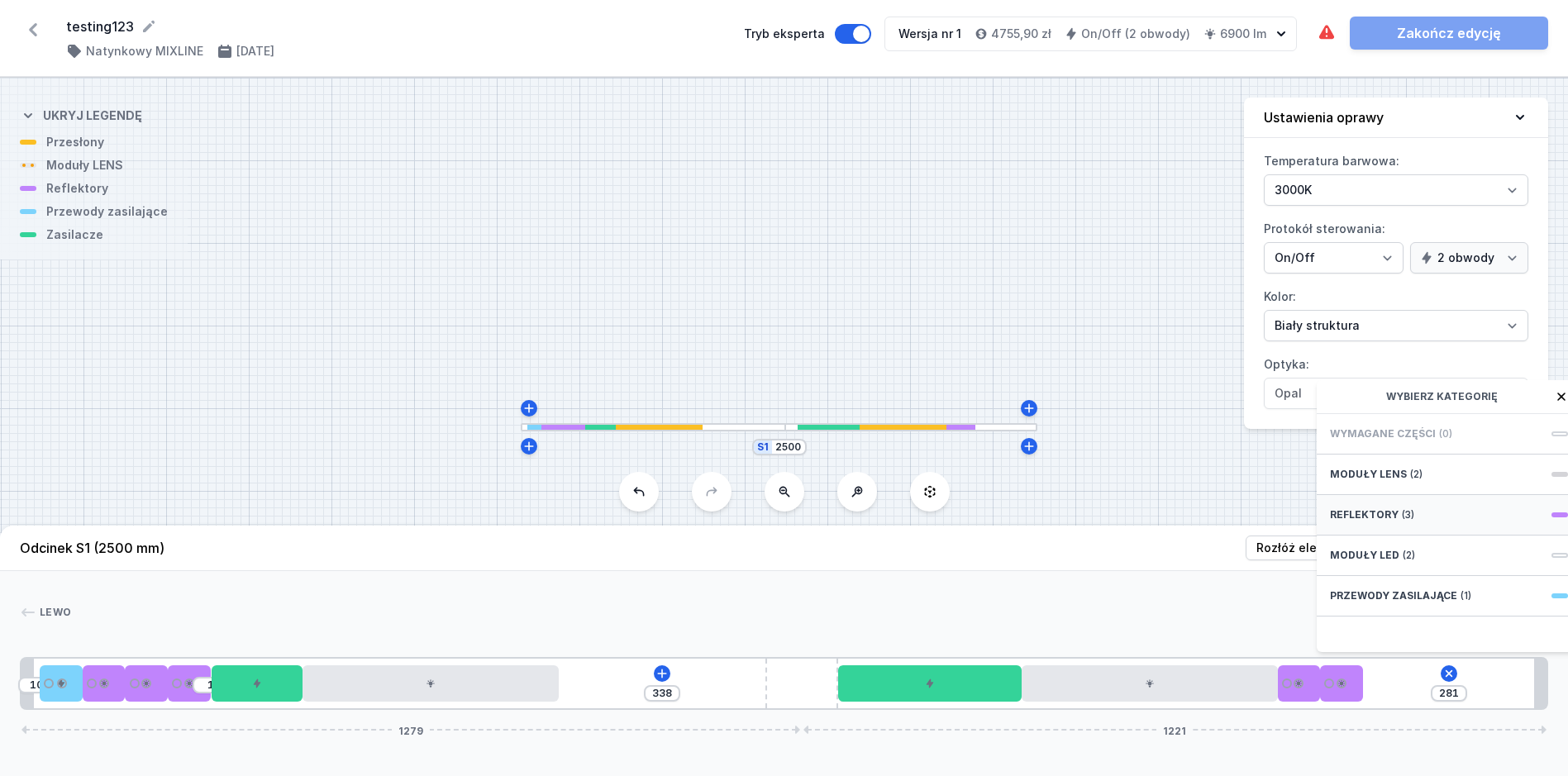
click at [1401, 521] on span "(3)" at bounding box center [1407, 514] width 12 height 13
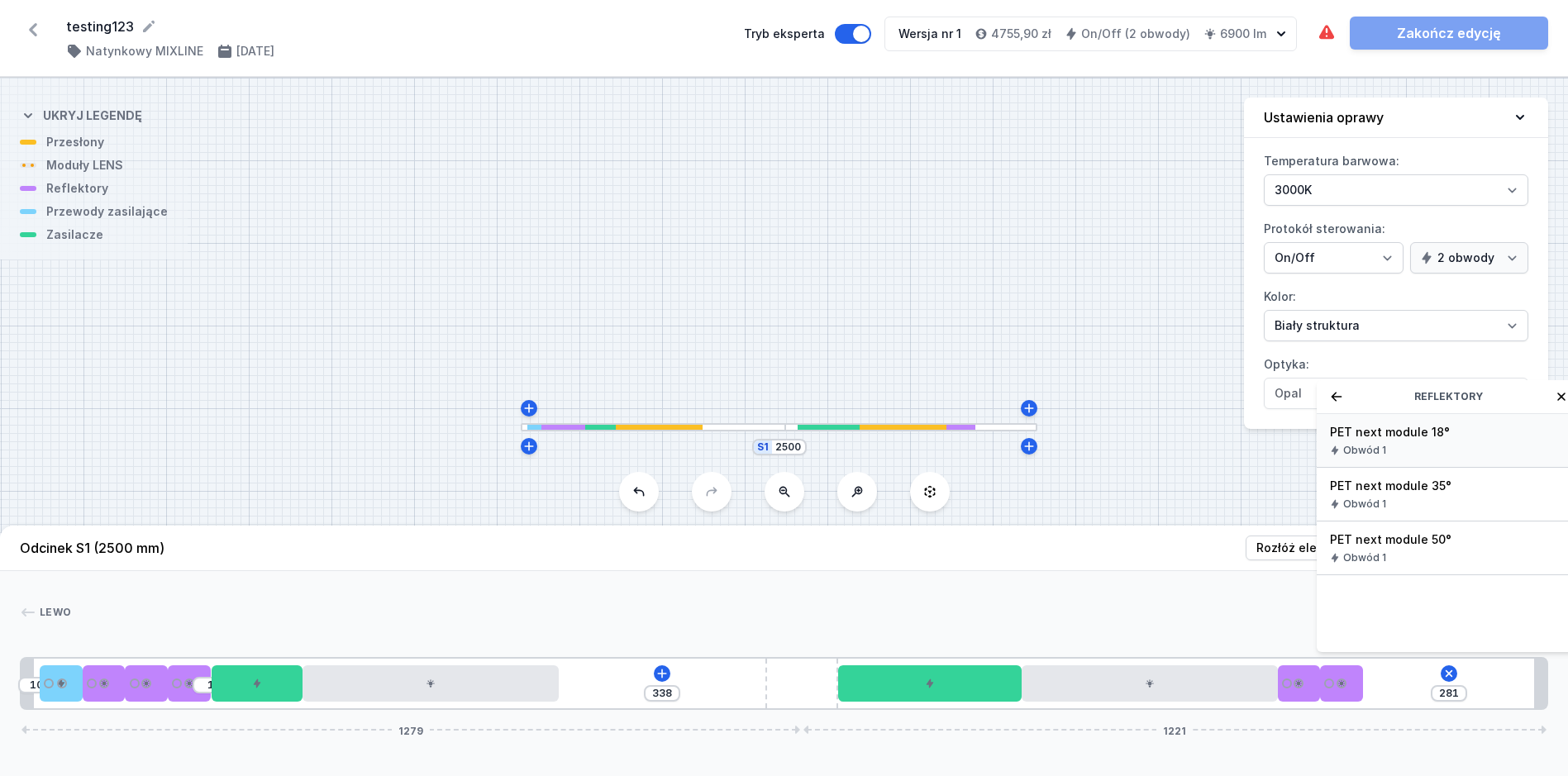
click at [1415, 441] on span "PET next module 18°" at bounding box center [1449, 432] width 238 height 17
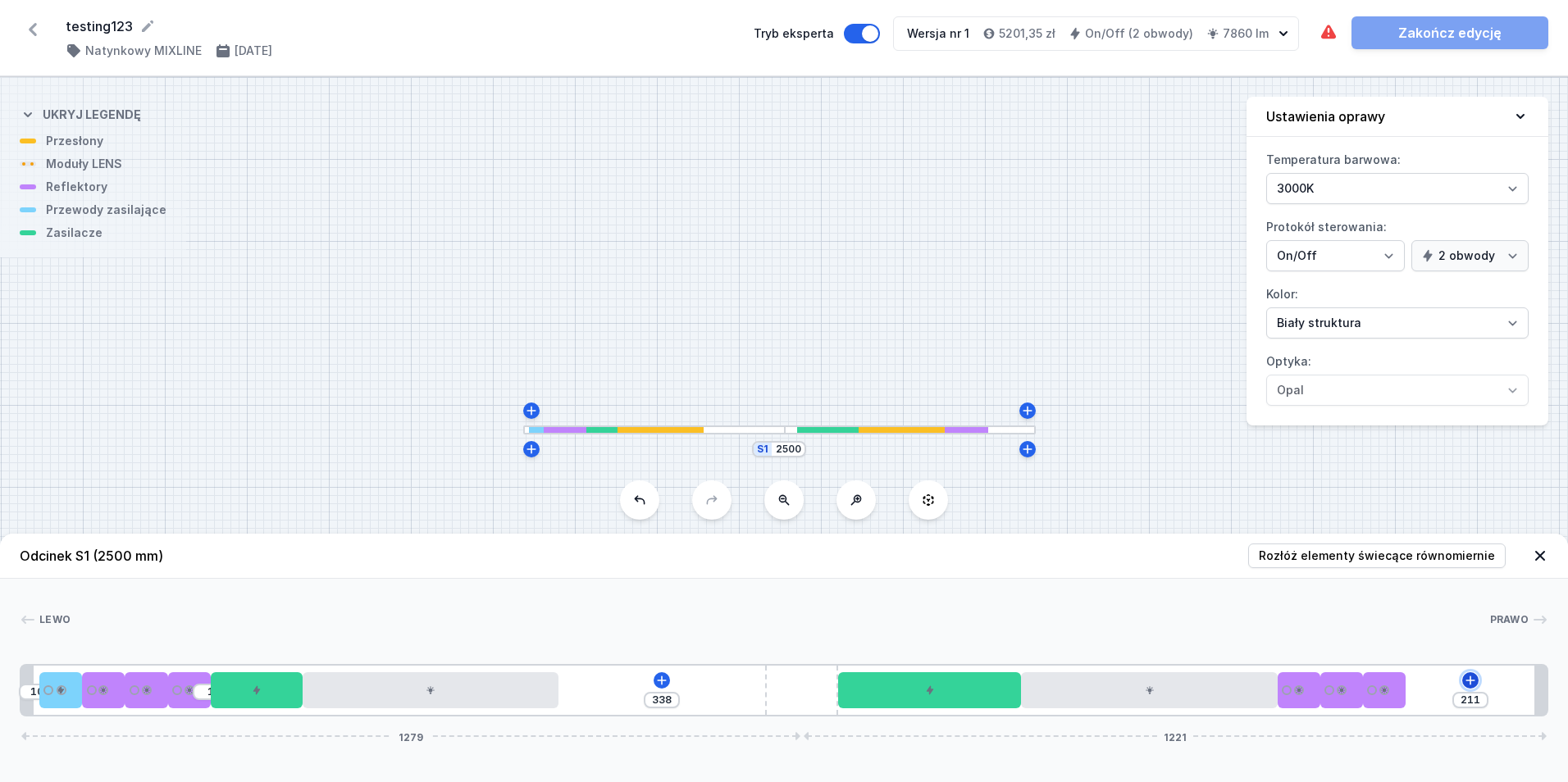
click at [1469, 686] on icon at bounding box center [1470, 681] width 13 height 13
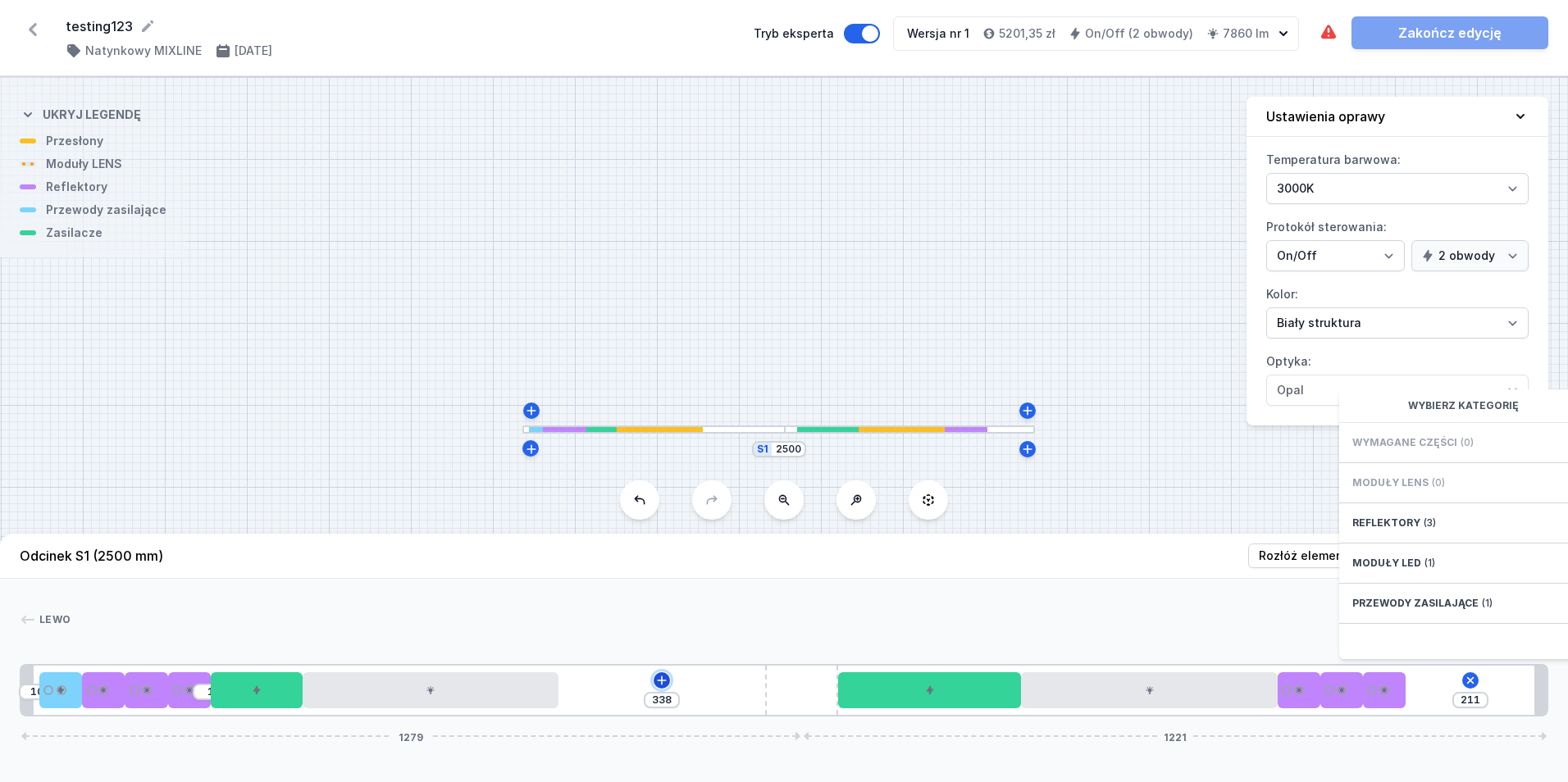
click at [653, 680] on div "10 1 338 211 Wybierz kategorię Wymagane części (0) Moduły LENS (0) Reflektory (…" at bounding box center [784, 690] width 1529 height 52
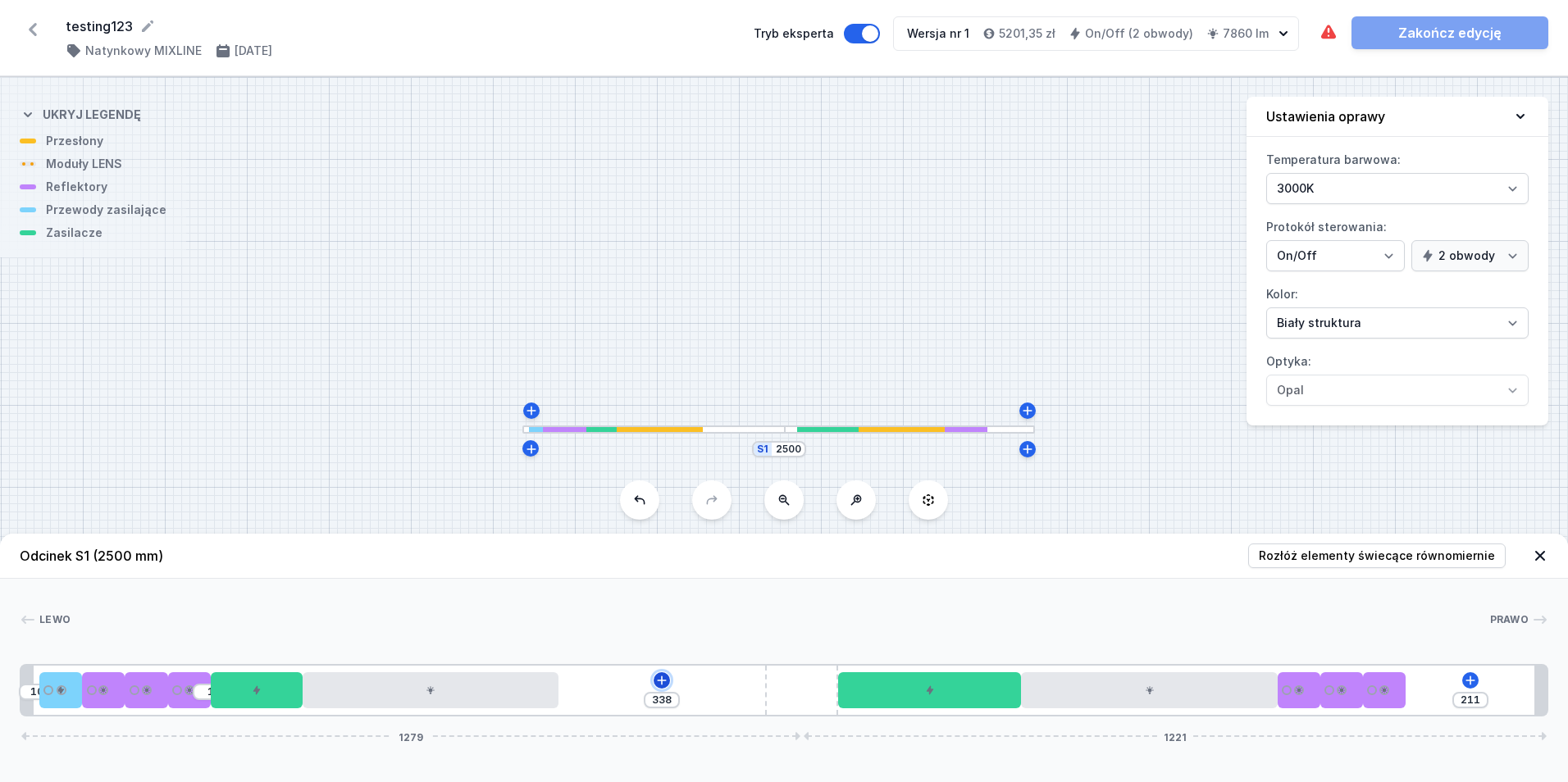
click at [662, 680] on icon at bounding box center [662, 680] width 9 height 9
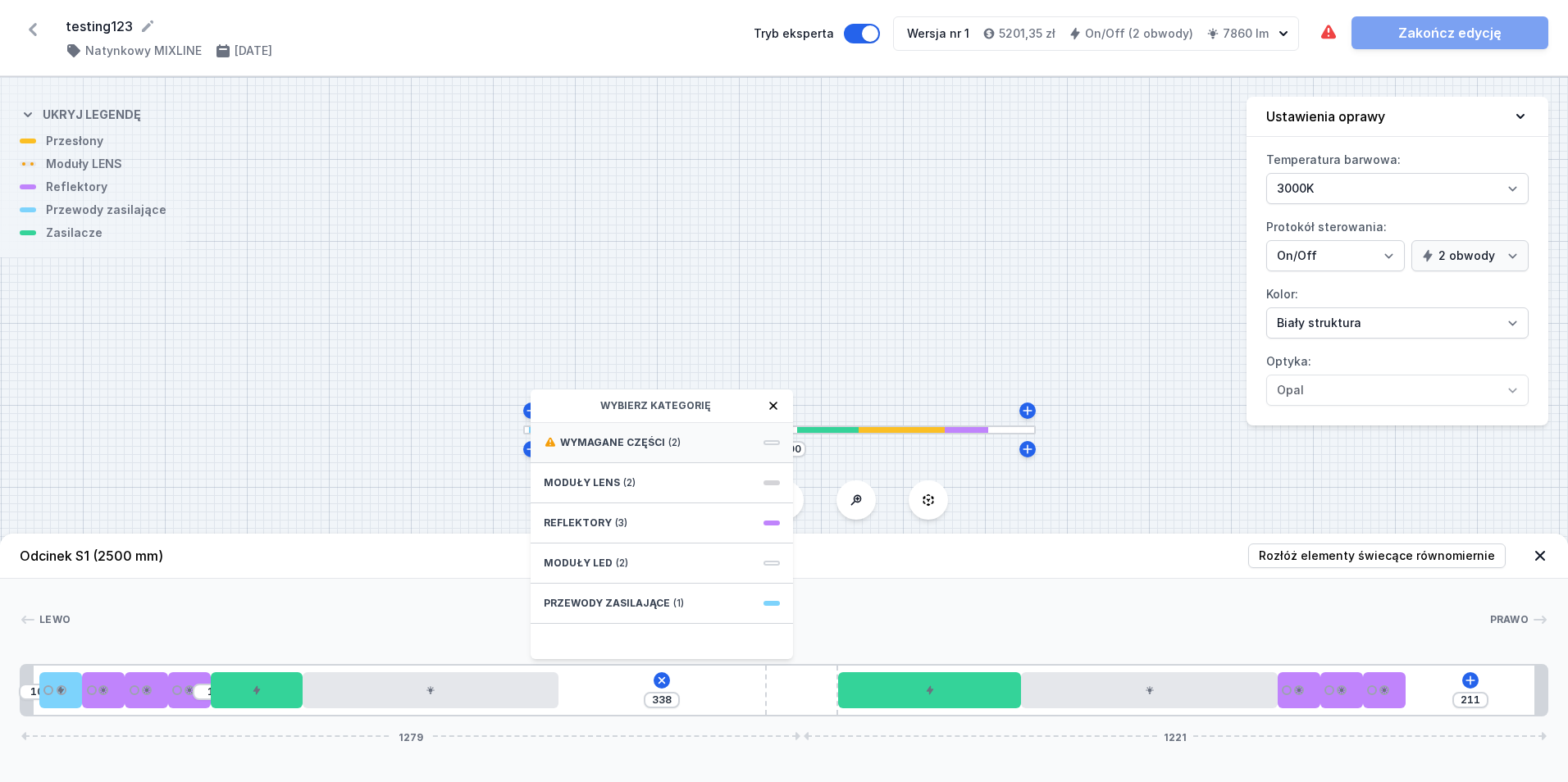
click at [654, 454] on div "Wymagane części (2)" at bounding box center [662, 443] width 262 height 40
click at [663, 439] on span "ON/OFF Driver - up to 40W" at bounding box center [662, 441] width 236 height 17
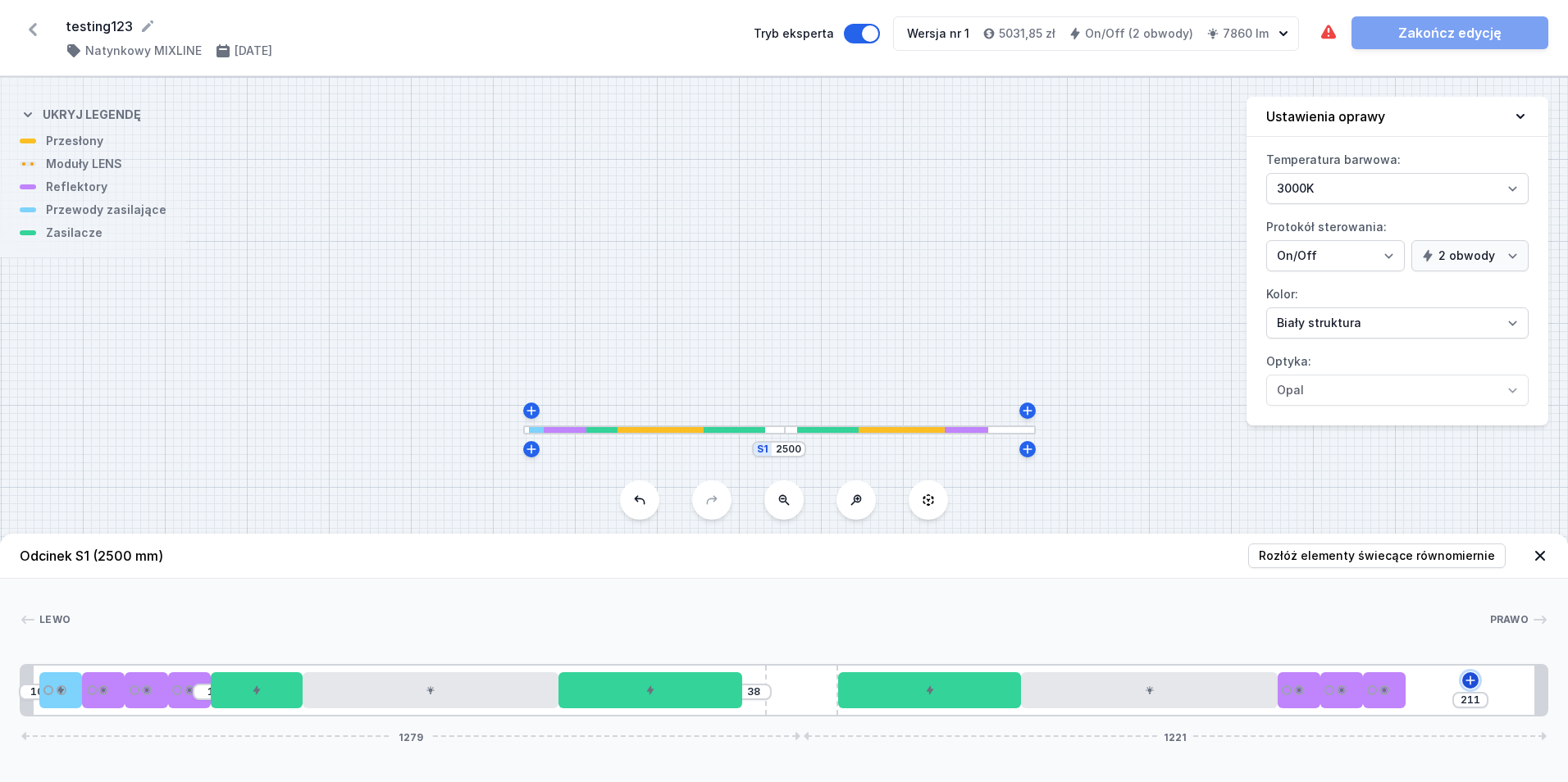
click at [1474, 682] on icon at bounding box center [1470, 681] width 13 height 13
drag, startPoint x: 1118, startPoint y: 729, endPoint x: 997, endPoint y: 744, distance: 121.9
click at [1113, 732] on div "Odcinek S1 (2500 mm) Rozłóż elementy świecące równomiernie Lewo Prawo 1 2 3 1 3…" at bounding box center [784, 658] width 1568 height 248
drag, startPoint x: 839, startPoint y: 693, endPoint x: 815, endPoint y: 692, distance: 24.0
click at [807, 695] on div "10 1 38 211 1279 1221" at bounding box center [784, 690] width 1529 height 52
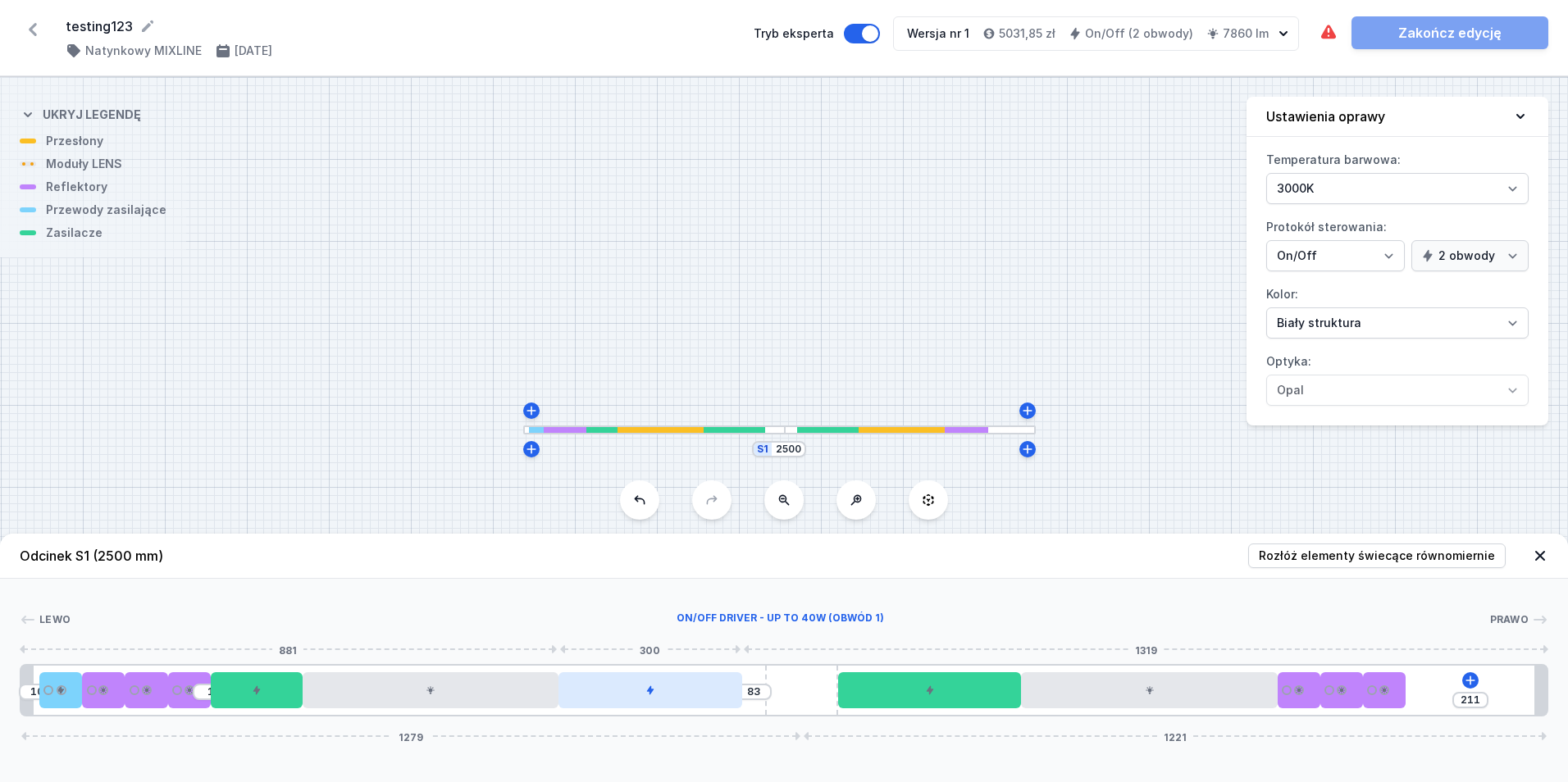
drag, startPoint x: 726, startPoint y: 701, endPoint x: 688, endPoint y: 699, distance: 38.1
click at [688, 699] on div at bounding box center [650, 690] width 183 height 36
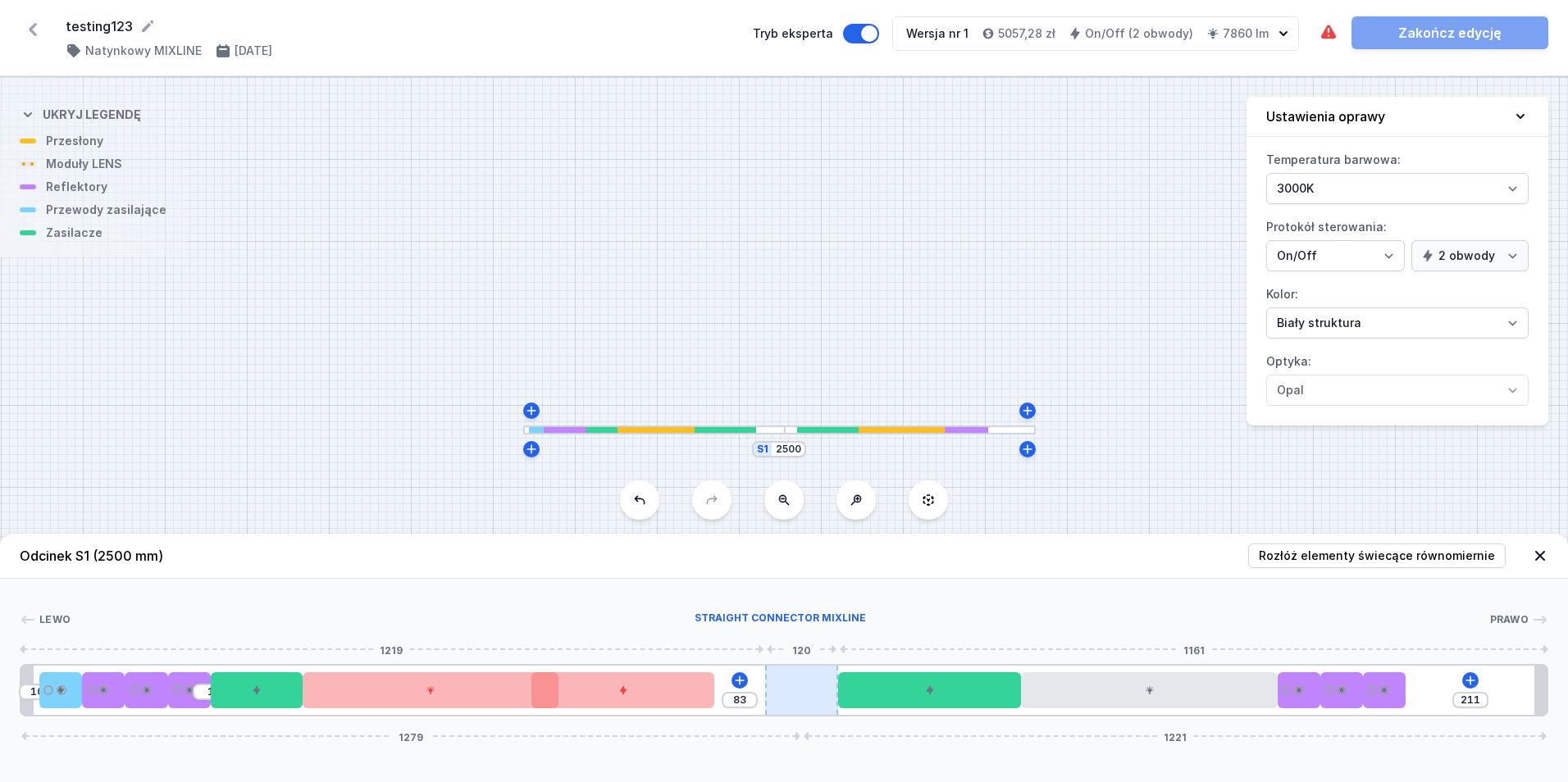
drag, startPoint x: 871, startPoint y: 686, endPoint x: 660, endPoint y: 698, distance: 211.3
click at [769, 693] on div "10 1 83 211 1279 1221" at bounding box center [784, 690] width 1529 height 52
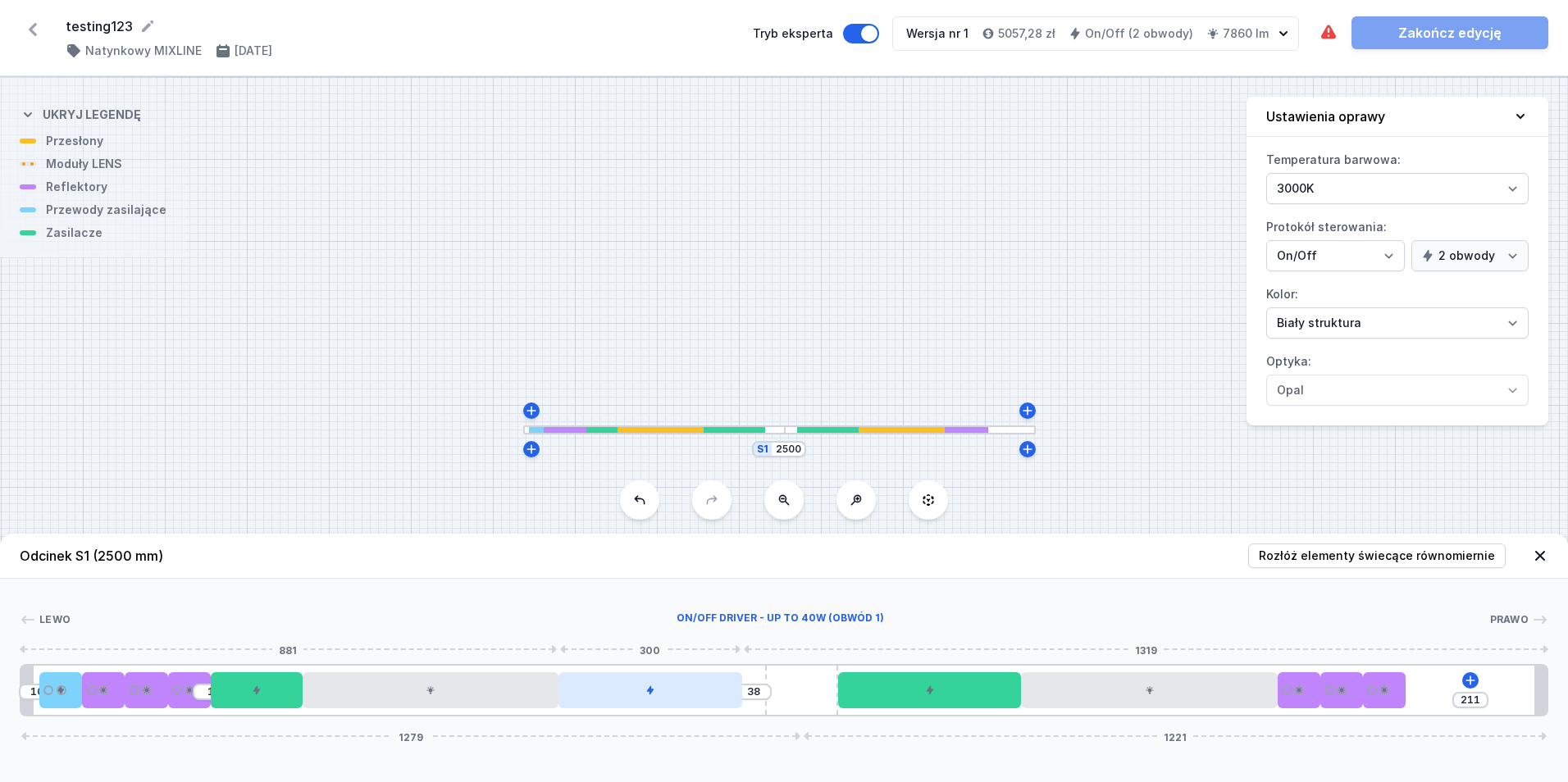
drag, startPoint x: 689, startPoint y: 698, endPoint x: 705, endPoint y: 694, distance: 16.5
click at [705, 694] on div at bounding box center [650, 690] width 183 height 36
drag, startPoint x: 876, startPoint y: 684, endPoint x: 802, endPoint y: 692, distance: 74.4
click at [793, 692] on div "10 1 38 211 1279 1221" at bounding box center [784, 690] width 1529 height 52
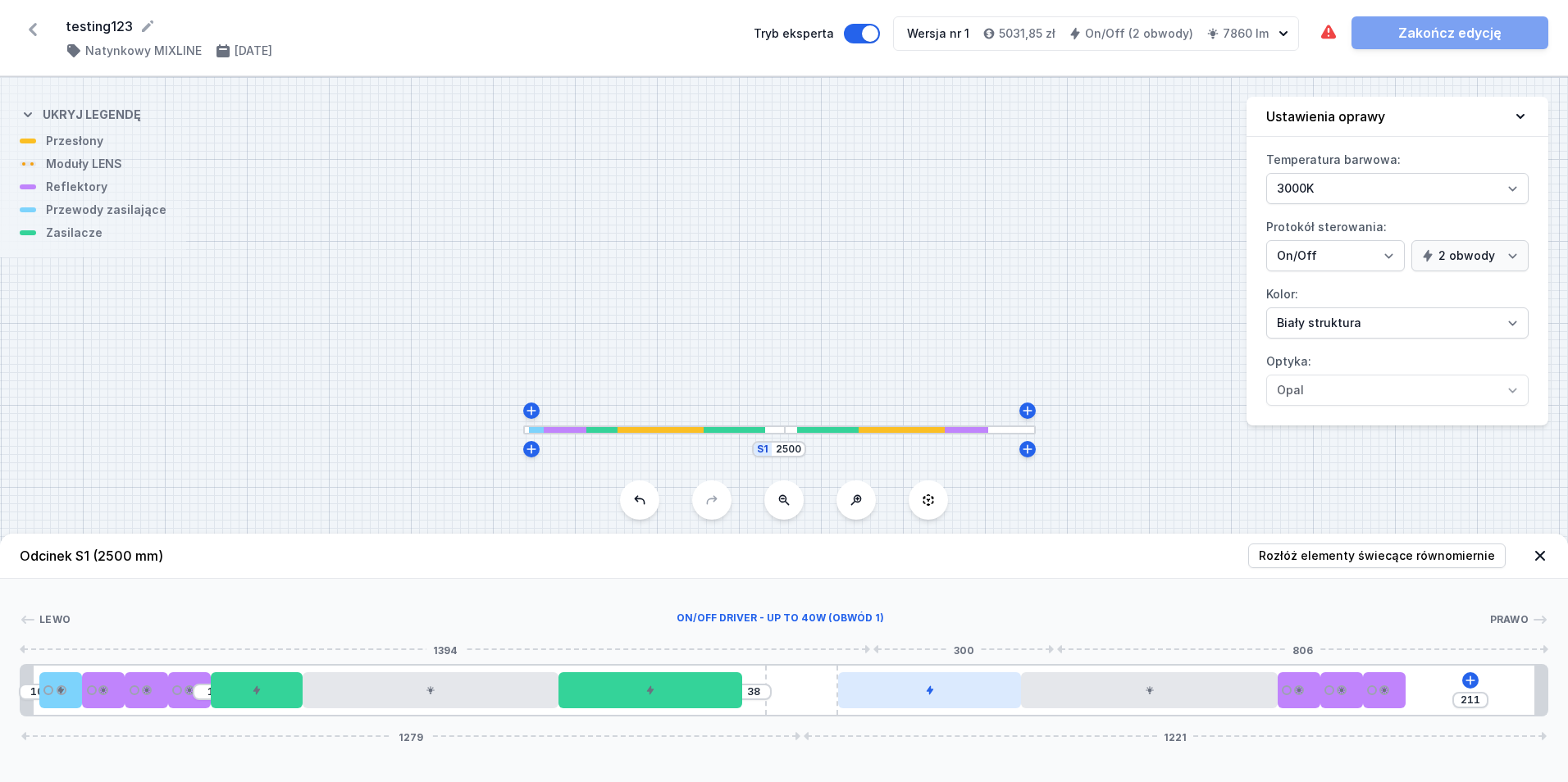
drag, startPoint x: 867, startPoint y: 693, endPoint x: 856, endPoint y: 695, distance: 11.2
click at [881, 690] on div at bounding box center [930, 690] width 183 height 36
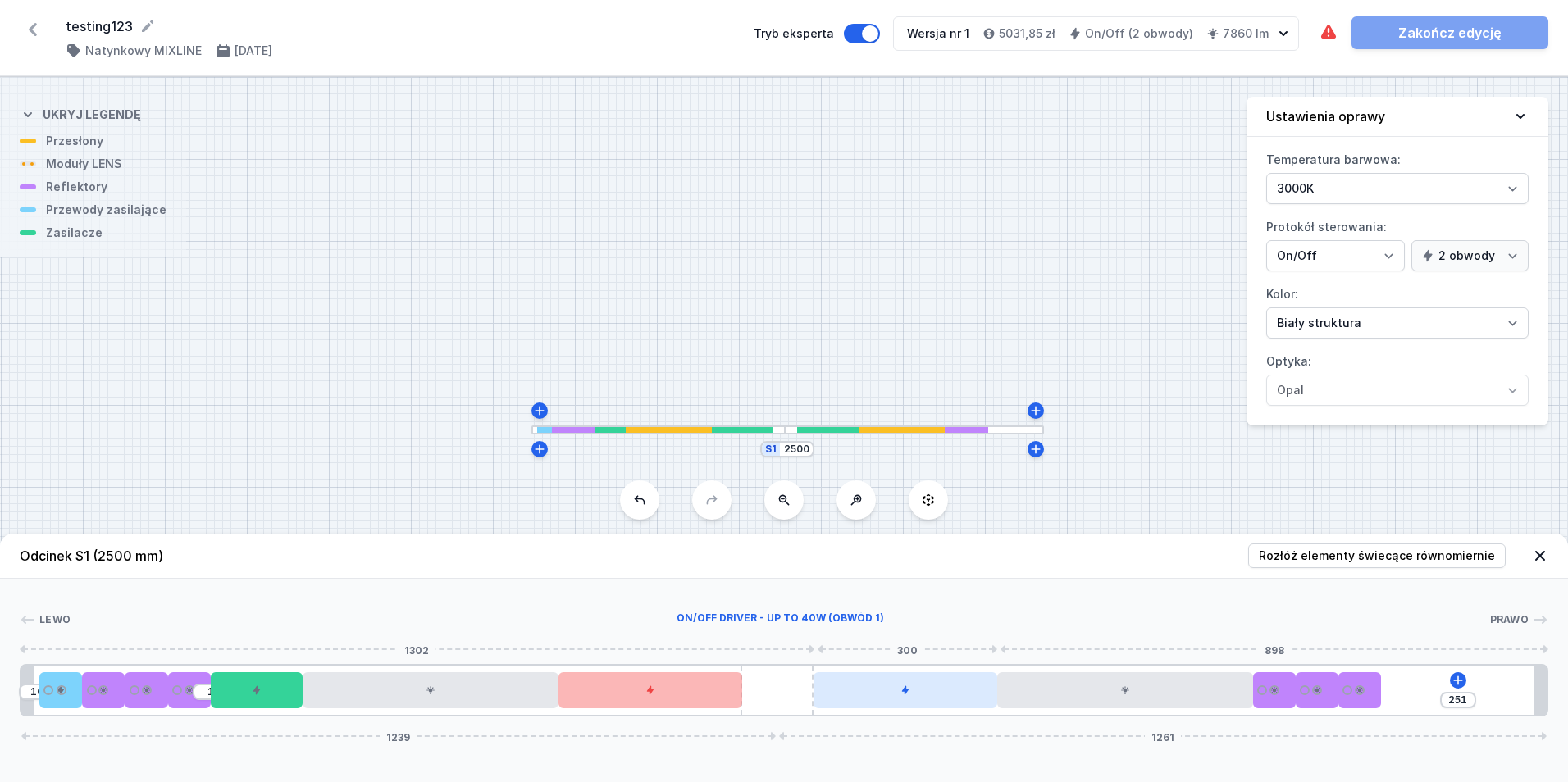
drag, startPoint x: 817, startPoint y: 699, endPoint x: 843, endPoint y: 695, distance: 26.3
click at [843, 695] on div "10 1 251 1239 1261" at bounding box center [784, 690] width 1529 height 52
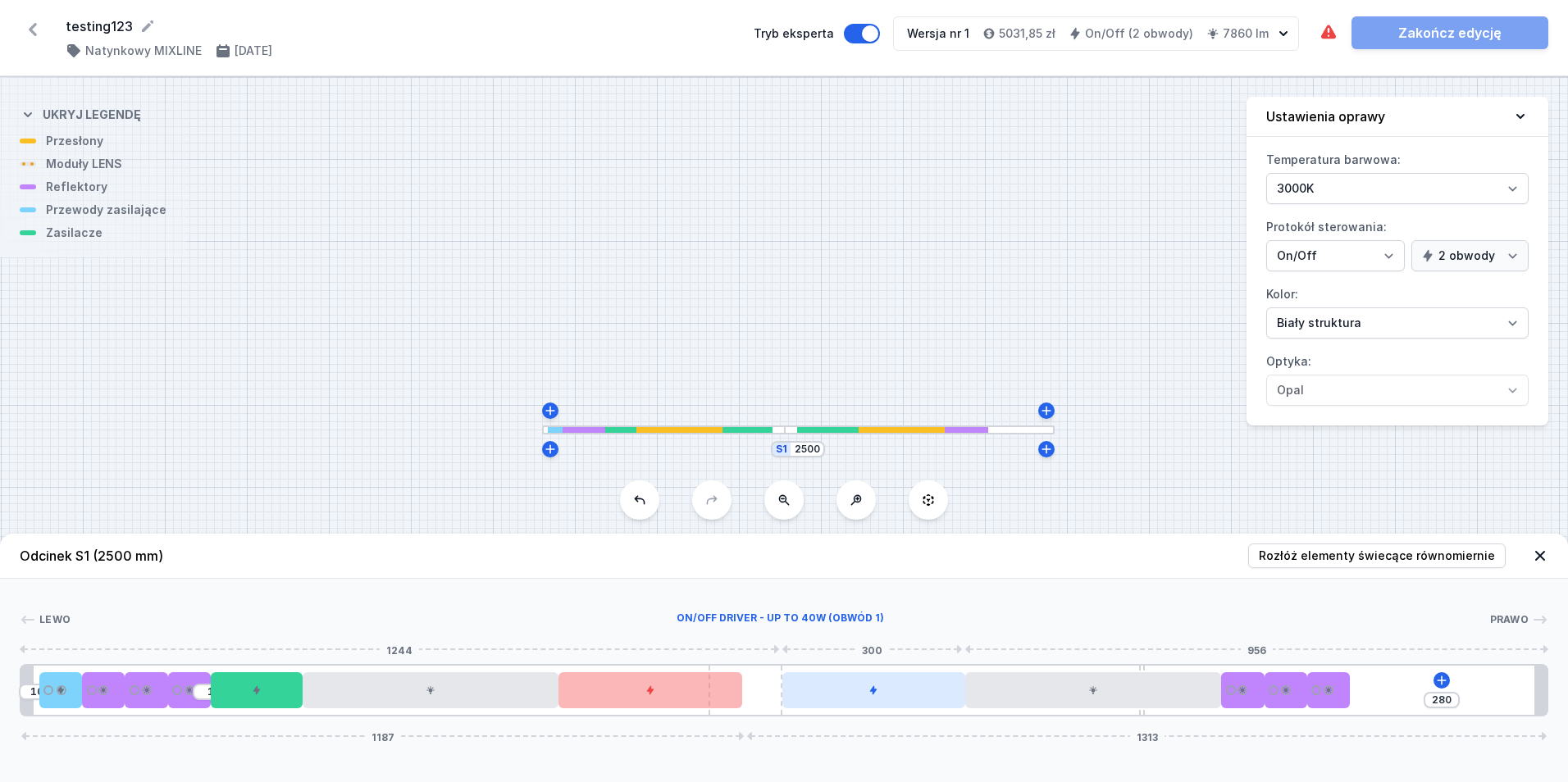
drag, startPoint x: 797, startPoint y: 695, endPoint x: 826, endPoint y: 693, distance: 29.1
click at [827, 693] on div "10 1 280 1187 1313" at bounding box center [784, 690] width 1529 height 52
click at [826, 693] on div at bounding box center [888, 690] width 183 height 36
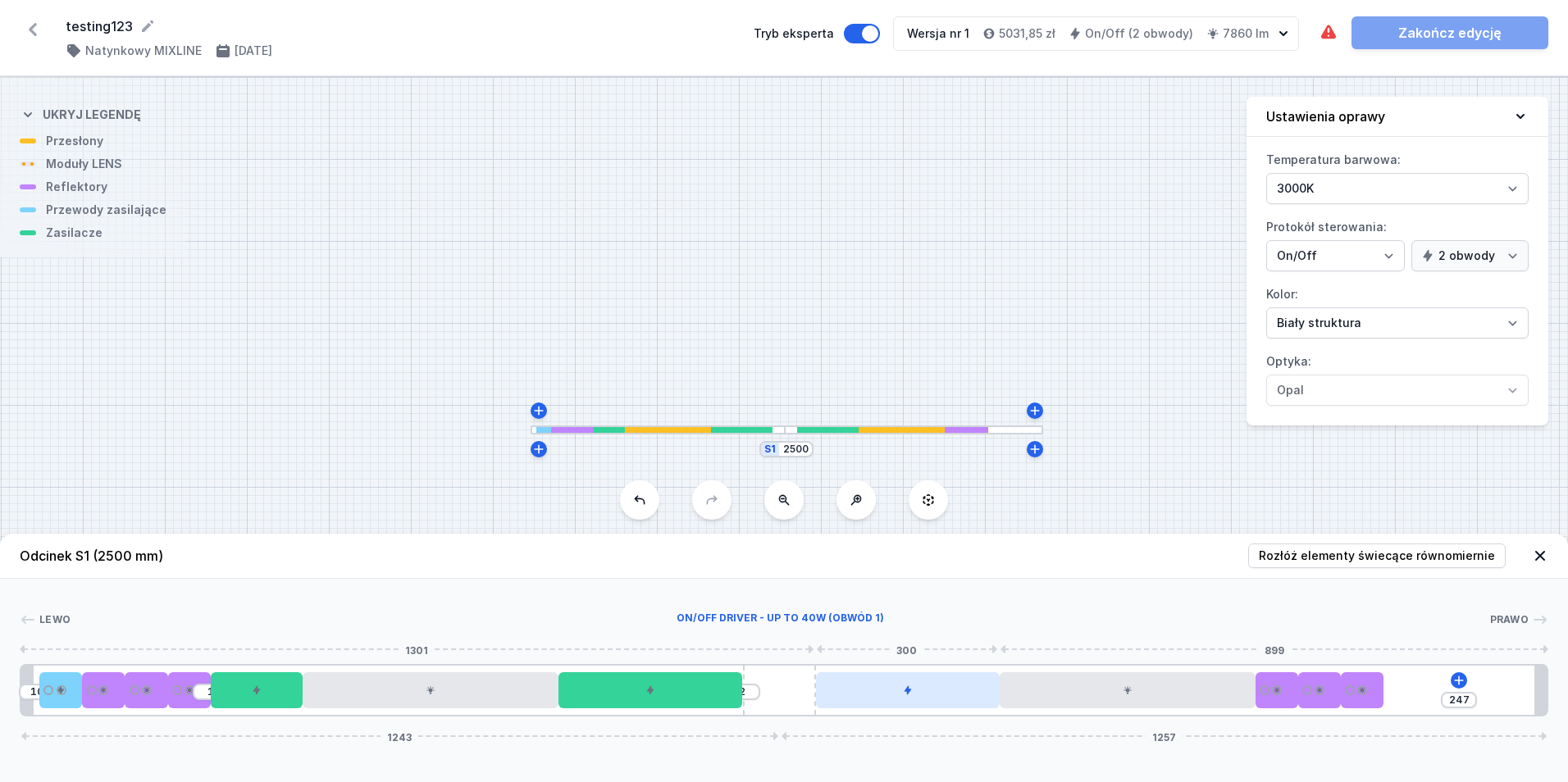
drag, startPoint x: 759, startPoint y: 694, endPoint x: 828, endPoint y: 696, distance: 69.0
click at [828, 696] on div "10 1 2 247 1243 1257" at bounding box center [784, 690] width 1529 height 52
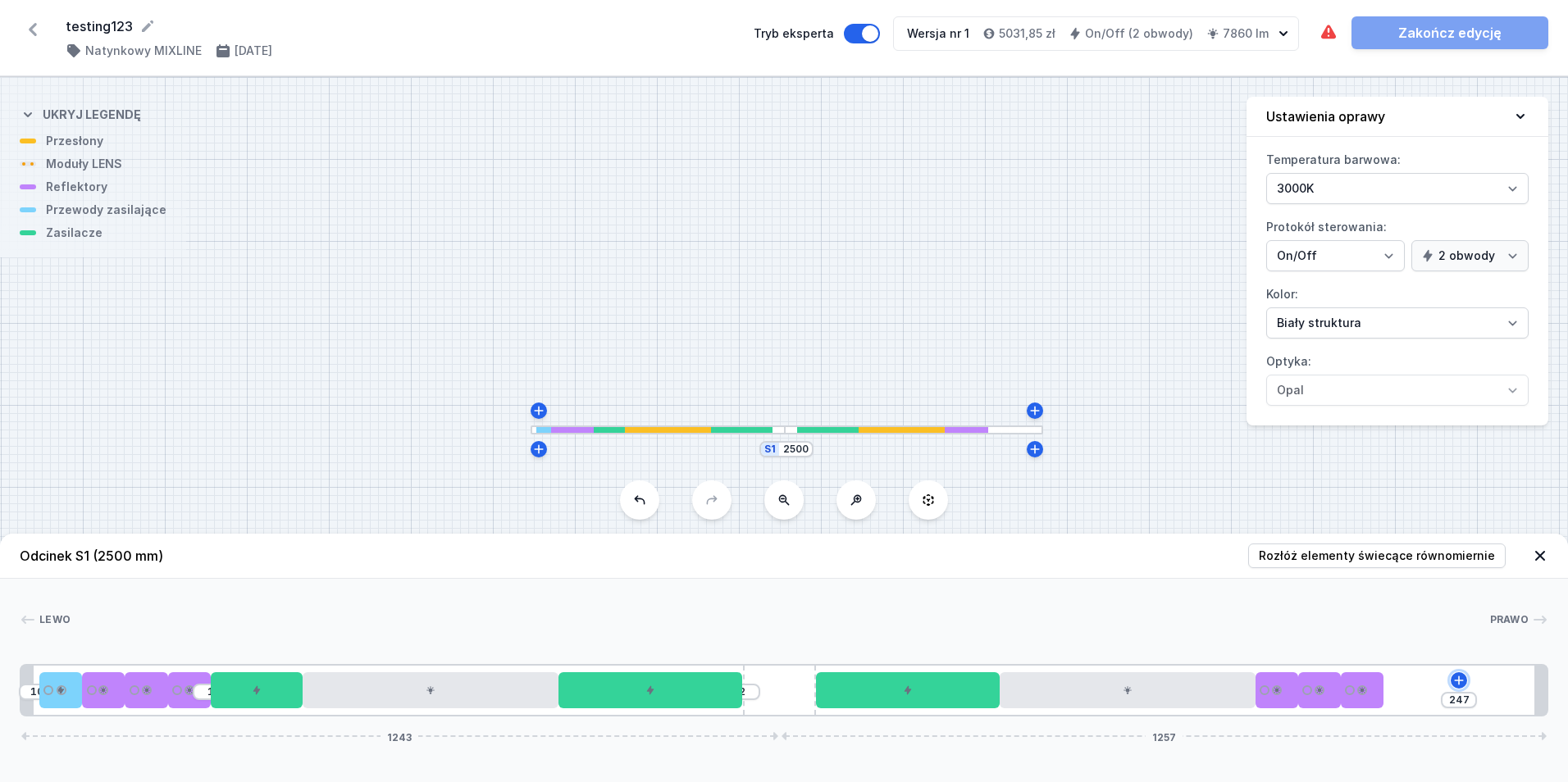
click at [1459, 684] on icon at bounding box center [1459, 681] width 13 height 13
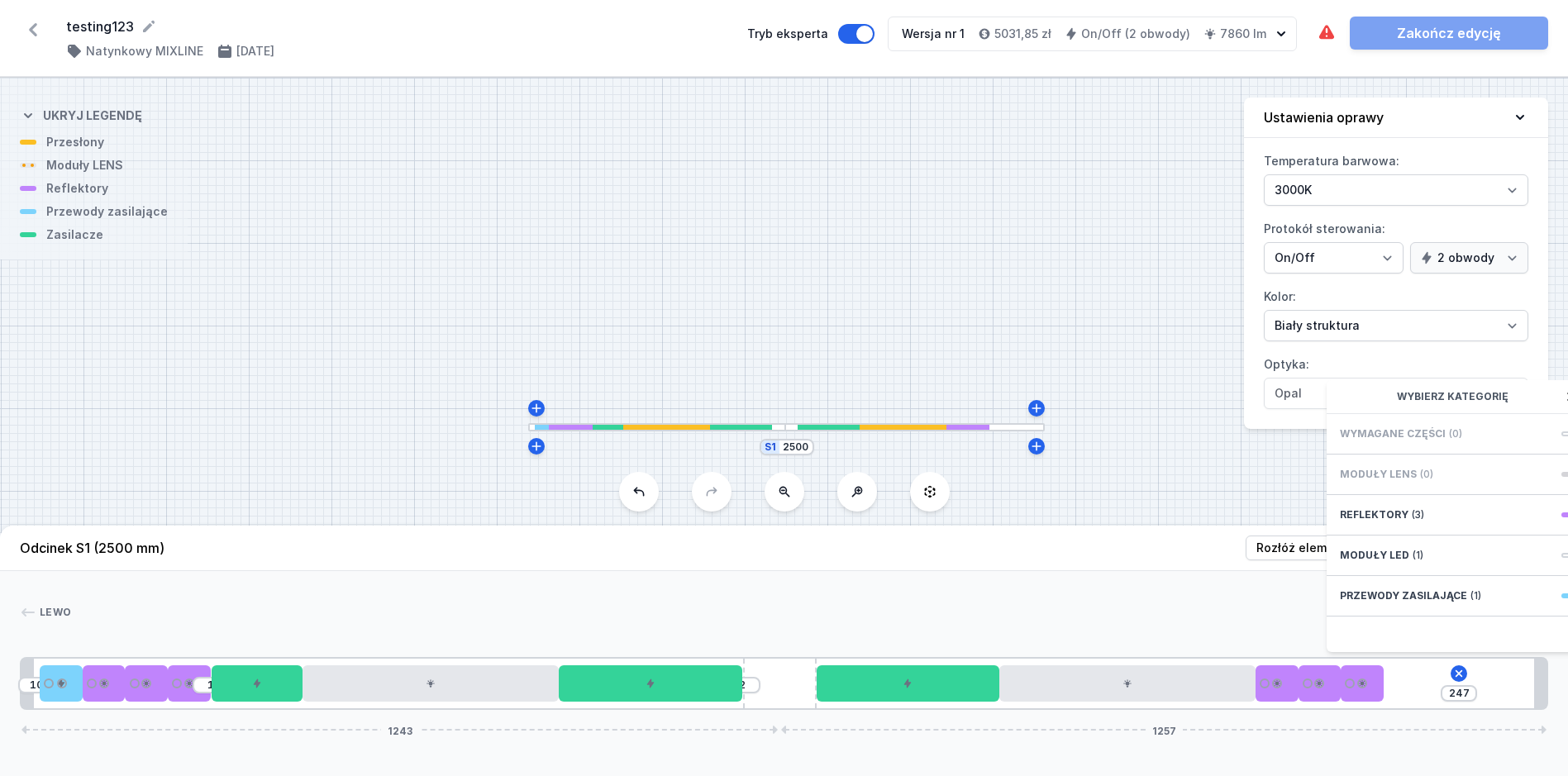
click at [1019, 571] on header "Odcinek S1 (2500 mm) Rozłóż elementy świecące równomiernie" at bounding box center [784, 549] width 1568 height 46
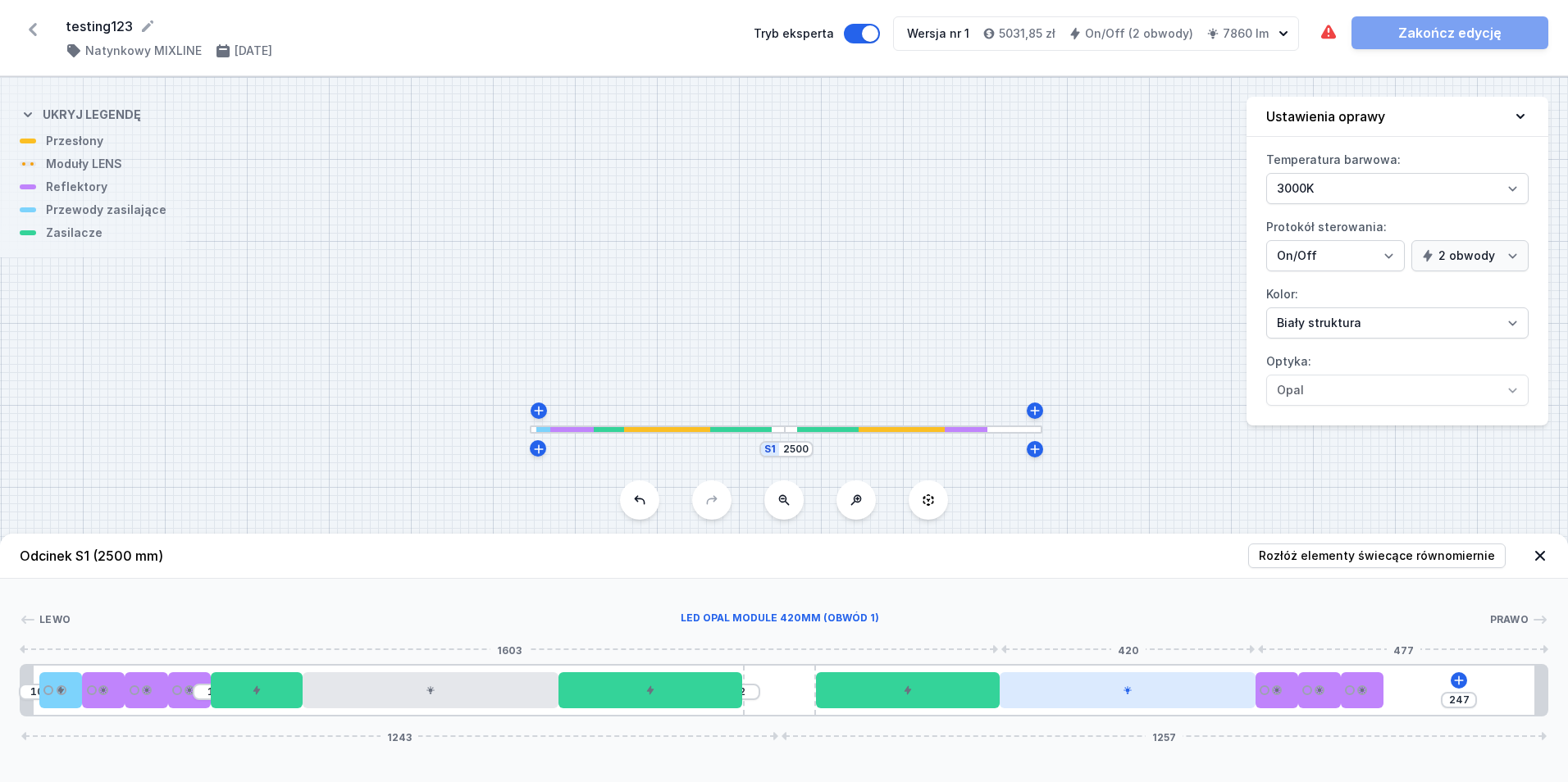
click at [1070, 684] on div at bounding box center [1128, 690] width 256 height 36
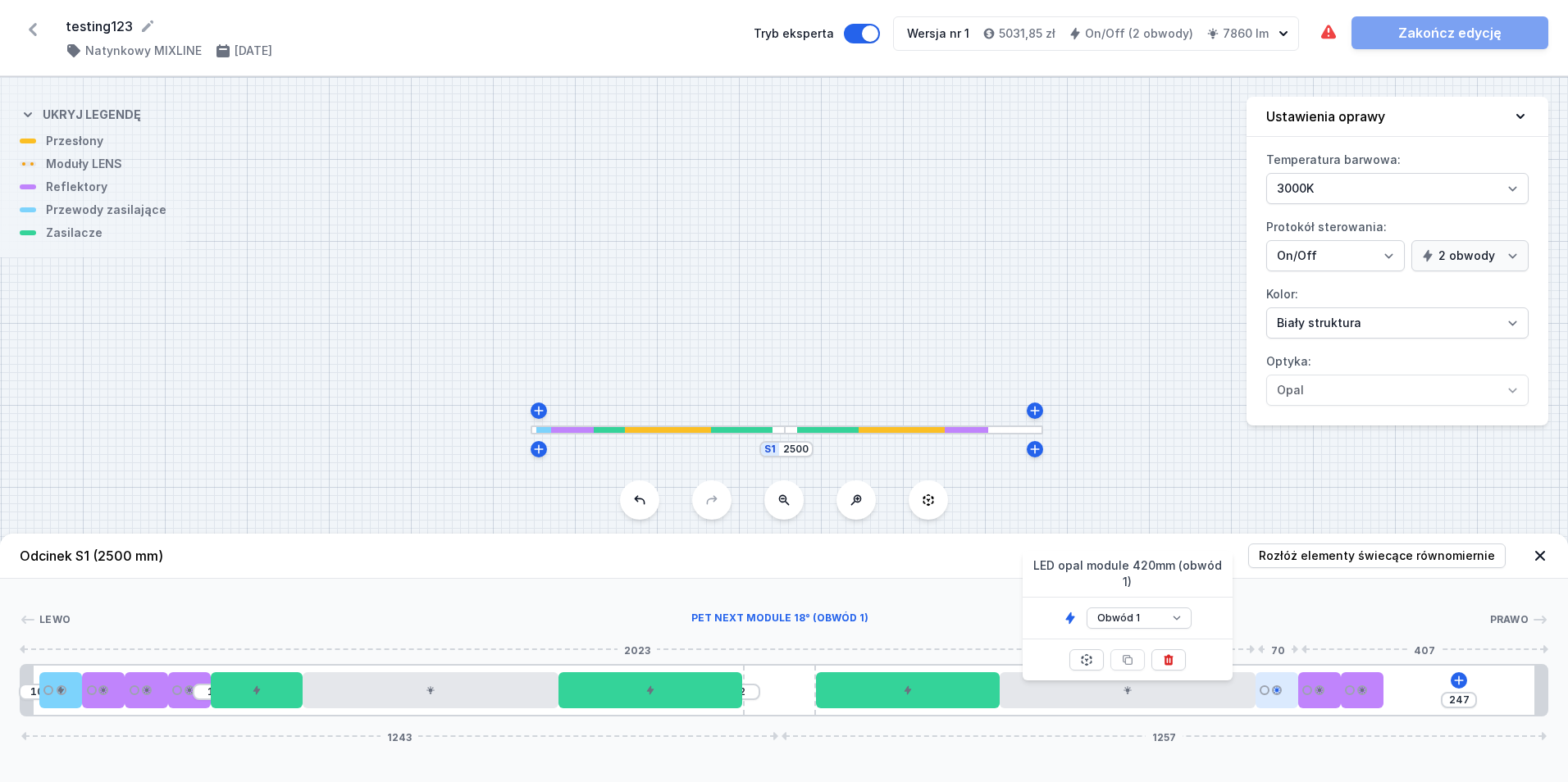
click at [1274, 684] on div at bounding box center [1276, 690] width 42 height 36
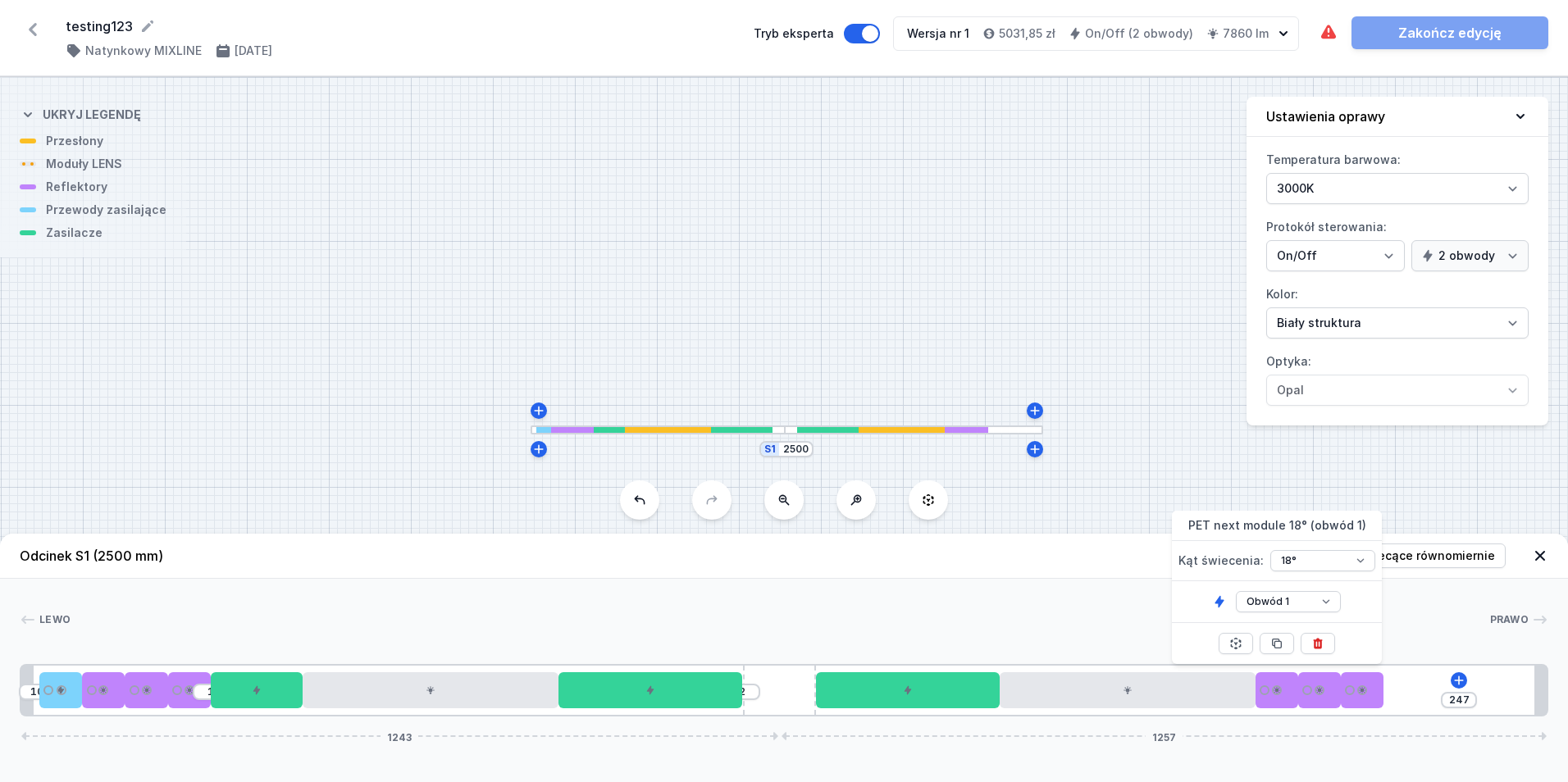
click at [1314, 613] on div "Obwód 1 Obwód 2" at bounding box center [1276, 602] width 210 height 41
click at [1308, 605] on select "Obwód 1 Obwód 2" at bounding box center [1288, 602] width 105 height 22
click at [1236, 591] on select "Obwód 1 Obwód 2" at bounding box center [1288, 602] width 105 height 22
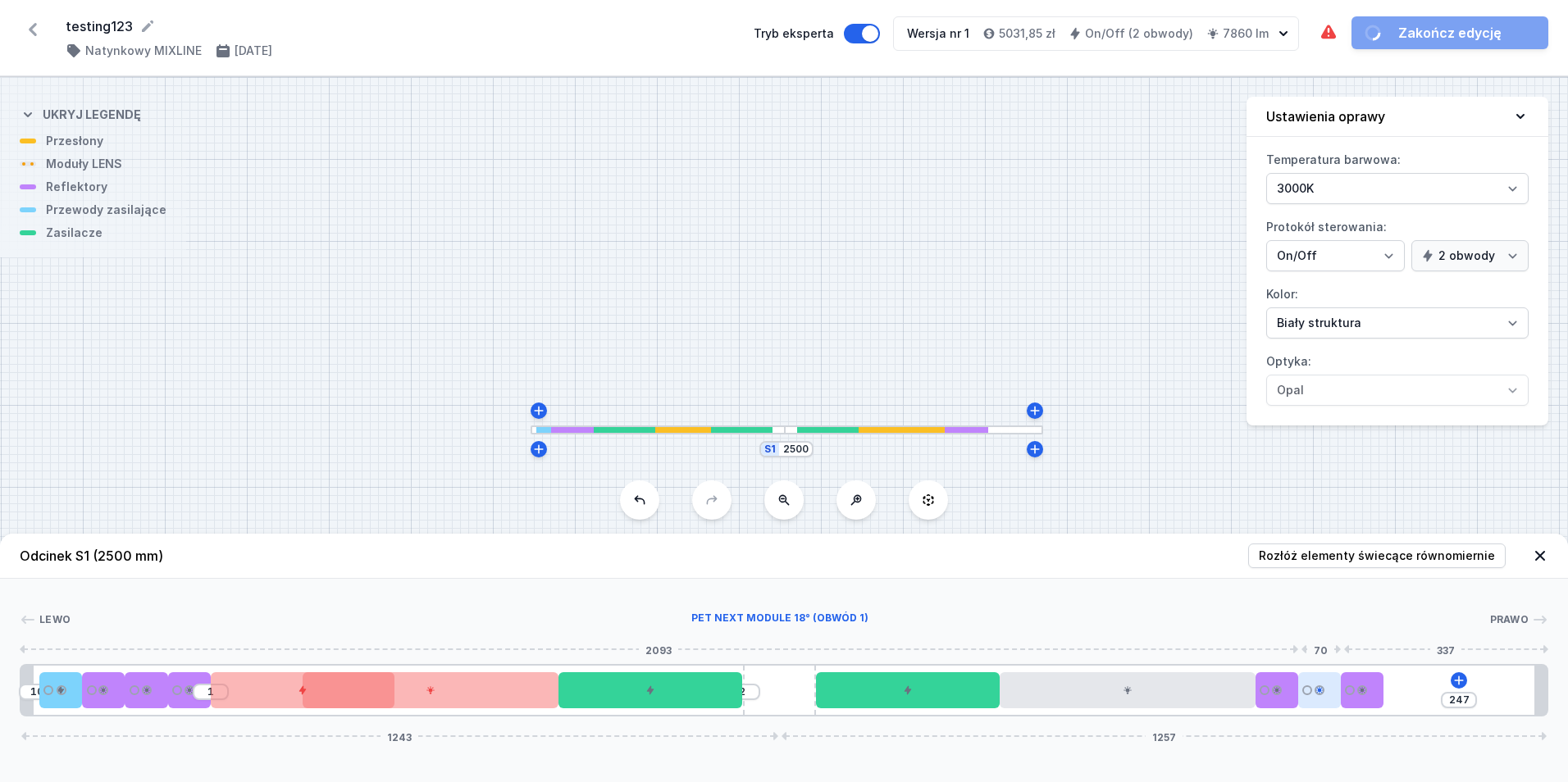
click at [1320, 689] on div at bounding box center [1320, 690] width 10 height 10
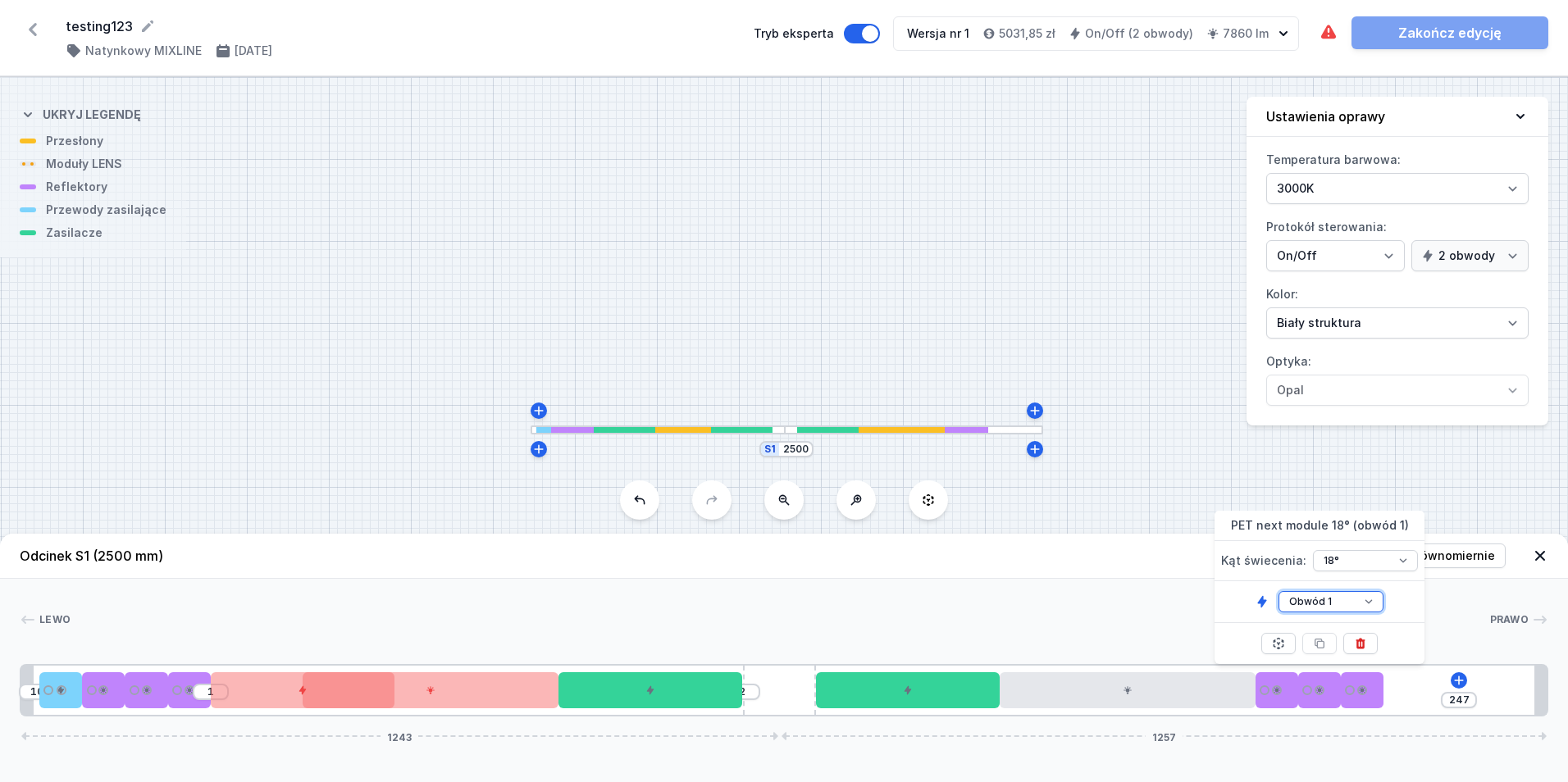
click at [1334, 611] on select "Obwód 1 Obwód 2" at bounding box center [1331, 602] width 105 height 22
click at [1278, 591] on select "Obwód 1 Obwód 2" at bounding box center [1331, 602] width 105 height 22
click at [1363, 701] on div at bounding box center [1362, 690] width 42 height 36
click at [1359, 684] on div at bounding box center [1362, 690] width 42 height 36
click at [1362, 605] on select "Obwód 1 Obwód 2" at bounding box center [1374, 602] width 105 height 22
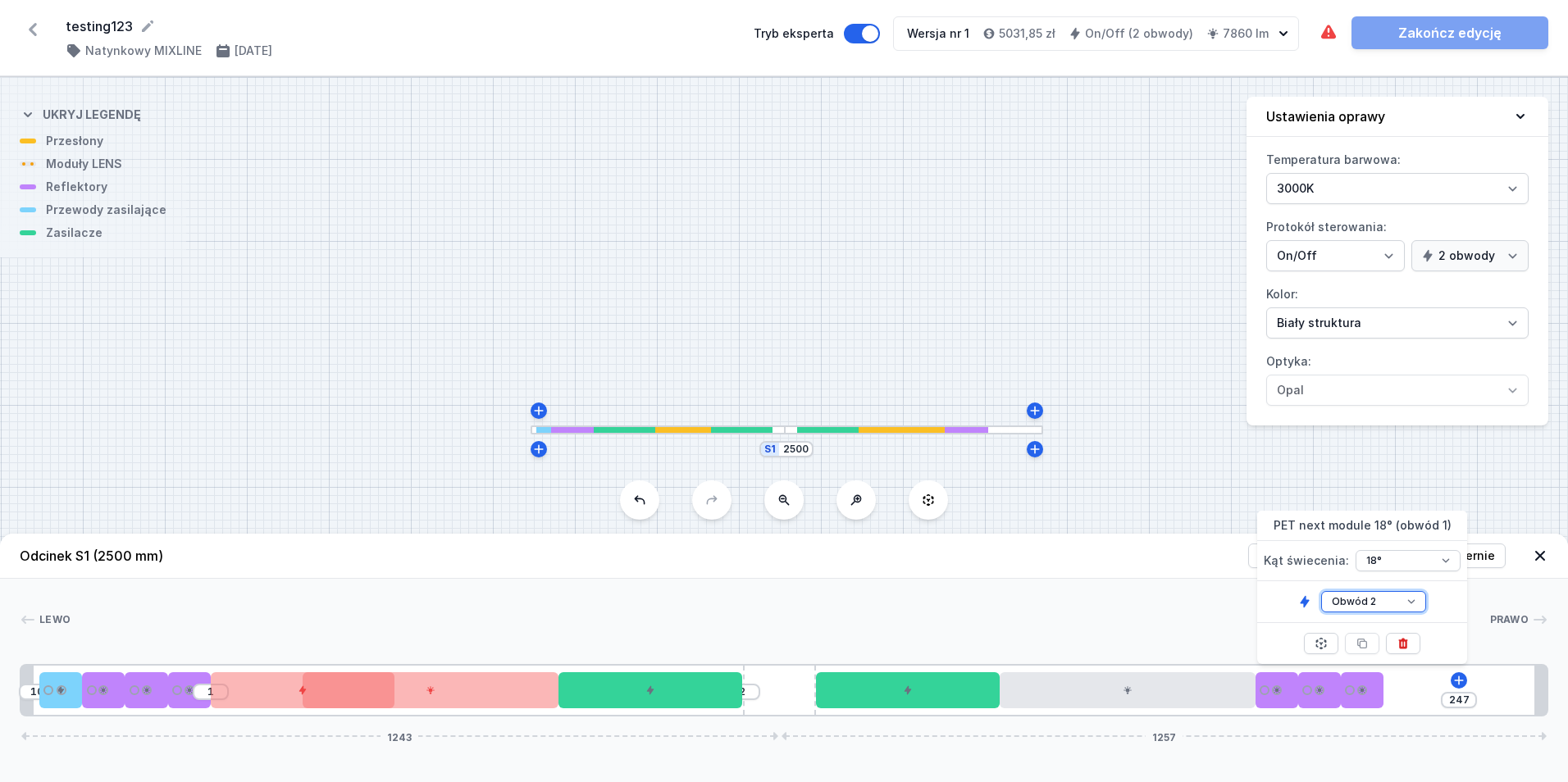
click at [1322, 591] on select "Obwód 1 Obwód 2" at bounding box center [1374, 602] width 105 height 22
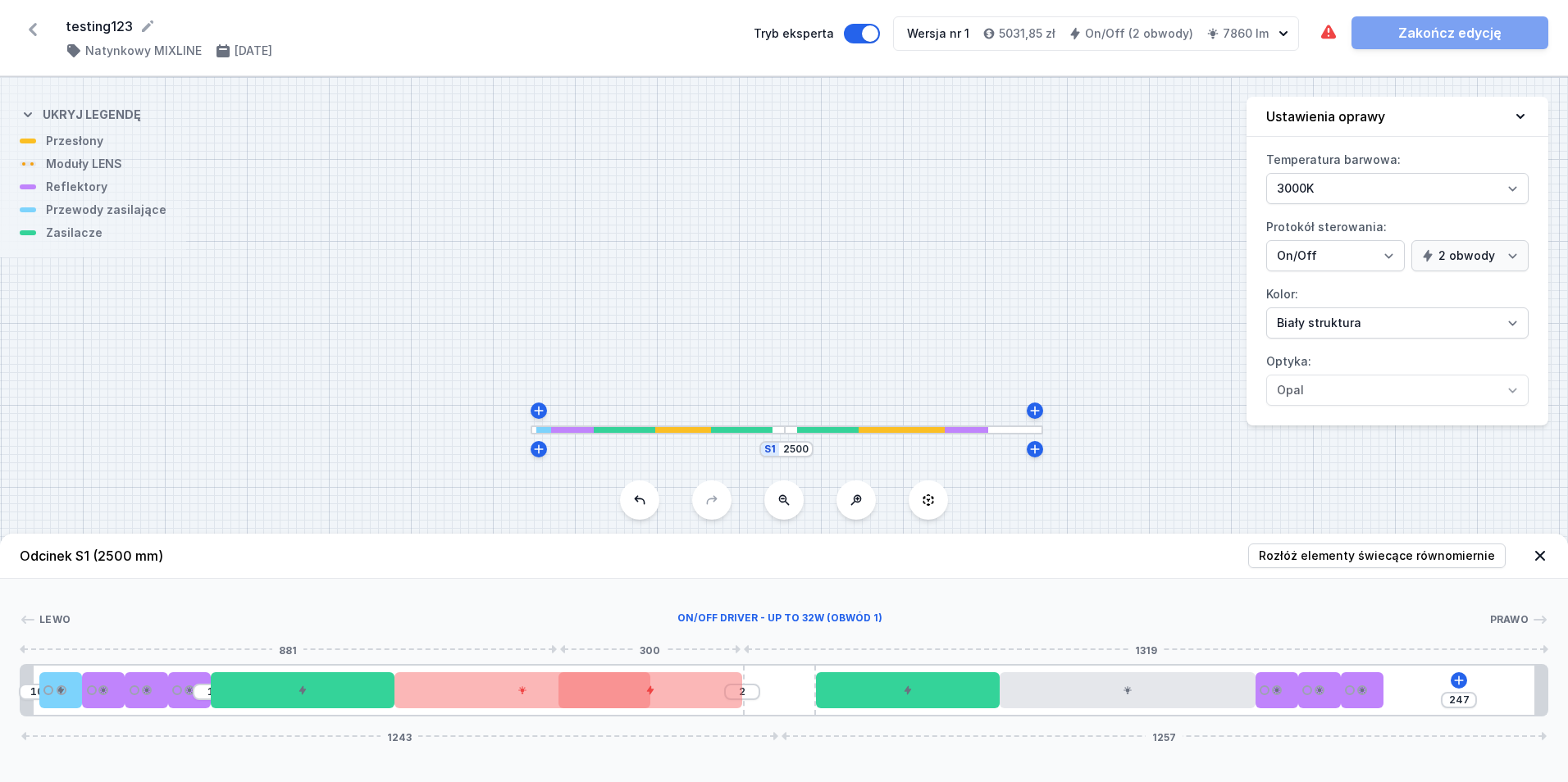
drag, startPoint x: 489, startPoint y: 707, endPoint x: 577, endPoint y: 689, distance: 89.8
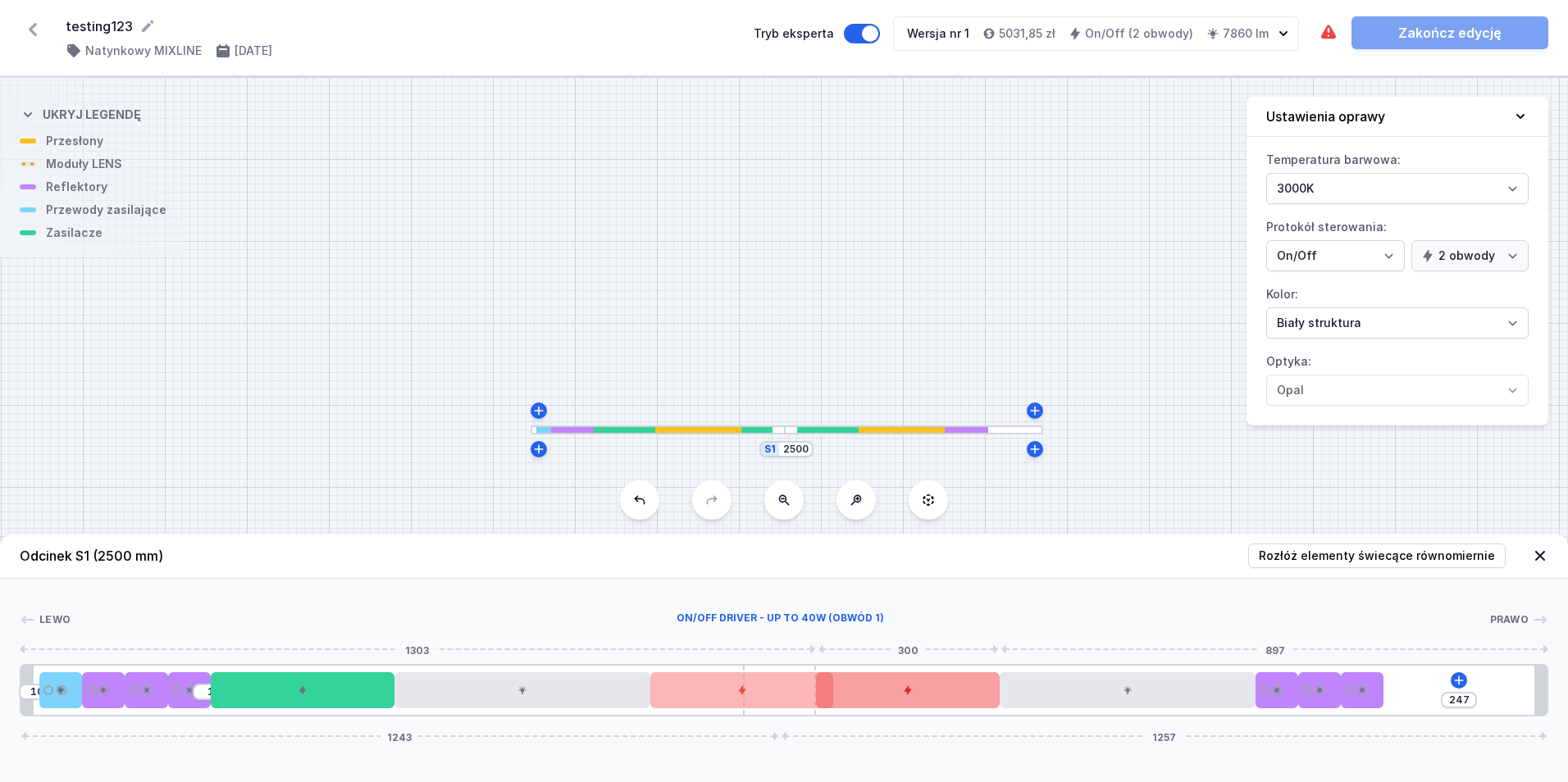
drag, startPoint x: 720, startPoint y: 694, endPoint x: 885, endPoint y: 689, distance: 165.1
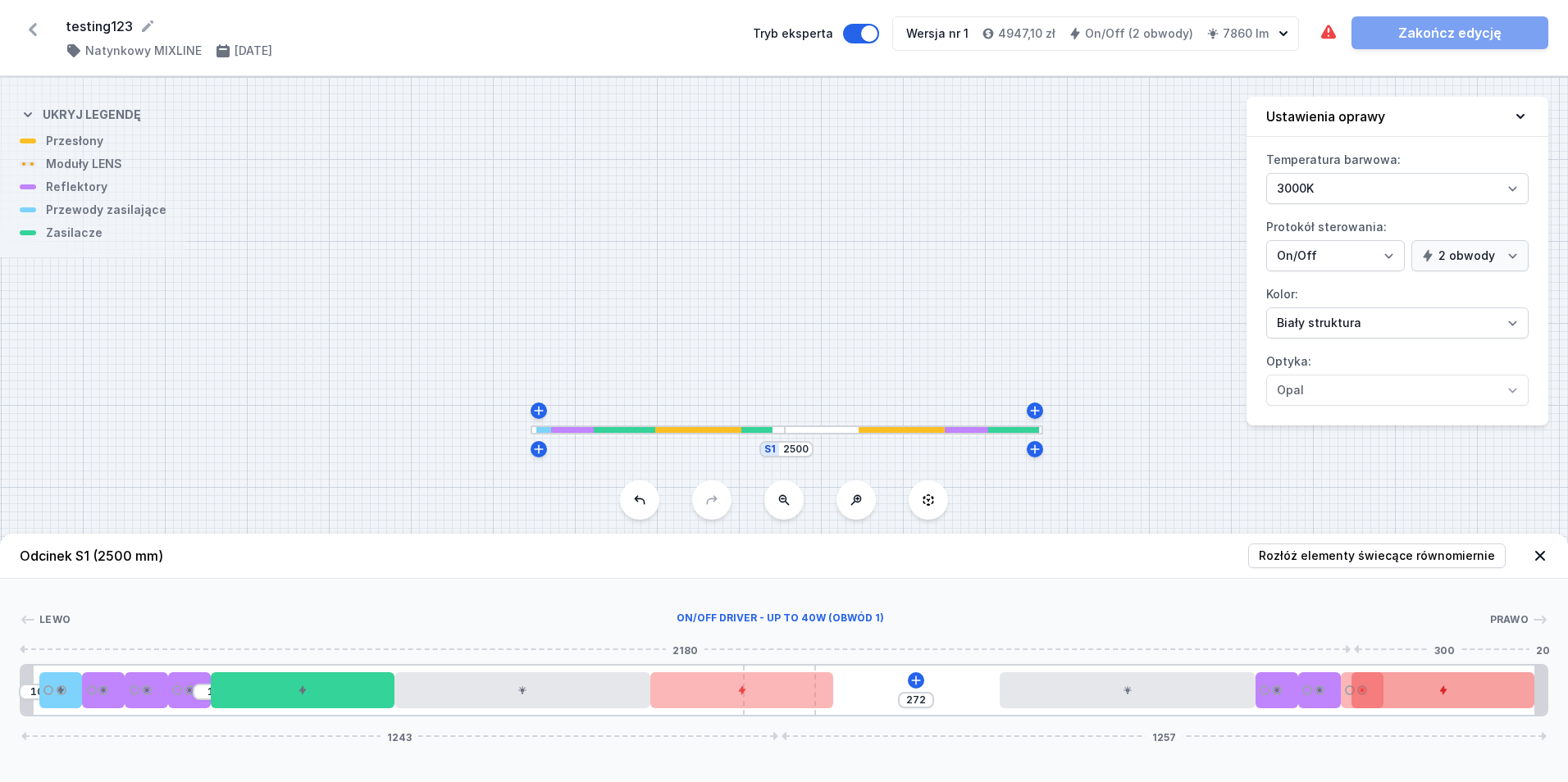
drag, startPoint x: 946, startPoint y: 697, endPoint x: 1468, endPoint y: 675, distance: 522.5
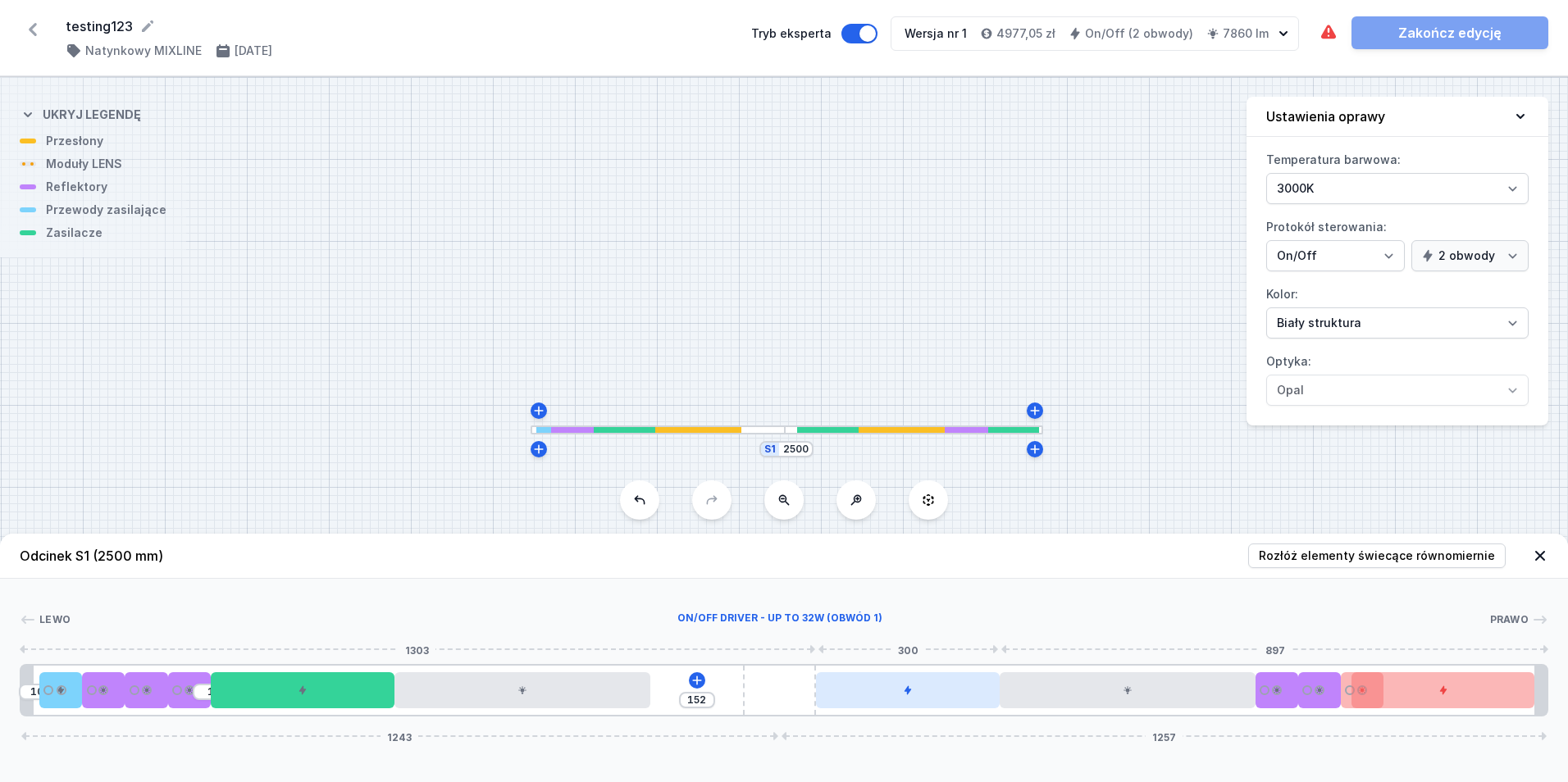
drag, startPoint x: 799, startPoint y: 690, endPoint x: 893, endPoint y: 692, distance: 94.0
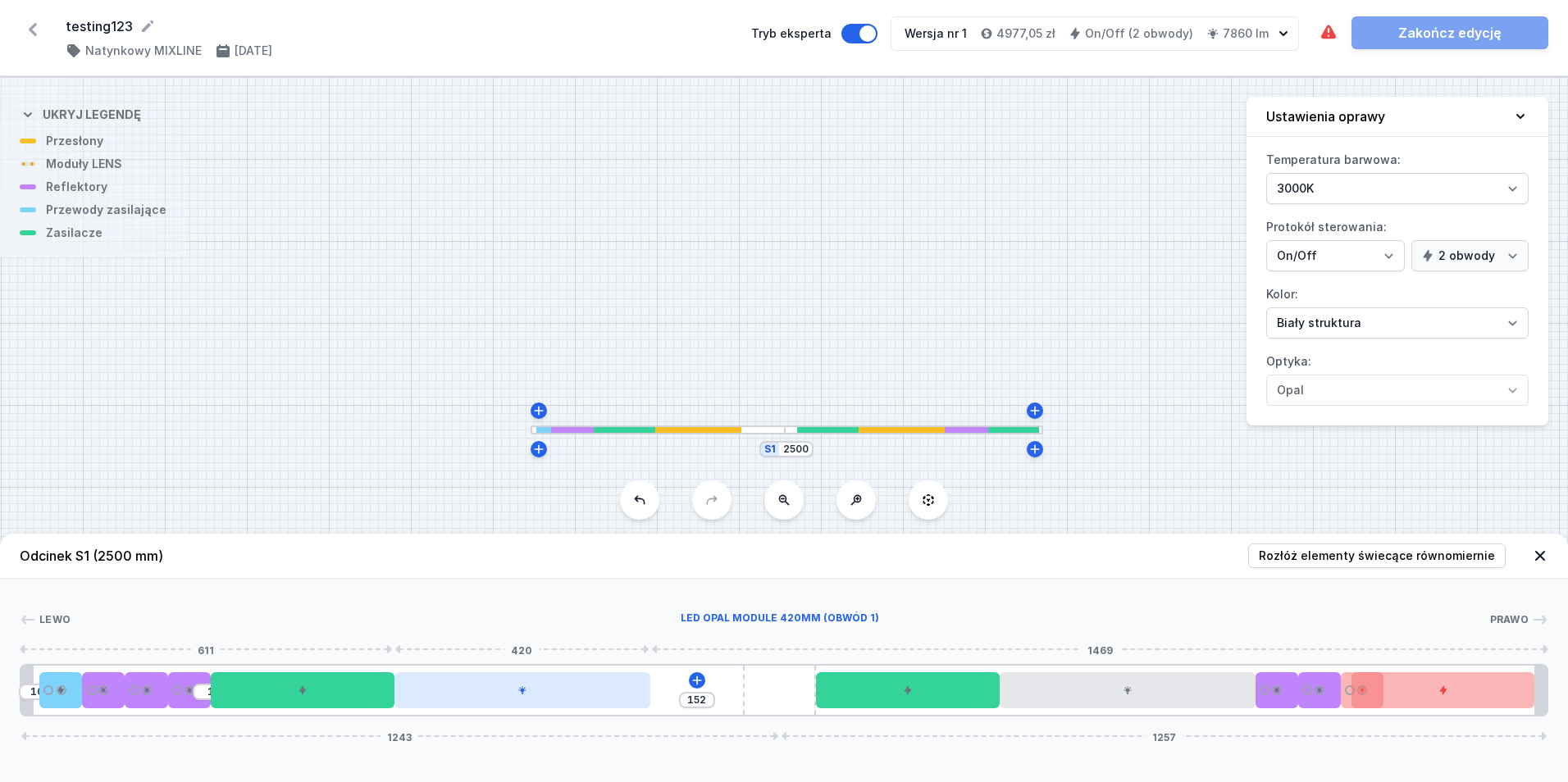
click at [444, 706] on div at bounding box center [523, 690] width 256 height 36
click at [184, 702] on div at bounding box center [189, 690] width 42 height 36
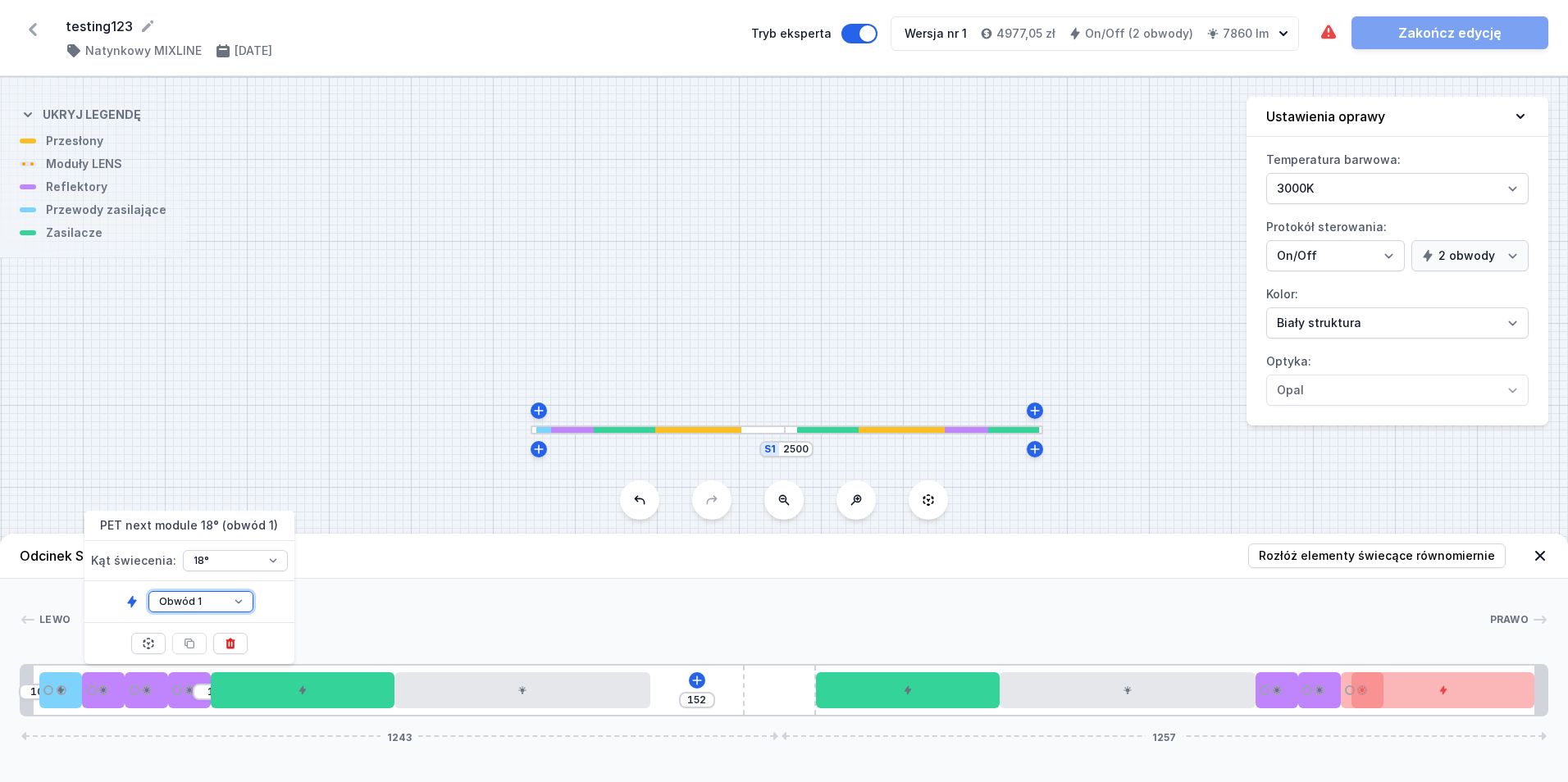
click at [198, 611] on select "Obwód 1 Obwód 2" at bounding box center [201, 602] width 105 height 22
click at [149, 591] on select "Obwód 1 Obwód 2" at bounding box center [201, 602] width 105 height 22
click at [140, 693] on div at bounding box center [146, 690] width 42 height 36
drag, startPoint x: 183, startPoint y: 606, endPoint x: 184, endPoint y: 616, distance: 10.0
click at [183, 607] on select "Obwód 1 Obwód 2" at bounding box center [158, 602] width 105 height 22
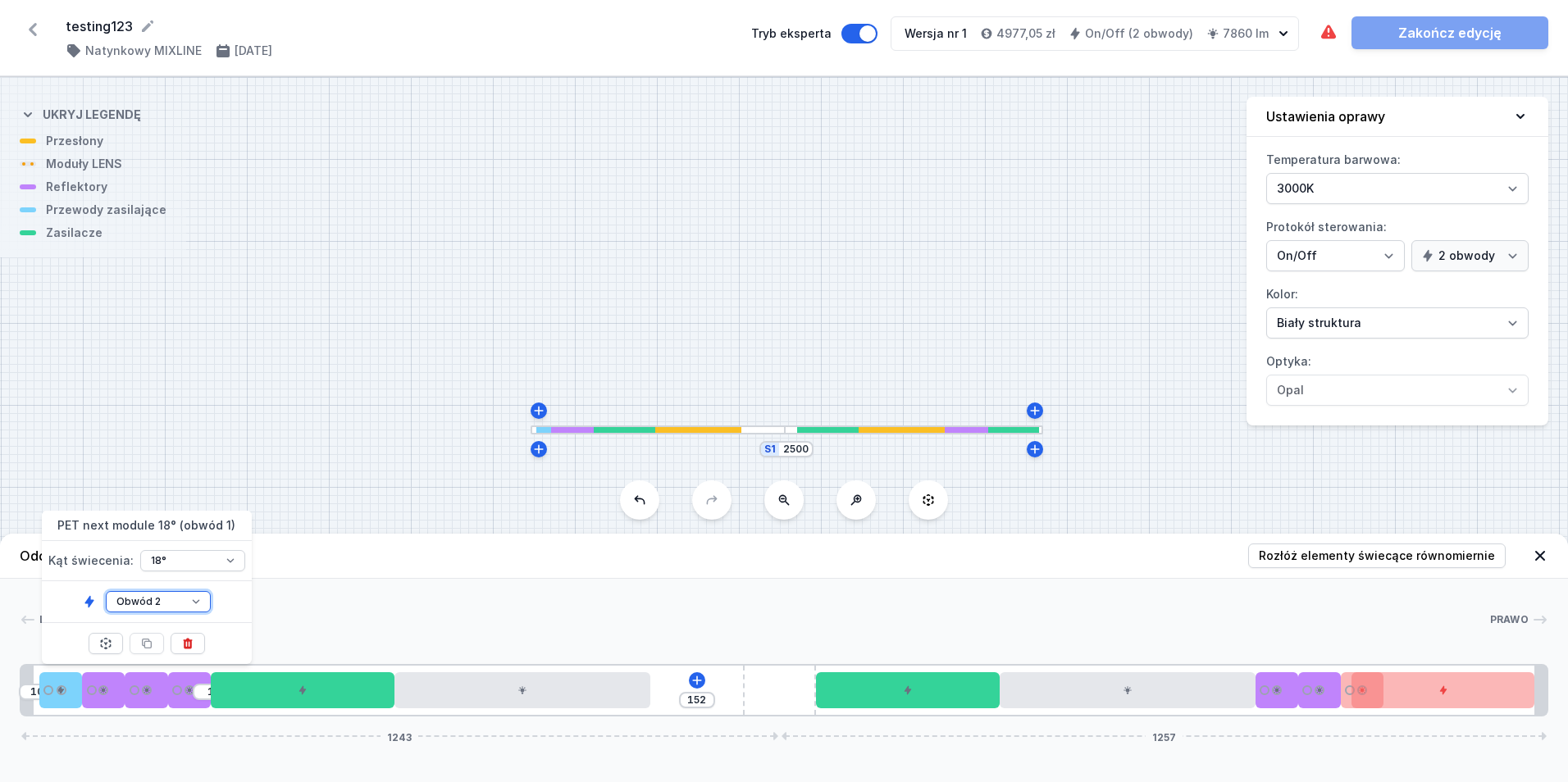
click at [105, 591] on select "Obwód 1 Obwód 2" at bounding box center [158, 602] width 105 height 22
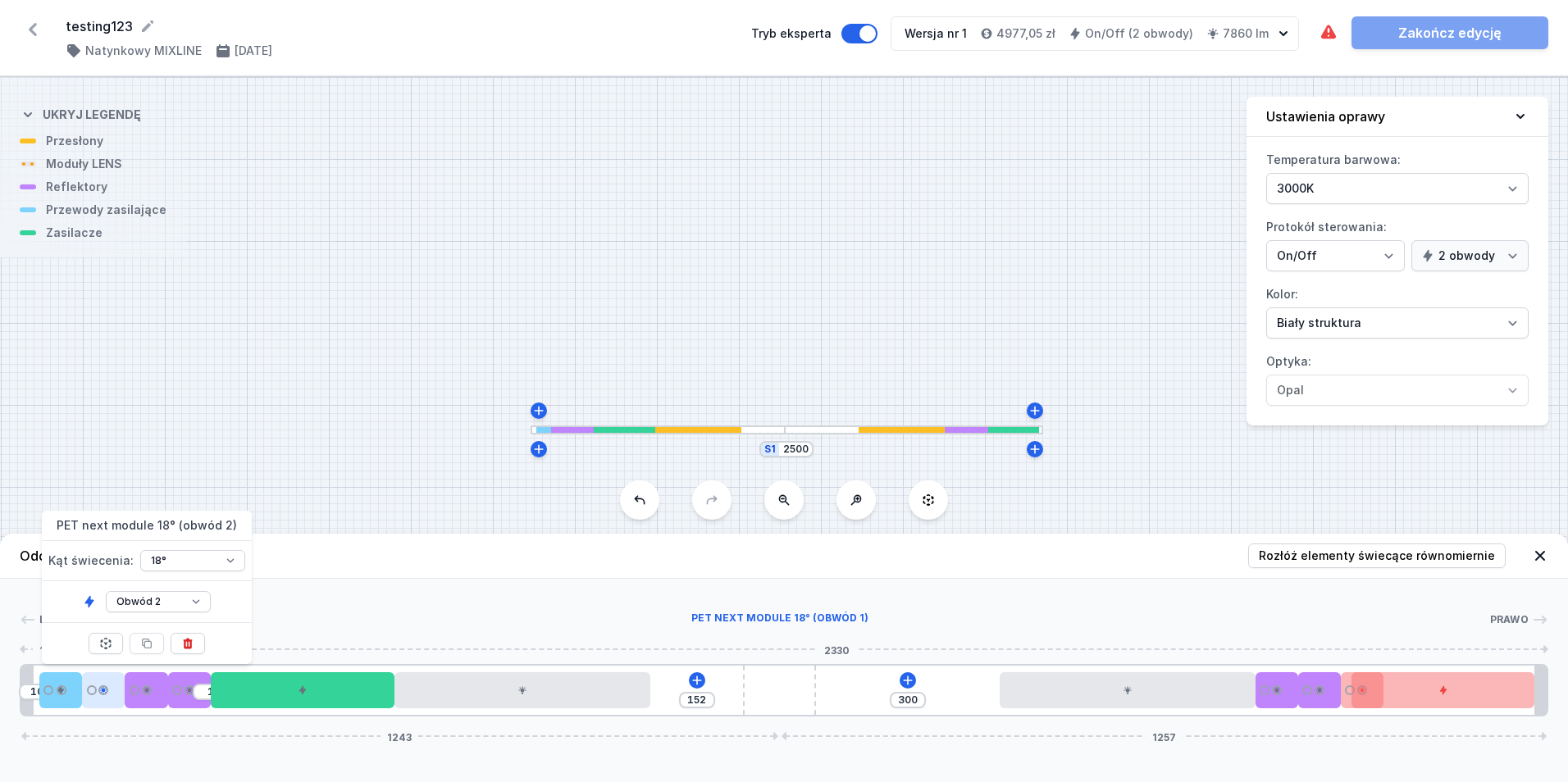
click at [113, 691] on div at bounding box center [102, 690] width 42 height 36
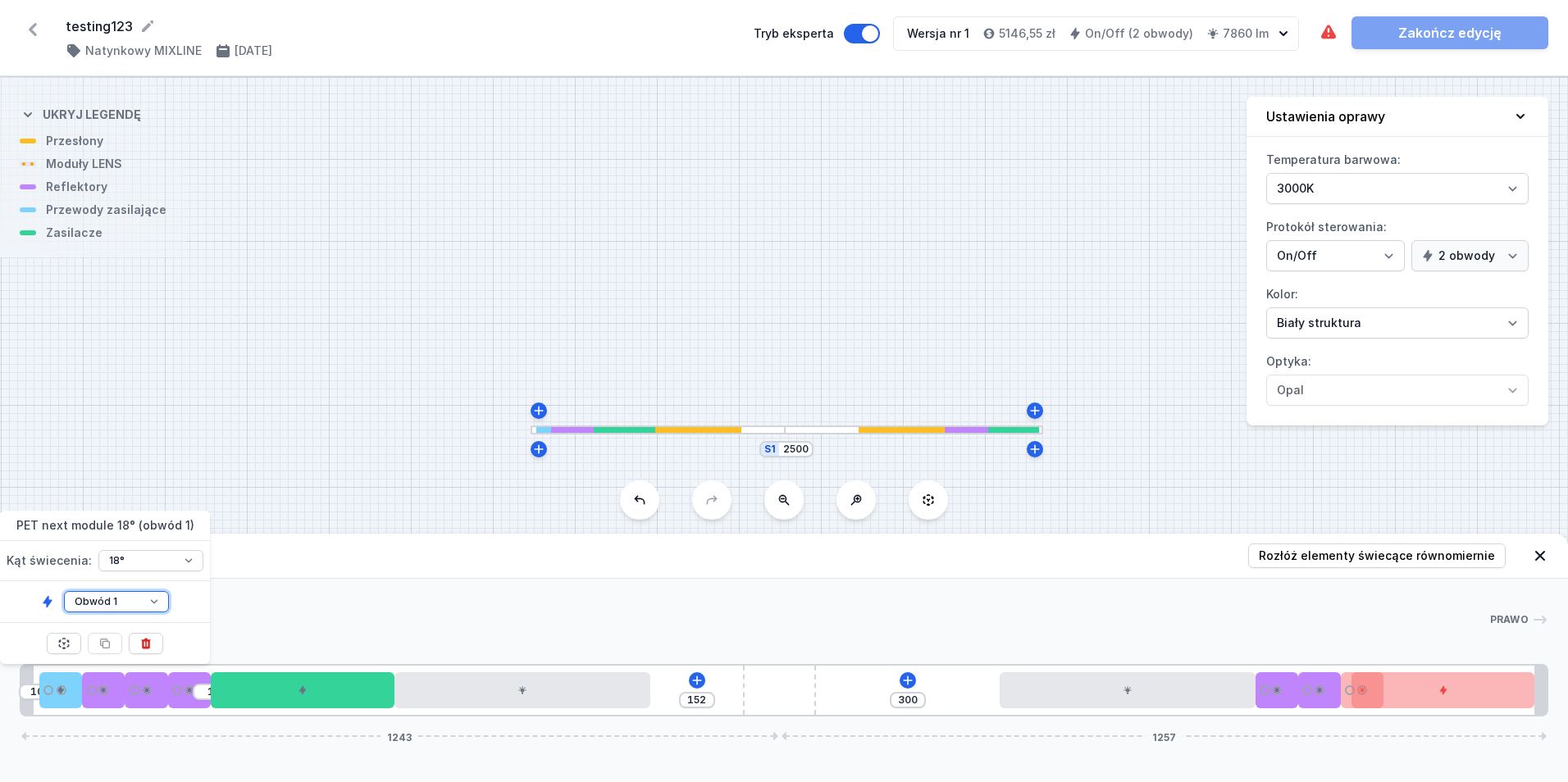
click at [138, 601] on select "Obwód 1 Obwód 2" at bounding box center [116, 602] width 105 height 22
click at [64, 591] on select "Obwód 1 Obwód 2" at bounding box center [116, 602] width 105 height 22
click at [723, 538] on header "Odcinek S1 (2500 mm) Rozłóż elementy świecące równomiernie" at bounding box center [784, 556] width 1568 height 45
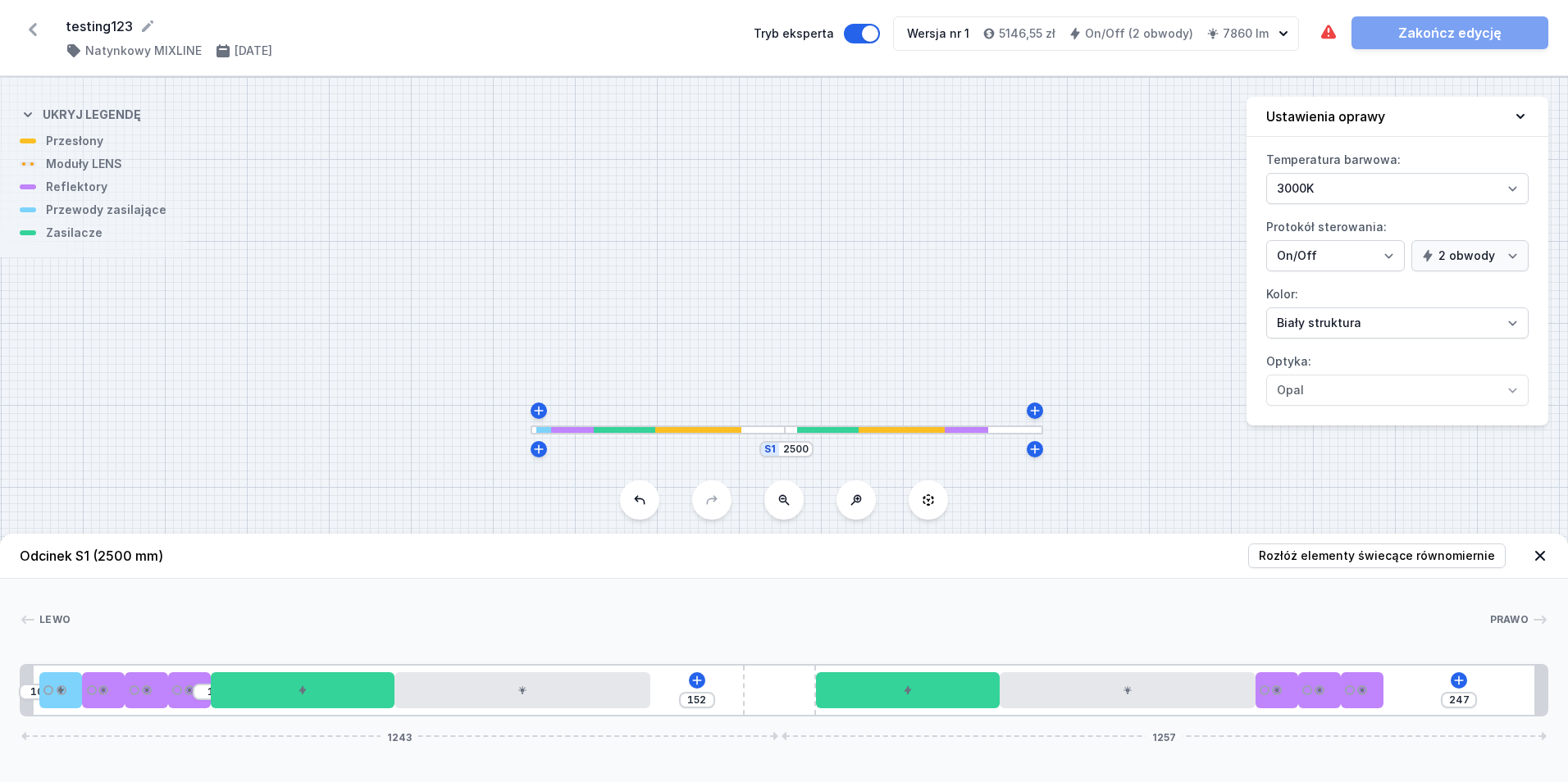
drag, startPoint x: 1337, startPoint y: 699, endPoint x: 943, endPoint y: 712, distance: 394.2
click at [943, 712] on div "10 1 152 247 1243 1257" at bounding box center [784, 690] width 1529 height 52
click at [336, 499] on div "S1 2500" at bounding box center [784, 429] width 1568 height 705
click at [700, 675] on icon at bounding box center [696, 681] width 13 height 13
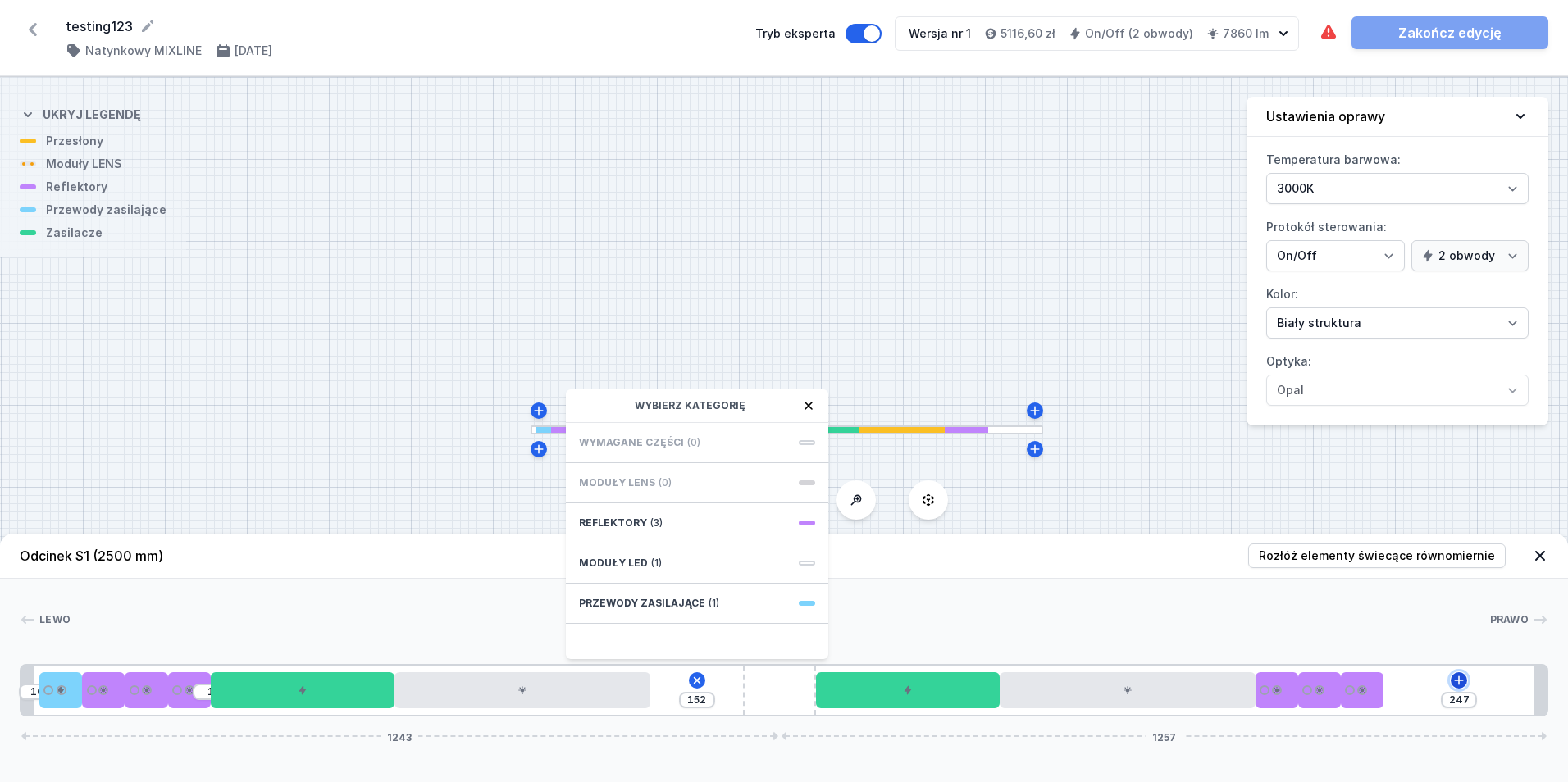
click at [1461, 677] on icon at bounding box center [1459, 681] width 13 height 13
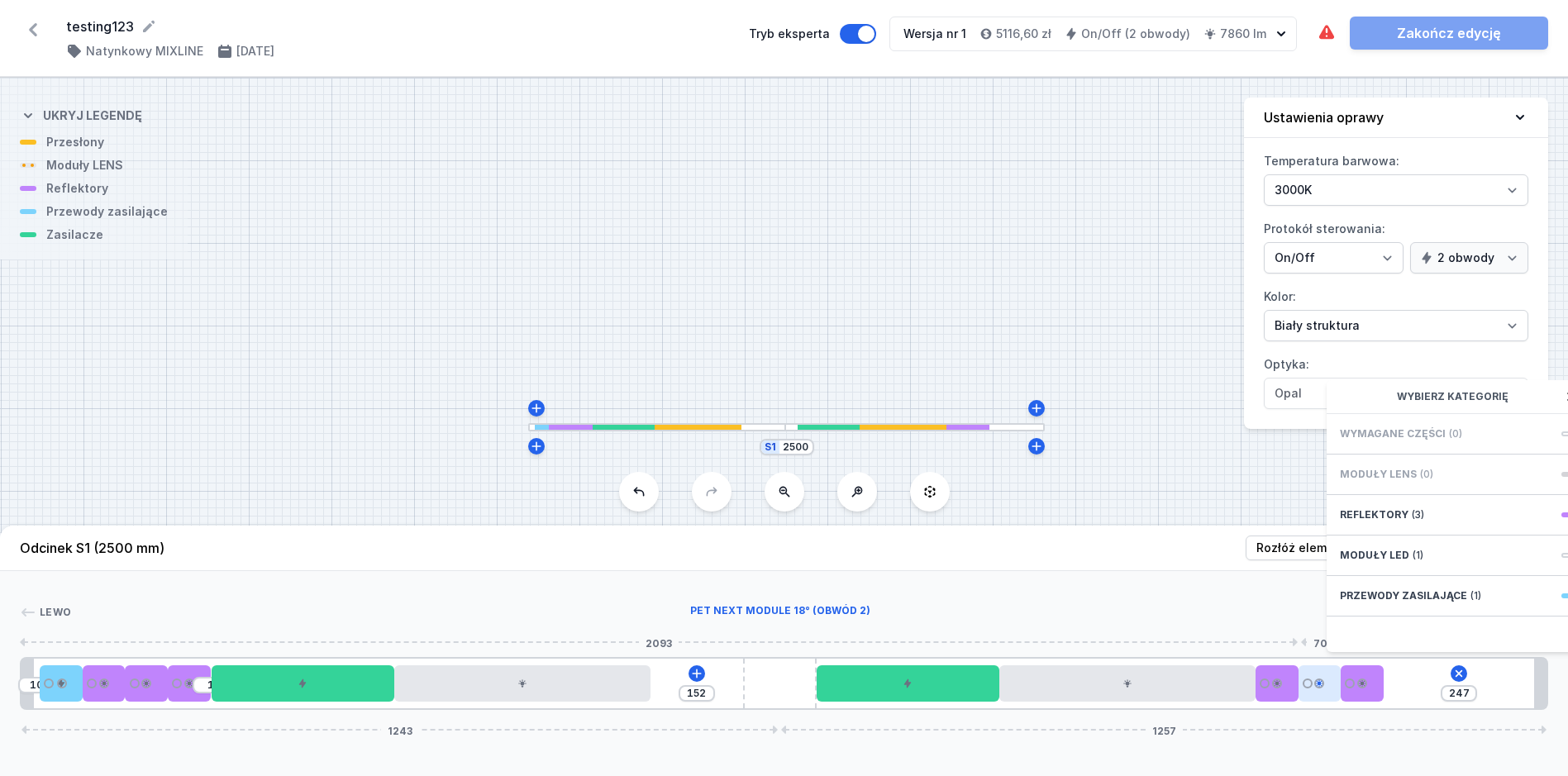
click at [1298, 693] on div "10 1 152 247 Wybierz kategorię Wymagane części (0) Moduły LENS (0) Reflektory (…" at bounding box center [784, 683] width 1528 height 53
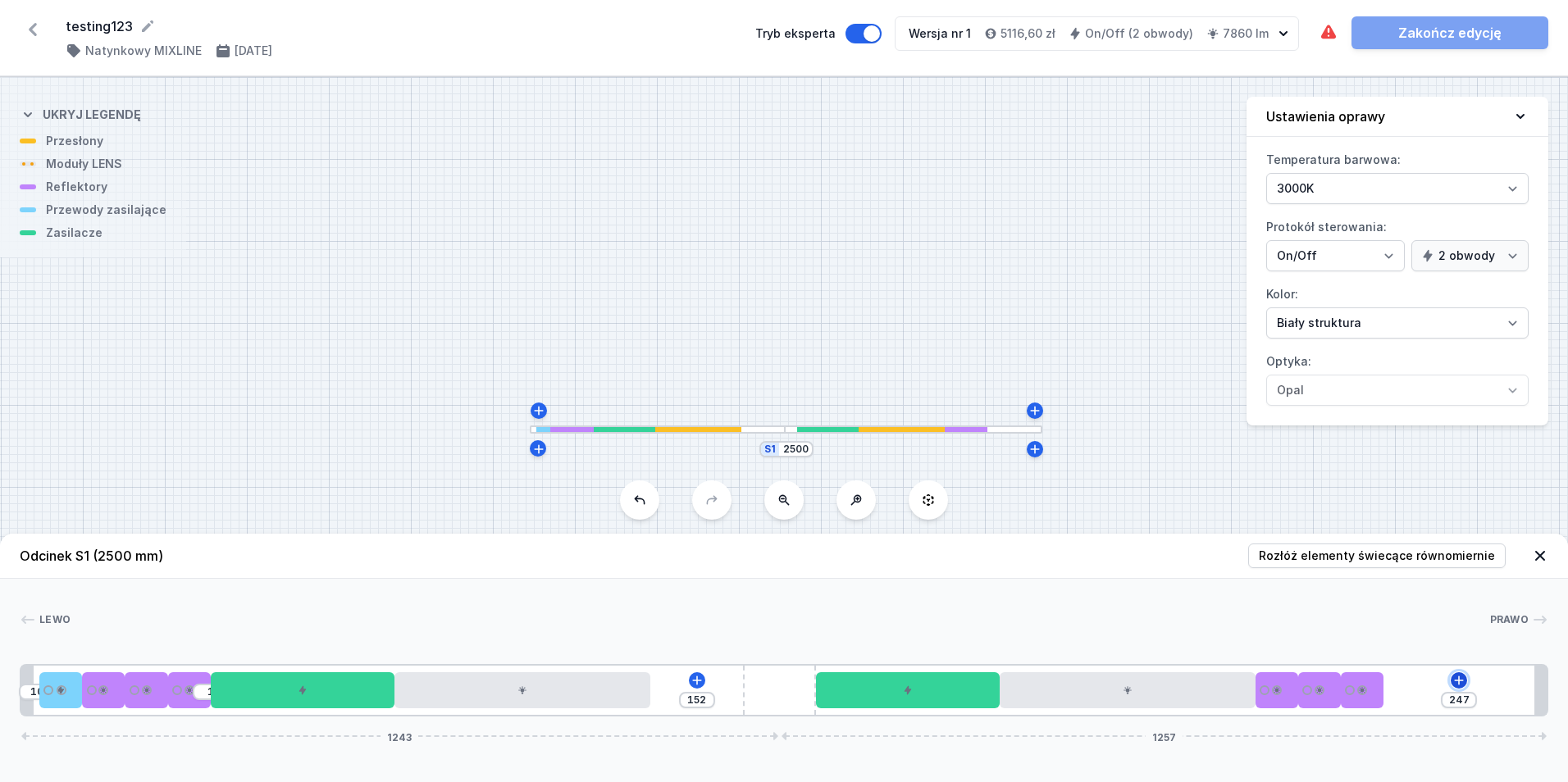
click at [1461, 682] on icon at bounding box center [1459, 681] width 13 height 13
drag, startPoint x: 882, startPoint y: 551, endPoint x: 848, endPoint y: 584, distance: 47.4
click at [877, 560] on header "Odcinek S1 (2500 mm) Rozłóż elementy świecące równomiernie" at bounding box center [784, 556] width 1568 height 45
click at [693, 685] on icon at bounding box center [696, 681] width 13 height 13
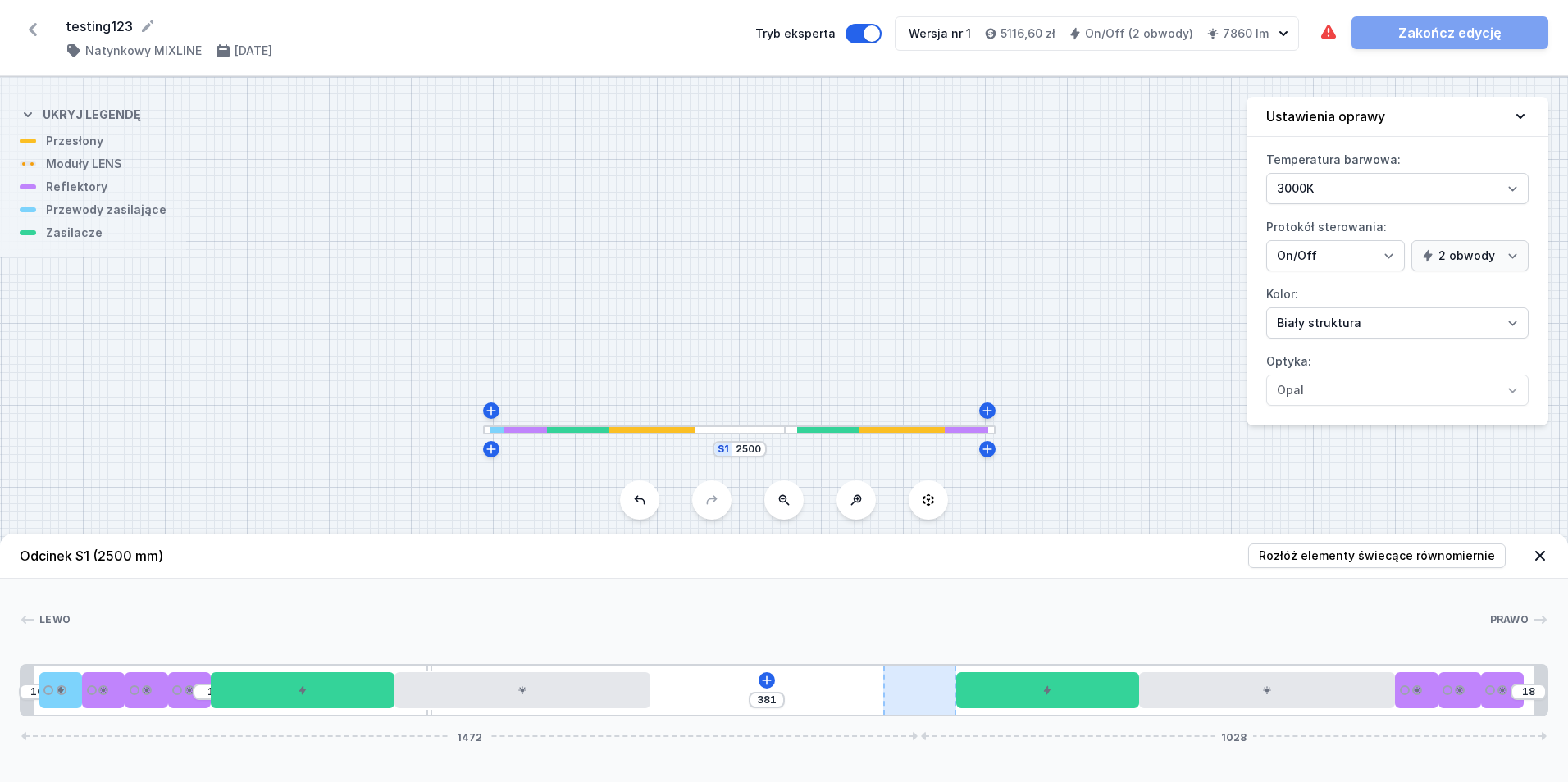
drag, startPoint x: 789, startPoint y: 703, endPoint x: 885, endPoint y: 709, distance: 96.2
click at [981, 709] on div "10 1 381 18 1472 1028" at bounding box center [784, 690] width 1529 height 52
click at [759, 682] on icon at bounding box center [765, 681] width 13 height 13
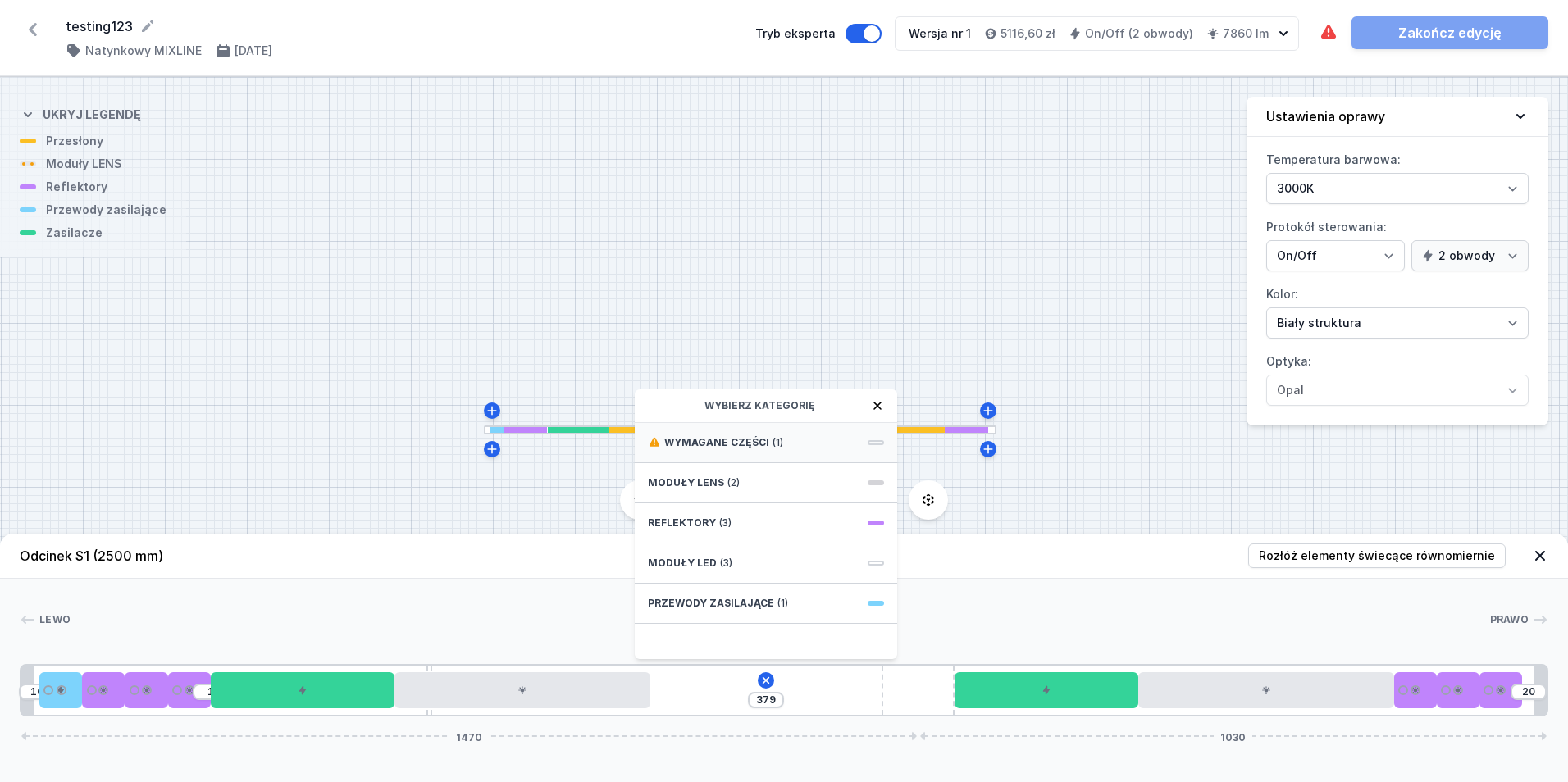
click at [746, 448] on div "Wymagane części (1)" at bounding box center [766, 443] width 262 height 40
click at [748, 464] on div "Obwód 2" at bounding box center [766, 459] width 236 height 13
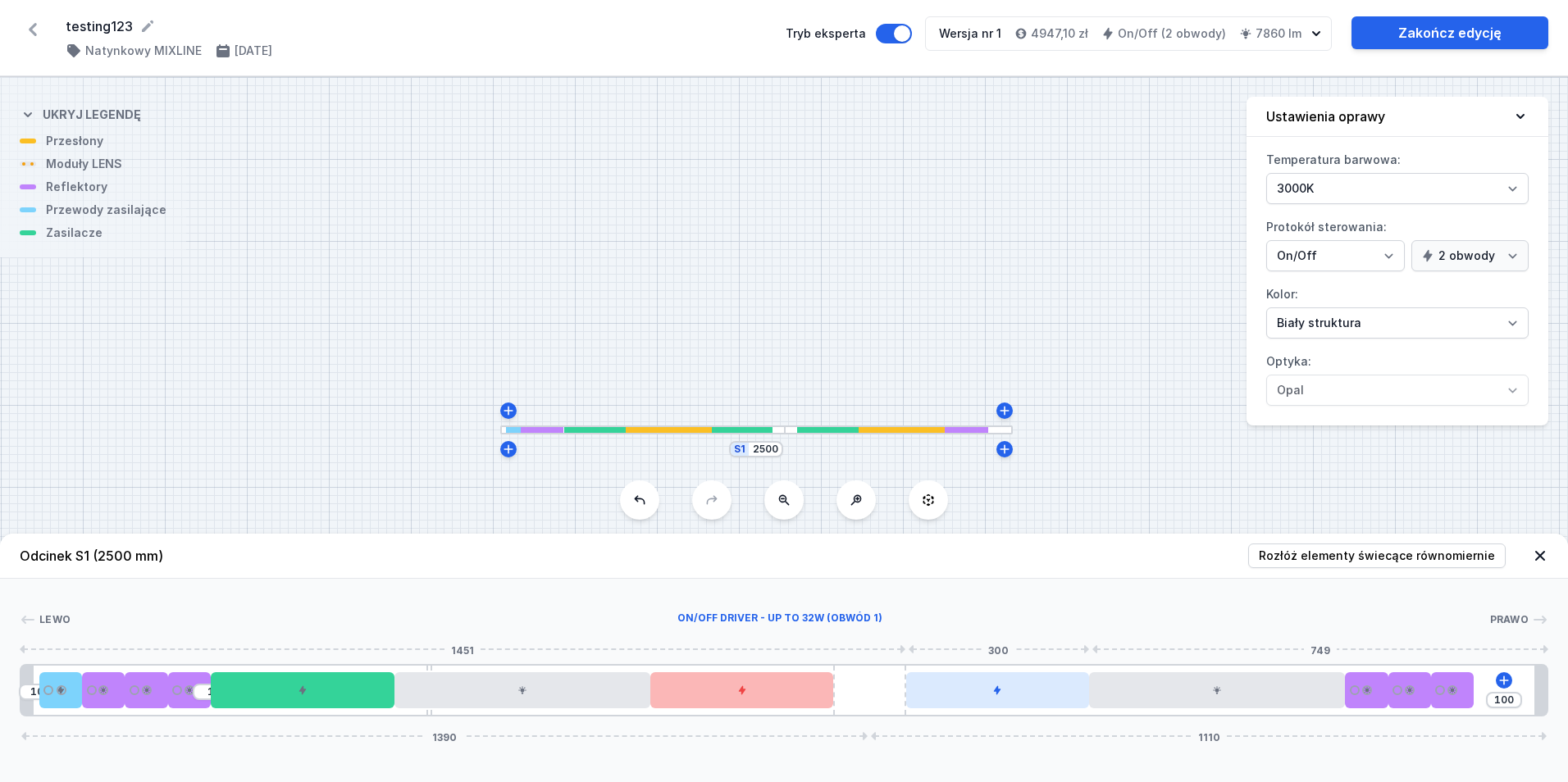
drag, startPoint x: 920, startPoint y: 693, endPoint x: 935, endPoint y: 693, distance: 15.0
click at [935, 693] on div "10 1 100 1390 1110" at bounding box center [784, 690] width 1529 height 52
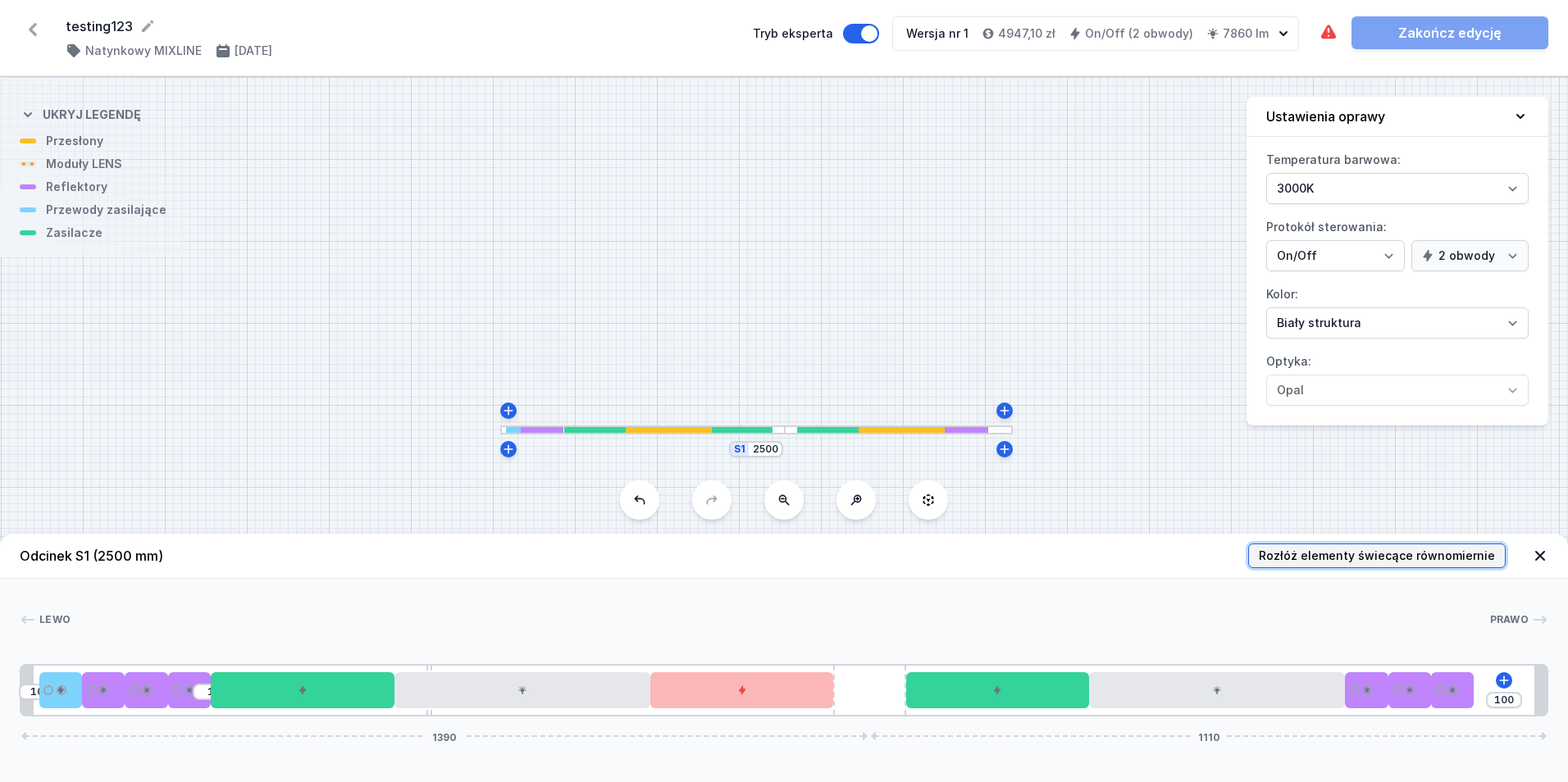
click at [1363, 556] on span "Rozłóż elementy świecące równomiernie" at bounding box center [1377, 555] width 236 height 17
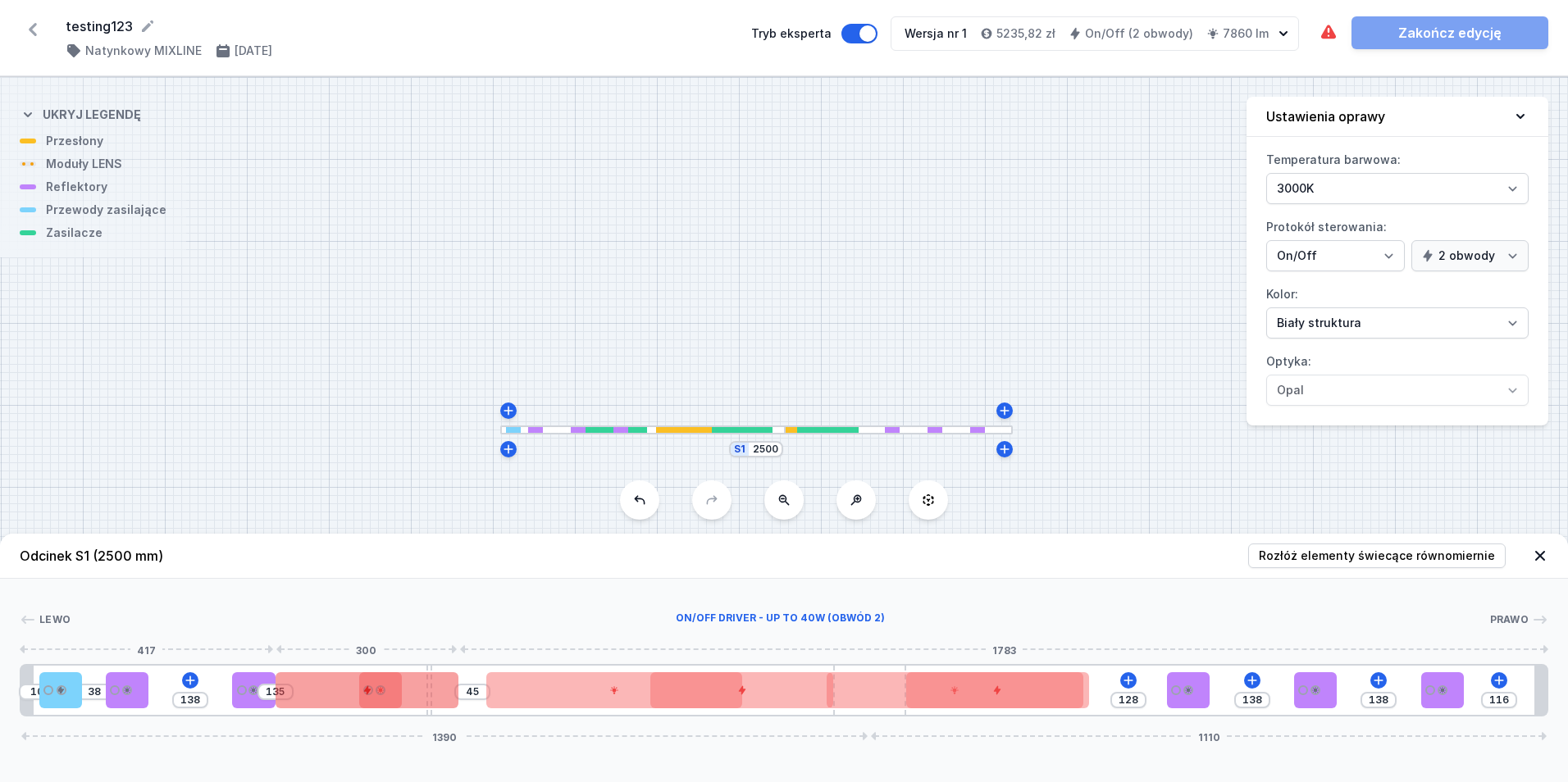
drag, startPoint x: 298, startPoint y: 698, endPoint x: 495, endPoint y: 705, distance: 197.1
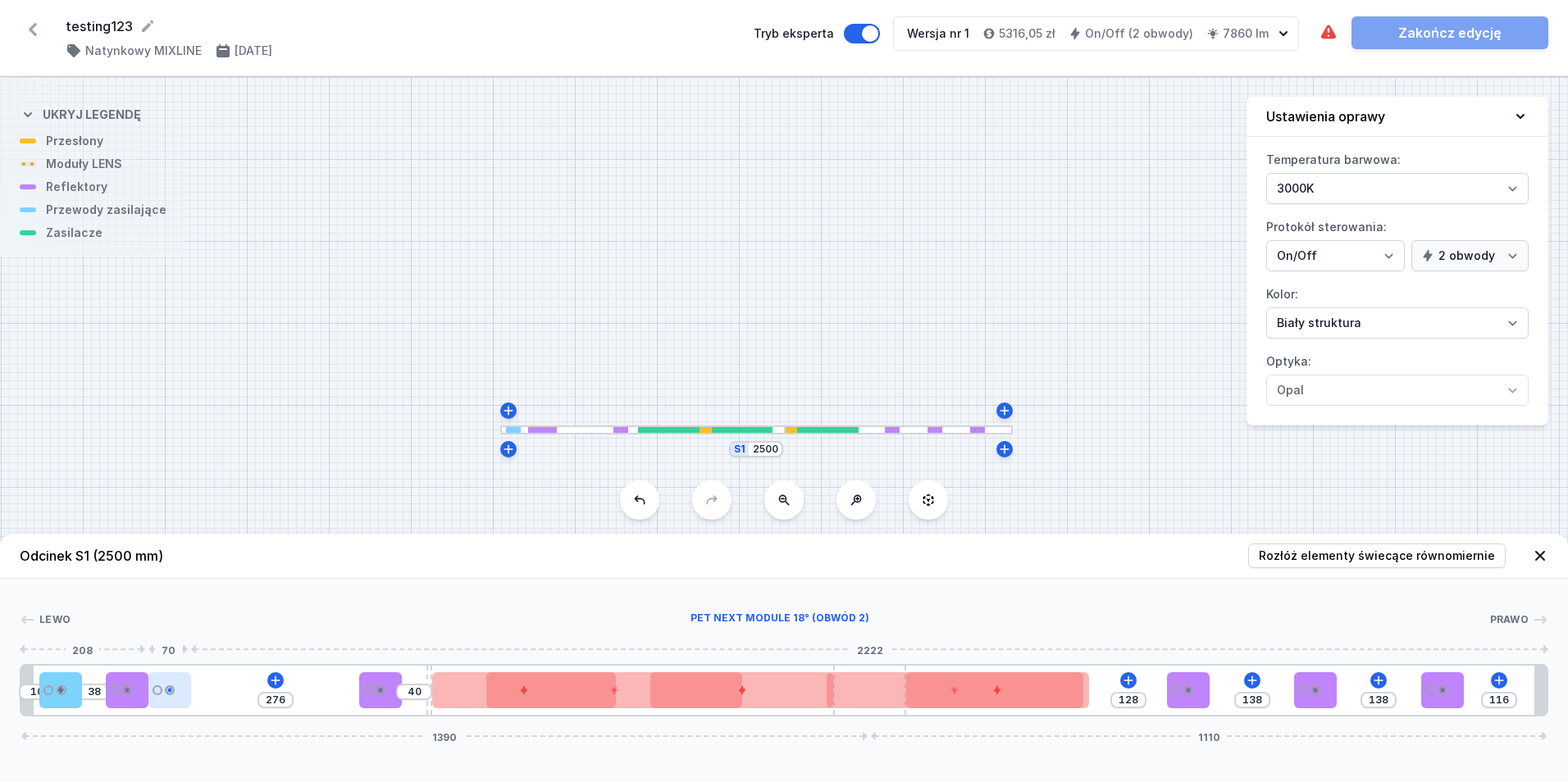
drag, startPoint x: 256, startPoint y: 695, endPoint x: 169, endPoint y: 695, distance: 87.0
click at [169, 695] on div at bounding box center [169, 690] width 42 height 36
drag, startPoint x: 130, startPoint y: 694, endPoint x: 97, endPoint y: 697, distance: 33.1
click at [97, 697] on div at bounding box center [102, 690] width 42 height 36
drag, startPoint x: 172, startPoint y: 691, endPoint x: 143, endPoint y: 694, distance: 29.2
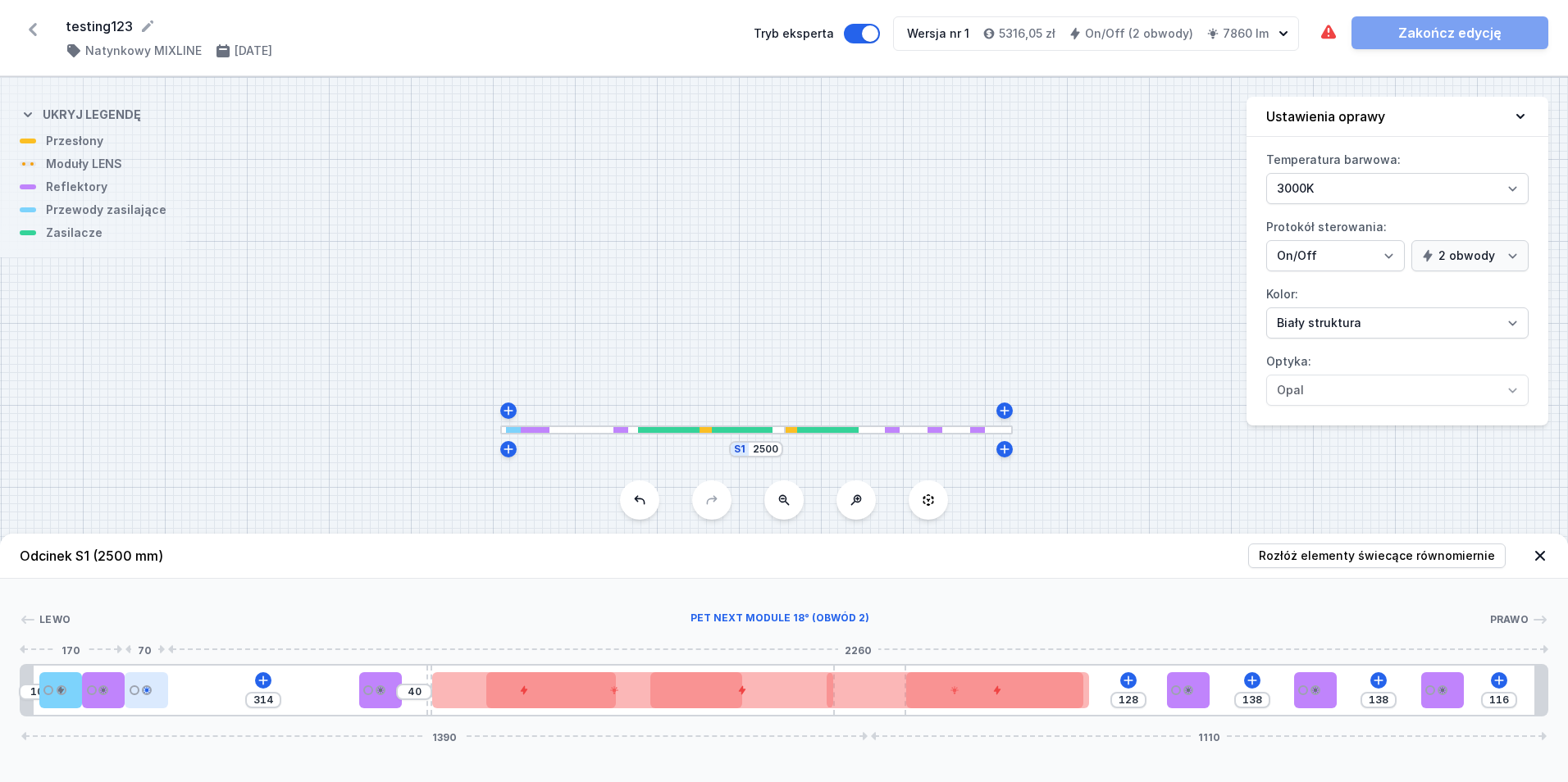
click at [142, 694] on div at bounding box center [146, 690] width 42 height 36
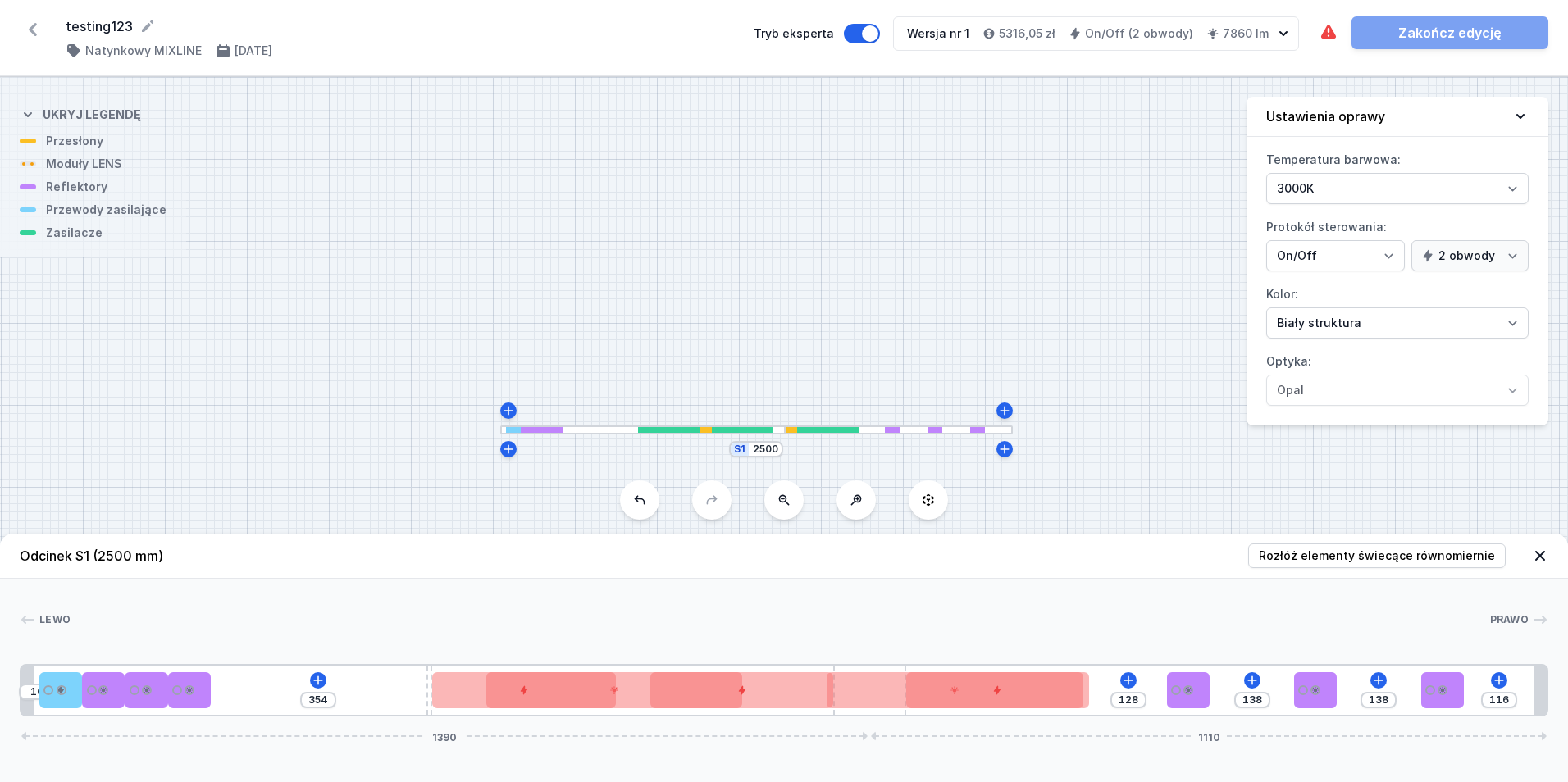
drag, startPoint x: 336, startPoint y: 699, endPoint x: 182, endPoint y: 710, distance: 154.4
click at [182, 710] on div "10 354 128 138 138 116 1390 1110" at bounding box center [784, 690] width 1529 height 52
drag, startPoint x: 1435, startPoint y: 691, endPoint x: 1480, endPoint y: 693, distance: 45.0
click at [1505, 691] on div at bounding box center [1501, 690] width 10 height 10
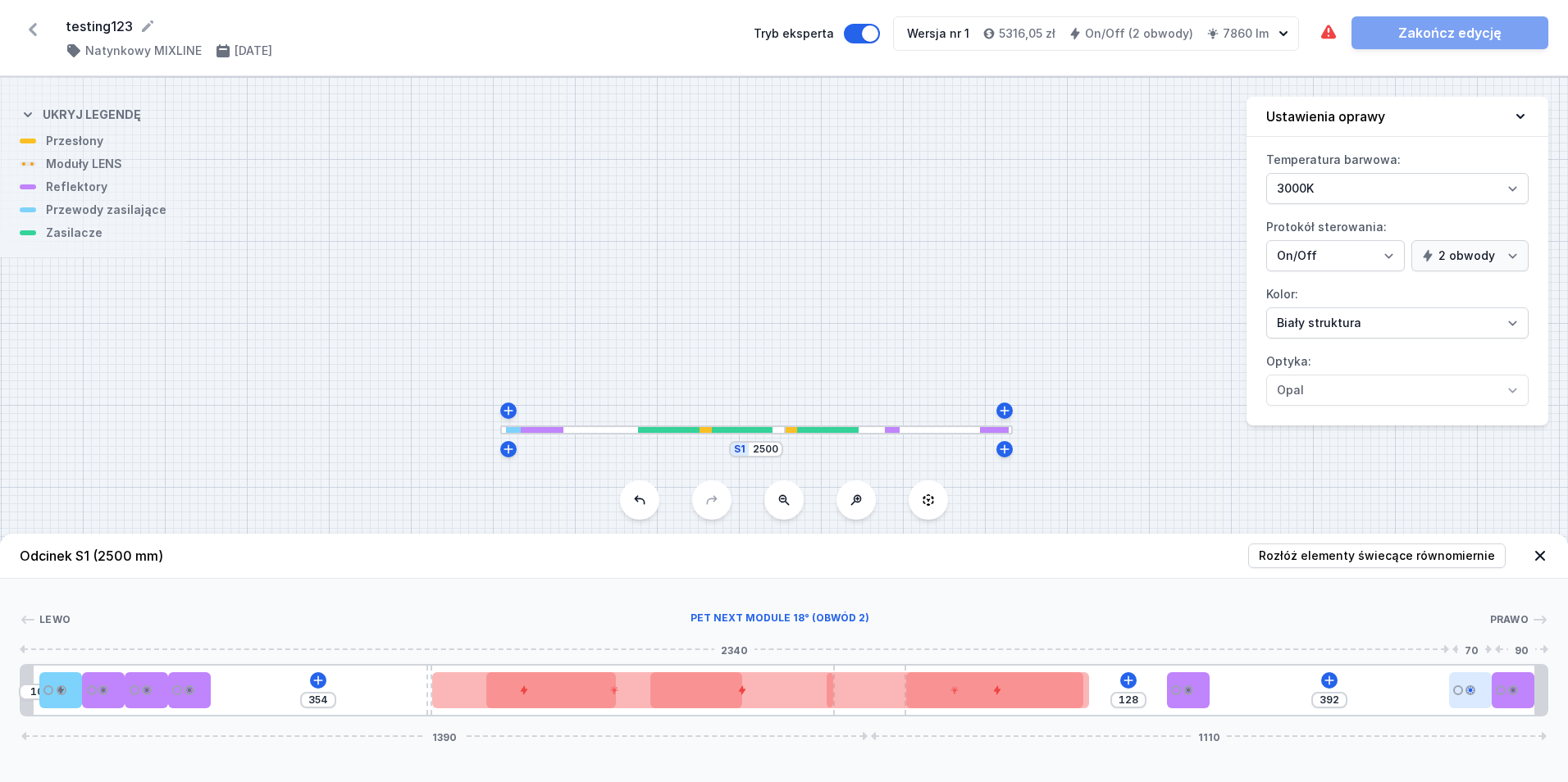
drag, startPoint x: 1435, startPoint y: 698, endPoint x: 1484, endPoint y: 697, distance: 49.0
click at [1484, 697] on div at bounding box center [1470, 690] width 42 height 36
drag, startPoint x: 1180, startPoint y: 686, endPoint x: 1436, endPoint y: 699, distance: 256.3
click at [1436, 699] on div at bounding box center [1427, 690] width 42 height 36
drag, startPoint x: 1479, startPoint y: 699, endPoint x: 1414, endPoint y: 699, distance: 65.0
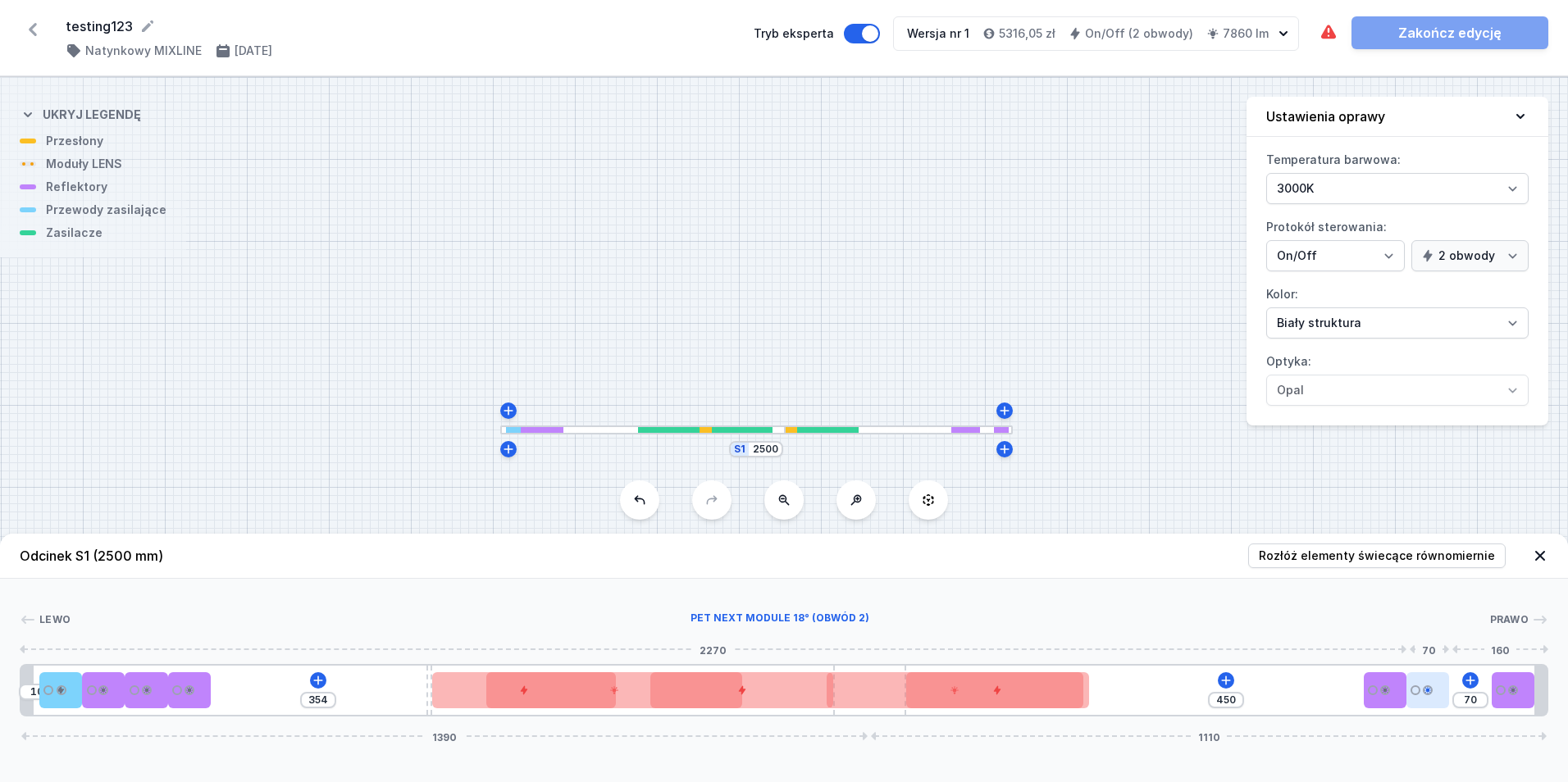
click at [1414, 699] on div "10 354 450 70 1390 1110" at bounding box center [784, 690] width 1529 height 52
drag, startPoint x: 1509, startPoint y: 699, endPoint x: 1473, endPoint y: 701, distance: 36.1
click at [1473, 701] on div at bounding box center [1470, 690] width 42 height 36
click at [1467, 697] on div at bounding box center [1470, 690] width 42 height 36
click at [1526, 703] on input "70" at bounding box center [1513, 700] width 27 height 13
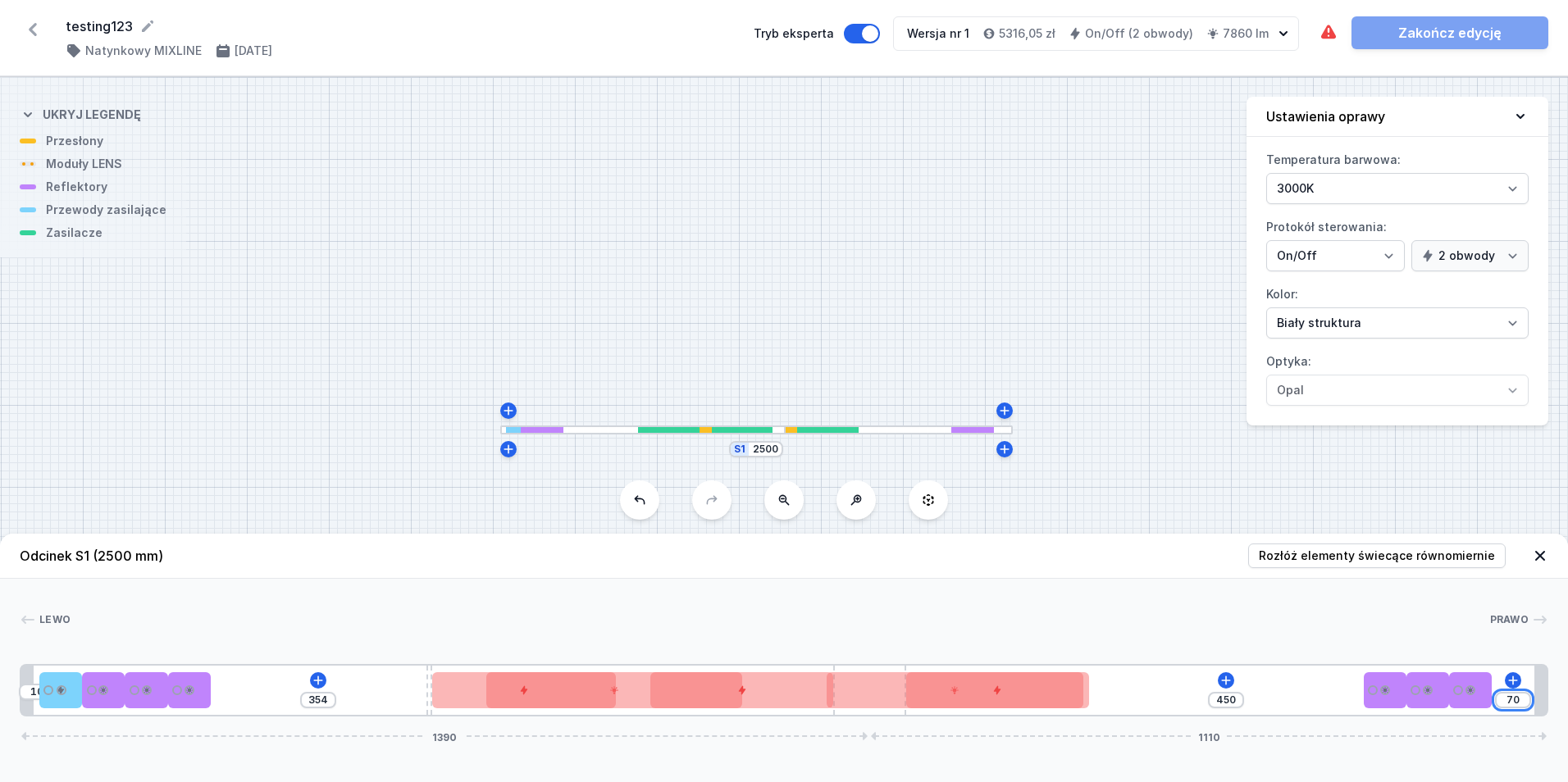
click at [1526, 703] on input "70" at bounding box center [1513, 700] width 27 height 13
drag, startPoint x: 1422, startPoint y: 693, endPoint x: 1413, endPoint y: 696, distance: 9.5
click at [1413, 696] on div at bounding box center [1409, 690] width 42 height 36
click at [1373, 702] on div at bounding box center [1366, 690] width 42 height 36
click at [1386, 749] on div "Odcinek S1 (2500 mm) Rozłóż elementy świecące równomiernie Lewo Prawo 1 2 3 2 3…" at bounding box center [784, 658] width 1568 height 248
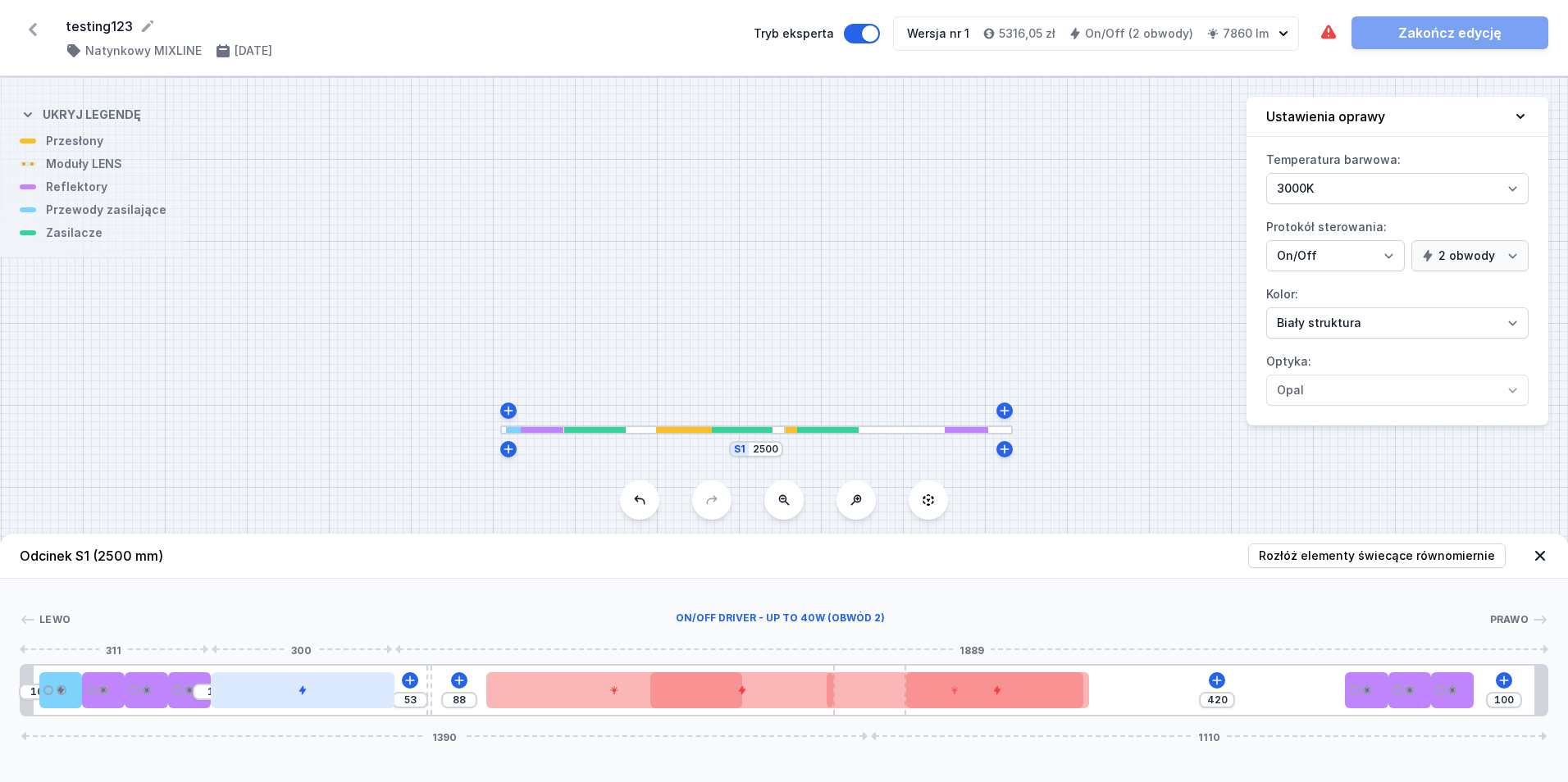
drag, startPoint x: 356, startPoint y: 689, endPoint x: 245, endPoint y: 700, distance: 111.5
click at [245, 701] on div at bounding box center [302, 690] width 183 height 36
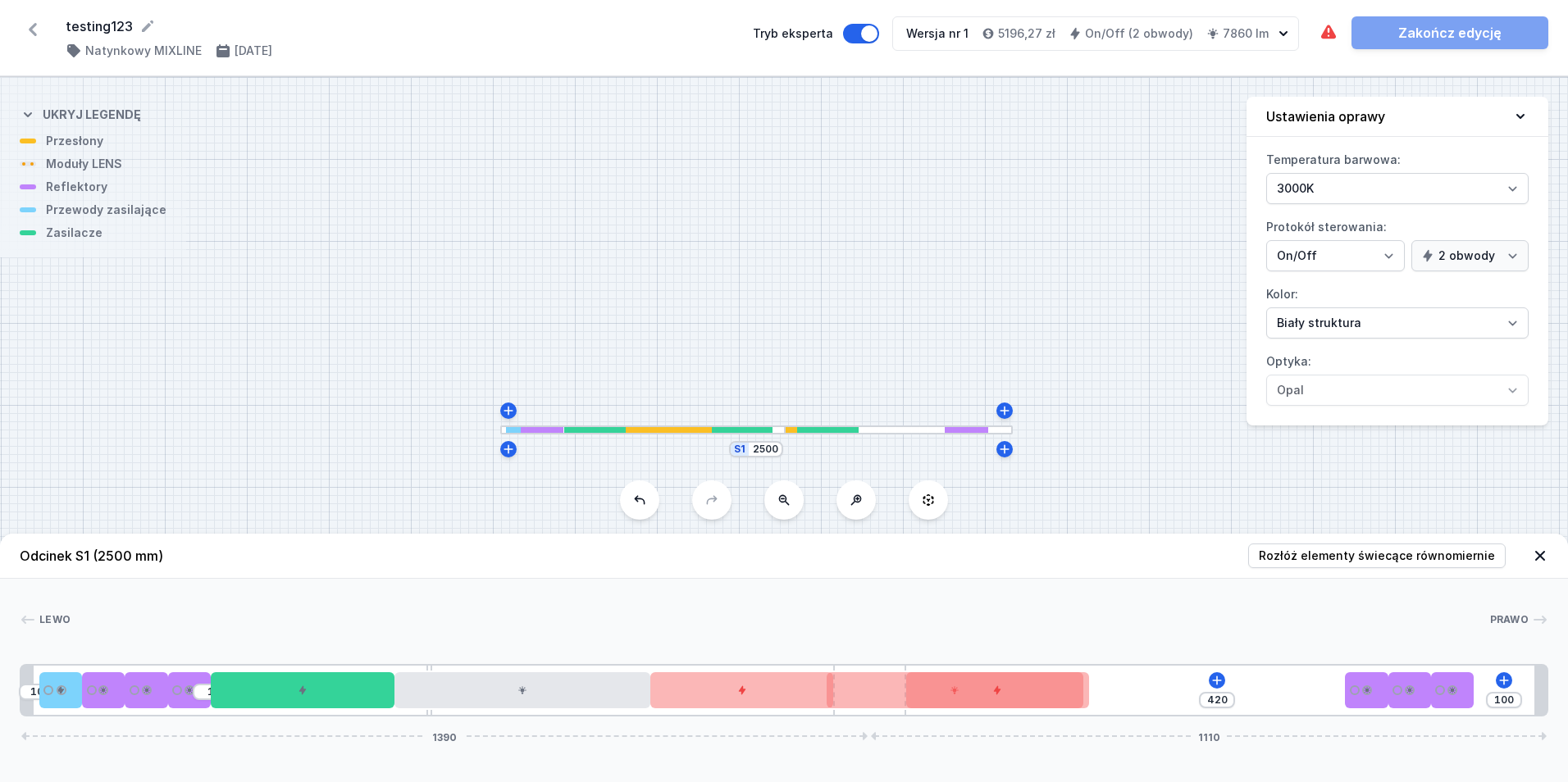
drag, startPoint x: 530, startPoint y: 699, endPoint x: 458, endPoint y: 709, distance: 72.7
click at [458, 709] on div "10 1 420 100 1390 1110" at bounding box center [784, 690] width 1529 height 52
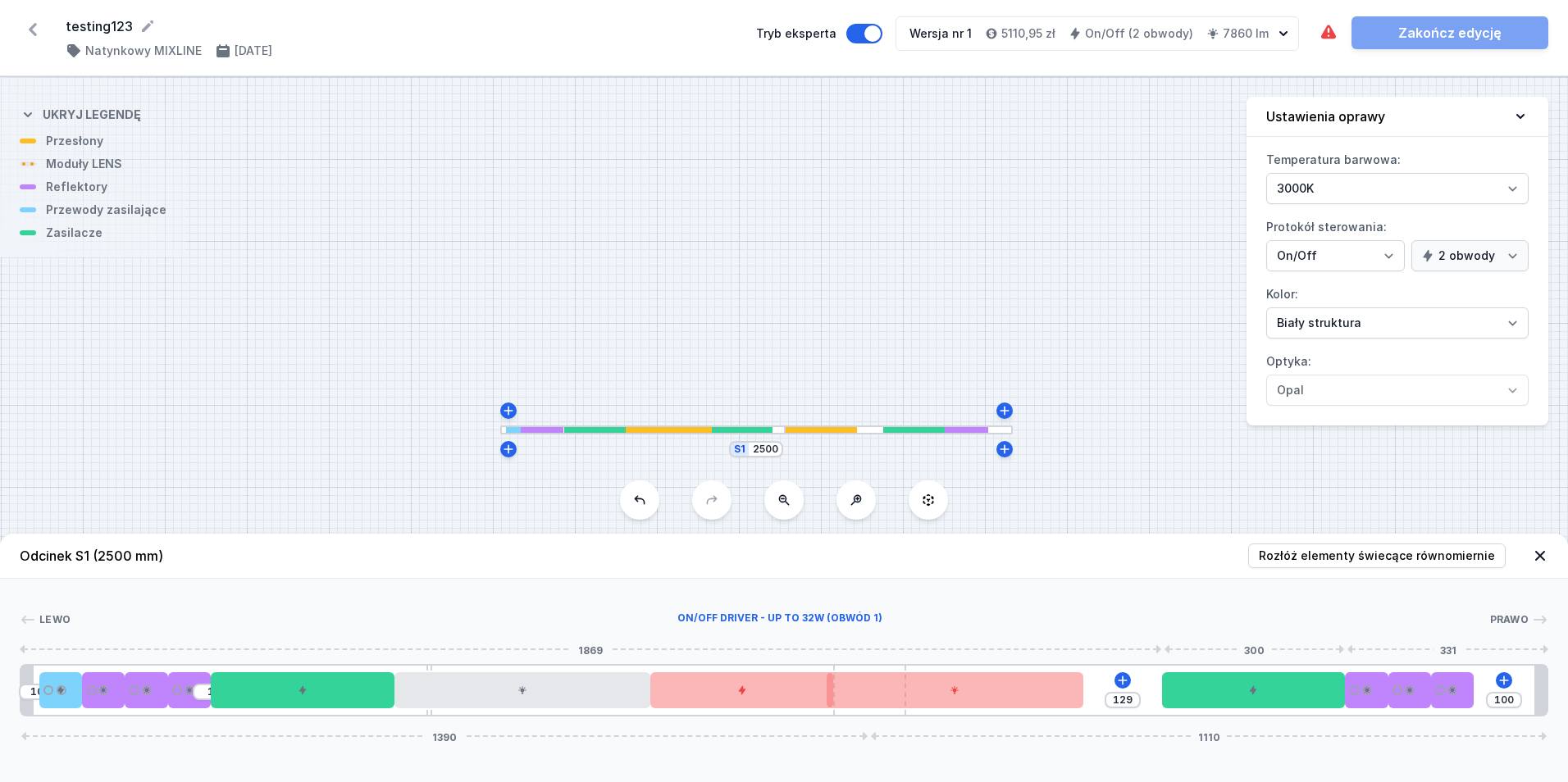
drag, startPoint x: 949, startPoint y: 702, endPoint x: 1113, endPoint y: 740, distance: 168.3
click at [1240, 697] on div at bounding box center [1254, 690] width 183 height 36
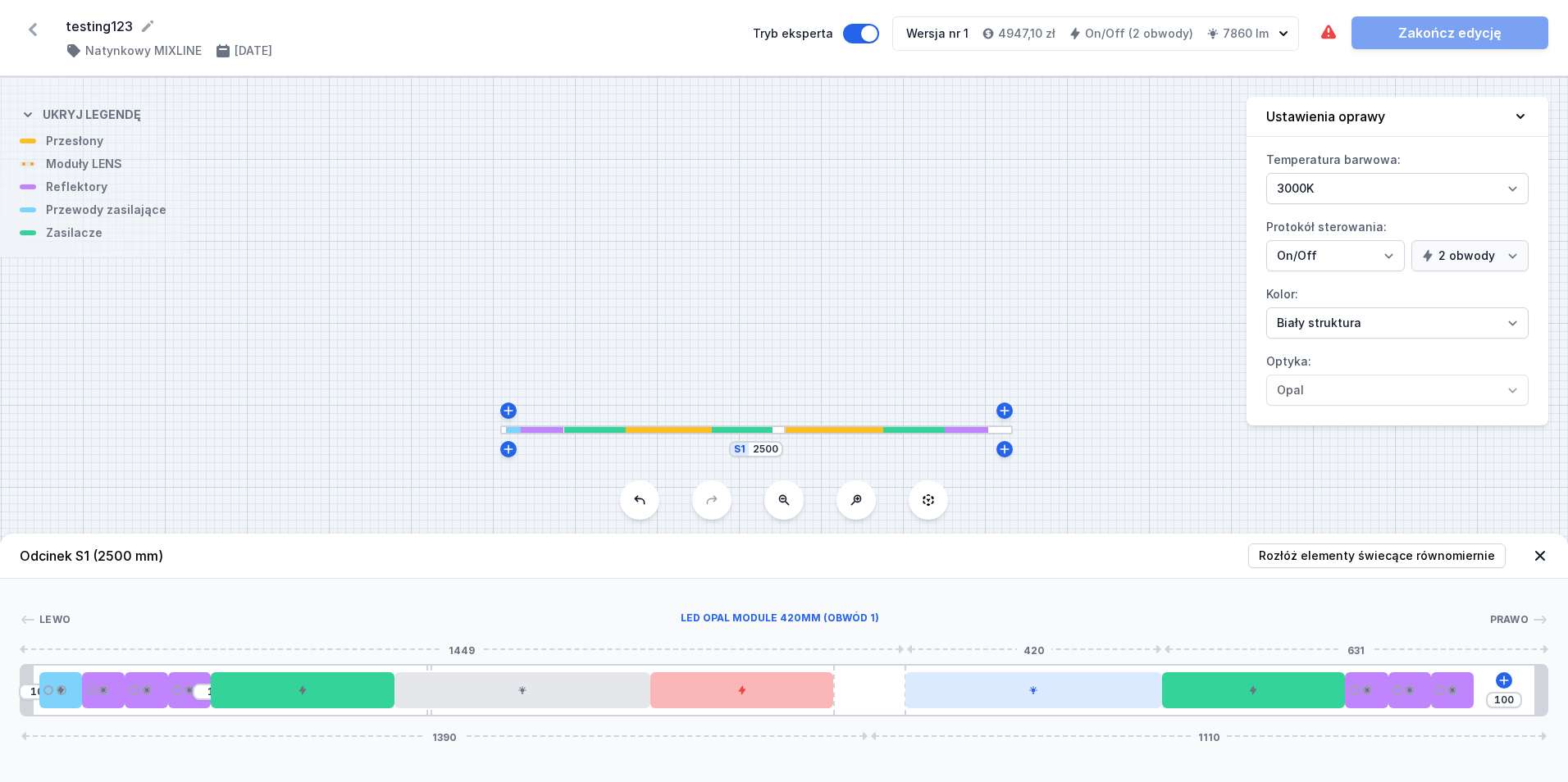
drag, startPoint x: 1047, startPoint y: 706, endPoint x: 1142, endPoint y: 705, distance: 95.0
click at [1148, 703] on div at bounding box center [1033, 690] width 256 height 36
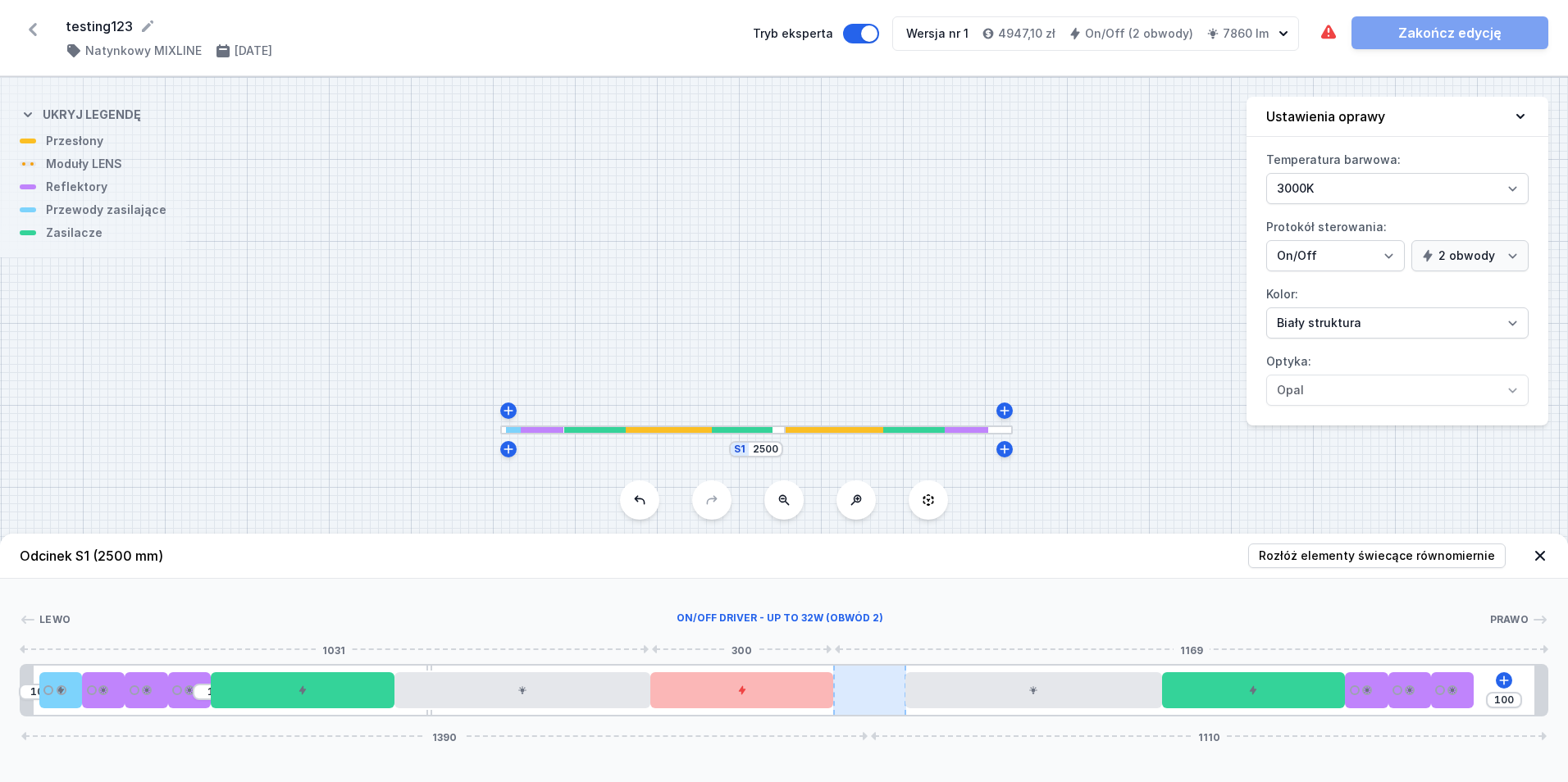
drag, startPoint x: 817, startPoint y: 703, endPoint x: 842, endPoint y: 702, distance: 25.0
click at [813, 702] on div at bounding box center [742, 690] width 183 height 36
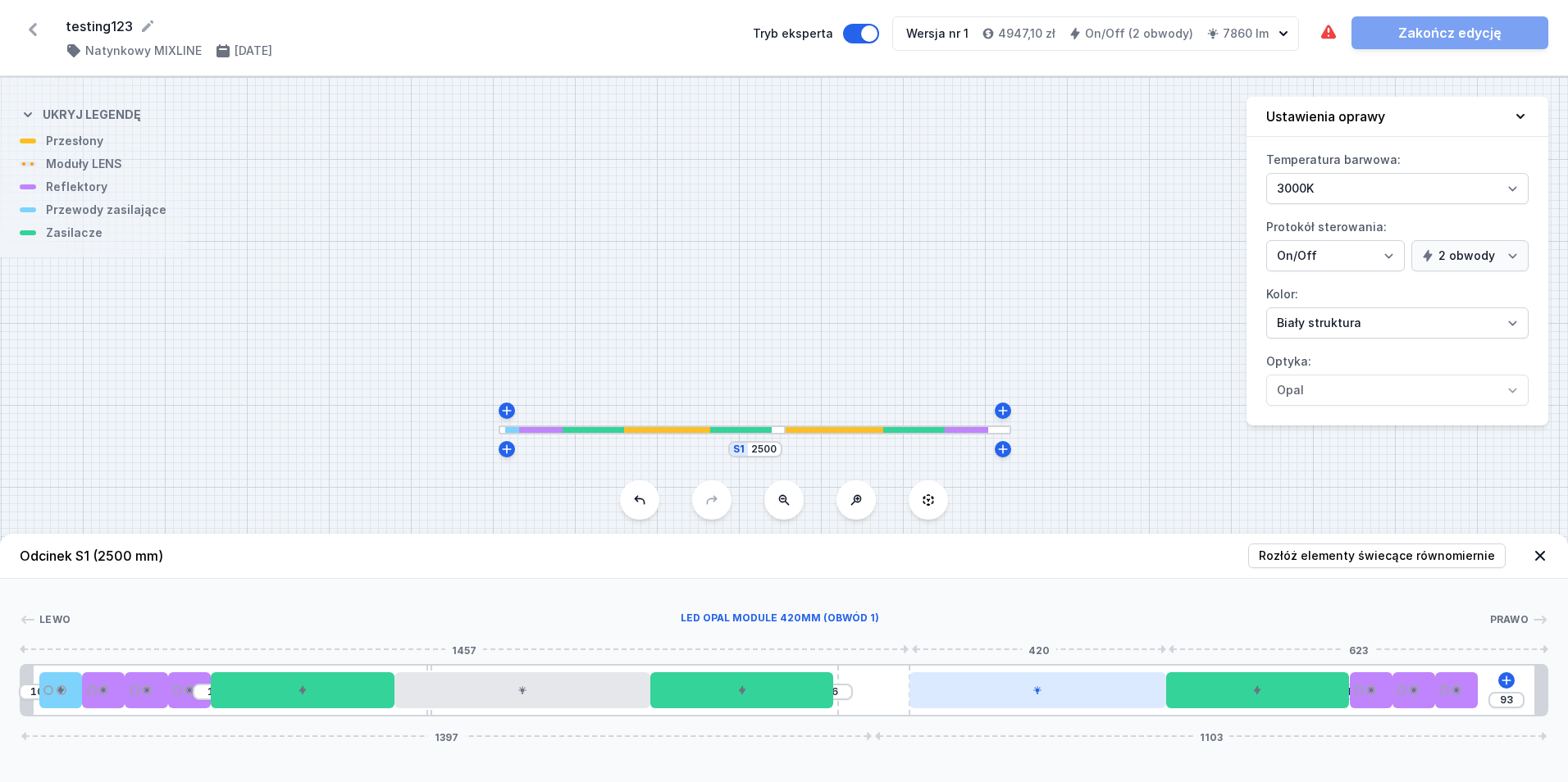
drag, startPoint x: 861, startPoint y: 699, endPoint x: 917, endPoint y: 697, distance: 56.0
click at [917, 697] on div "10 1 6 1 93 1397 1103" at bounding box center [784, 690] width 1529 height 52
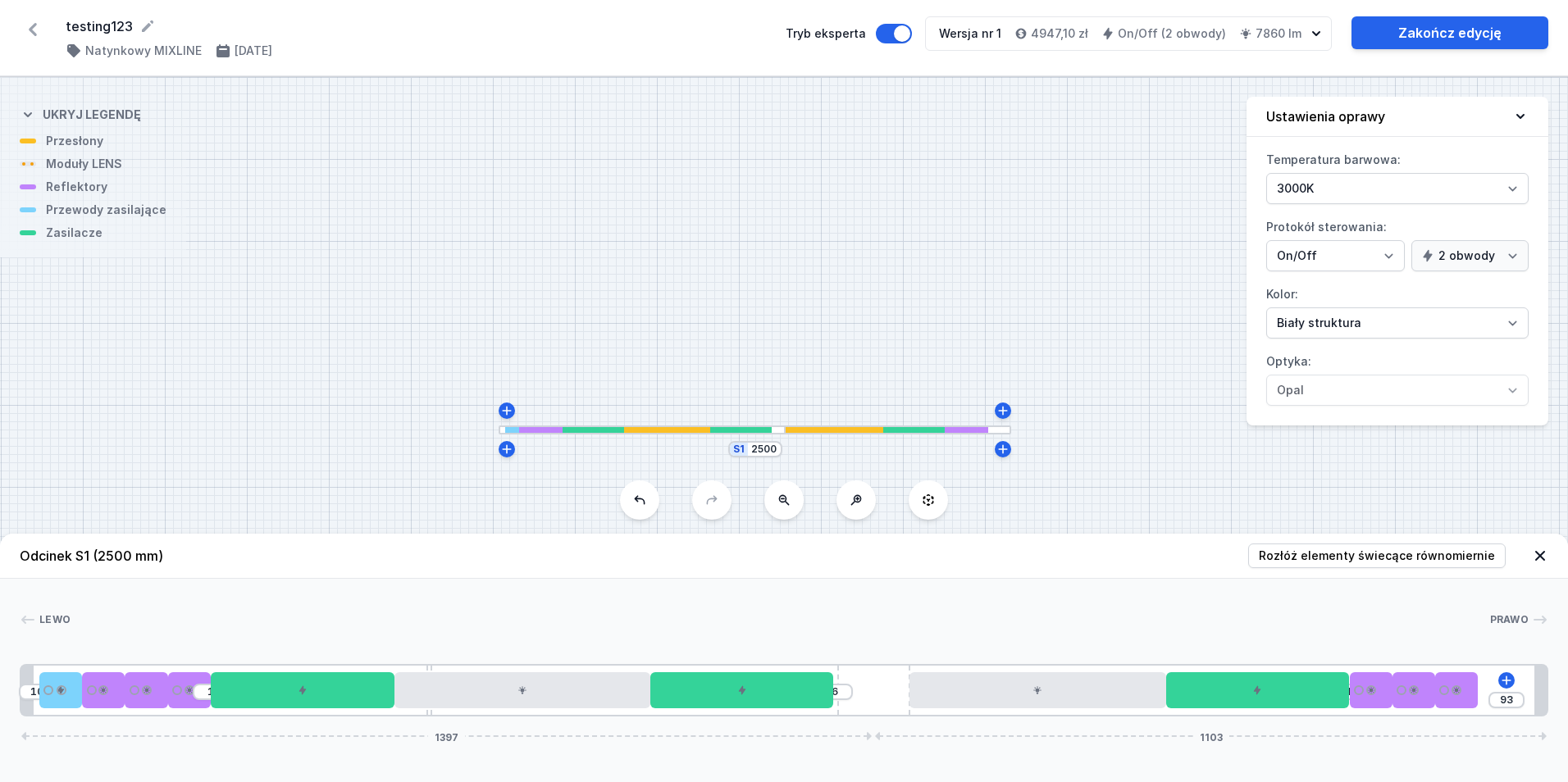
click at [899, 760] on div "Odcinek S1 (2500 mm) Rozłóż elementy świecące równomiernie Lewo Prawo 1 2 3 2 3…" at bounding box center [784, 658] width 1568 height 248
click at [888, 702] on div at bounding box center [874, 690] width 73 height 49
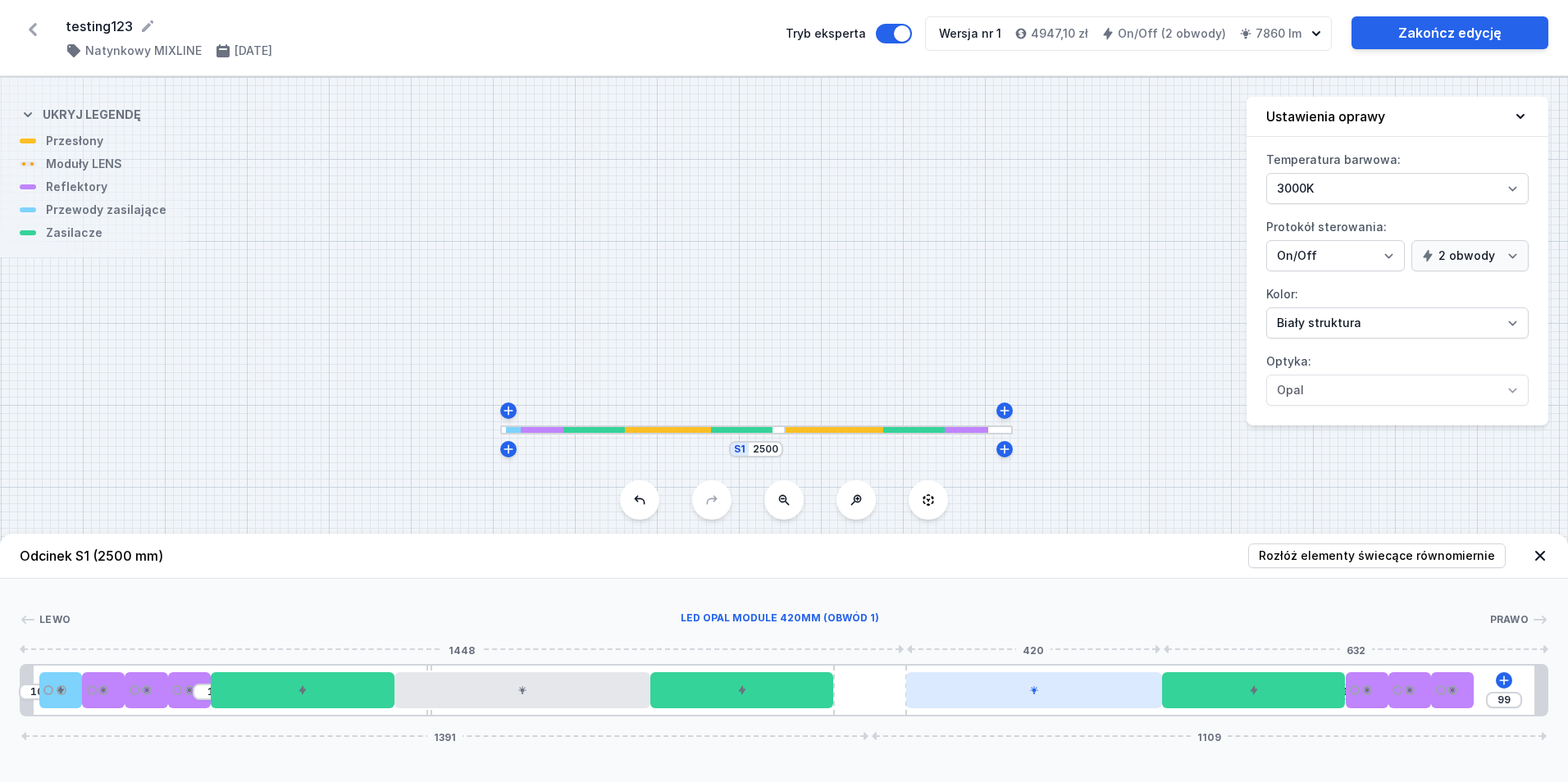
drag, startPoint x: 885, startPoint y: 705, endPoint x: 935, endPoint y: 689, distance: 52.5
click at [935, 689] on div "10 1 1 99 1391 1109" at bounding box center [784, 690] width 1529 height 52
click at [431, 670] on div at bounding box center [429, 690] width 6 height 49
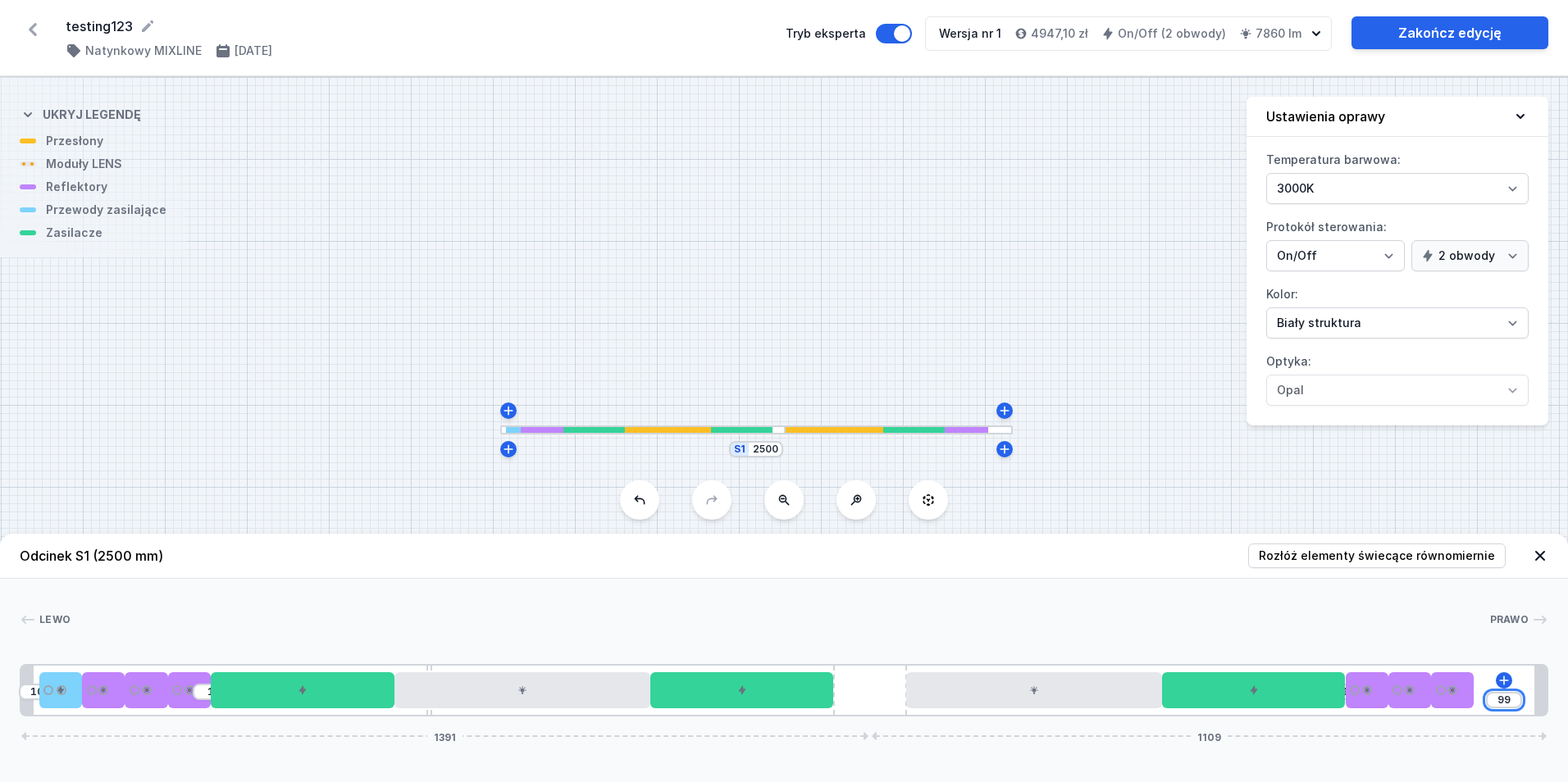
click at [1509, 701] on input "99" at bounding box center [1504, 700] width 27 height 13
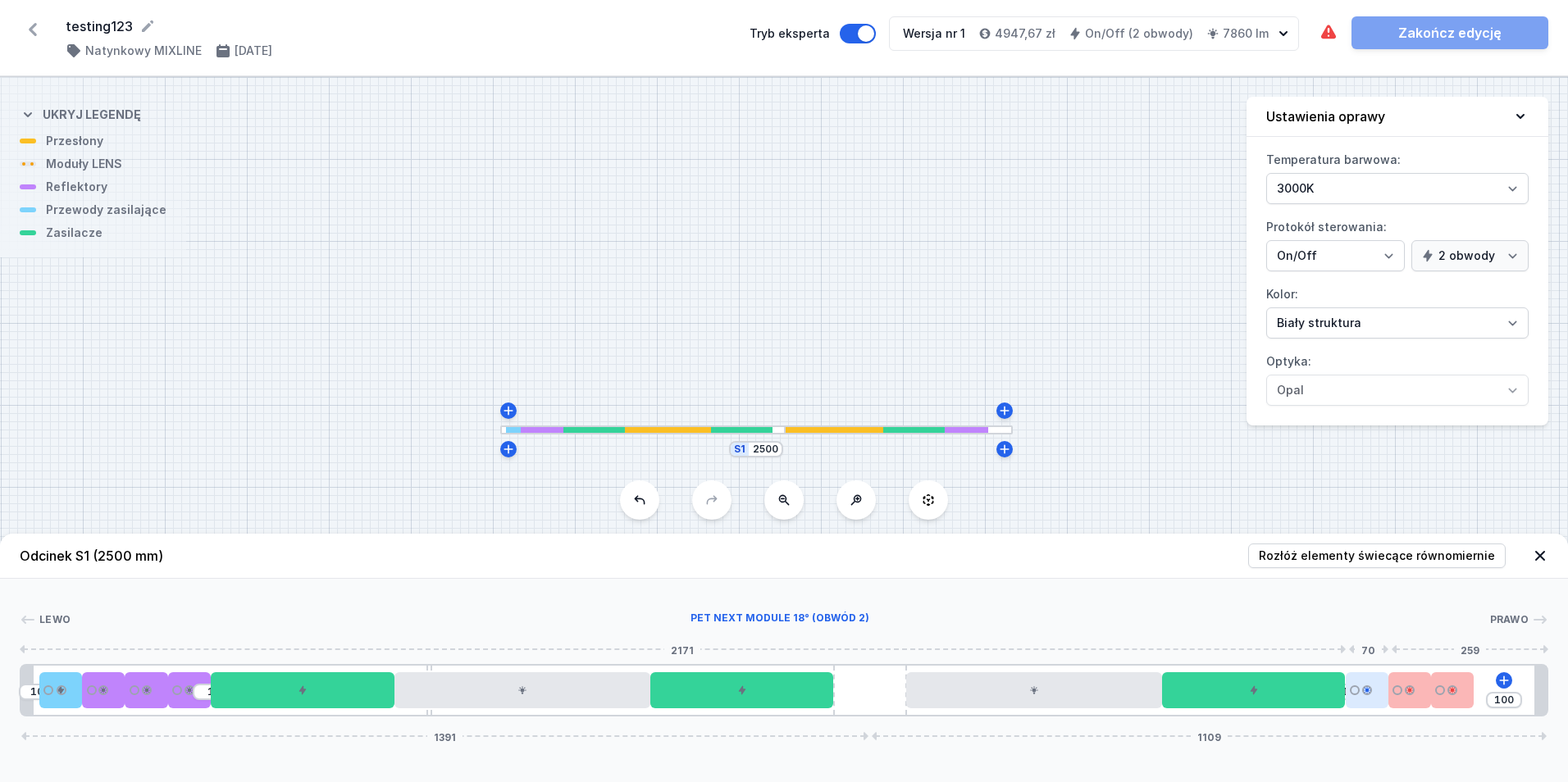
click at [1356, 706] on div at bounding box center [1367, 690] width 42 height 36
drag, startPoint x: 1401, startPoint y: 704, endPoint x: 1407, endPoint y: 696, distance: 10.0
drag, startPoint x: 1369, startPoint y: 696, endPoint x: 1355, endPoint y: 696, distance: 14.0
click at [1327, 696] on div "10 1 71 100 1391 1109" at bounding box center [784, 690] width 1529 height 52
drag, startPoint x: 1384, startPoint y: 697, endPoint x: 1420, endPoint y: 696, distance: 36.0
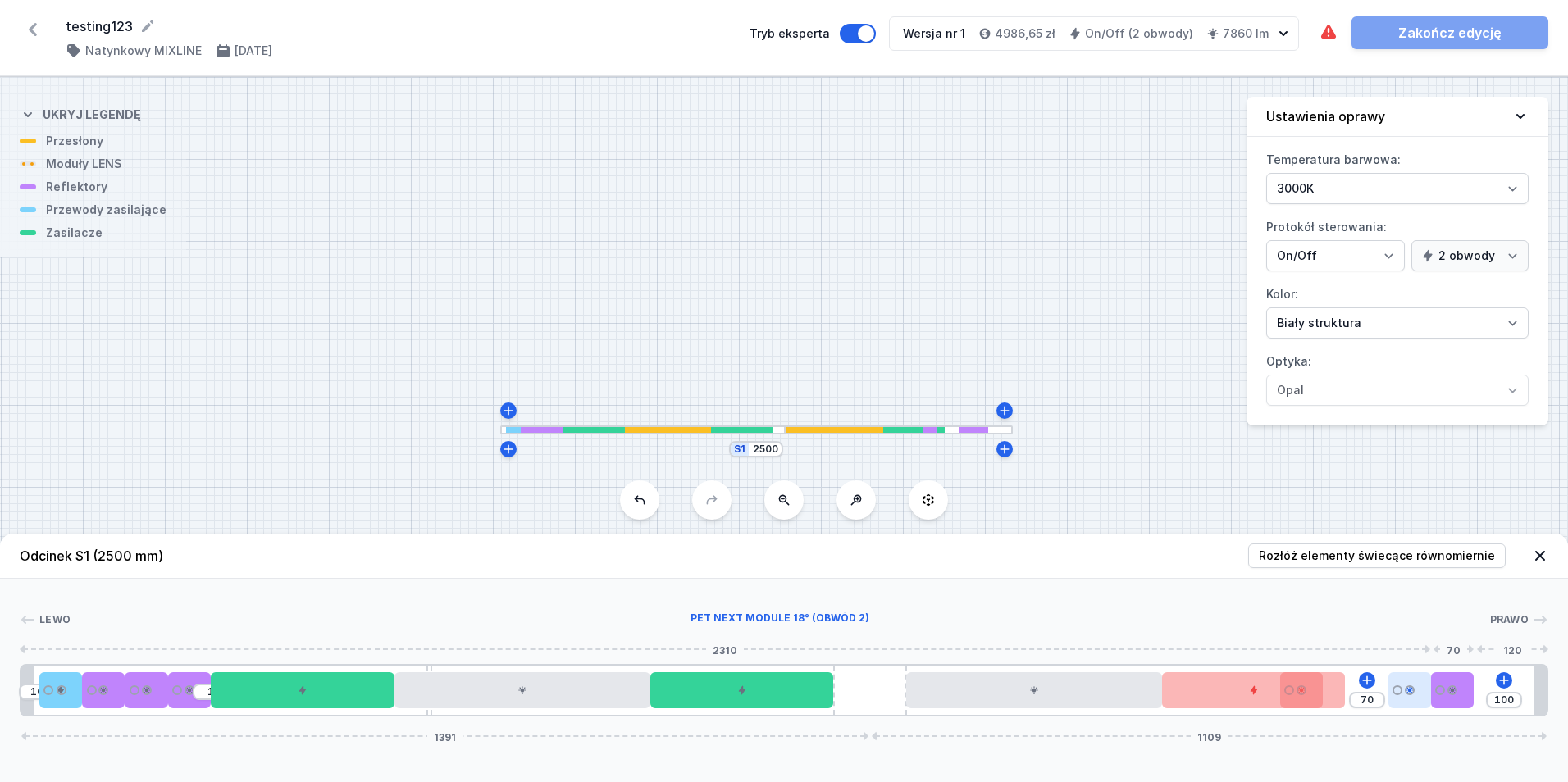
click at [1439, 692] on div "10 1 70 100 1391 1109" at bounding box center [784, 690] width 1529 height 52
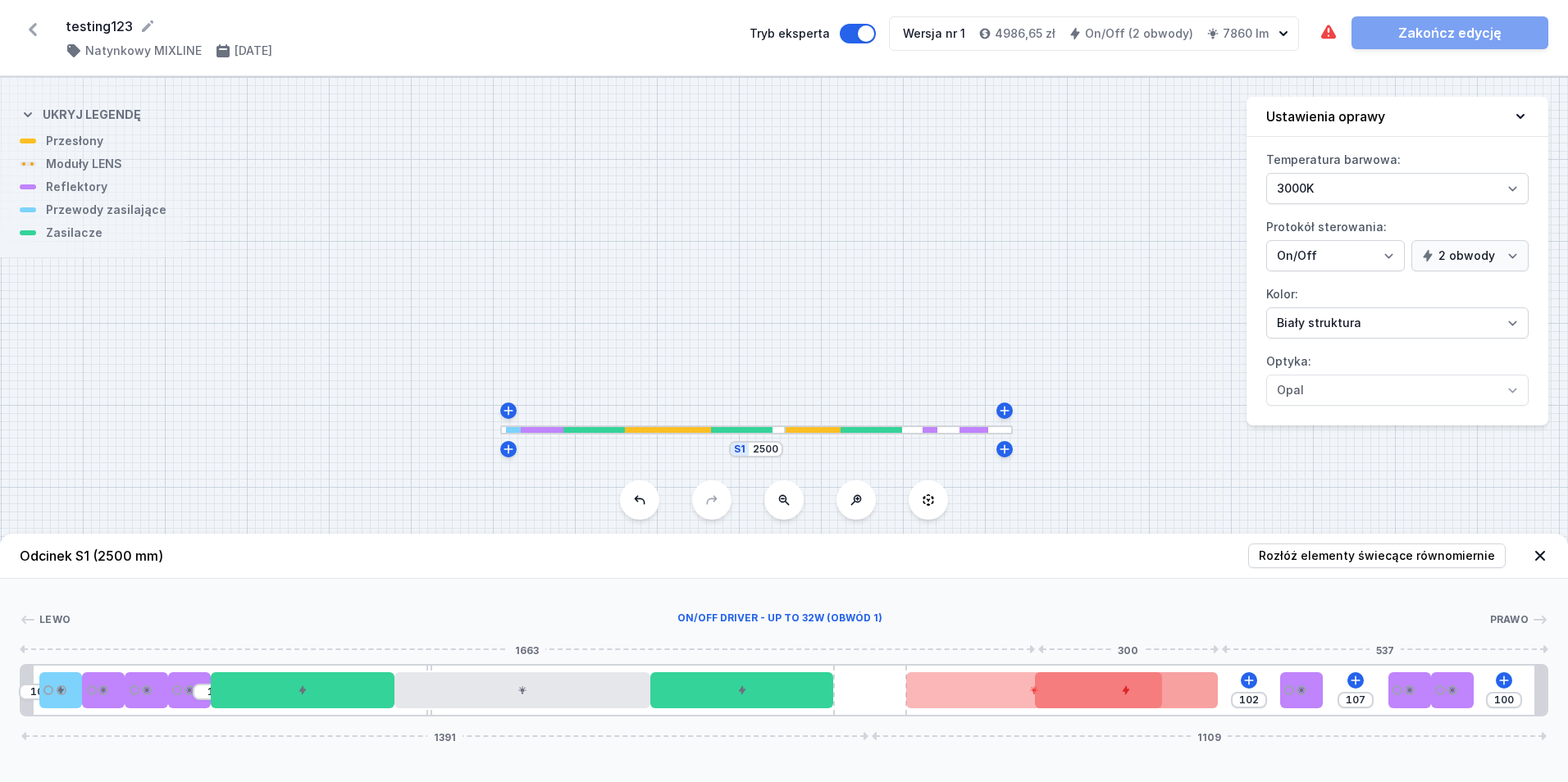
drag, startPoint x: 1306, startPoint y: 699, endPoint x: 1203, endPoint y: 695, distance: 103.1
click at [1195, 695] on div at bounding box center [1127, 690] width 183 height 36
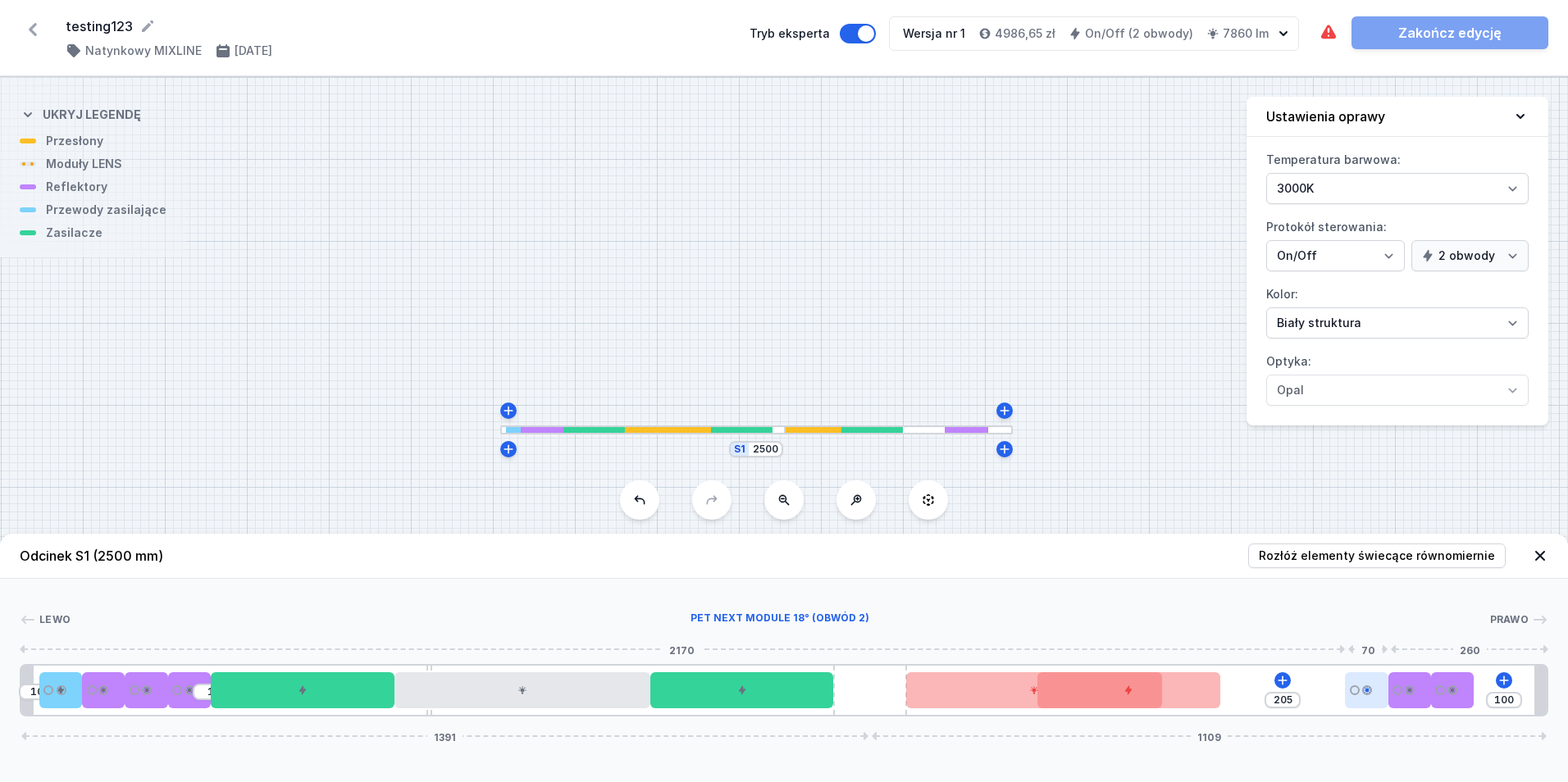
drag, startPoint x: 1316, startPoint y: 689, endPoint x: 1380, endPoint y: 684, distance: 64.2
click at [1380, 684] on div at bounding box center [1366, 690] width 42 height 36
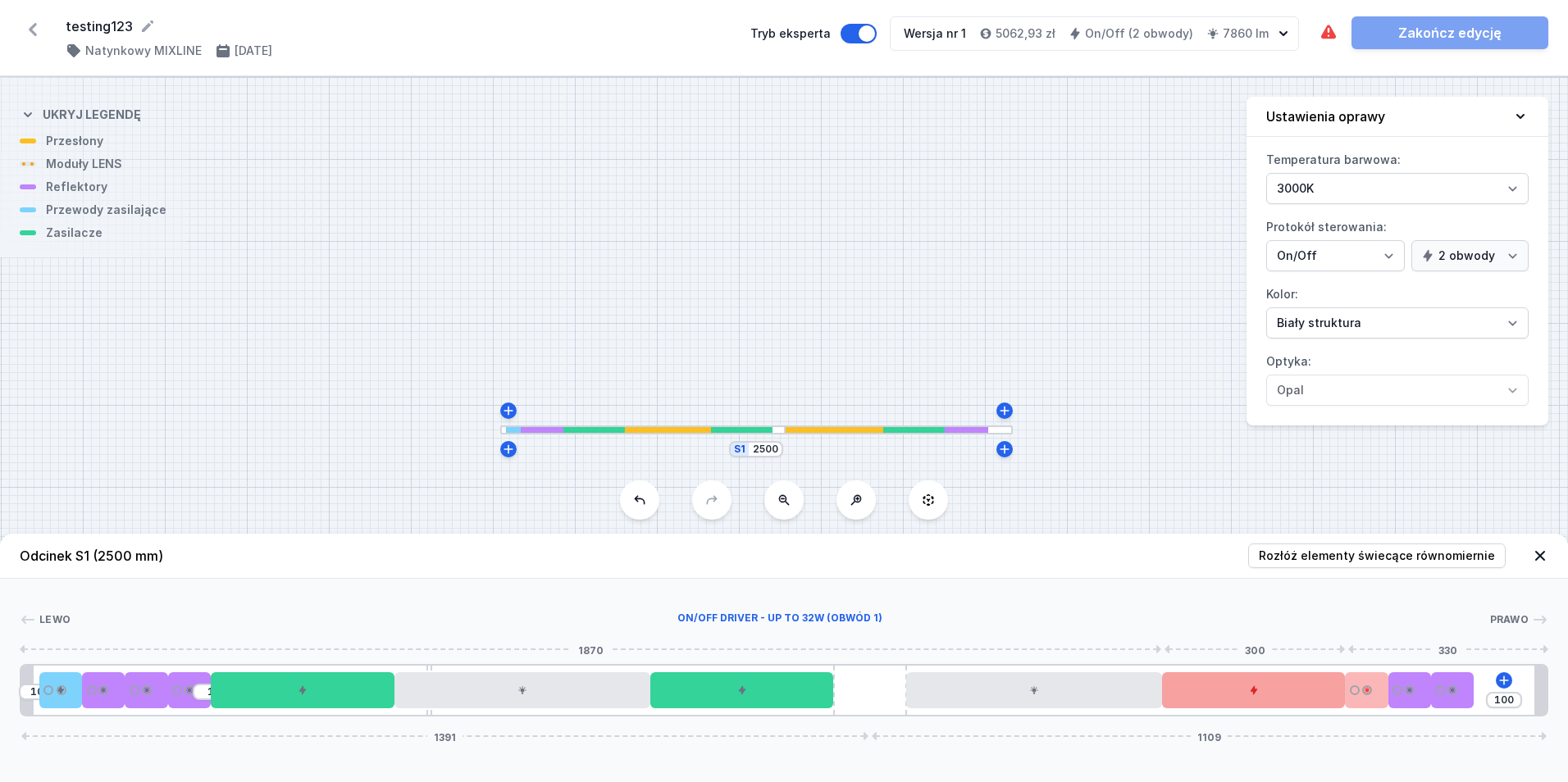
drag, startPoint x: 1202, startPoint y: 697, endPoint x: 1337, endPoint y: 690, distance: 135.2
click at [1337, 690] on div at bounding box center [1254, 690] width 183 height 36
click at [1214, 696] on div at bounding box center [1254, 690] width 183 height 36
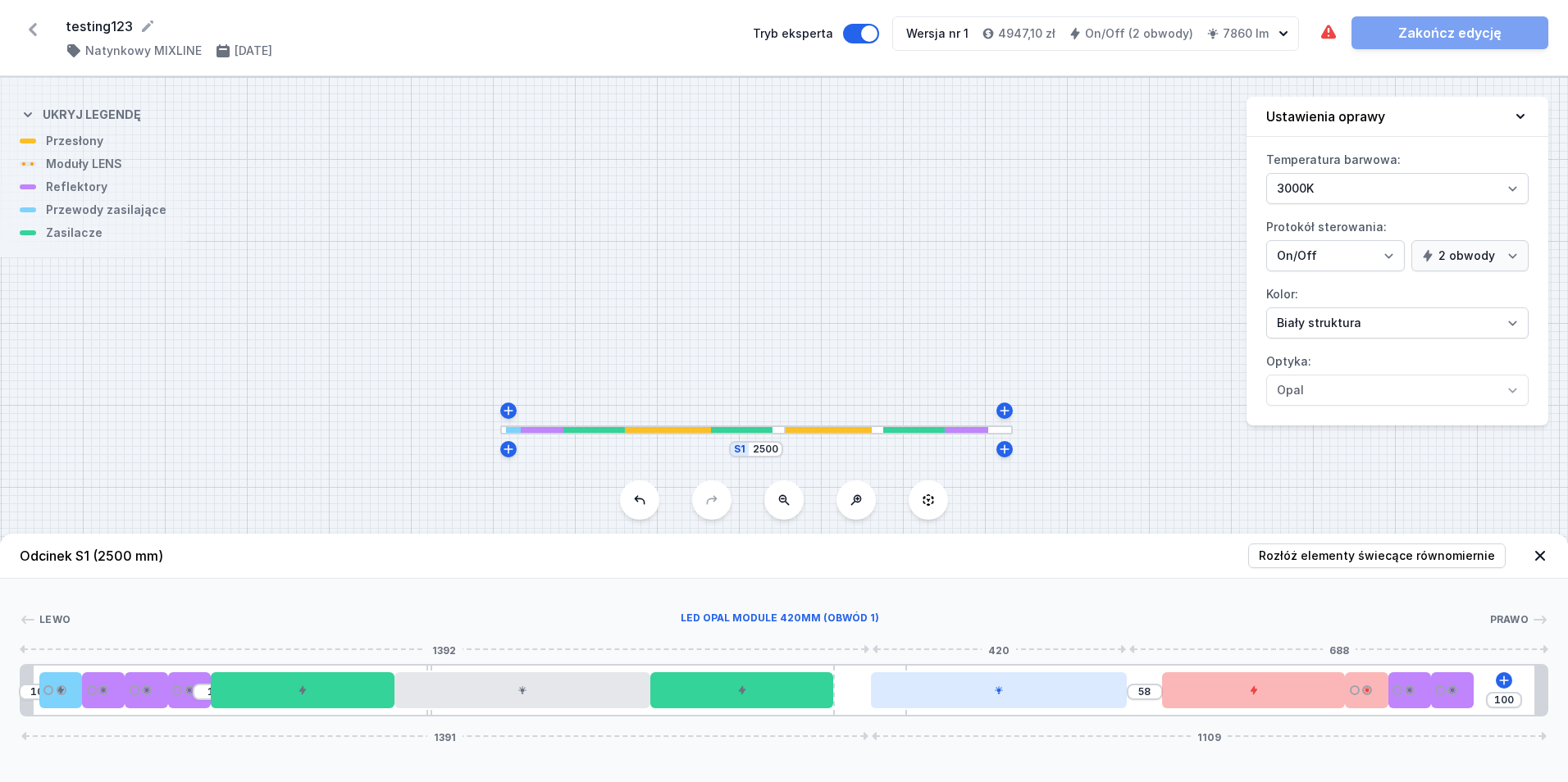
drag, startPoint x: 1101, startPoint y: 700, endPoint x: 1076, endPoint y: 699, distance: 25.0
click at [1062, 700] on div at bounding box center [999, 690] width 256 height 36
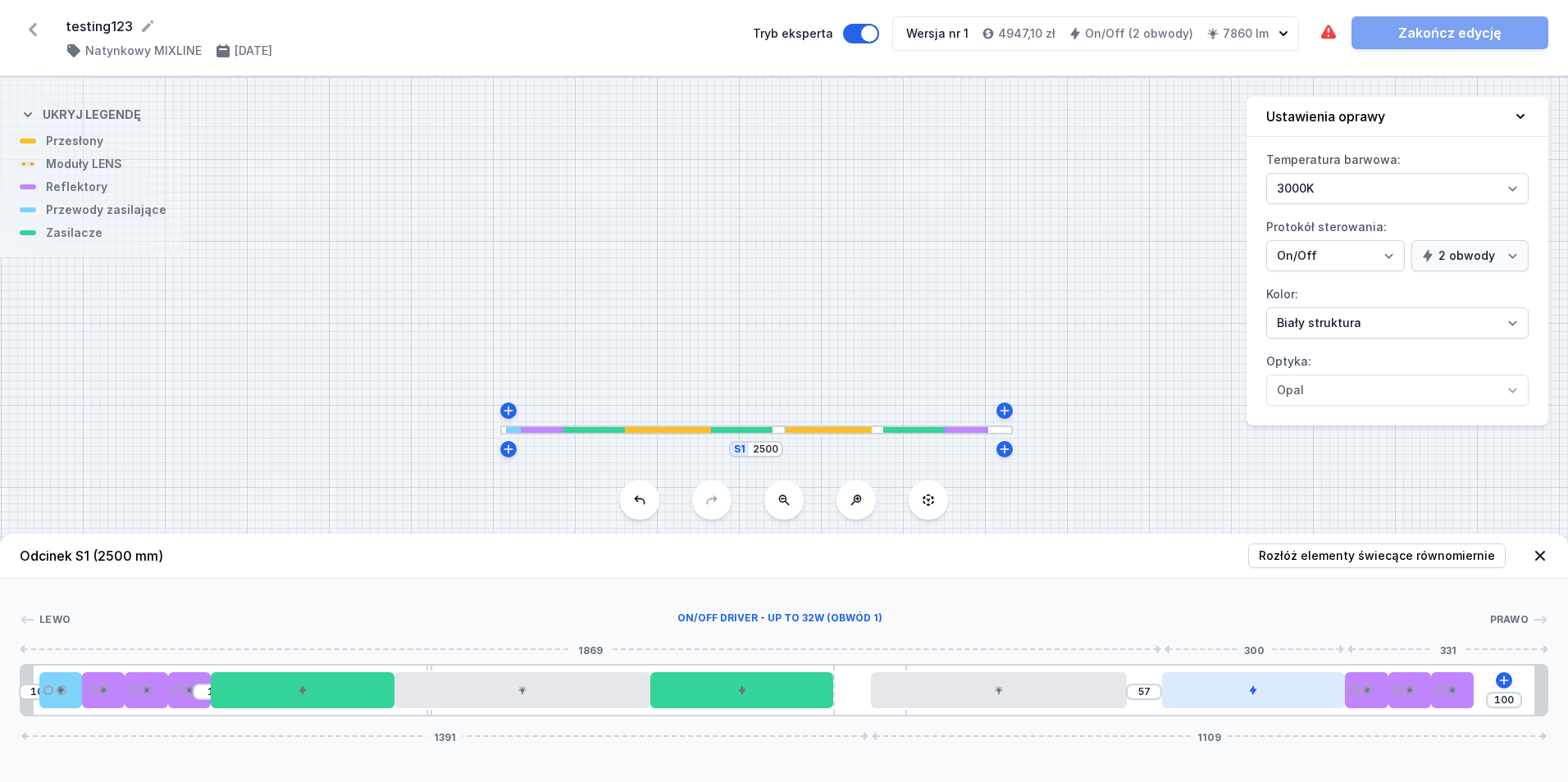
drag, startPoint x: 1203, startPoint y: 698, endPoint x: 1234, endPoint y: 694, distance: 31.3
click at [1234, 694] on div at bounding box center [1254, 690] width 183 height 36
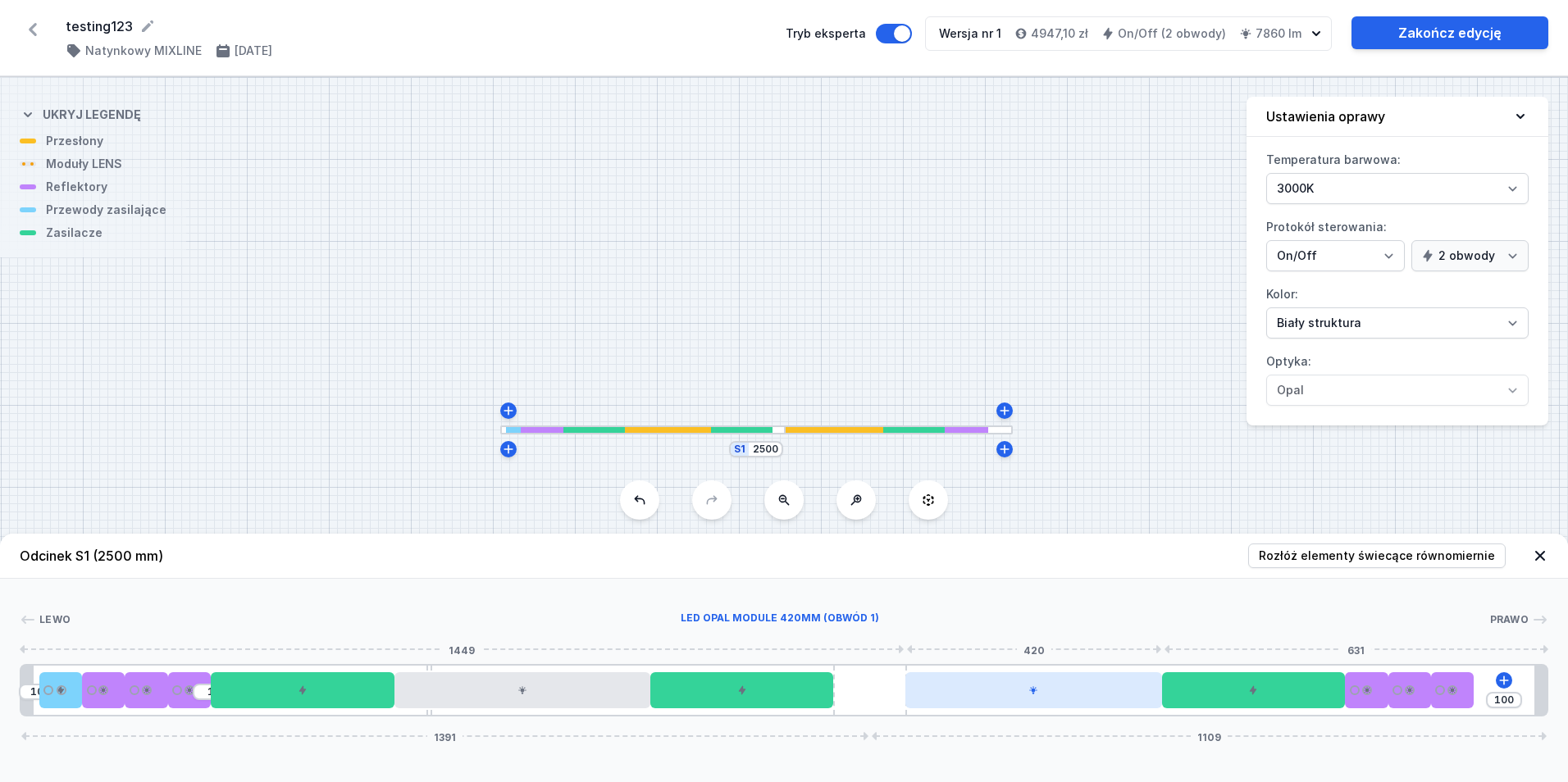
drag, startPoint x: 1094, startPoint y: 694, endPoint x: 1158, endPoint y: 693, distance: 64.0
click at [1158, 693] on div at bounding box center [1033, 690] width 256 height 36
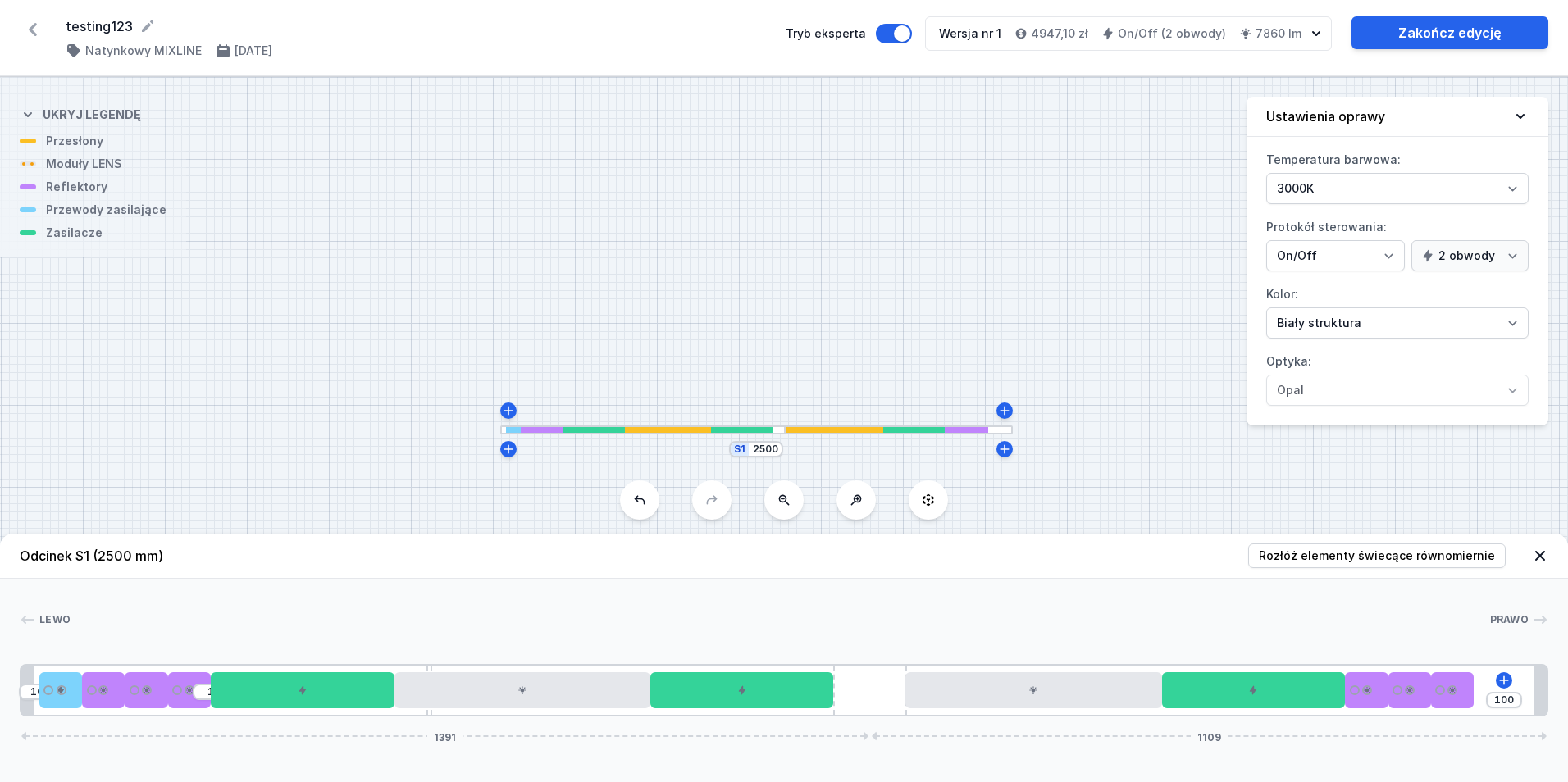
click at [1100, 774] on div "Odcinek S1 (2500 mm) Rozłóż elementy świecące równomiernie Lewo Prawo 1 2 3 2 3…" at bounding box center [784, 658] width 1568 height 248
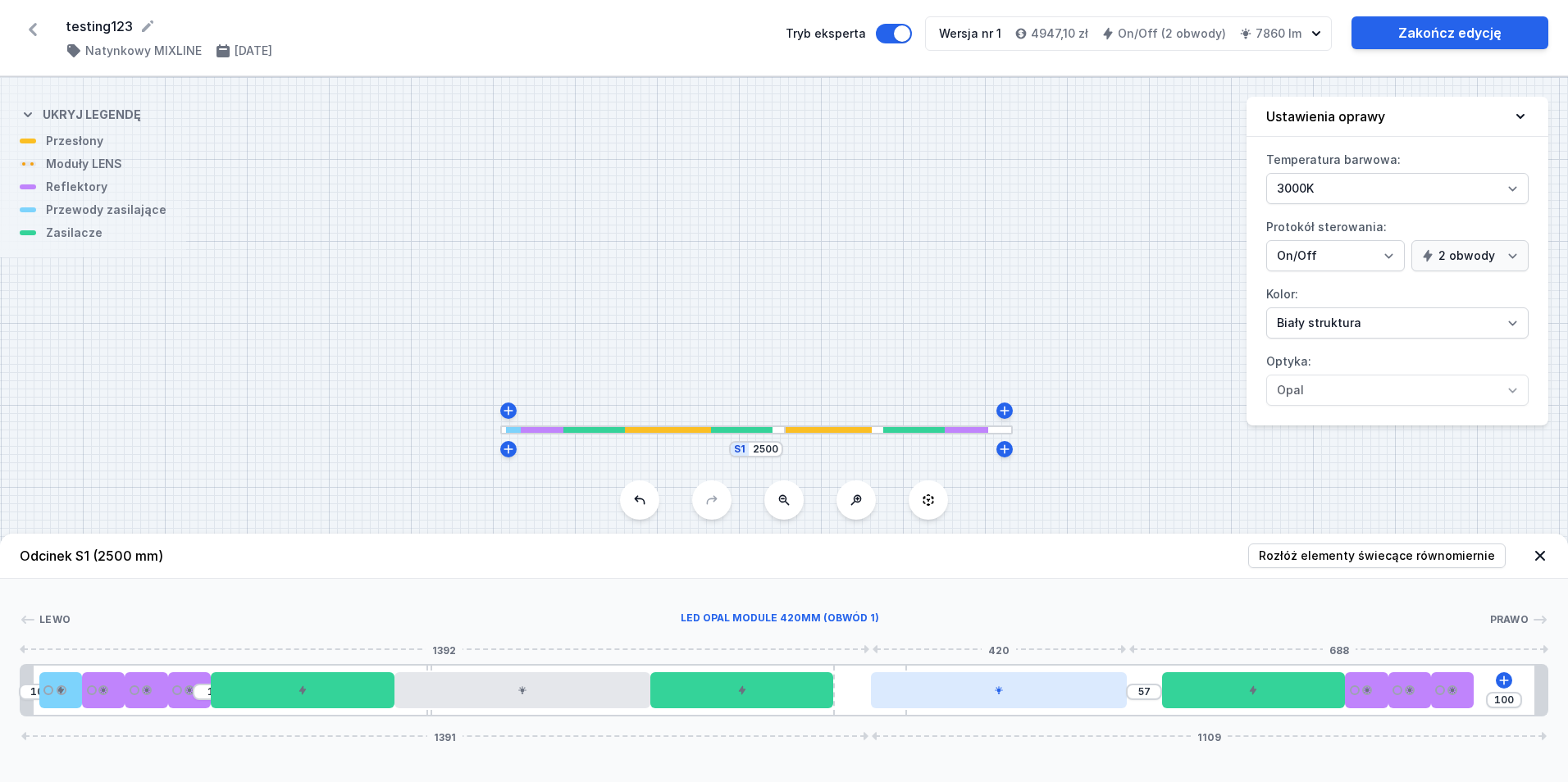
drag, startPoint x: 942, startPoint y: 694, endPoint x: 922, endPoint y: 699, distance: 20.6
click at [922, 699] on div at bounding box center [999, 690] width 256 height 36
drag, startPoint x: 995, startPoint y: 696, endPoint x: 1067, endPoint y: 693, distance: 72.1
click at [1067, 693] on div at bounding box center [1033, 690] width 256 height 36
drag, startPoint x: 947, startPoint y: 688, endPoint x: 914, endPoint y: 692, distance: 33.2
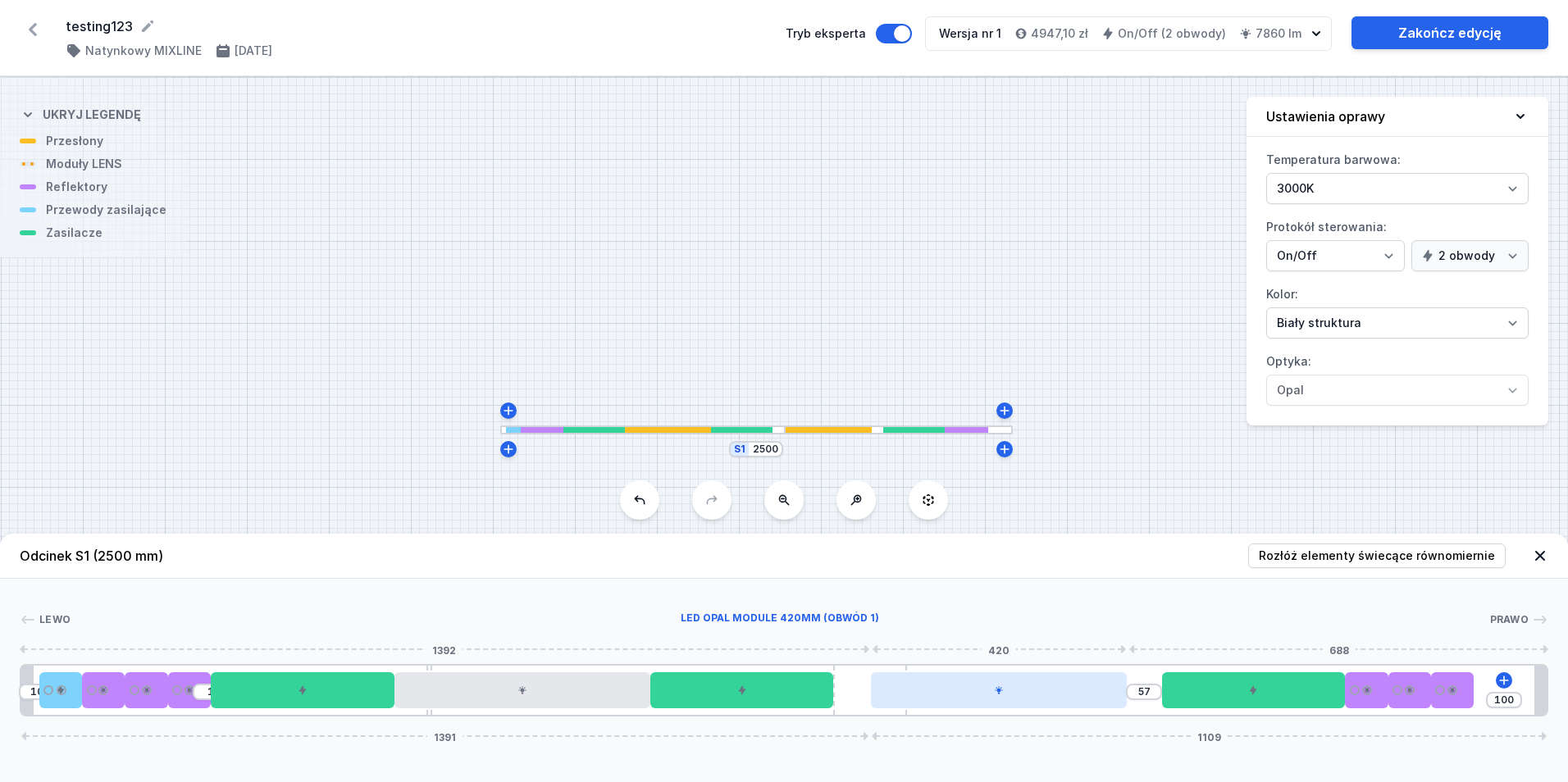
click at [914, 692] on div at bounding box center [999, 690] width 256 height 36
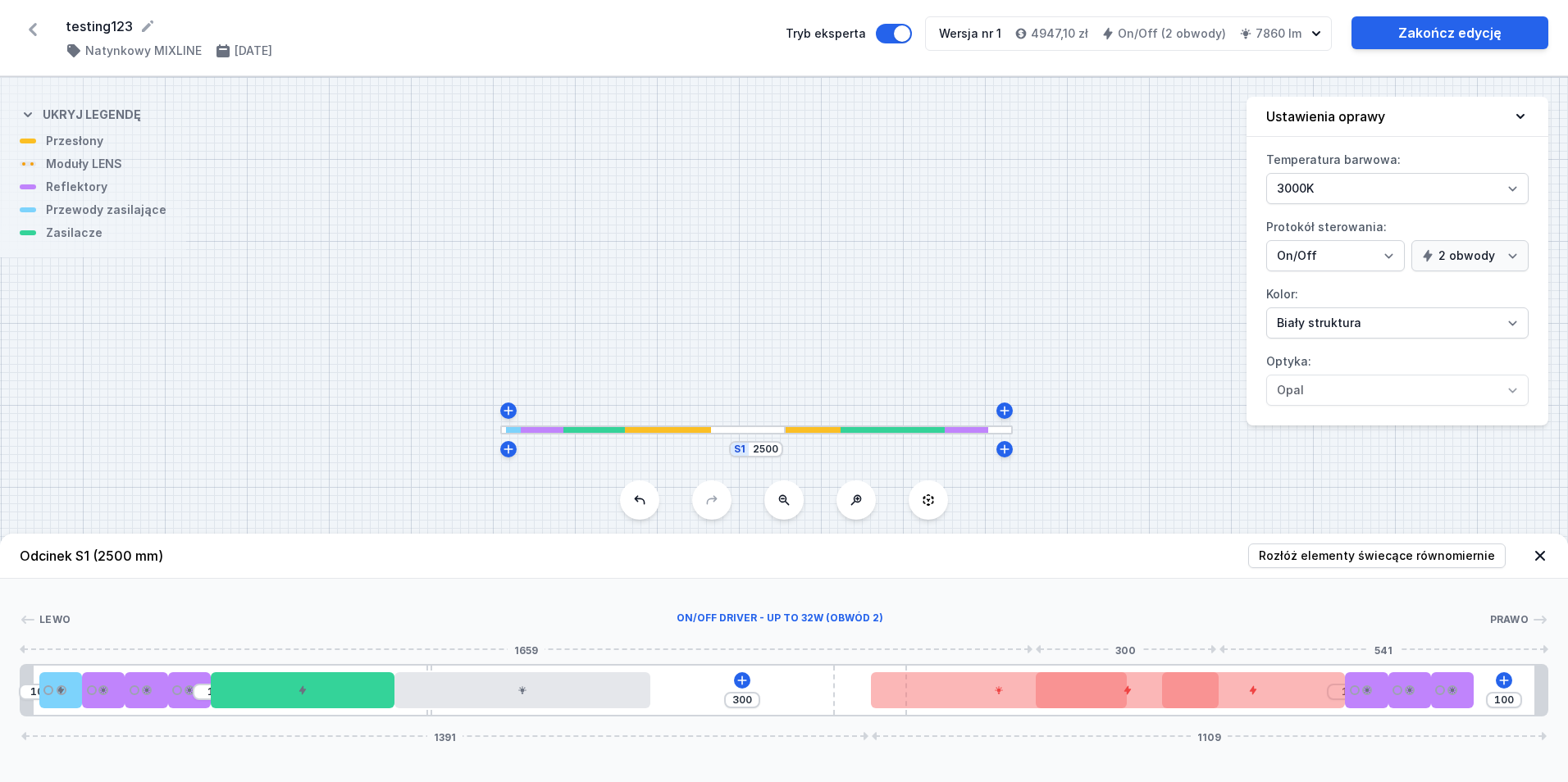
drag, startPoint x: 700, startPoint y: 700, endPoint x: 812, endPoint y: 711, distance: 112.5
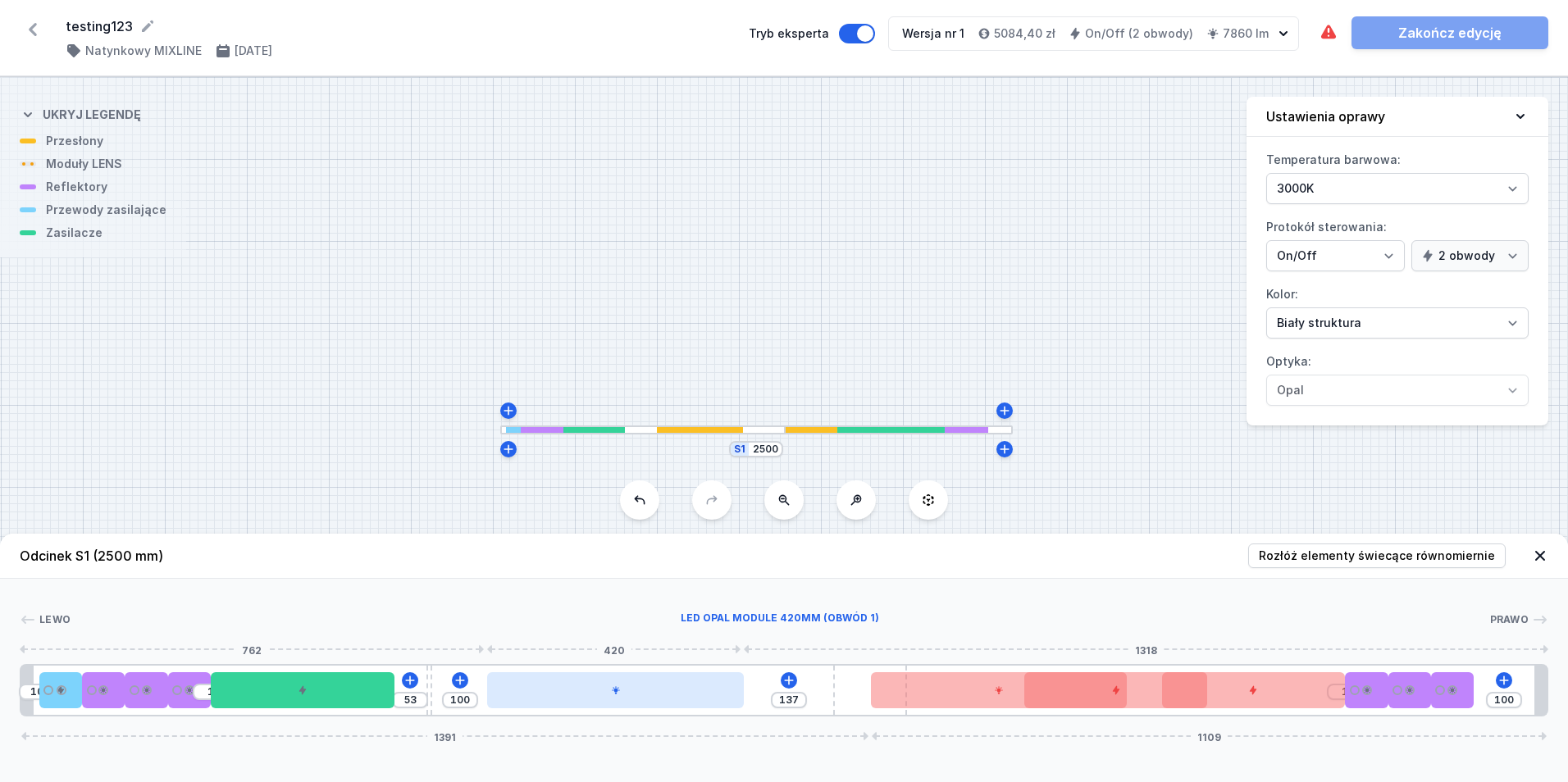
drag, startPoint x: 621, startPoint y: 694, endPoint x: 711, endPoint y: 688, distance: 90.2
click at [711, 688] on div at bounding box center [616, 690] width 256 height 36
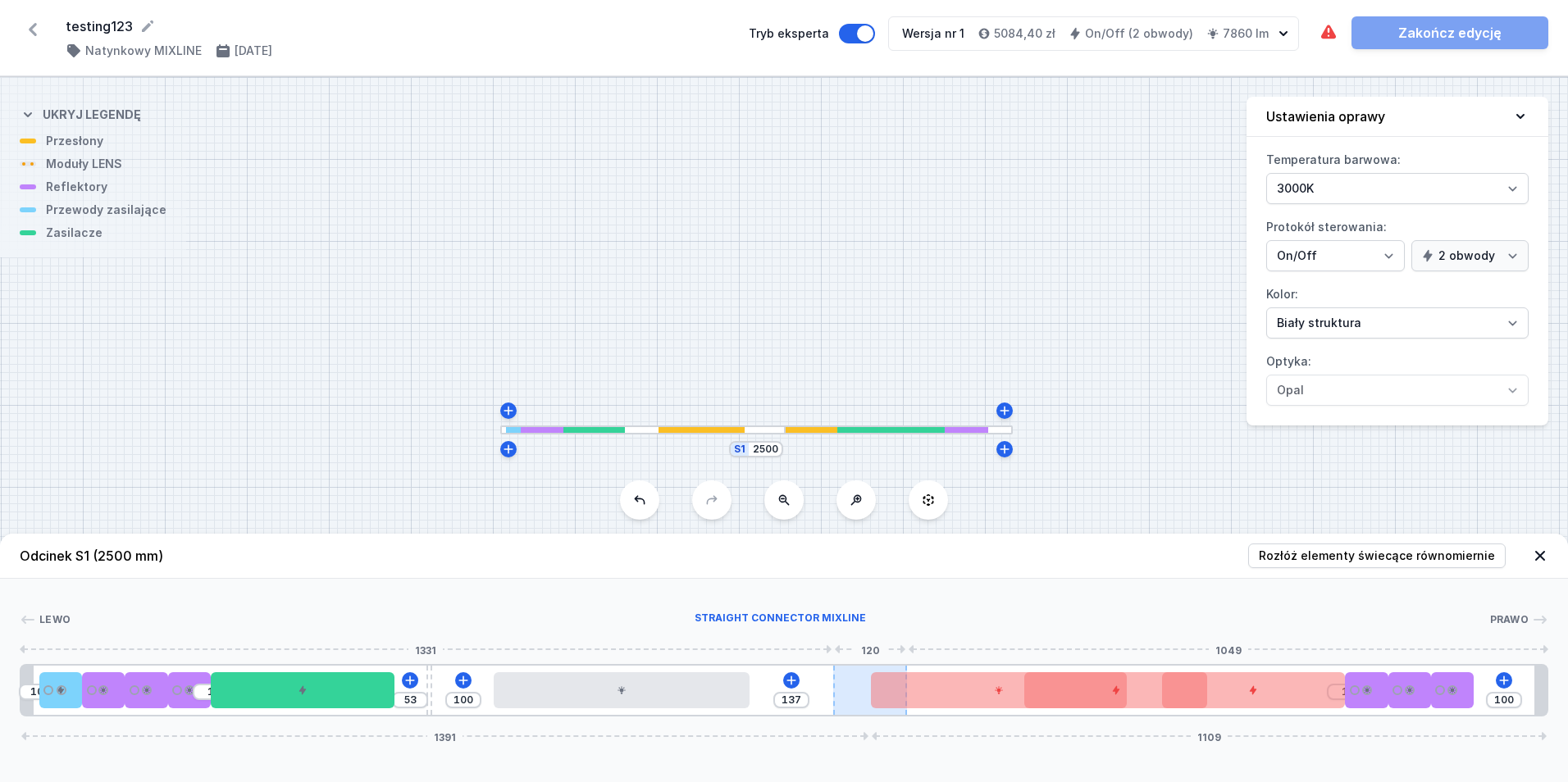
drag, startPoint x: 882, startPoint y: 689, endPoint x: 838, endPoint y: 696, distance: 44.6
click at [838, 696] on div "10 1 53 100 137 1 100 1391 1109" at bounding box center [784, 690] width 1529 height 52
drag, startPoint x: 910, startPoint y: 696, endPoint x: 799, endPoint y: 704, distance: 111.3
click at [855, 702] on div "10 1 53 100 137 1 100 1391 1109" at bounding box center [784, 690] width 1529 height 52
click at [795, 699] on input "137" at bounding box center [791, 700] width 27 height 13
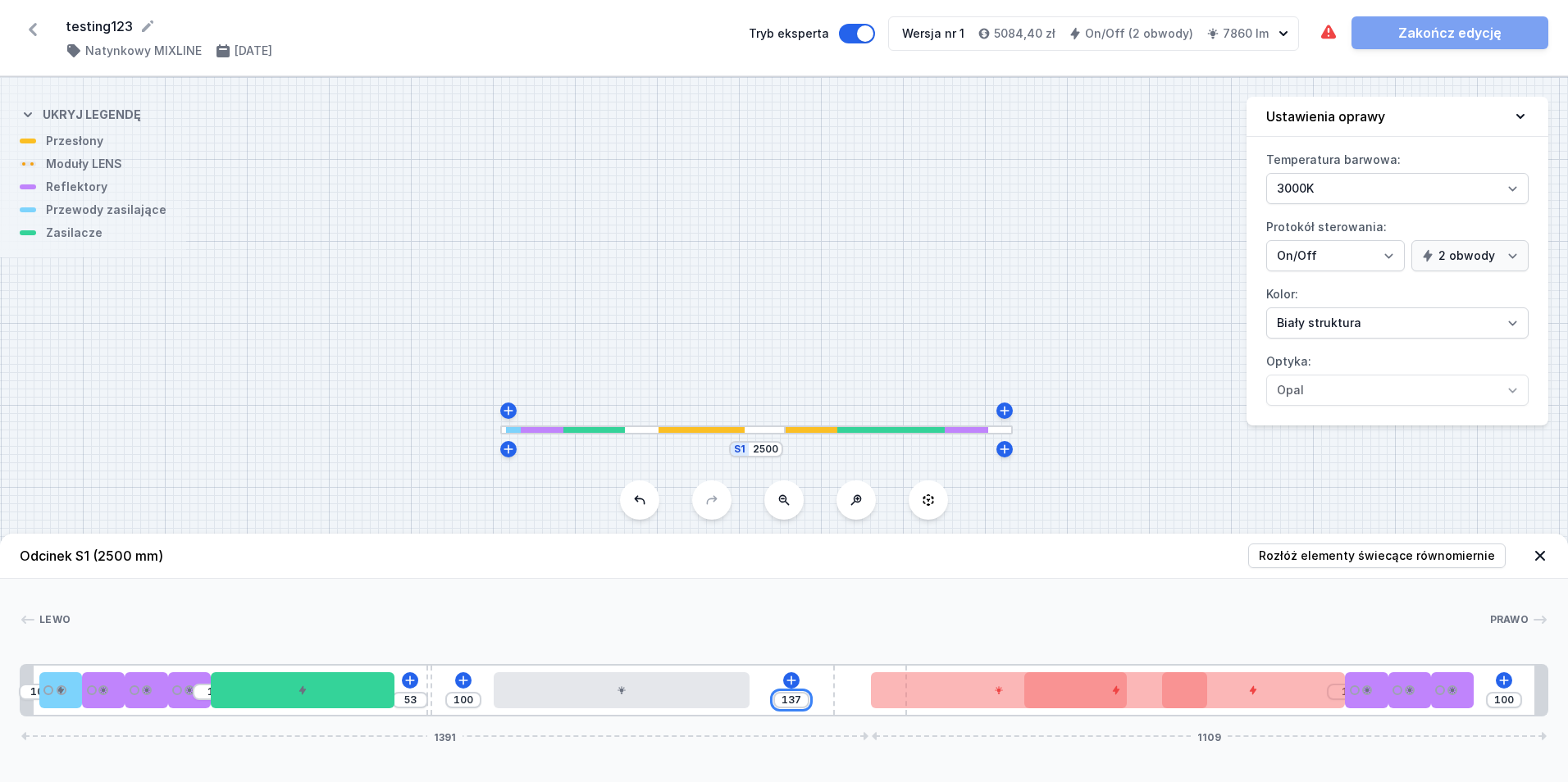
click at [795, 699] on input "137" at bounding box center [791, 700] width 27 height 13
click at [895, 740] on div "1109" at bounding box center [1209, 737] width 669 height 10
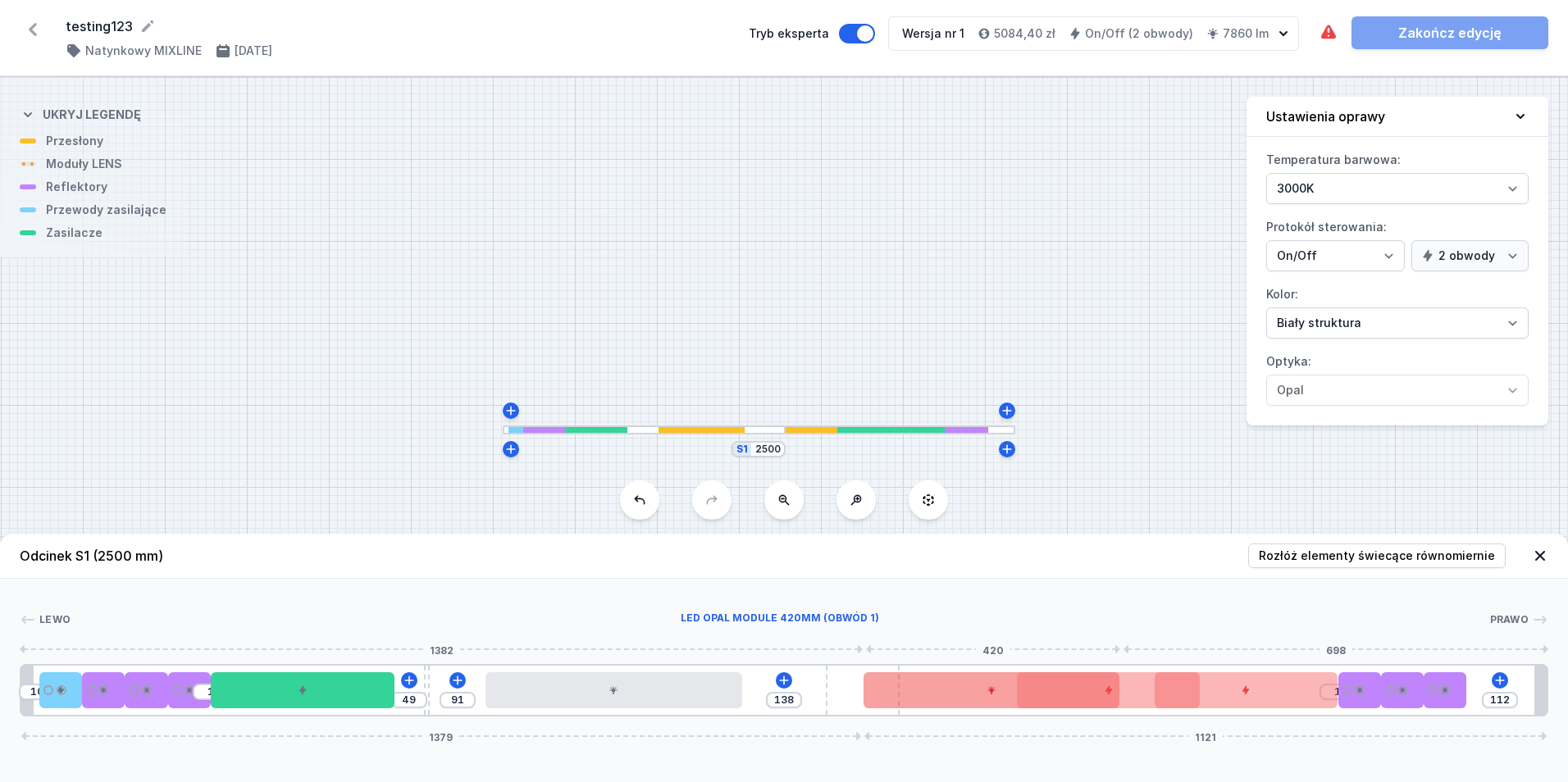
drag, startPoint x: 858, startPoint y: 697, endPoint x: 903, endPoint y: 699, distance: 45.0
click at [903, 699] on div "10 1 49 91 138 1 112 1379 1121" at bounding box center [784, 690] width 1529 height 52
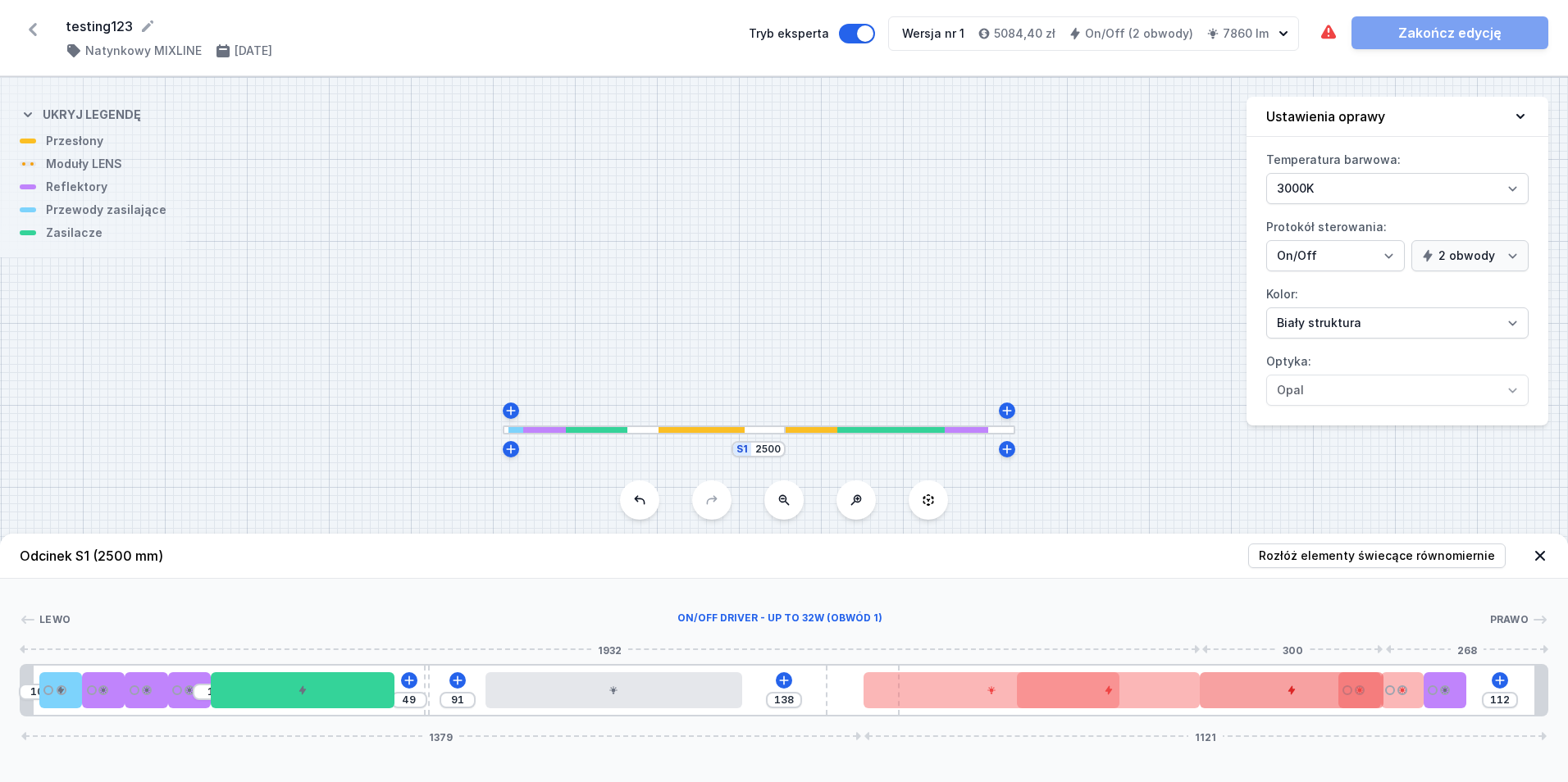
drag, startPoint x: 1158, startPoint y: 700, endPoint x: 1252, endPoint y: 701, distance: 94.0
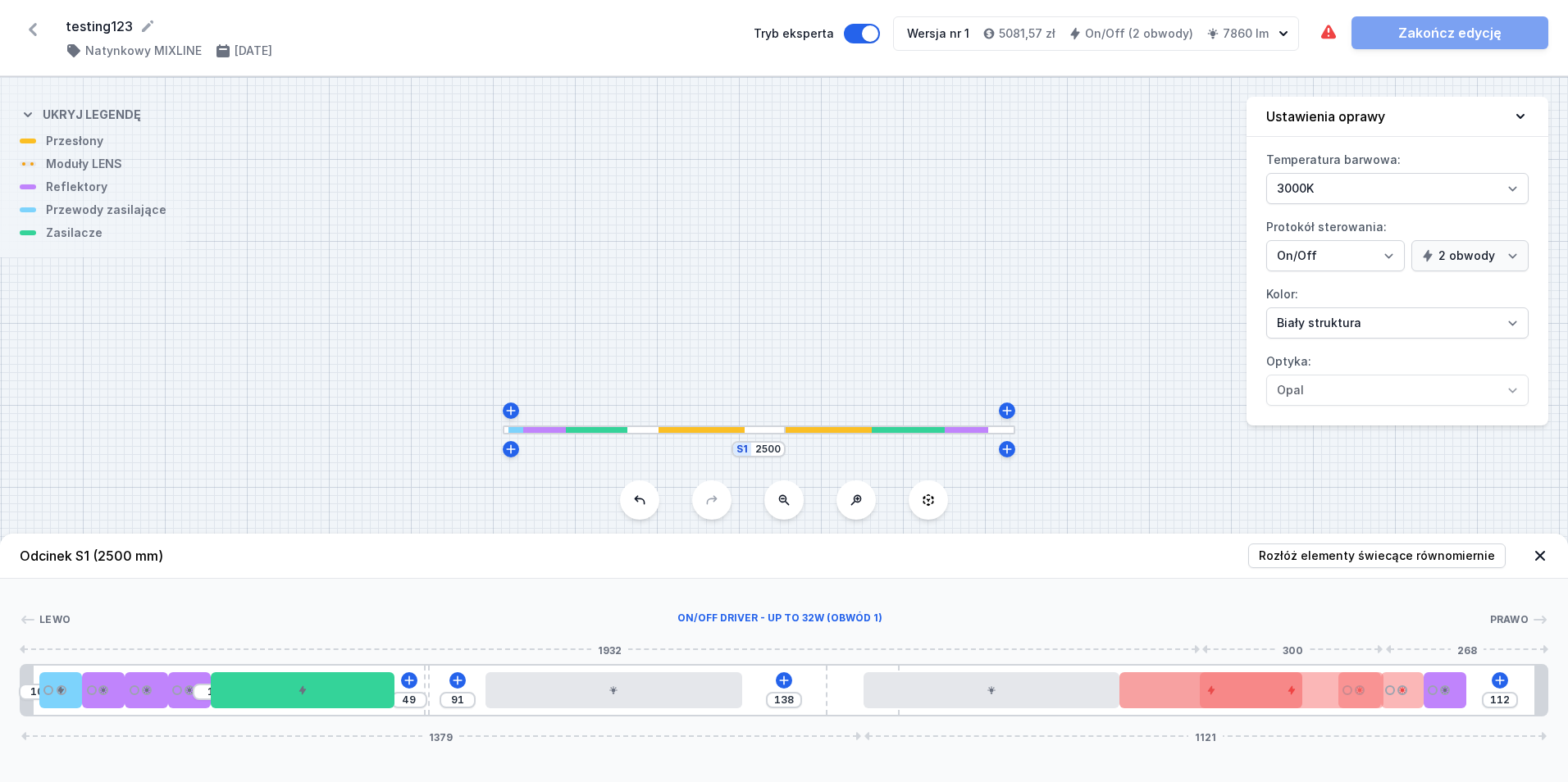
drag, startPoint x: 1170, startPoint y: 694, endPoint x: 1180, endPoint y: 700, distance: 11.7
click at [1266, 693] on div "10 1 49 91 138 112 1379 1121" at bounding box center [784, 690] width 1529 height 52
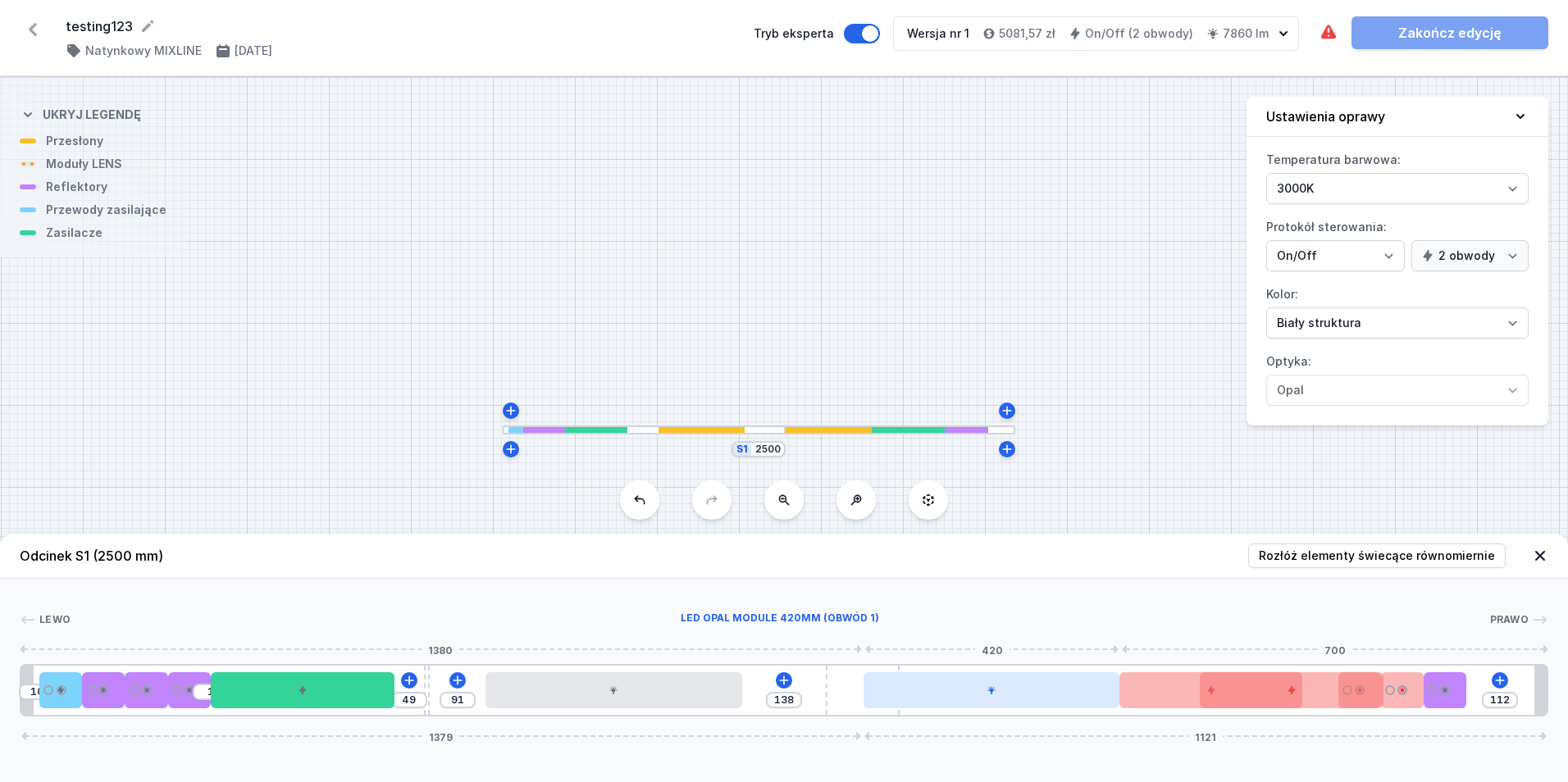
click at [1017, 698] on div at bounding box center [992, 690] width 256 height 36
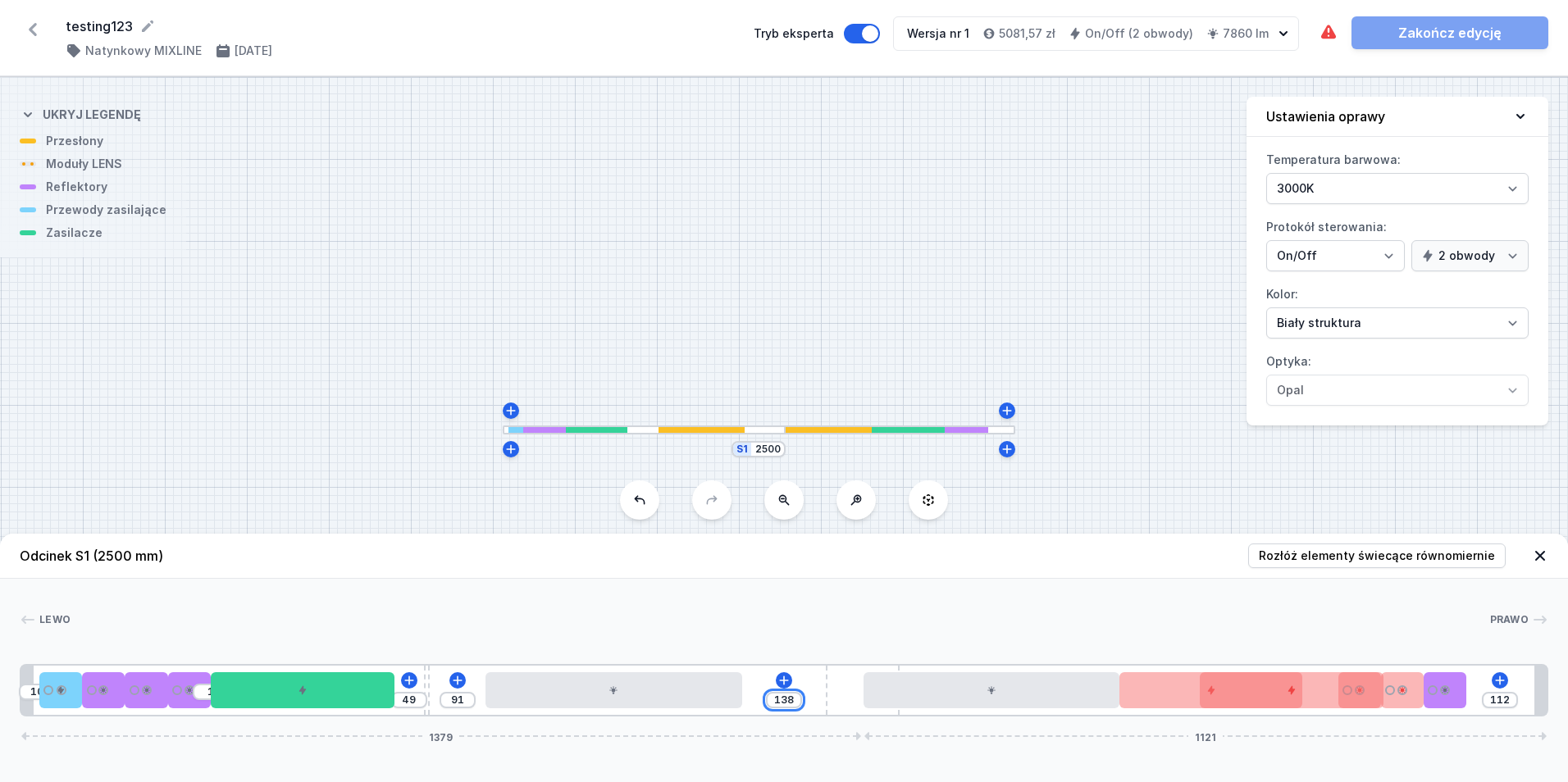
click at [787, 700] on input "138" at bounding box center [784, 700] width 27 height 13
click at [907, 739] on div "1121" at bounding box center [1206, 737] width 676 height 10
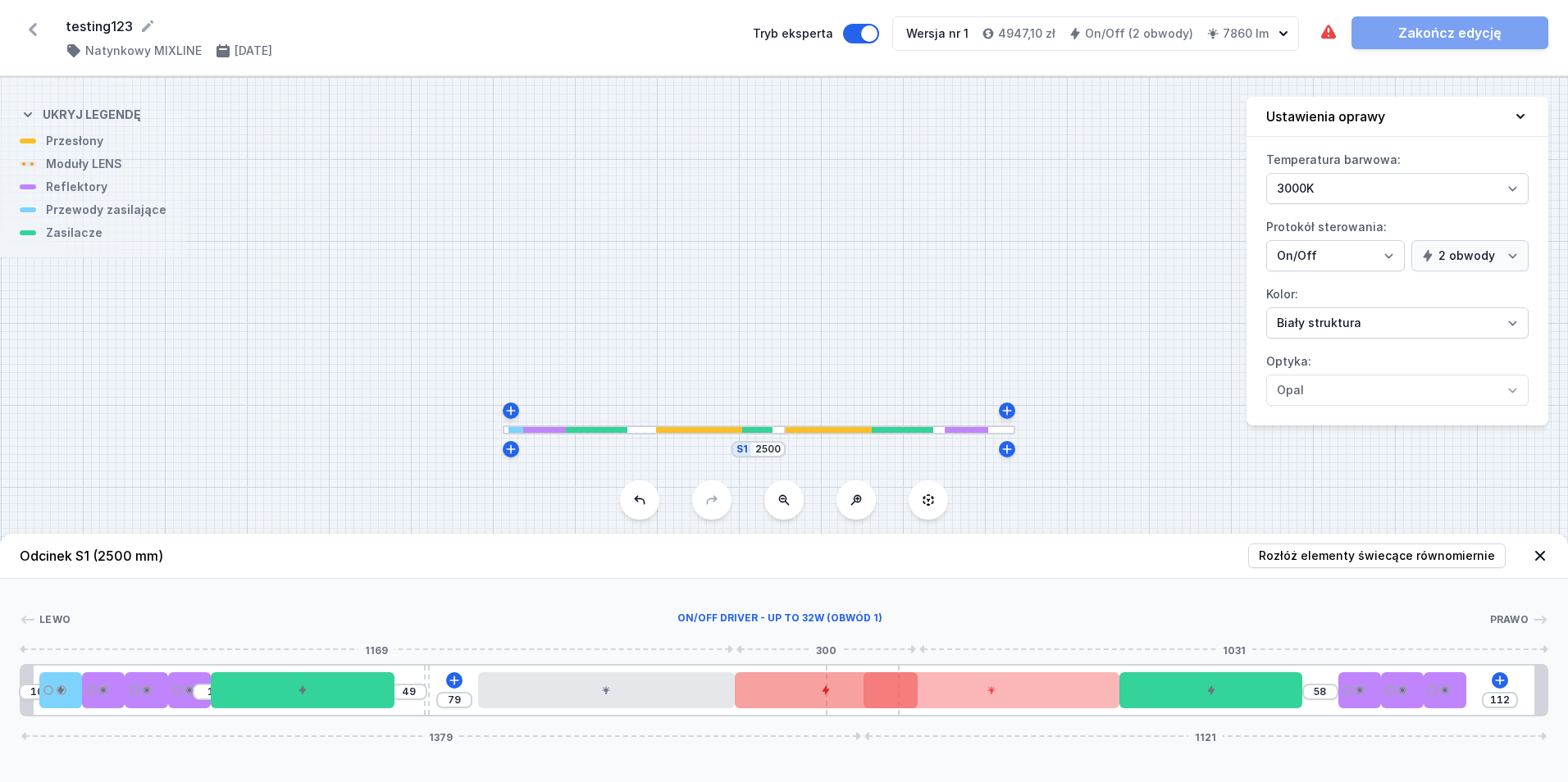
drag, startPoint x: 1330, startPoint y: 694, endPoint x: 871, endPoint y: 699, distance: 459.0
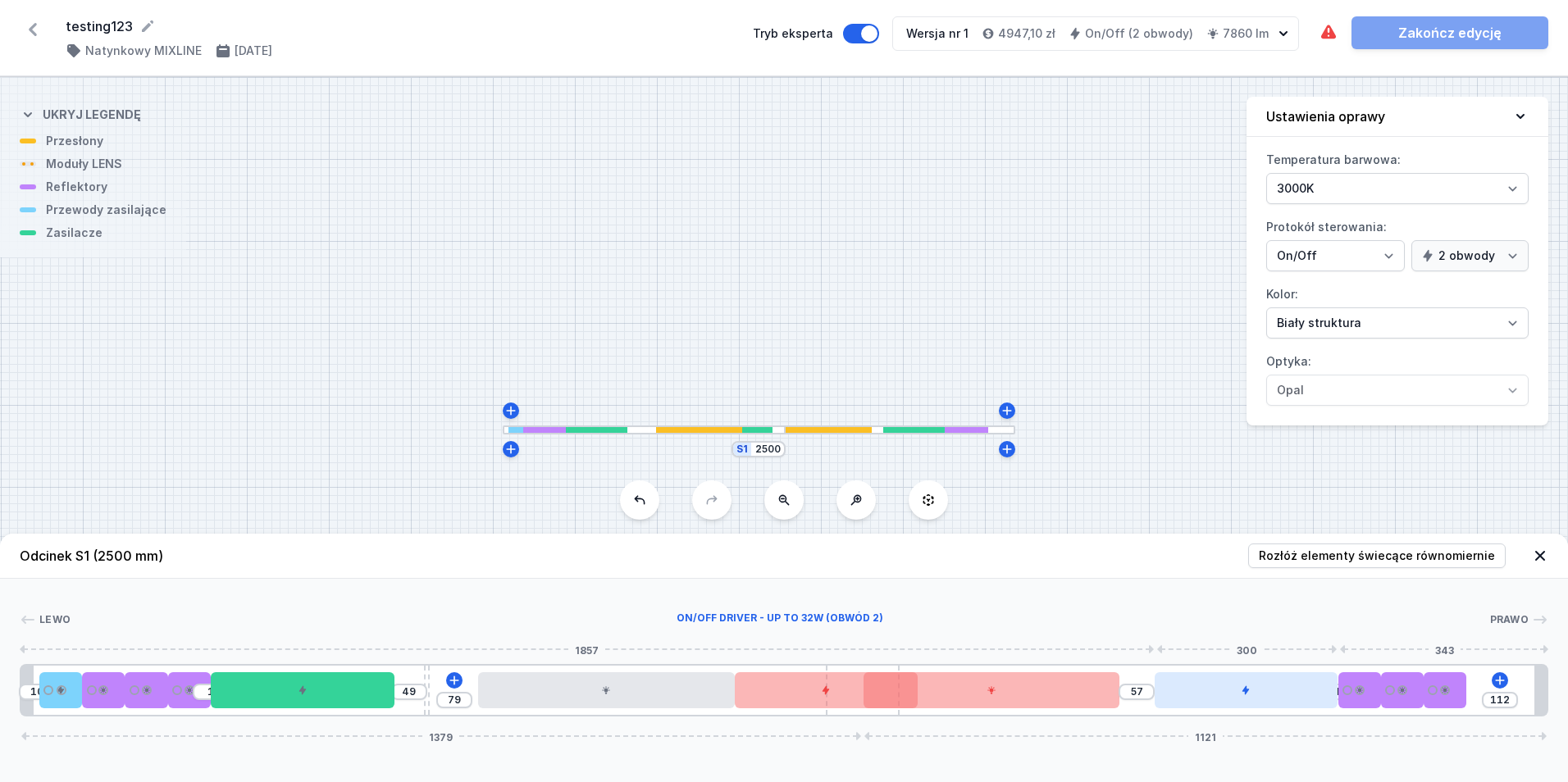
drag, startPoint x: 1242, startPoint y: 699, endPoint x: 1310, endPoint y: 699, distance: 68.0
click at [1310, 699] on div at bounding box center [1247, 690] width 183 height 36
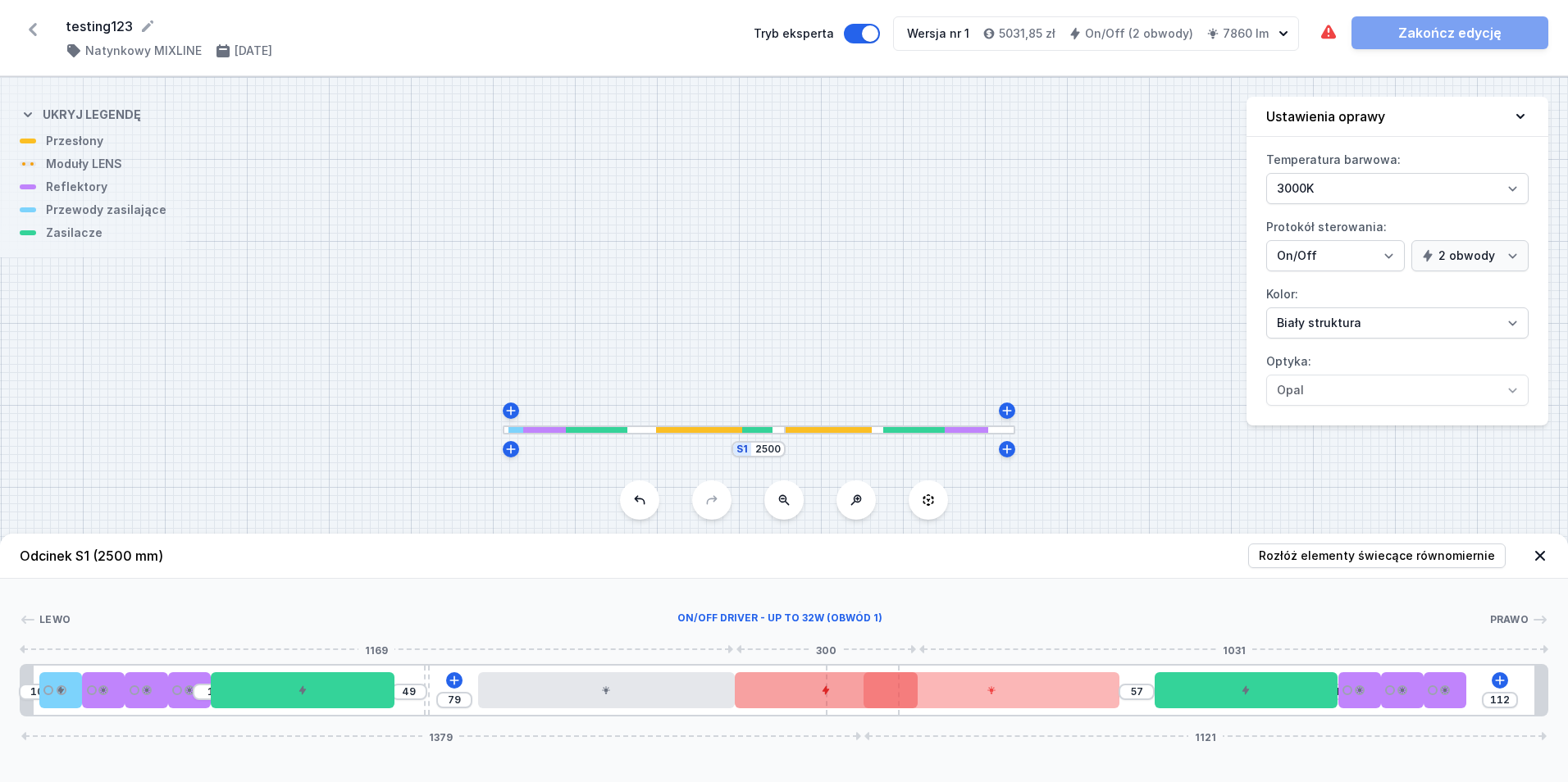
click at [812, 696] on div at bounding box center [826, 690] width 183 height 36
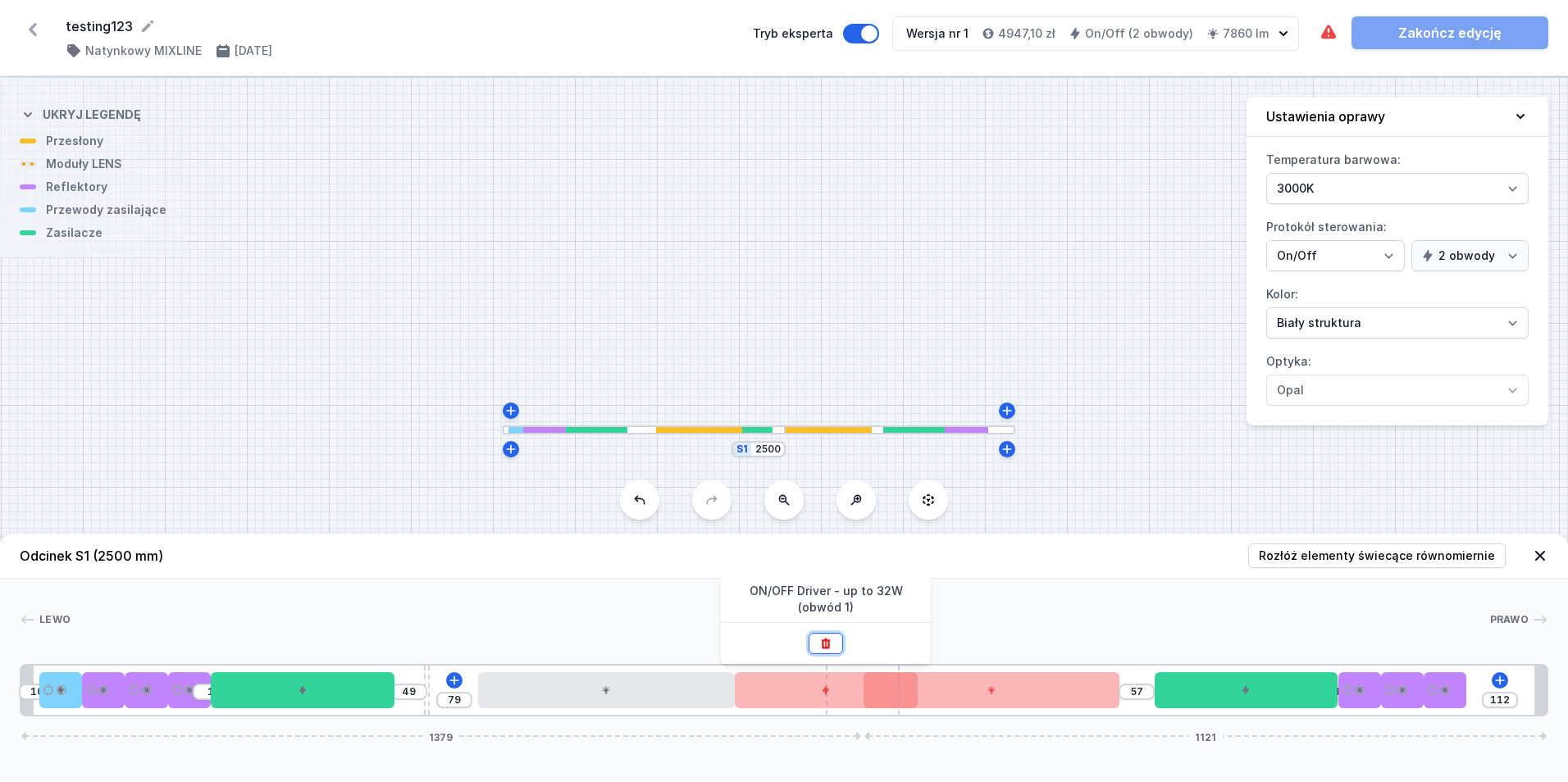
click at [826, 653] on button at bounding box center [825, 644] width 34 height 22
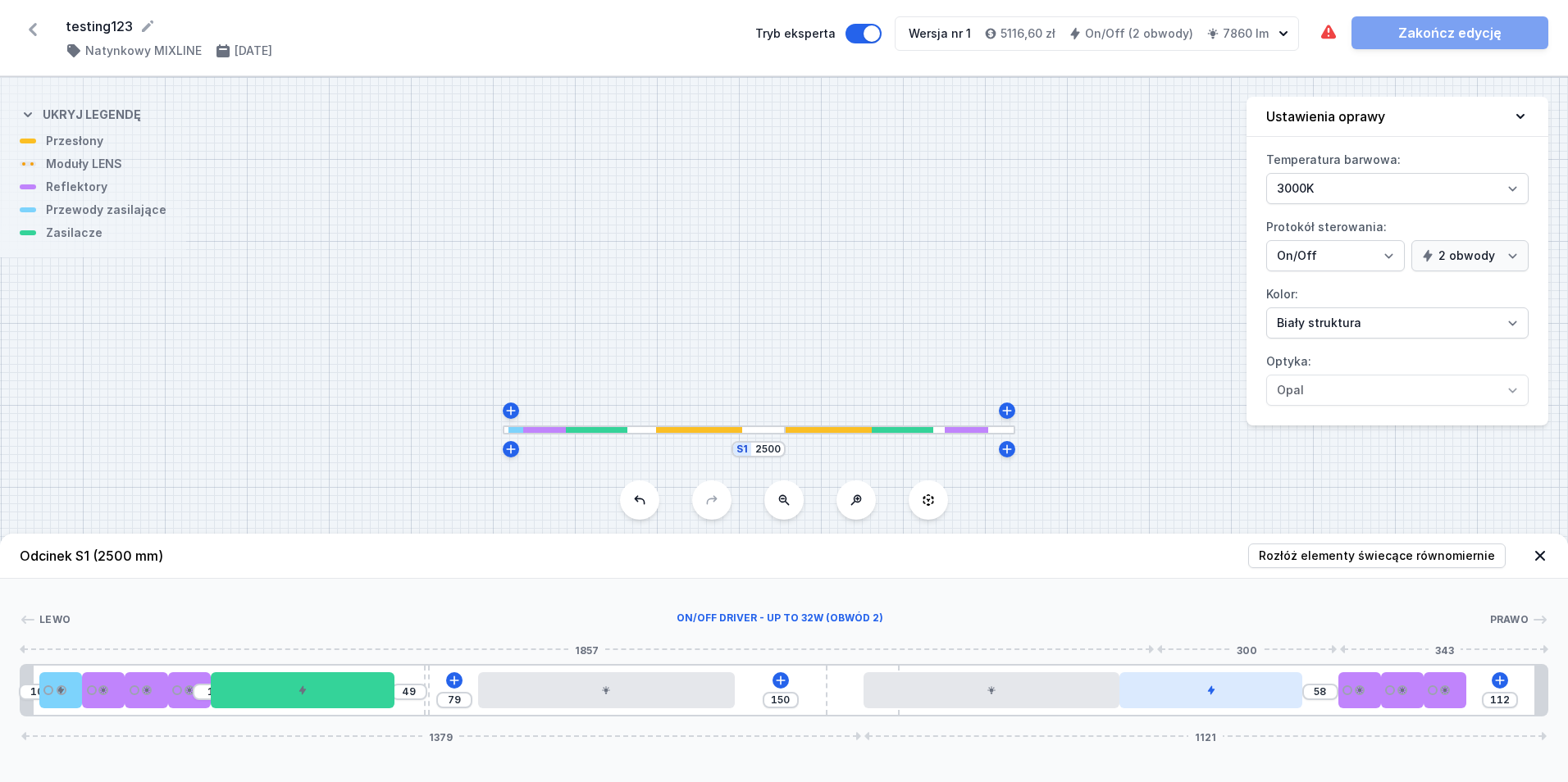
click at [1188, 696] on div at bounding box center [1211, 690] width 183 height 36
click at [1195, 694] on div at bounding box center [1211, 690] width 183 height 36
click at [1234, 699] on div at bounding box center [1211, 690] width 183 height 36
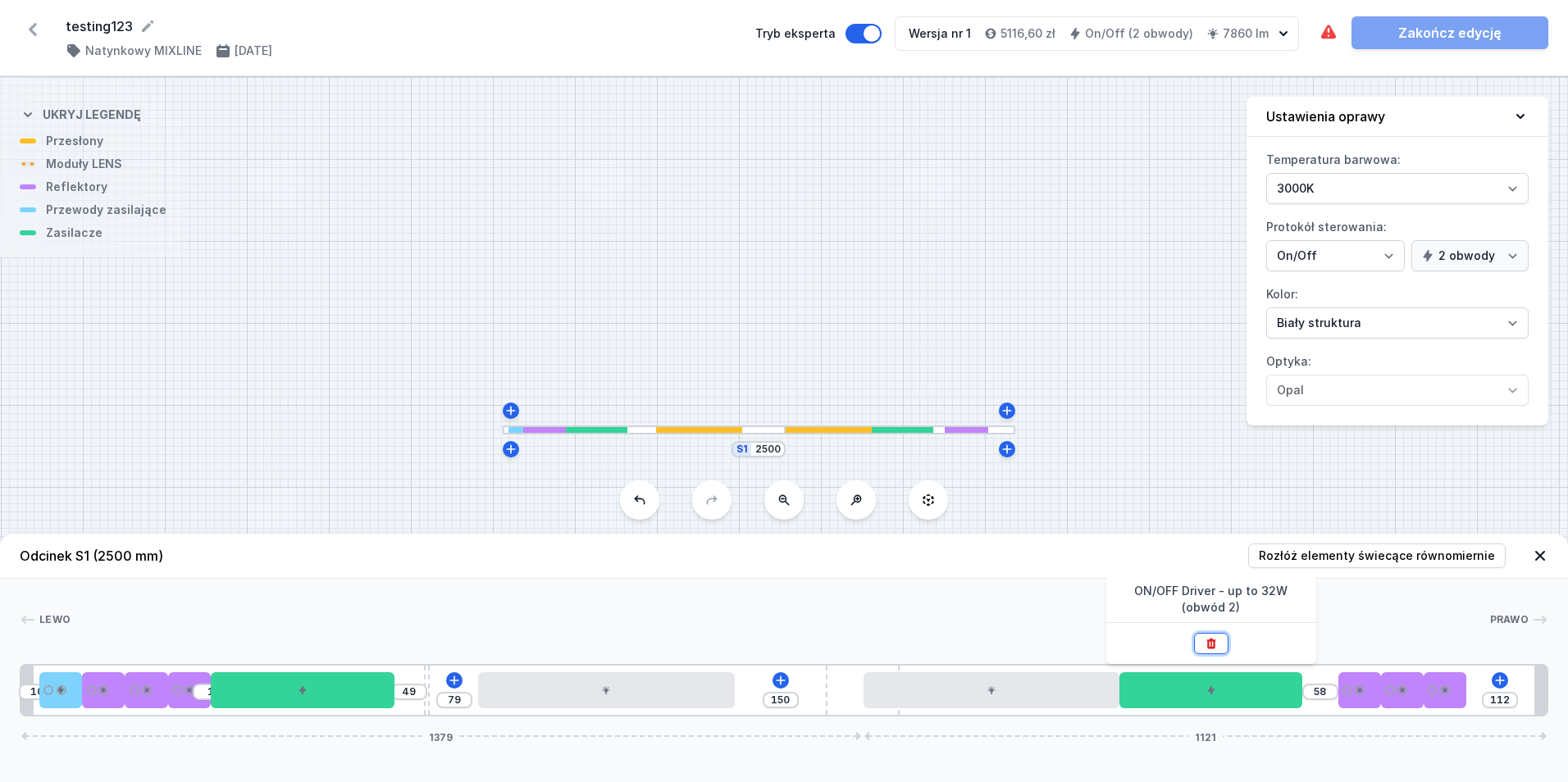
click at [1214, 648] on icon at bounding box center [1210, 644] width 9 height 11
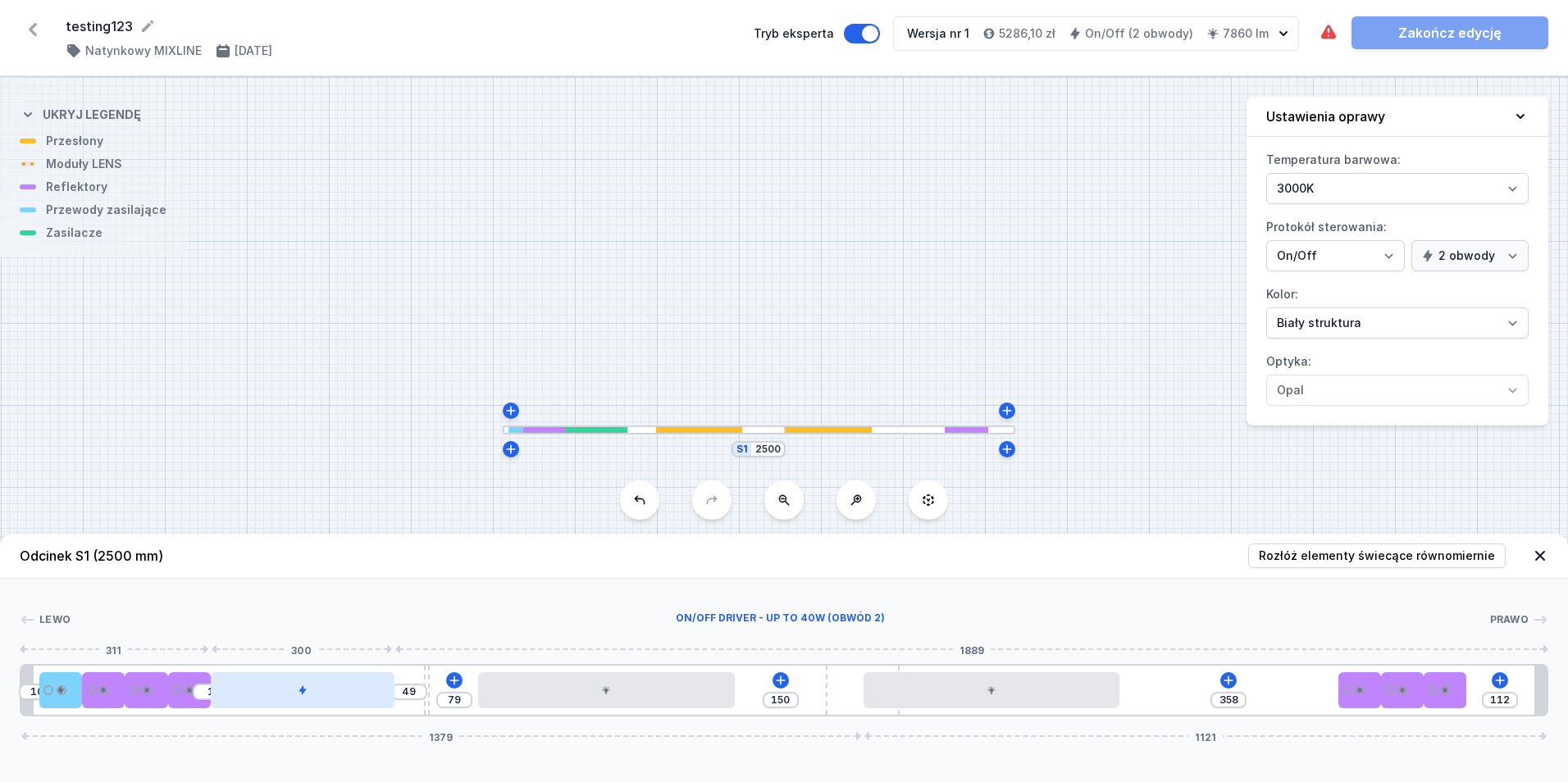
click at [366, 697] on div at bounding box center [302, 690] width 183 height 36
click at [336, 719] on div "Odcinek S1 (2500 mm) Rozłóż elementy świecące równomiernie Lewo ON/OFF Driver -…" at bounding box center [784, 658] width 1568 height 248
click at [331, 692] on div at bounding box center [302, 690] width 183 height 36
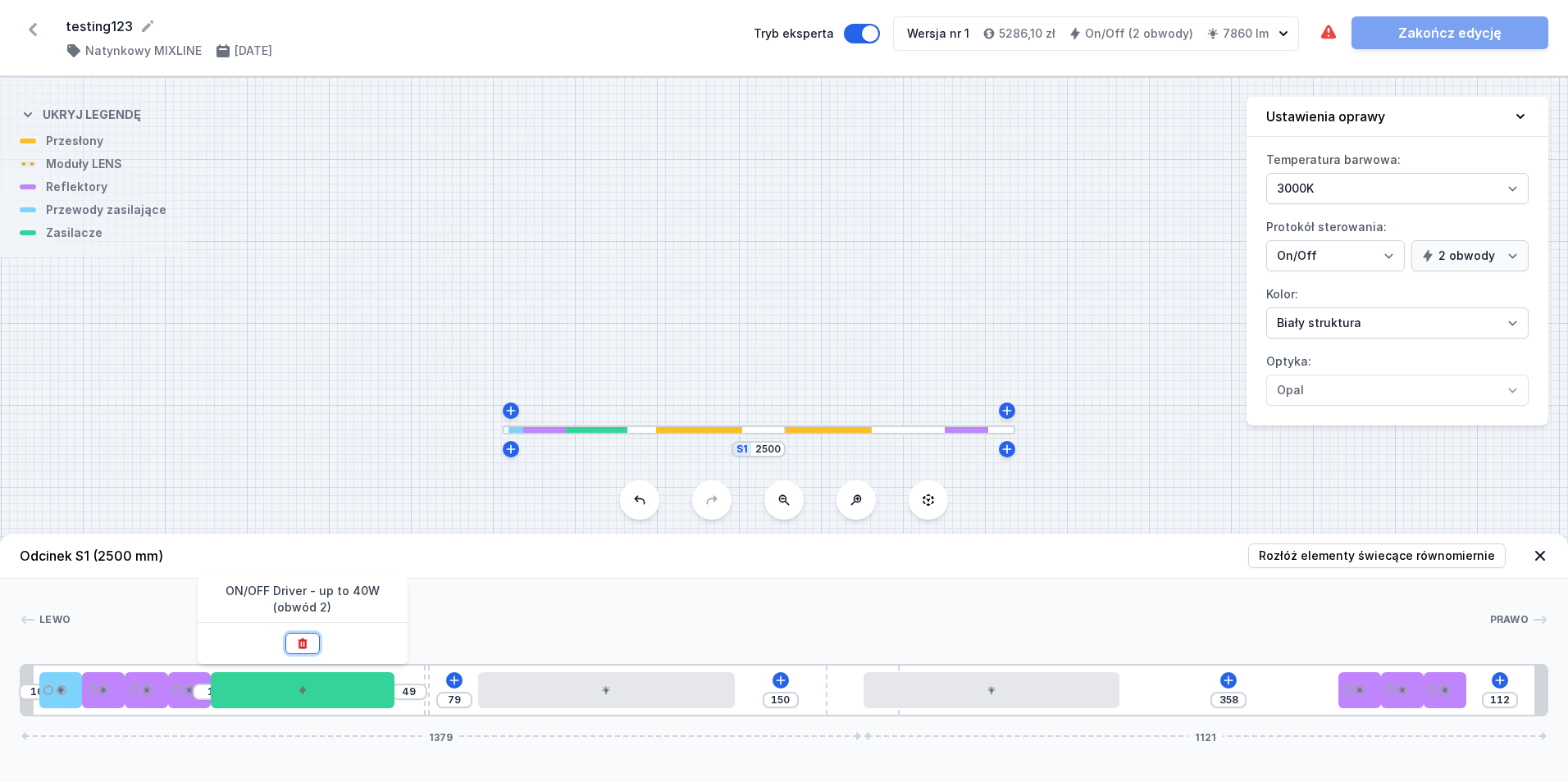
click at [311, 641] on button at bounding box center [302, 644] width 34 height 22
click at [316, 680] on icon at bounding box center [317, 681] width 13 height 13
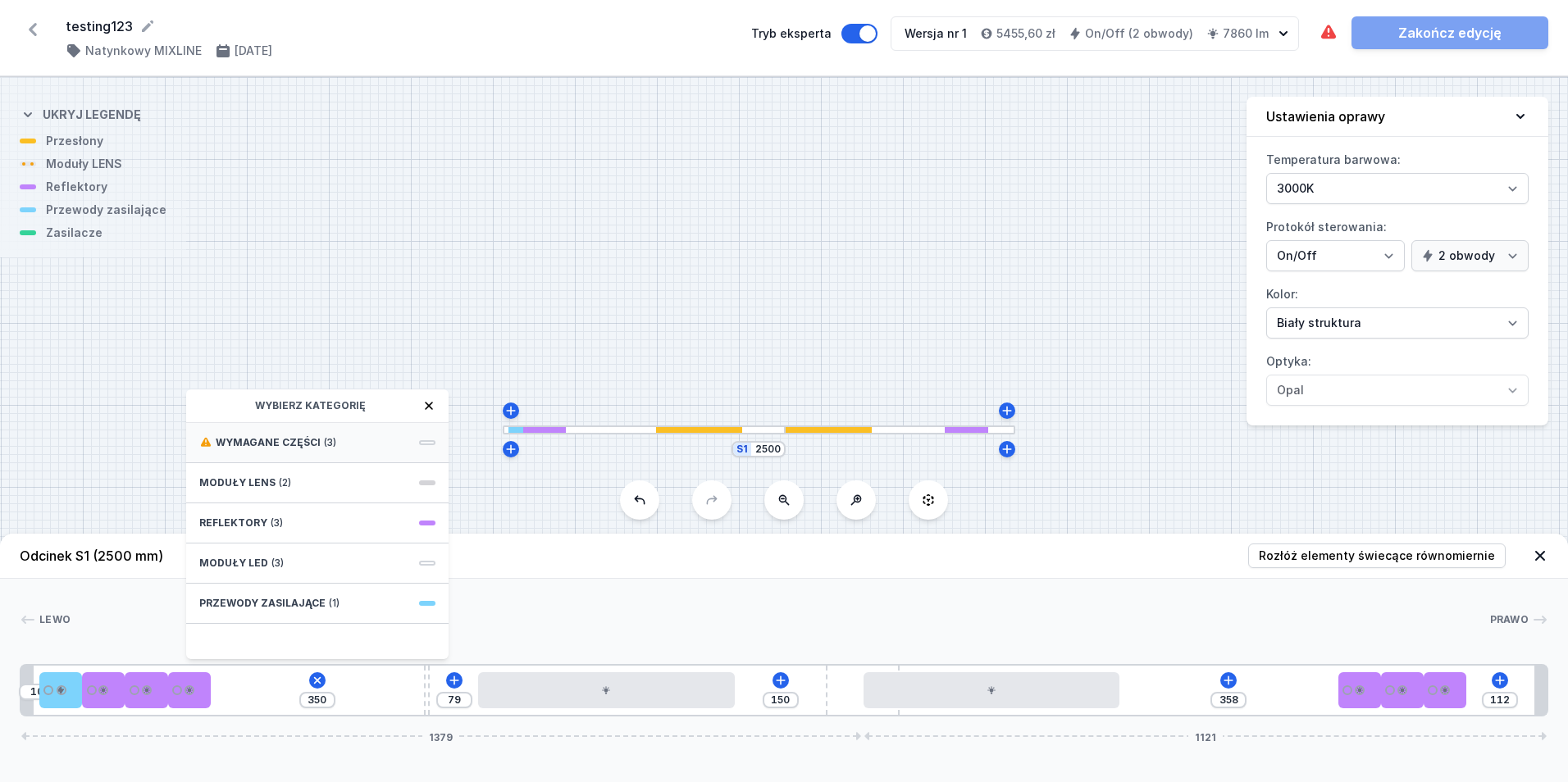
click at [272, 442] on span "Wymagane części" at bounding box center [268, 442] width 105 height 13
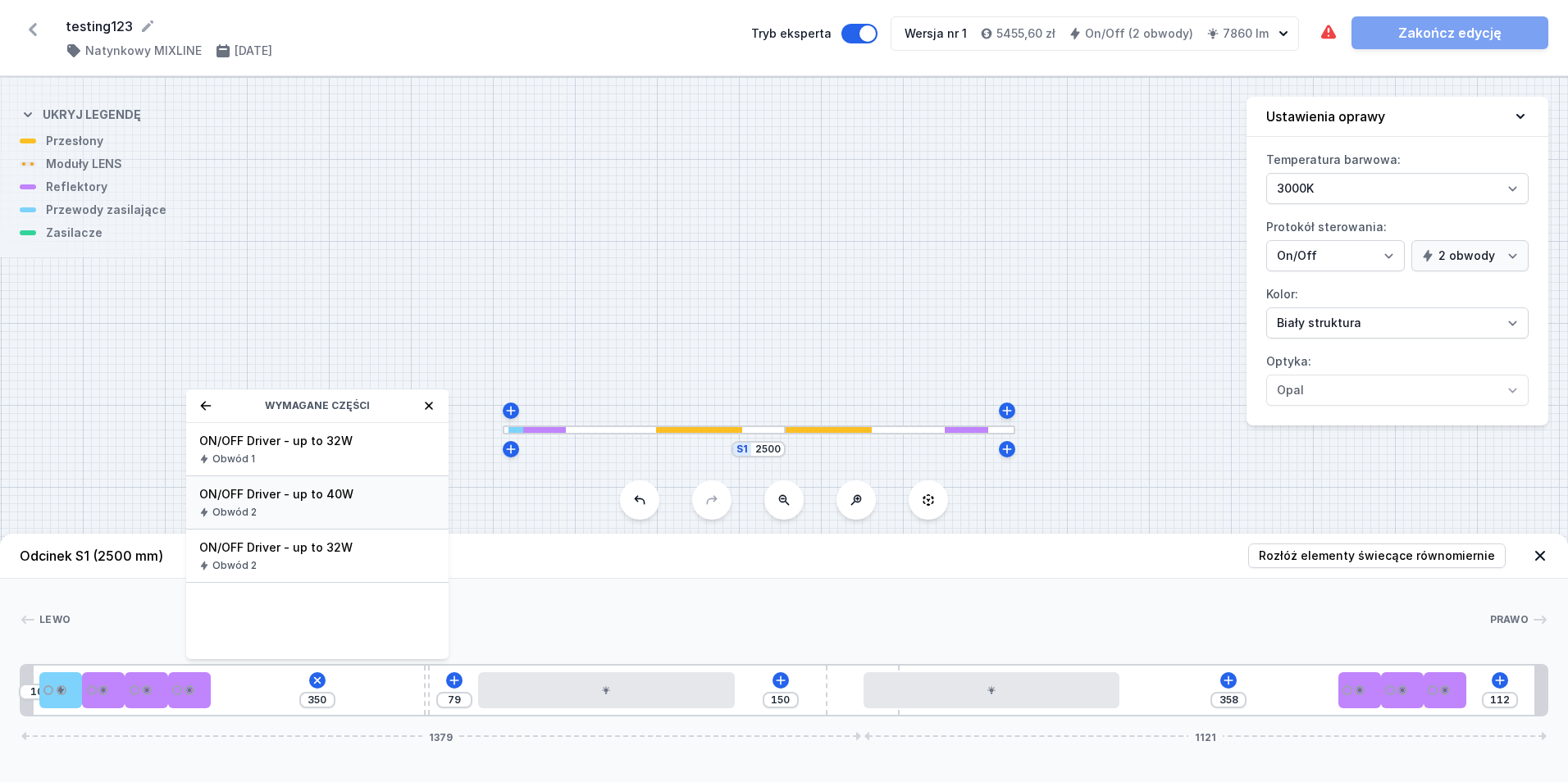
click at [299, 514] on div "Obwód 2" at bounding box center [317, 512] width 236 height 13
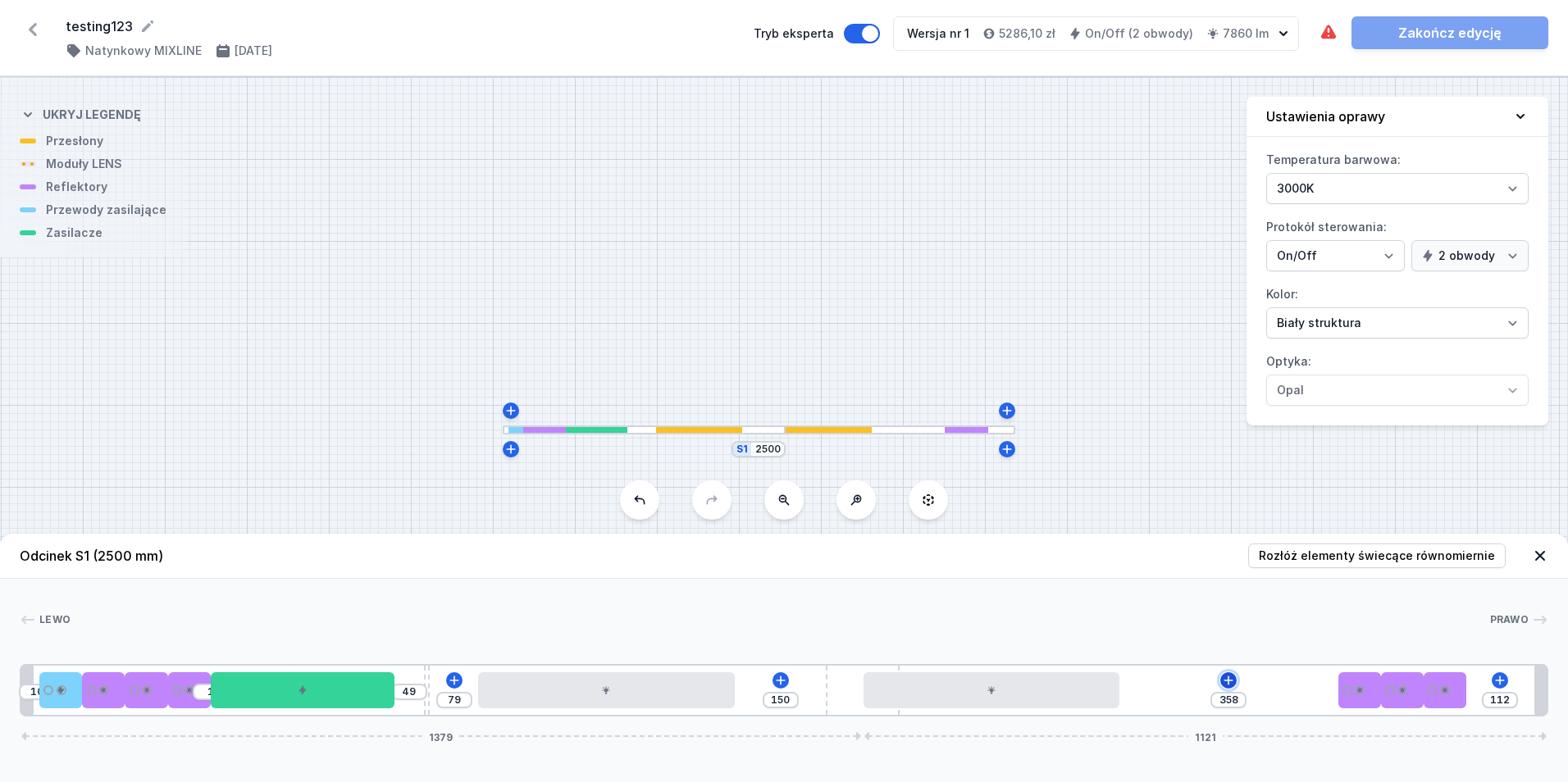
click at [1226, 681] on icon at bounding box center [1228, 680] width 9 height 9
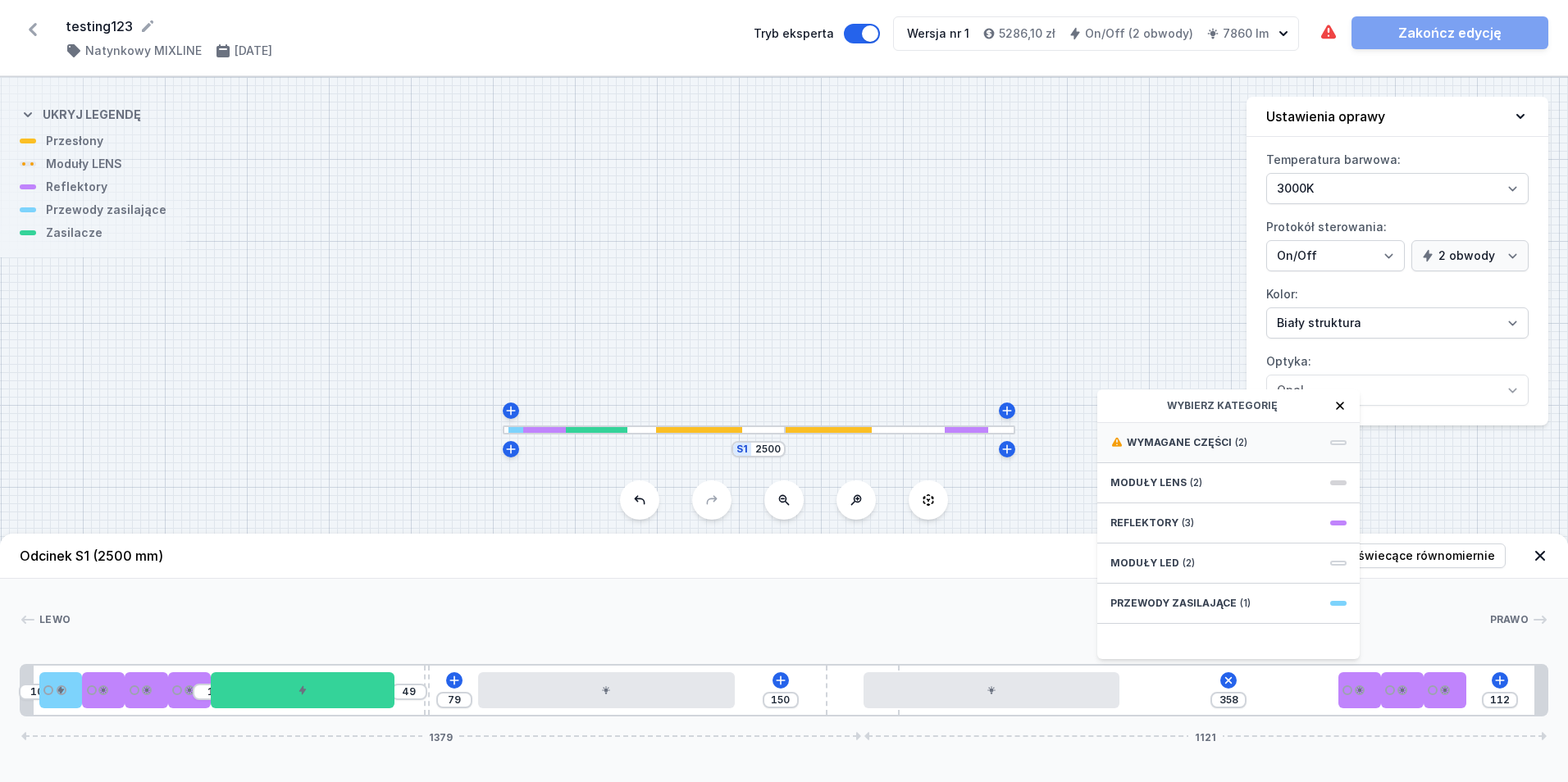
click at [1204, 442] on span "Wymagane części" at bounding box center [1179, 442] width 105 height 13
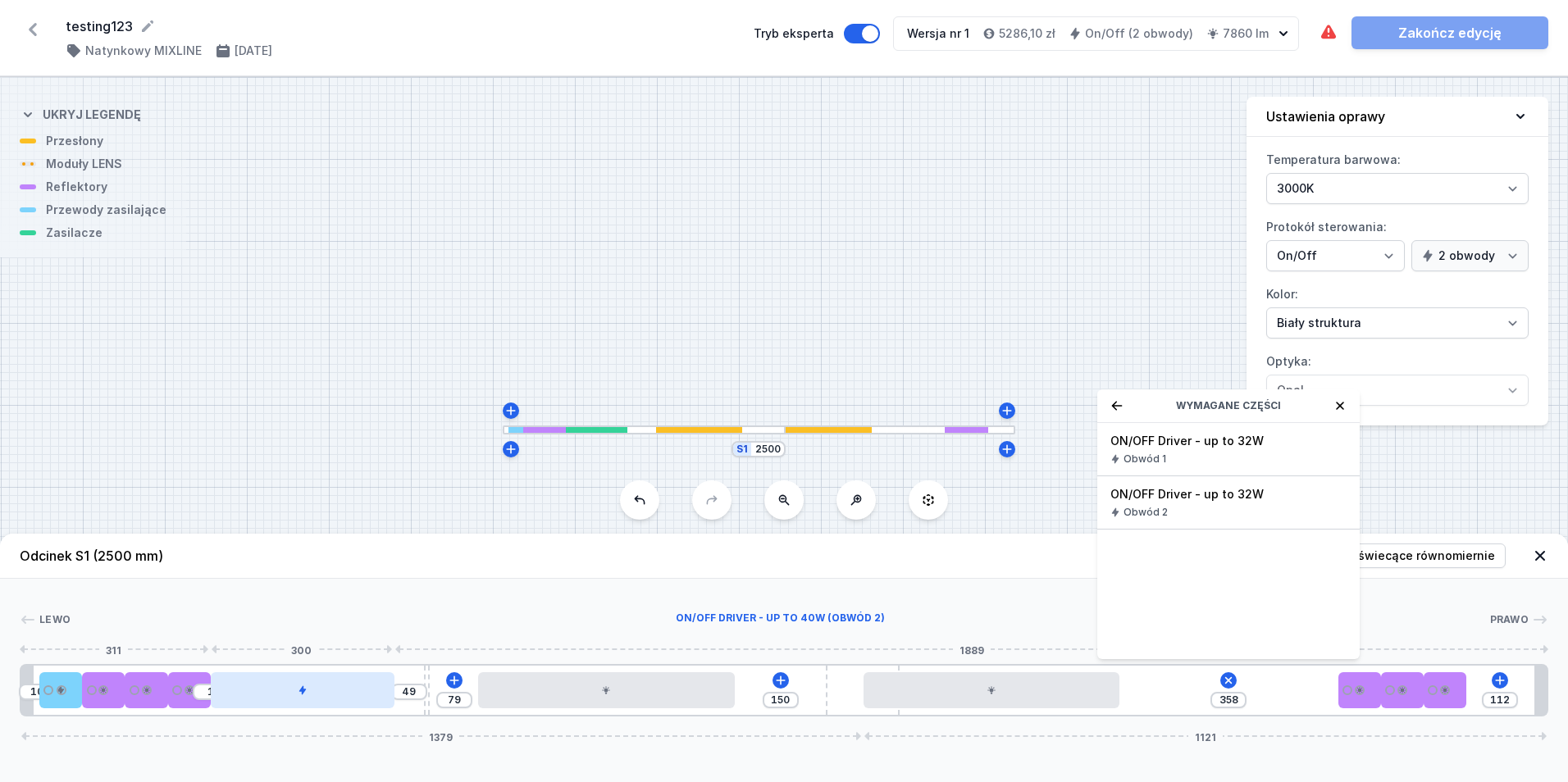
click at [296, 705] on div at bounding box center [302, 690] width 183 height 36
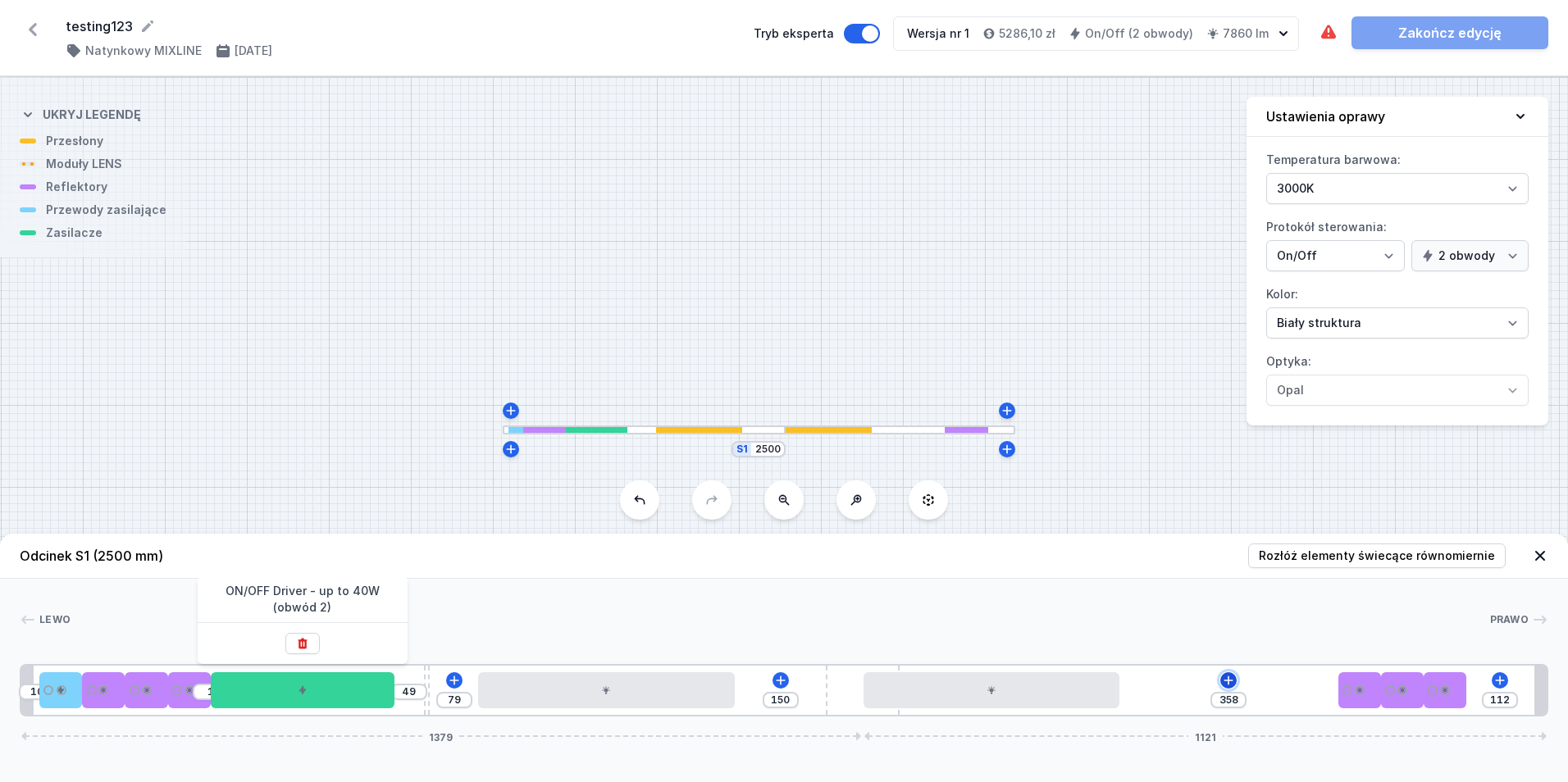
click at [1236, 680] on button at bounding box center [1228, 681] width 17 height 17
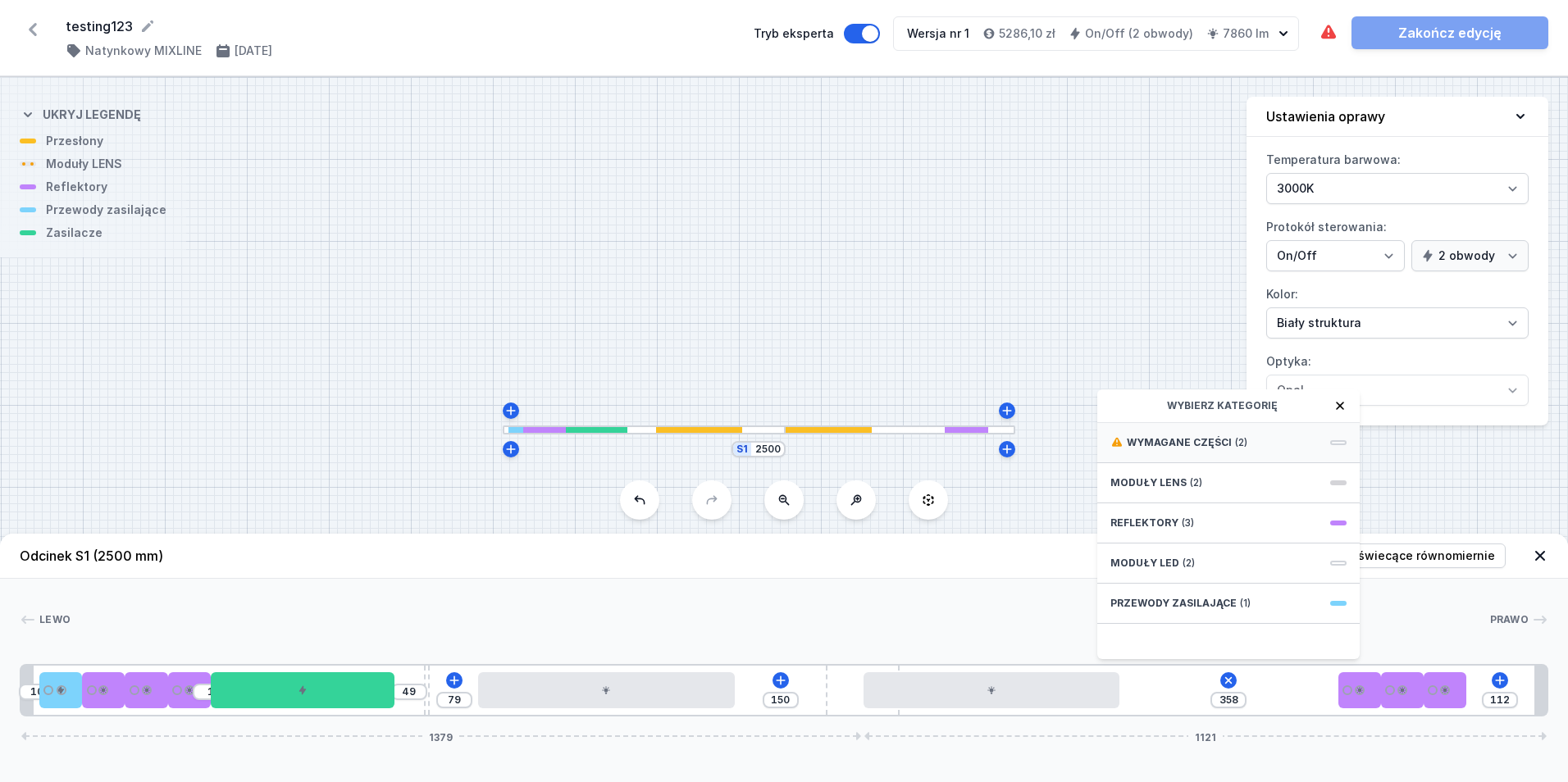
click at [1219, 440] on span "Wymagane części" at bounding box center [1179, 442] width 105 height 13
click at [1236, 445] on span "ON/OFF Driver - up to 32W" at bounding box center [1229, 441] width 236 height 17
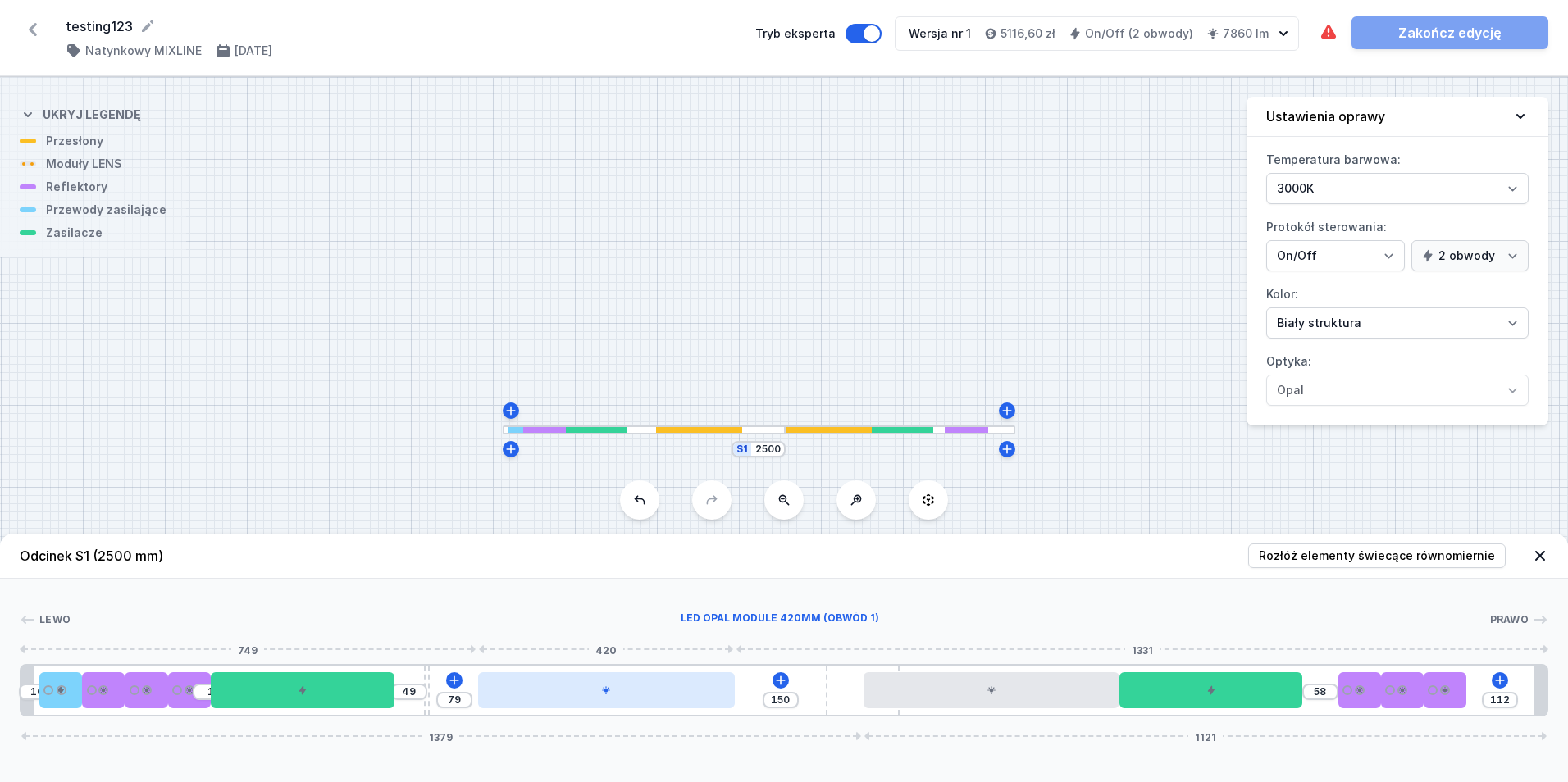
click at [677, 696] on div at bounding box center [607, 690] width 256 height 36
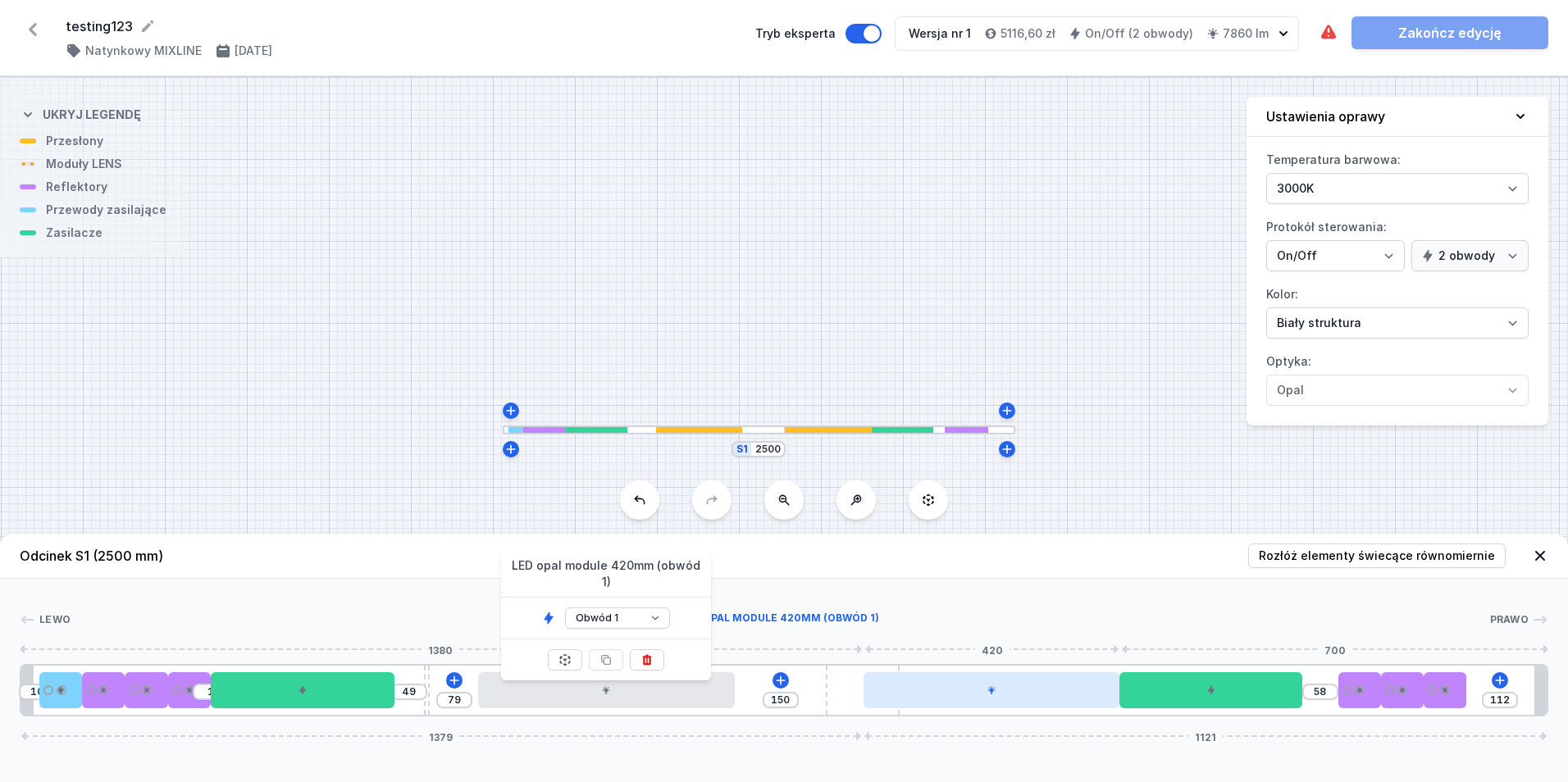
click at [908, 694] on div at bounding box center [992, 690] width 256 height 36
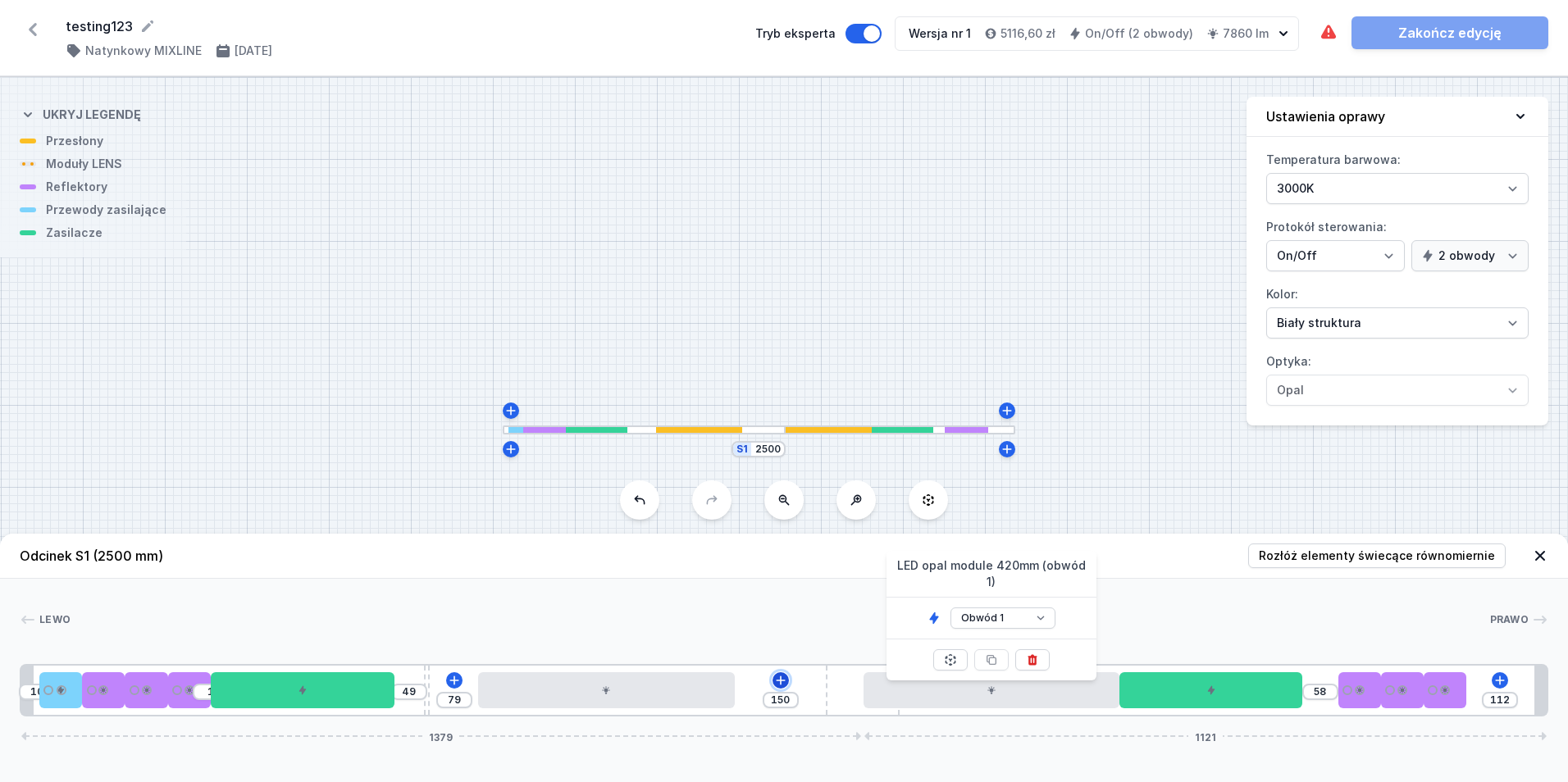
click at [782, 680] on icon at bounding box center [780, 681] width 13 height 13
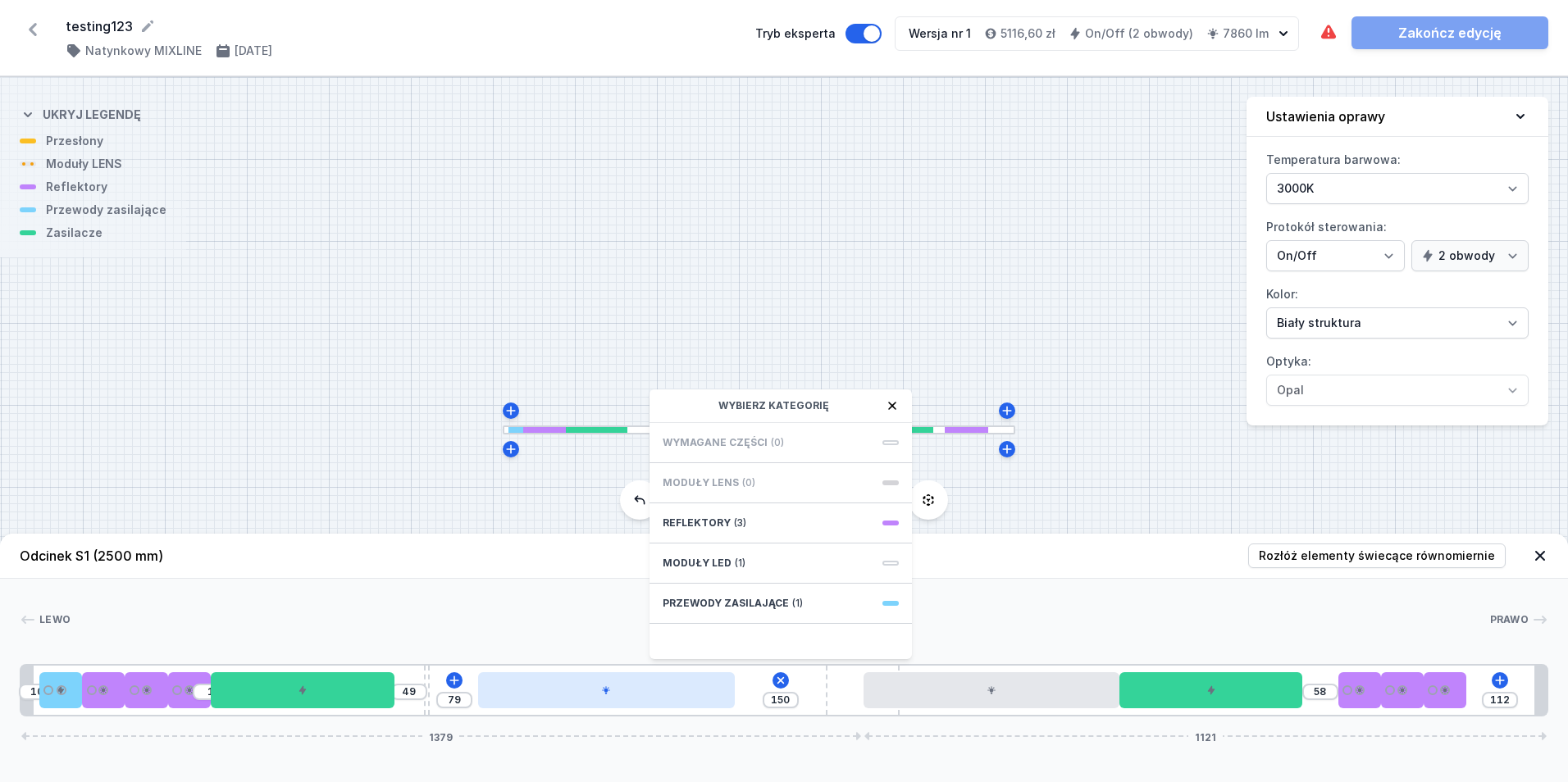
click at [475, 693] on div "10 1 49 79 150 Wybierz kategorię Wymagane części (0) Moduły LENS (0) Reflektory…" at bounding box center [784, 690] width 1529 height 52
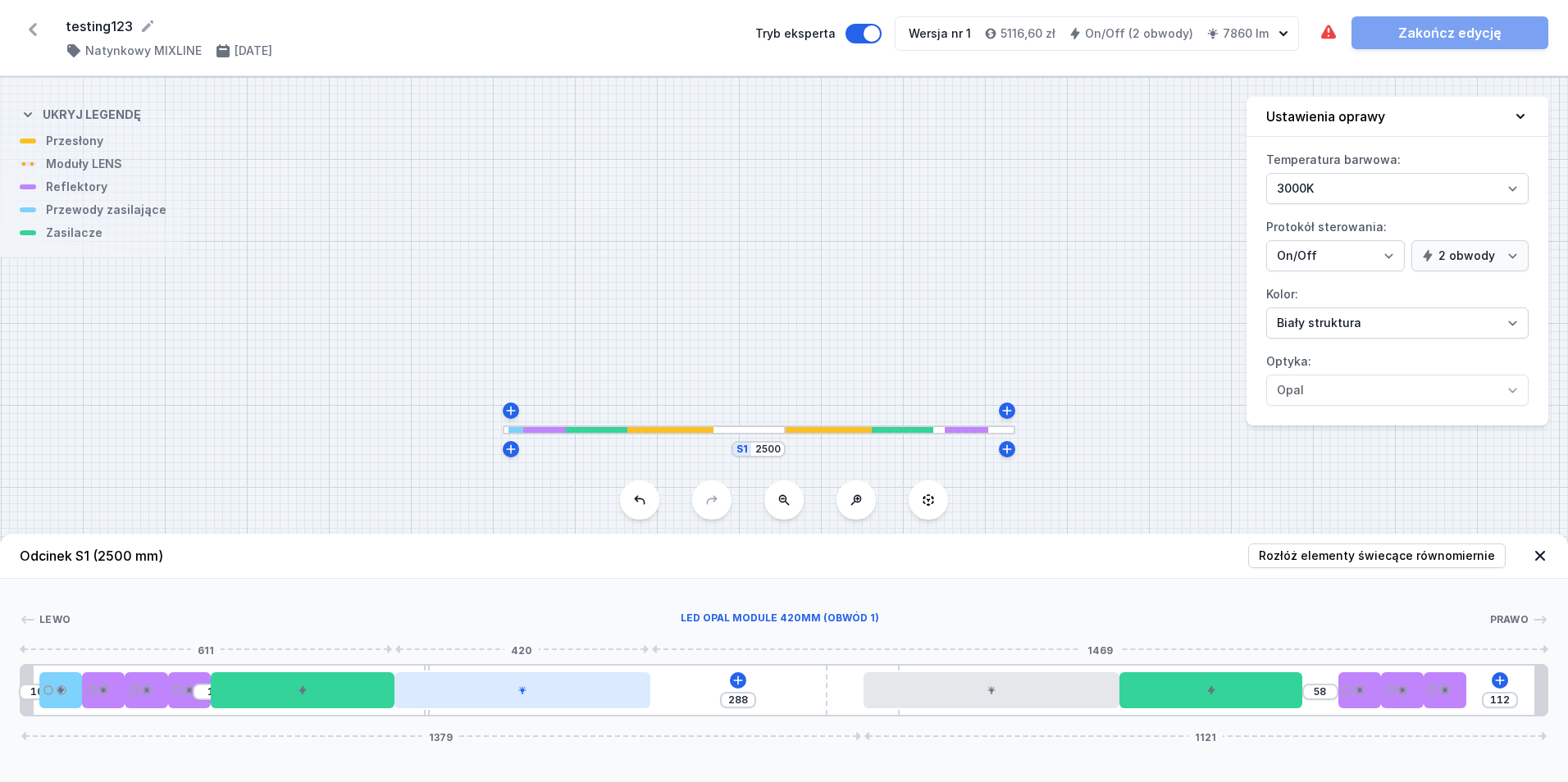
drag, startPoint x: 562, startPoint y: 689, endPoint x: 493, endPoint y: 694, distance: 69.2
click at [493, 694] on div at bounding box center [523, 690] width 256 height 36
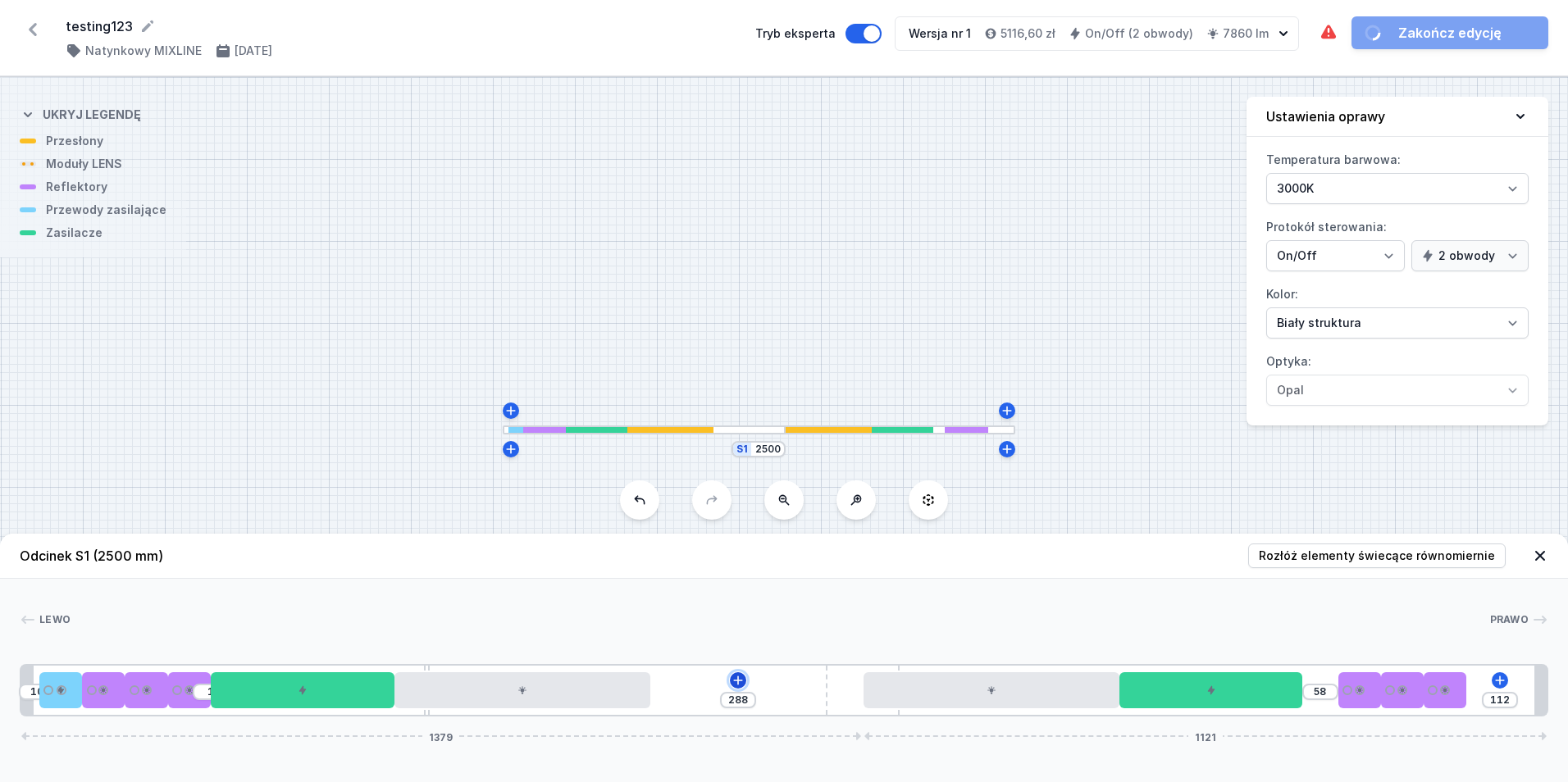
click at [743, 682] on icon at bounding box center [738, 681] width 13 height 13
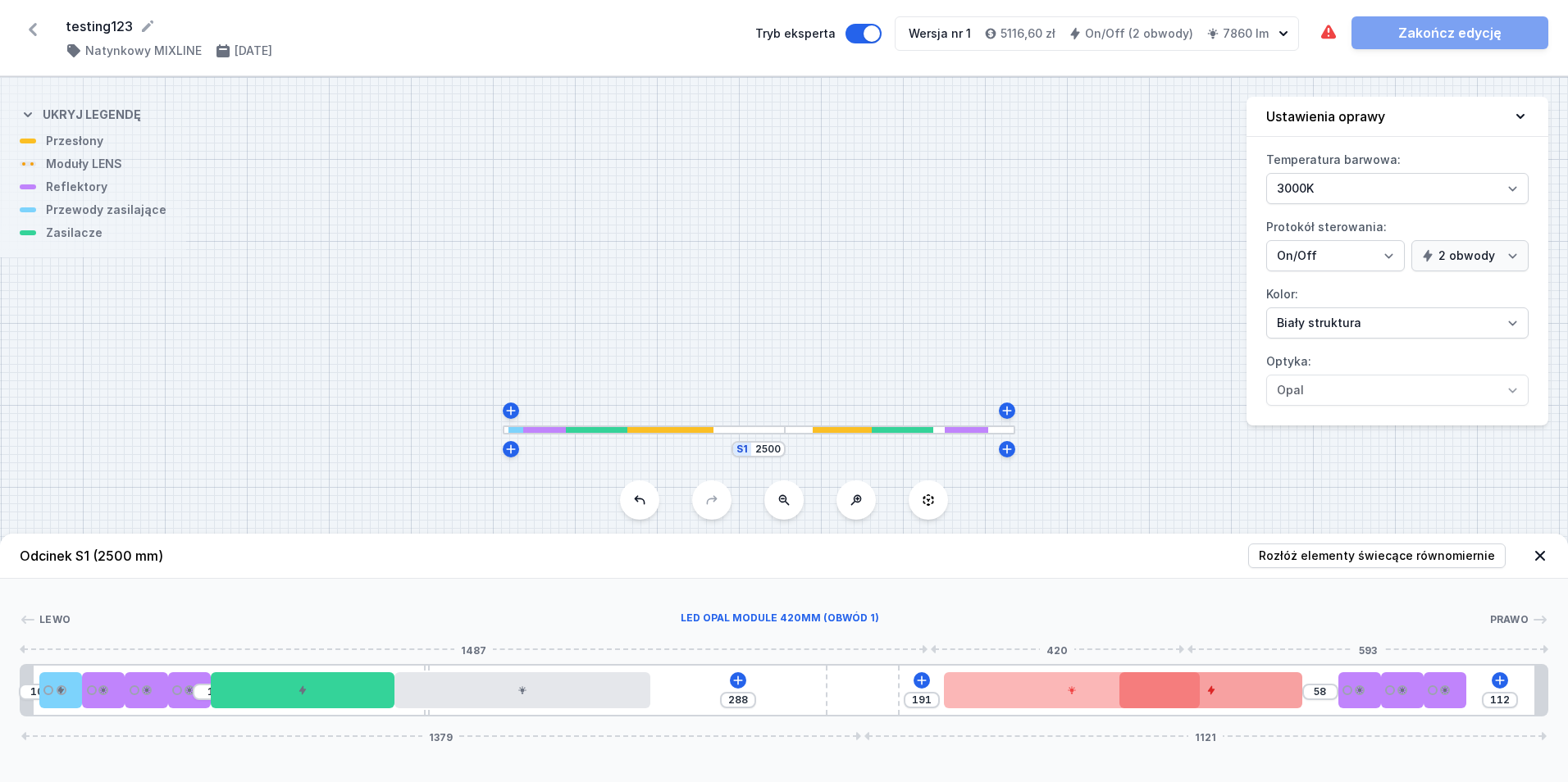
drag, startPoint x: 959, startPoint y: 683, endPoint x: 1128, endPoint y: 686, distance: 169.0
click at [1128, 686] on div "10 1 288 191 58 112 1379 1121" at bounding box center [784, 690] width 1529 height 52
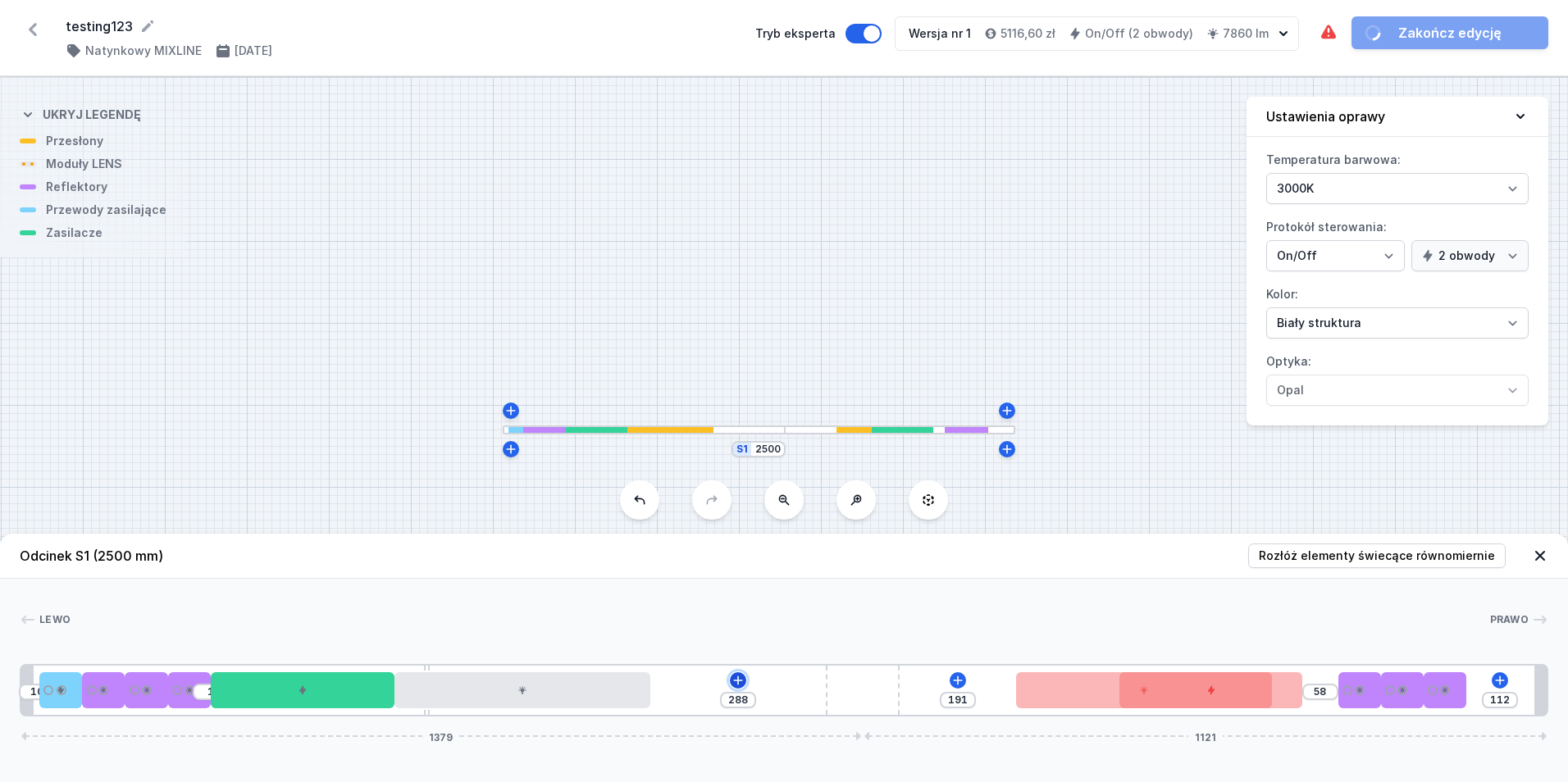
click at [737, 676] on icon at bounding box center [738, 681] width 13 height 13
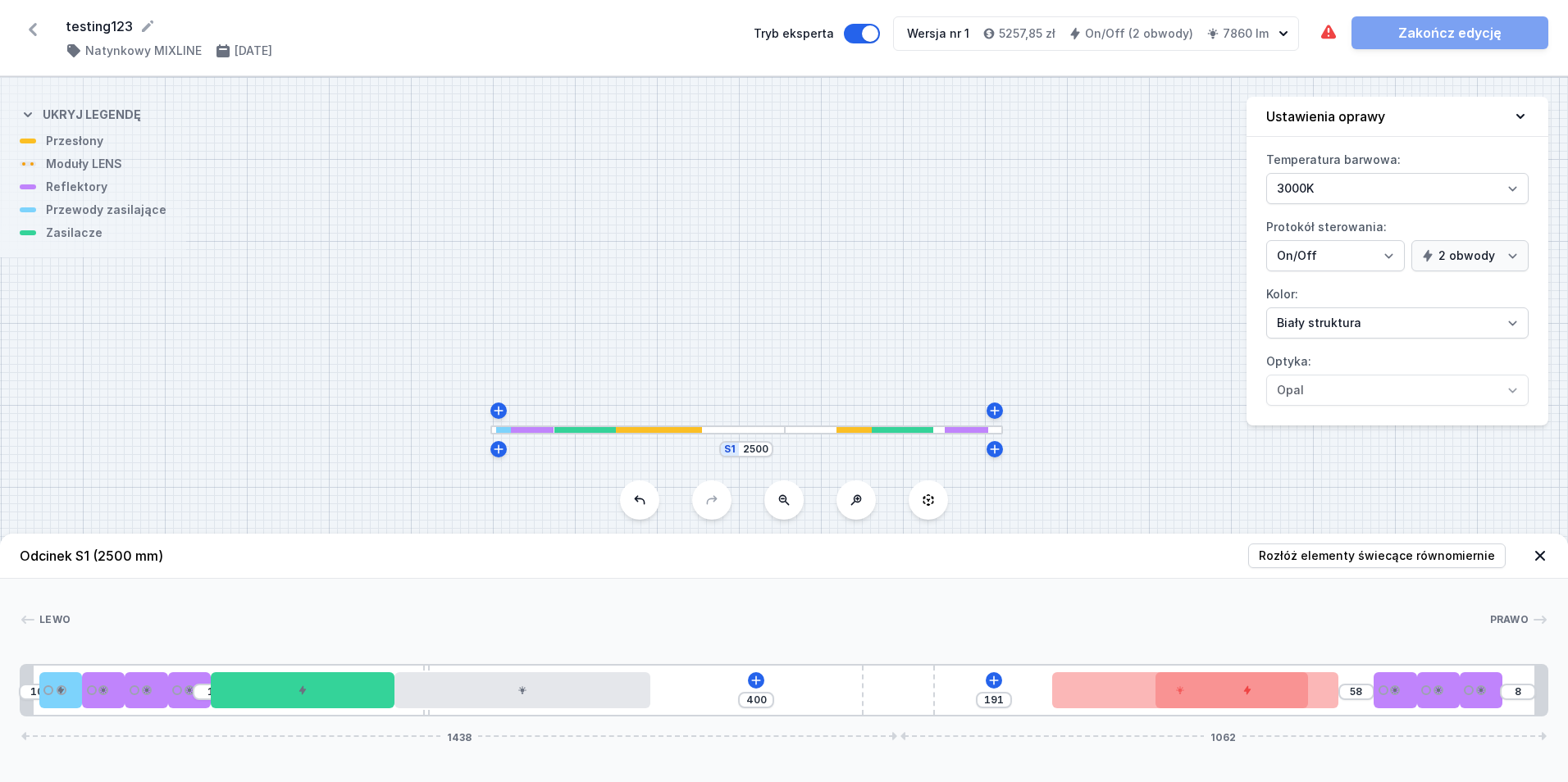
drag, startPoint x: 901, startPoint y: 698, endPoint x: 1002, endPoint y: 701, distance: 101.0
click at [1003, 701] on div "10 1 400 191 58 8 1438 1062" at bounding box center [784, 690] width 1529 height 52
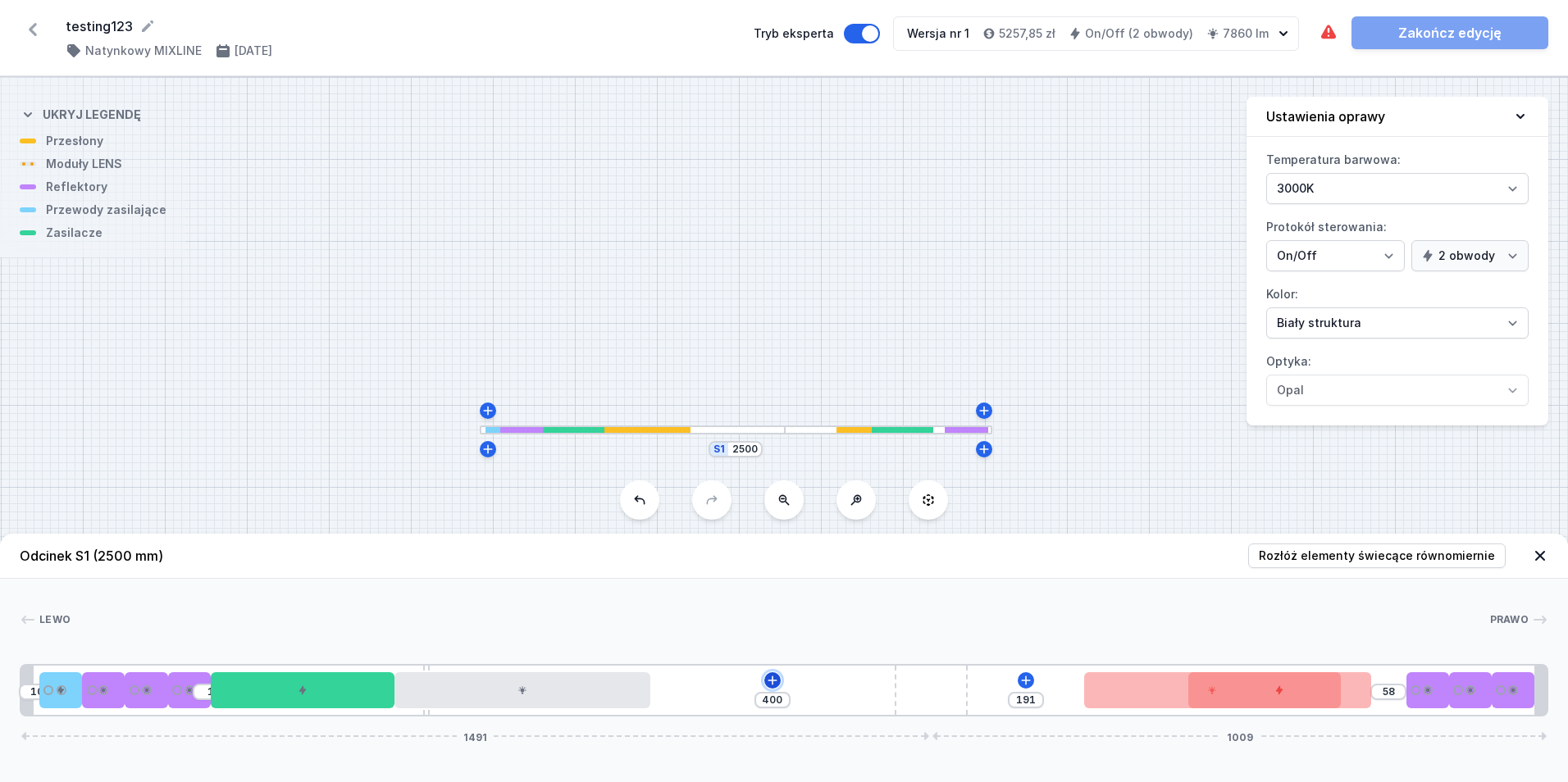
click at [772, 681] on icon at bounding box center [772, 680] width 9 height 9
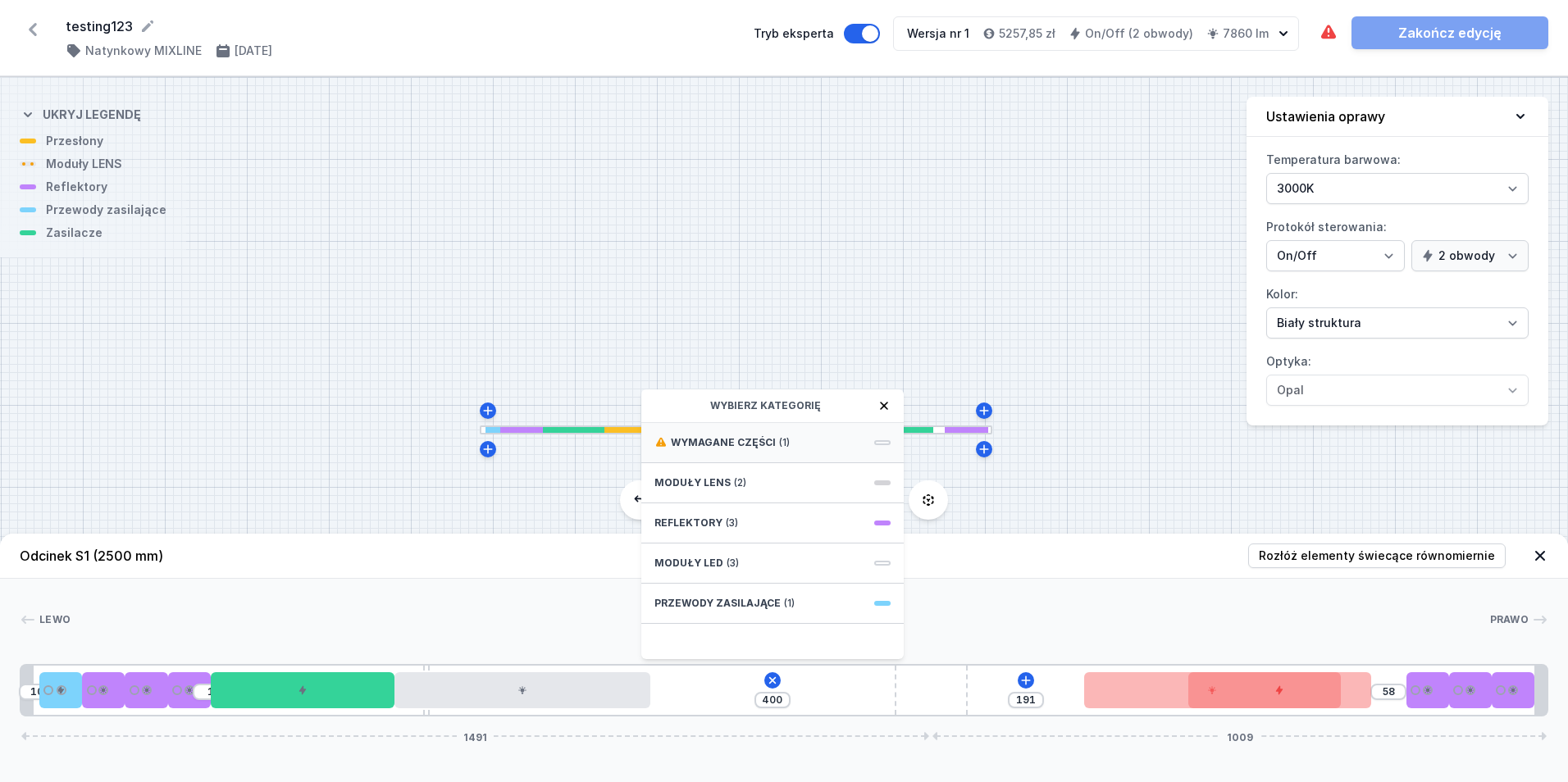
click at [785, 444] on span "(1)" at bounding box center [784, 442] width 11 height 13
click at [568, 753] on div "Odcinek S1 (2500 mm) Rozłóż elementy świecące równomiernie Lewo Prawo 1 2 3 2 3…" at bounding box center [784, 658] width 1568 height 248
